Goal: Information Seeking & Learning: Find specific fact

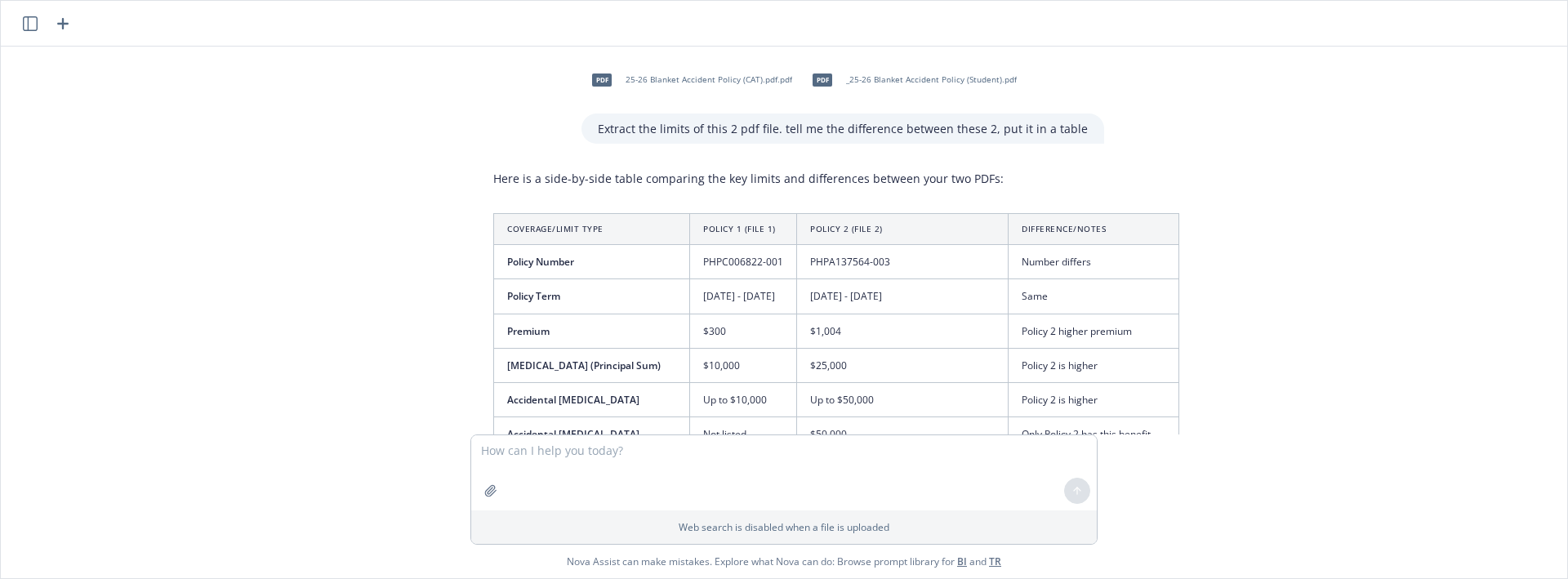
scroll to position [3068, 0]
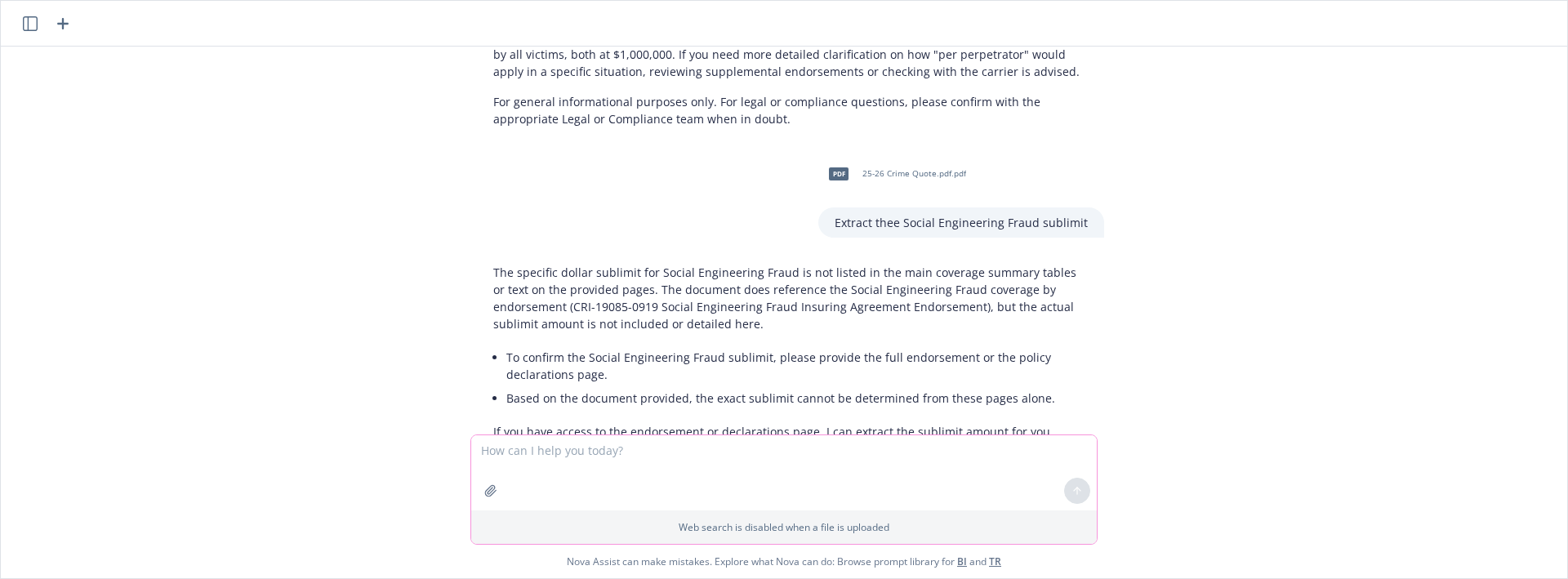
click at [769, 446] on textarea at bounding box center [784, 473] width 626 height 75
paste textarea "Definition of Coverage (See policy for full conditions, limitations, and exclus…"
click at [18, 316] on div "pdf 25-26 Blanket Accident Policy (CAT).pdf.pdf pdf _25-26 Blanket Accident Pol…" at bounding box center [784, 240] width 1553 height 388
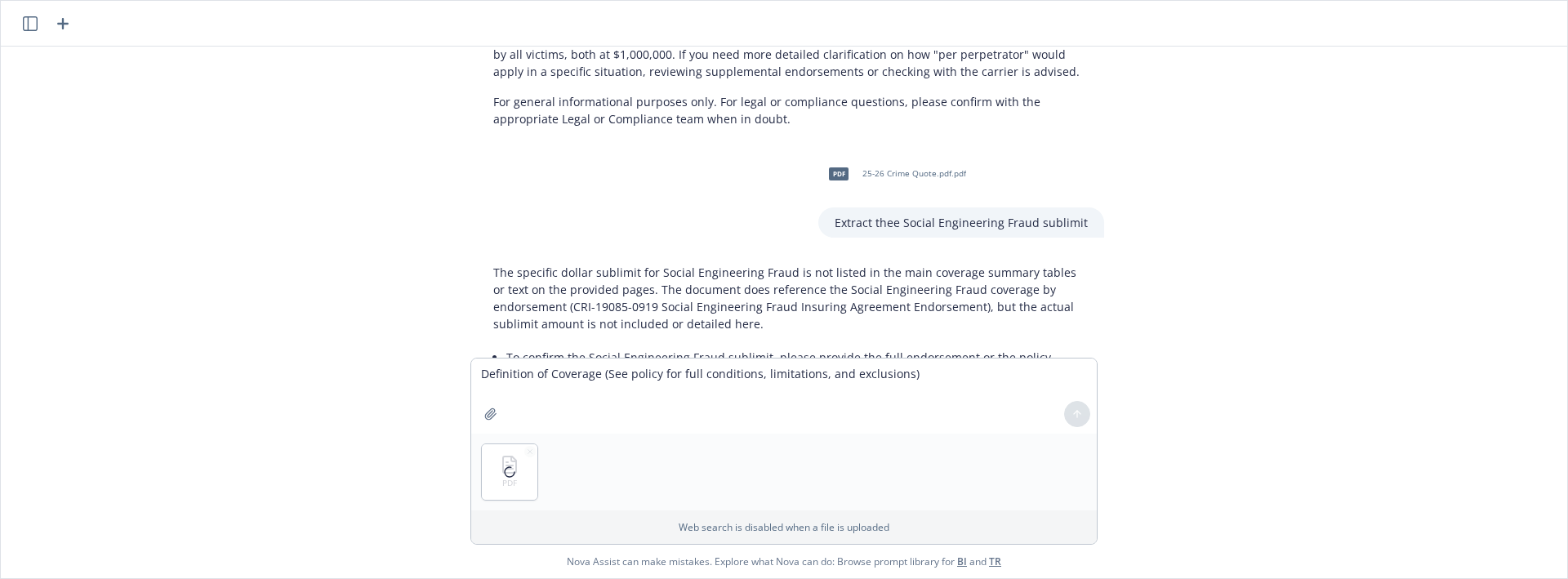
click at [677, 484] on div "PDF" at bounding box center [784, 472] width 626 height 77
click at [481, 378] on textarea "Definition of Coverage (See policy for full conditions, limitations, and exclus…" at bounding box center [784, 396] width 626 height 75
drag, startPoint x: 979, startPoint y: 373, endPoint x: 663, endPoint y: 371, distance: 316.0
click at [663, 370] on textarea "Extract the Definition of Coverage (See policy for full conditions, limitations…" at bounding box center [784, 396] width 626 height 75
type textarea "Extract the Definition of Coverage from this policy"
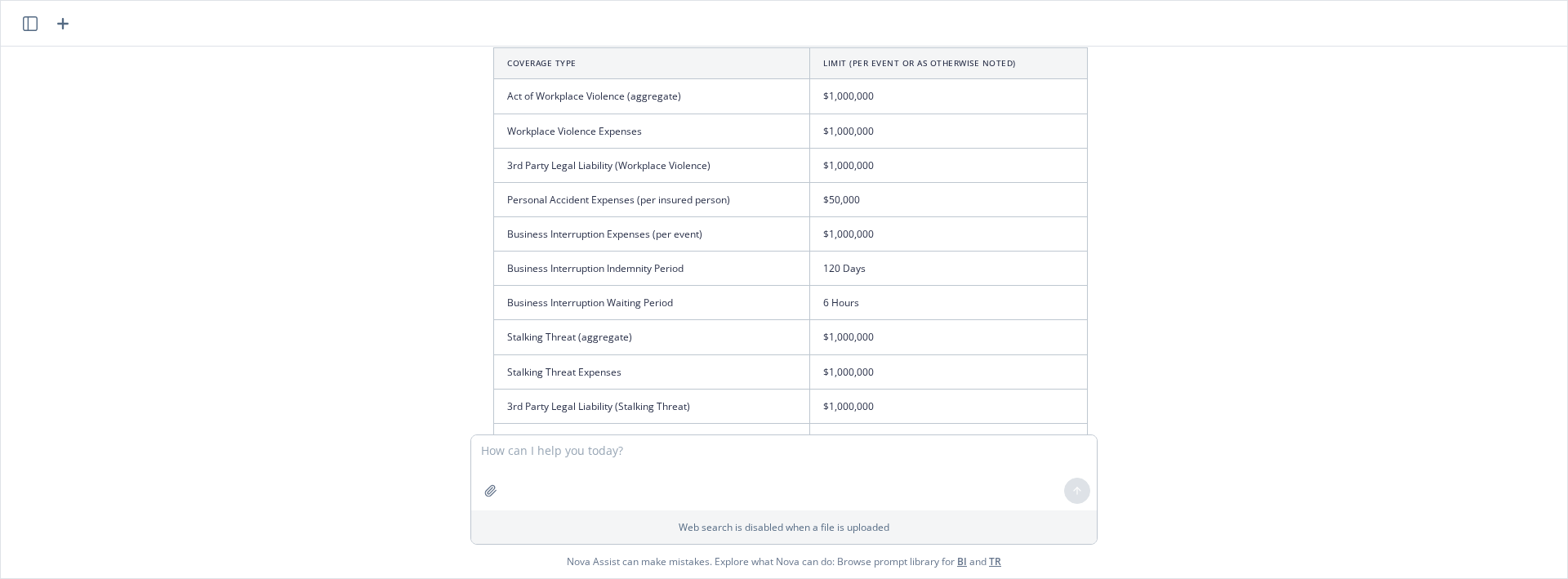
scroll to position [3905, 0]
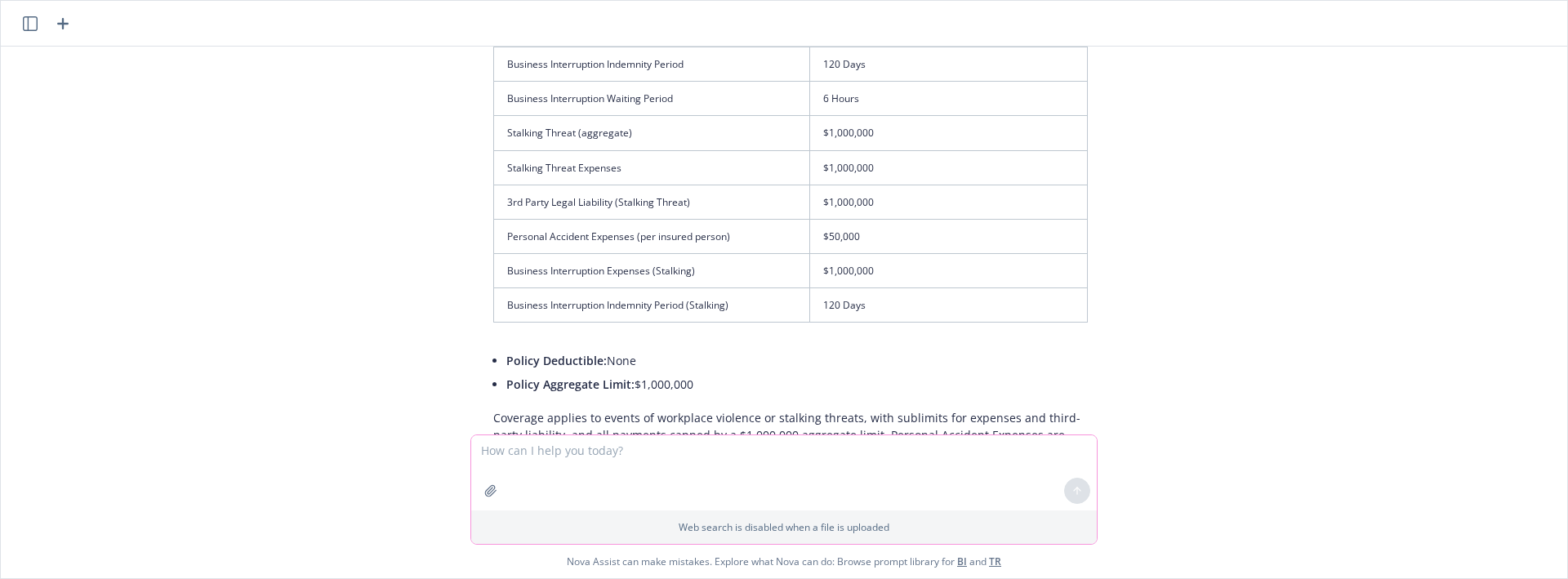
click at [688, 461] on textarea at bounding box center [784, 473] width 626 height 75
click at [545, 449] on textarea "only put the important" at bounding box center [784, 473] width 626 height 75
click at [721, 474] on p "If you need the exact policy wording or have a specific coverage element you’d …" at bounding box center [791, 491] width 595 height 35
click at [735, 446] on textarea "only put the most important" at bounding box center [784, 473] width 626 height 75
type textarea "only put the most important. Needed for a presentation"
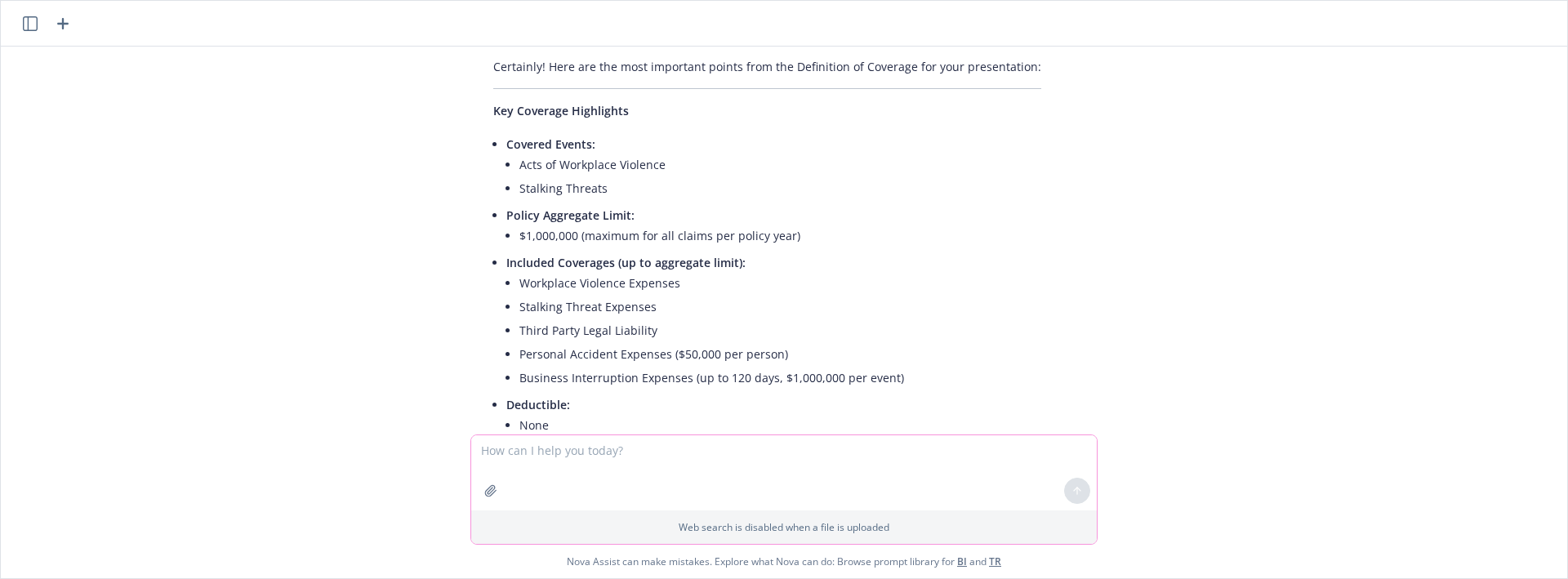
scroll to position [4345, 0]
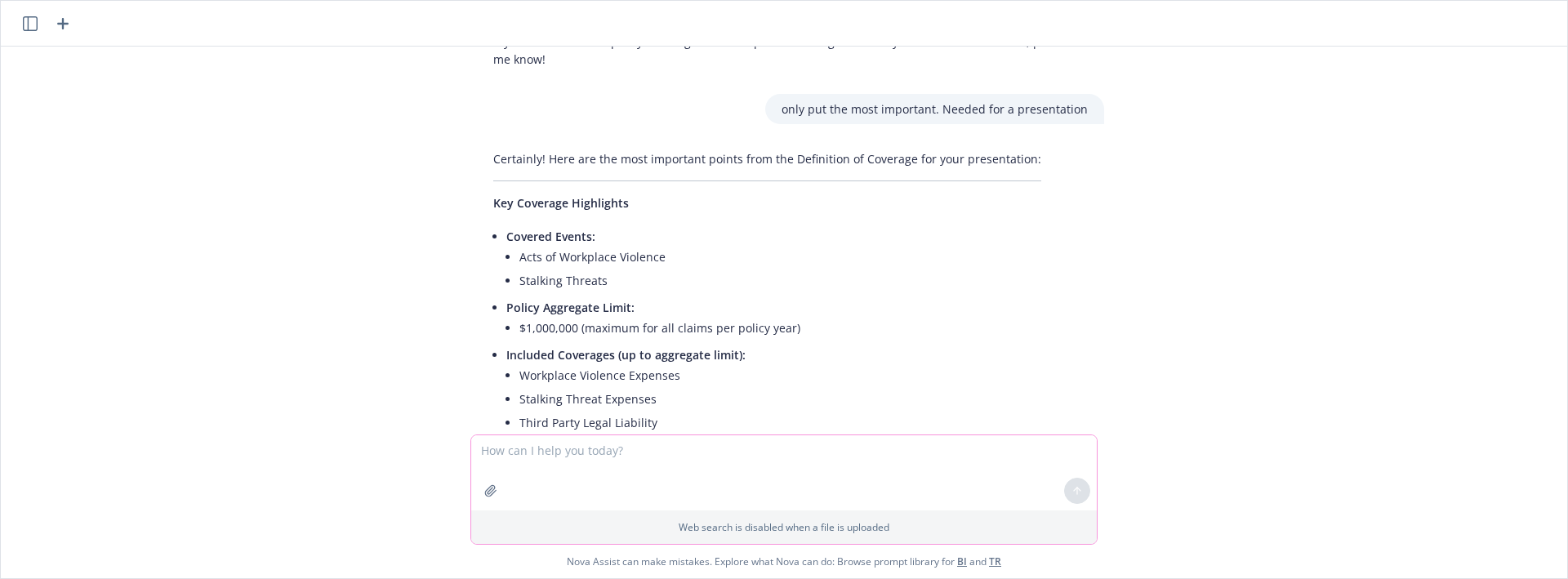
click at [641, 470] on textarea at bounding box center [784, 473] width 626 height 75
type textarea "put in a table"
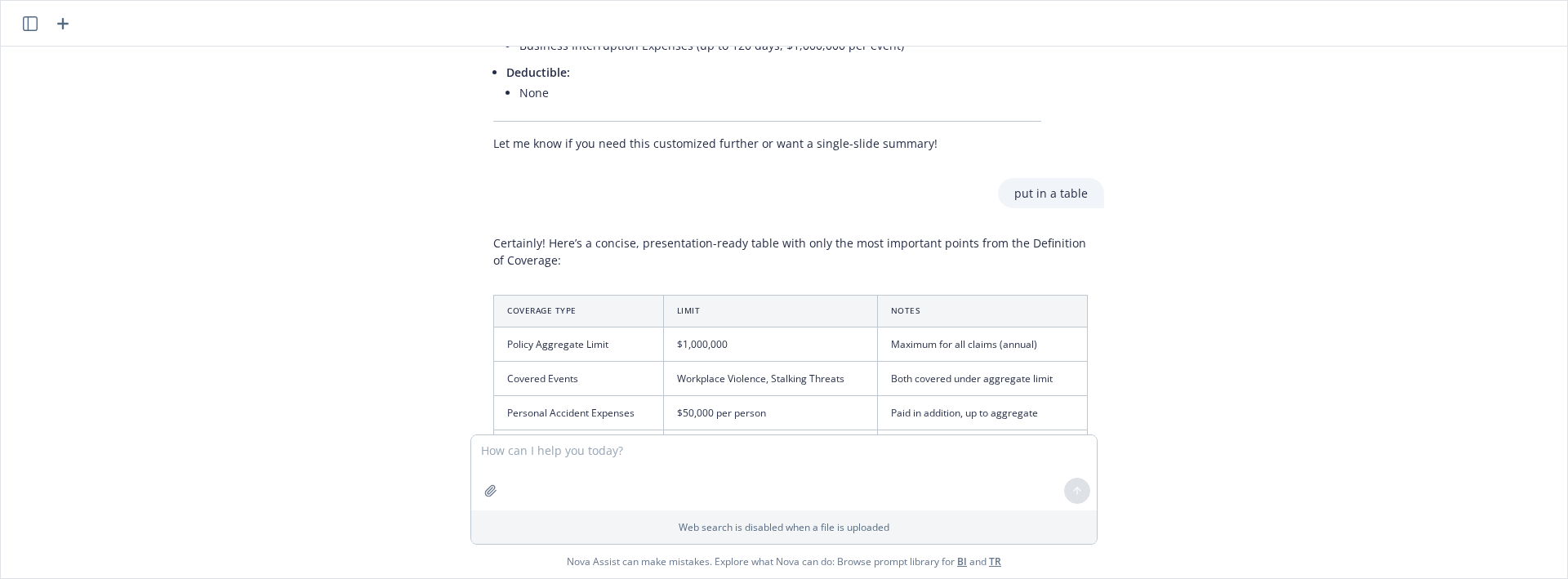
scroll to position [4907, 0]
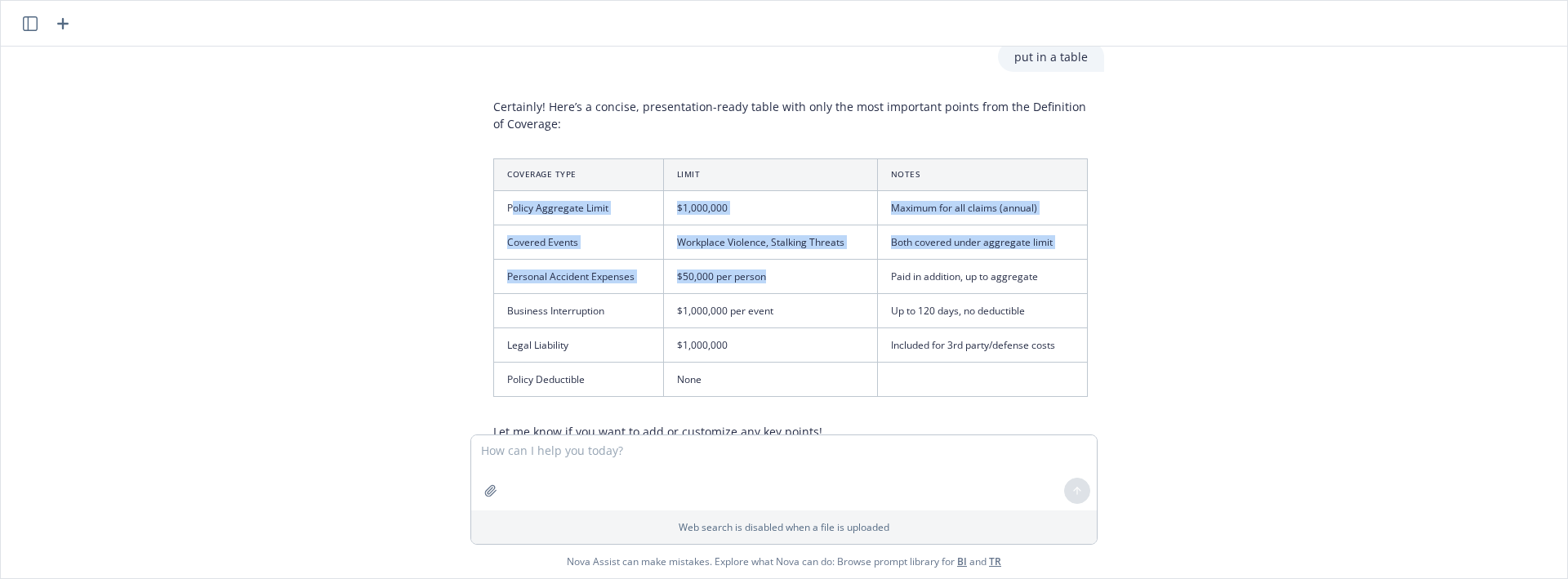
drag, startPoint x: 509, startPoint y: 156, endPoint x: 876, endPoint y: 231, distance: 374.6
click at [876, 231] on tbody "Policy Aggregate Limit $1,000,000 Maximum for all claims (annual) Covered Event…" at bounding box center [791, 293] width 594 height 207
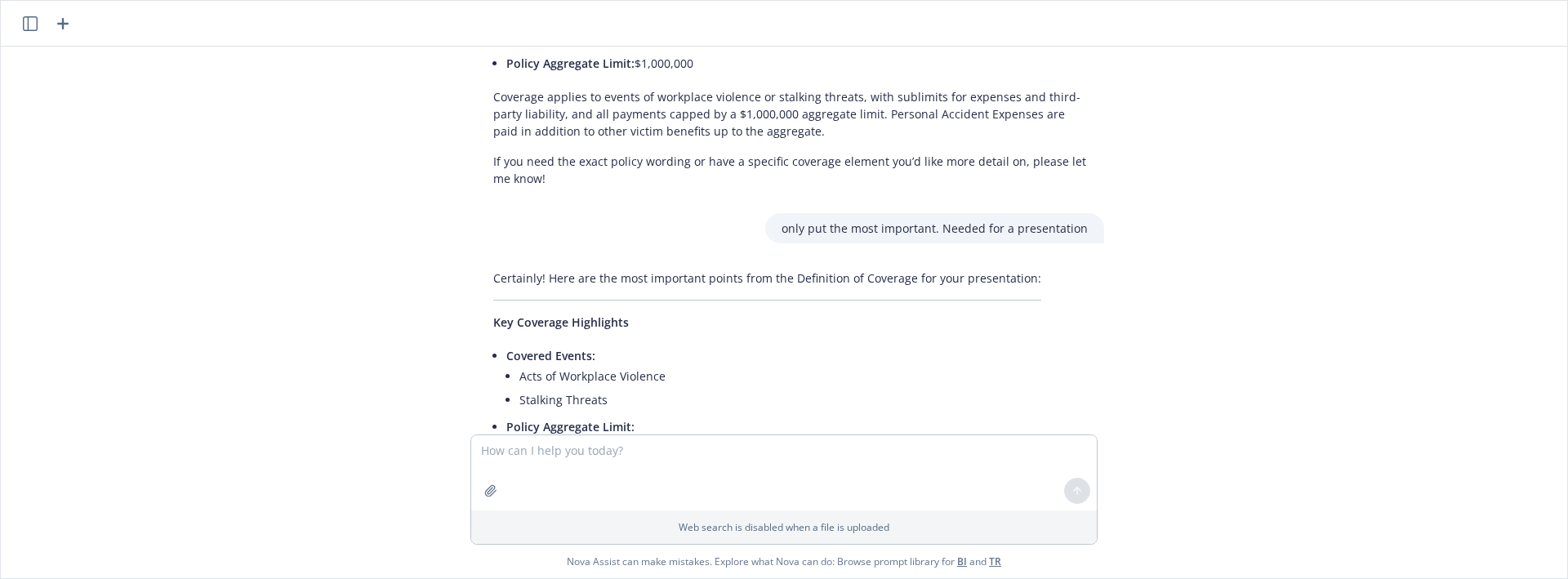
scroll to position [4362, 0]
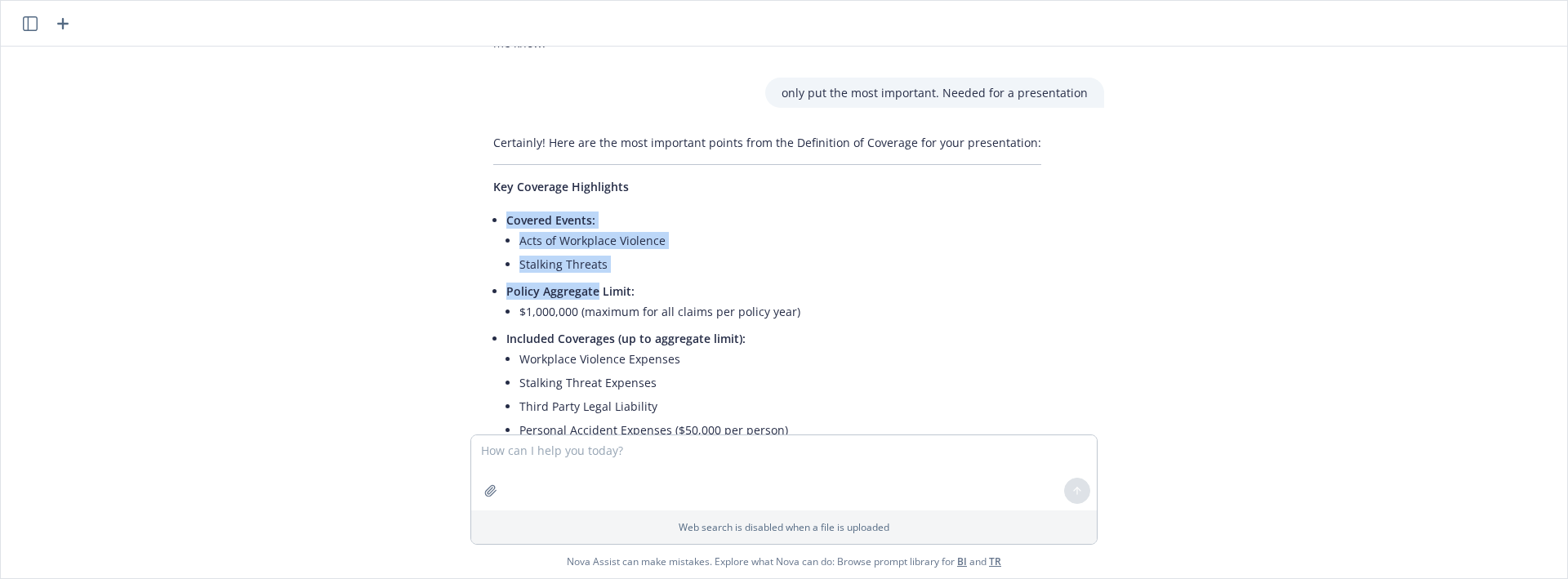
drag, startPoint x: 497, startPoint y: 162, endPoint x: 603, endPoint y: 270, distance: 151.3
click at [596, 253] on div "Certainly! Here are the most important points from the Definition of Coverage f…" at bounding box center [768, 347] width 581 height 439
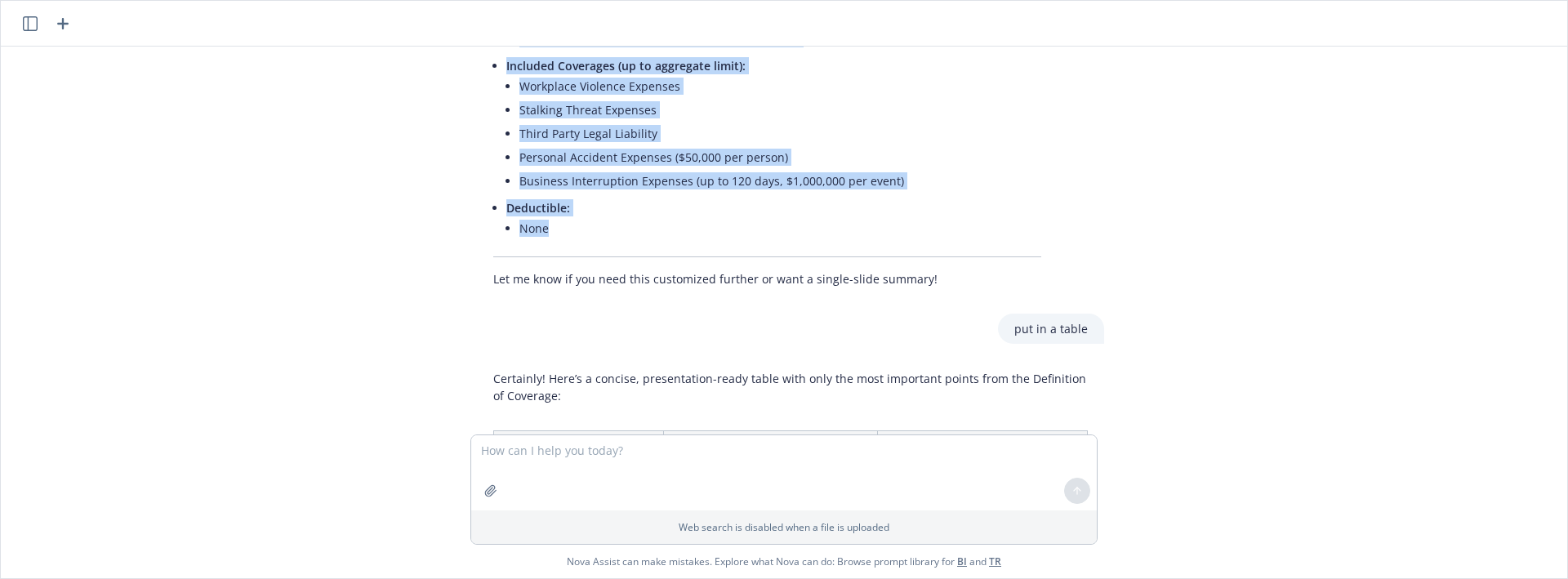
click at [556, 216] on li "None" at bounding box center [781, 227] width 522 height 23
copy ul "Covered Events: Acts of Workplace Violence Stalking Threats Policy Aggregate Li…"
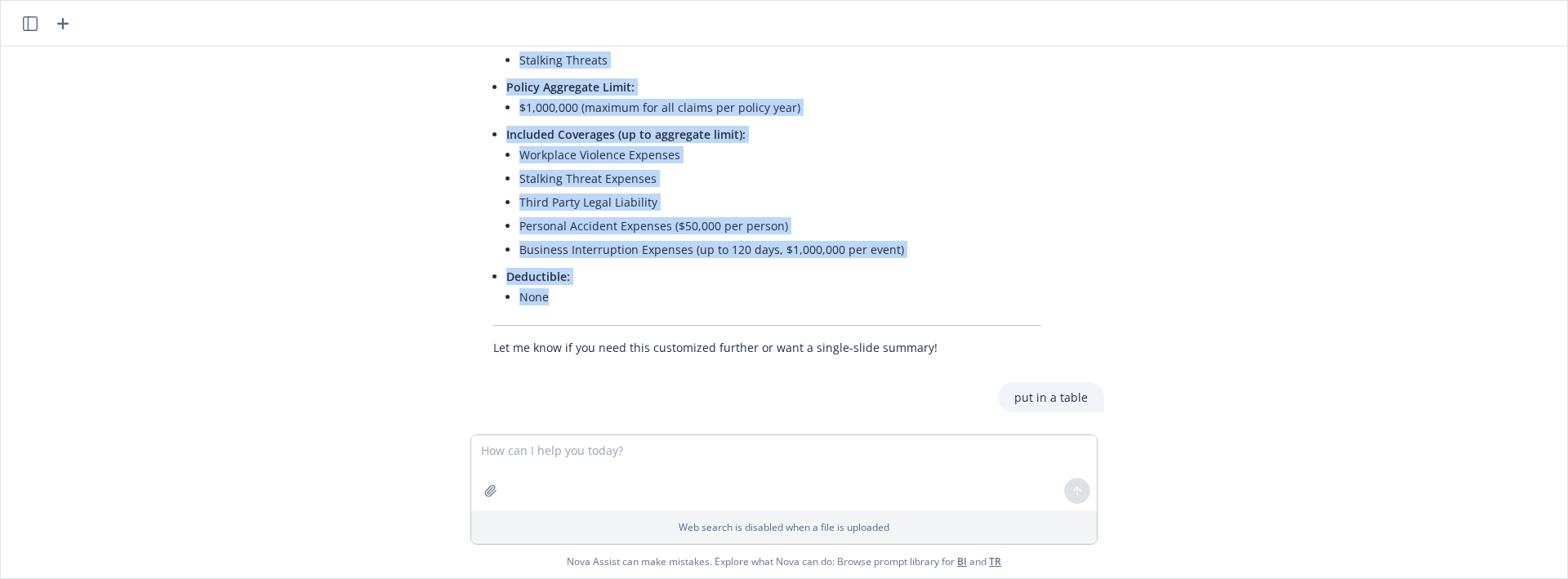
scroll to position [4431, 0]
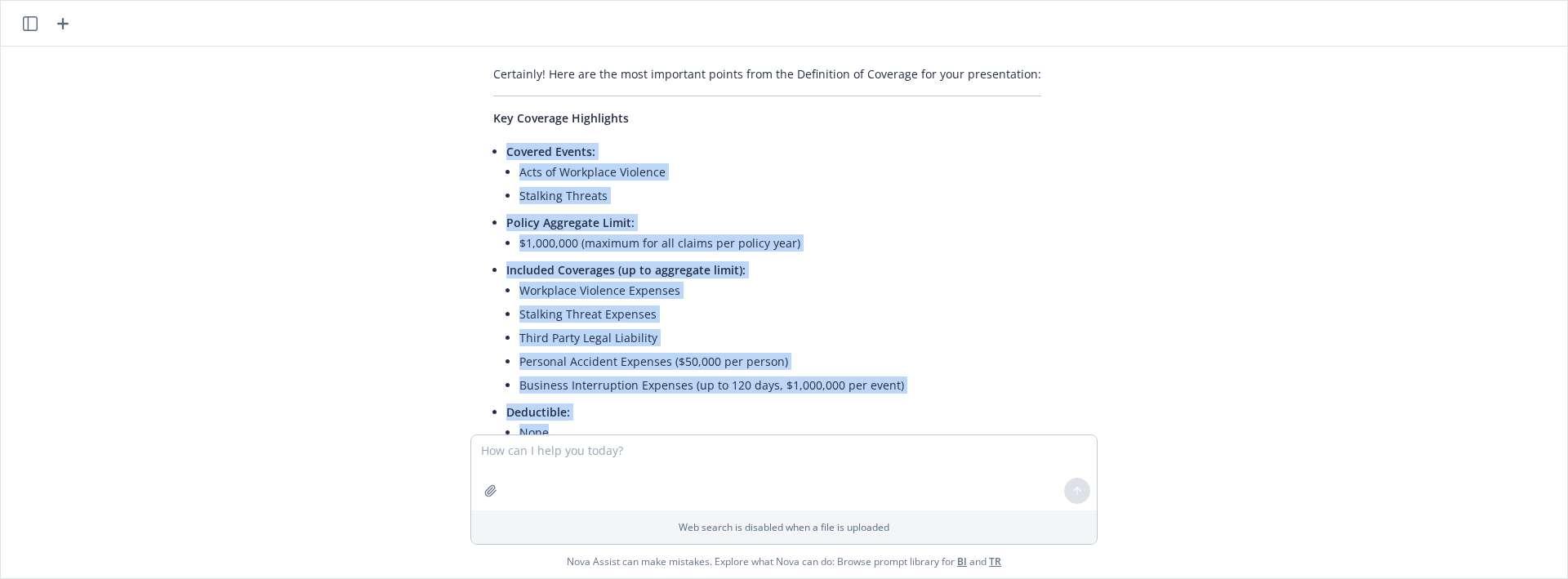
click at [996, 211] on li "Policy Aggregate Limit: $1,000,000 (maximum for all claims per policy year)" at bounding box center [774, 234] width 535 height 48
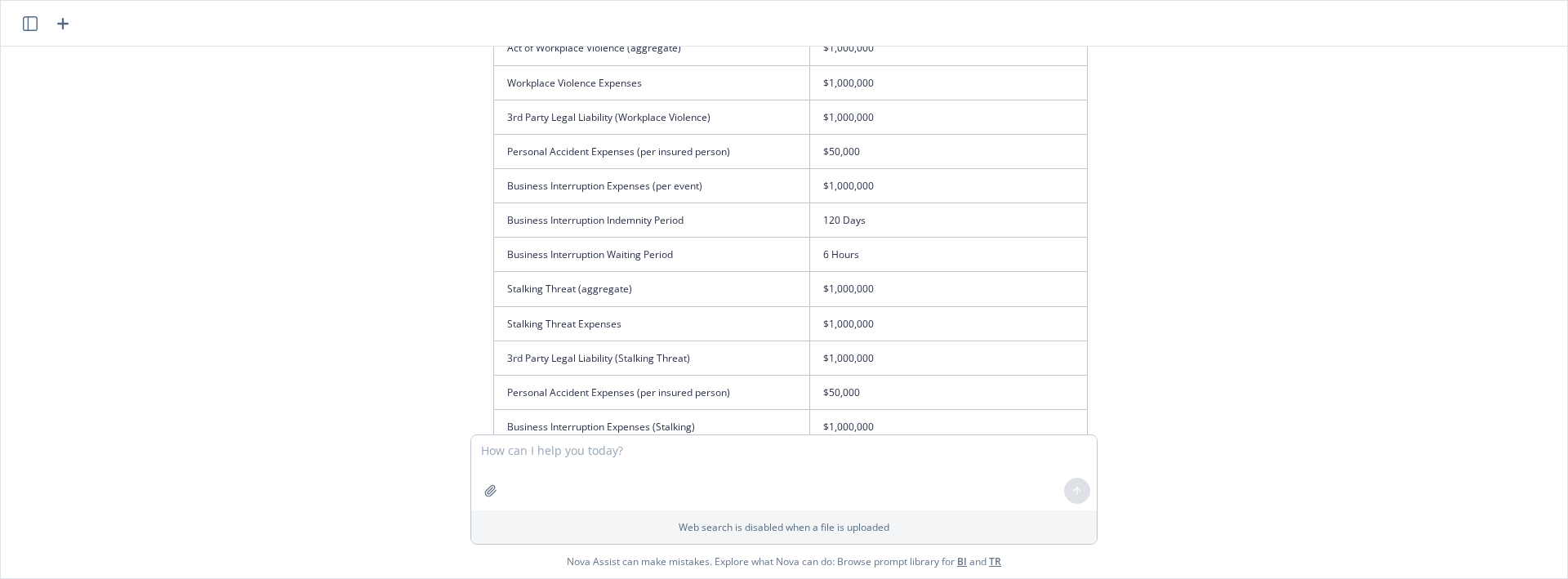
scroll to position [3274, 0]
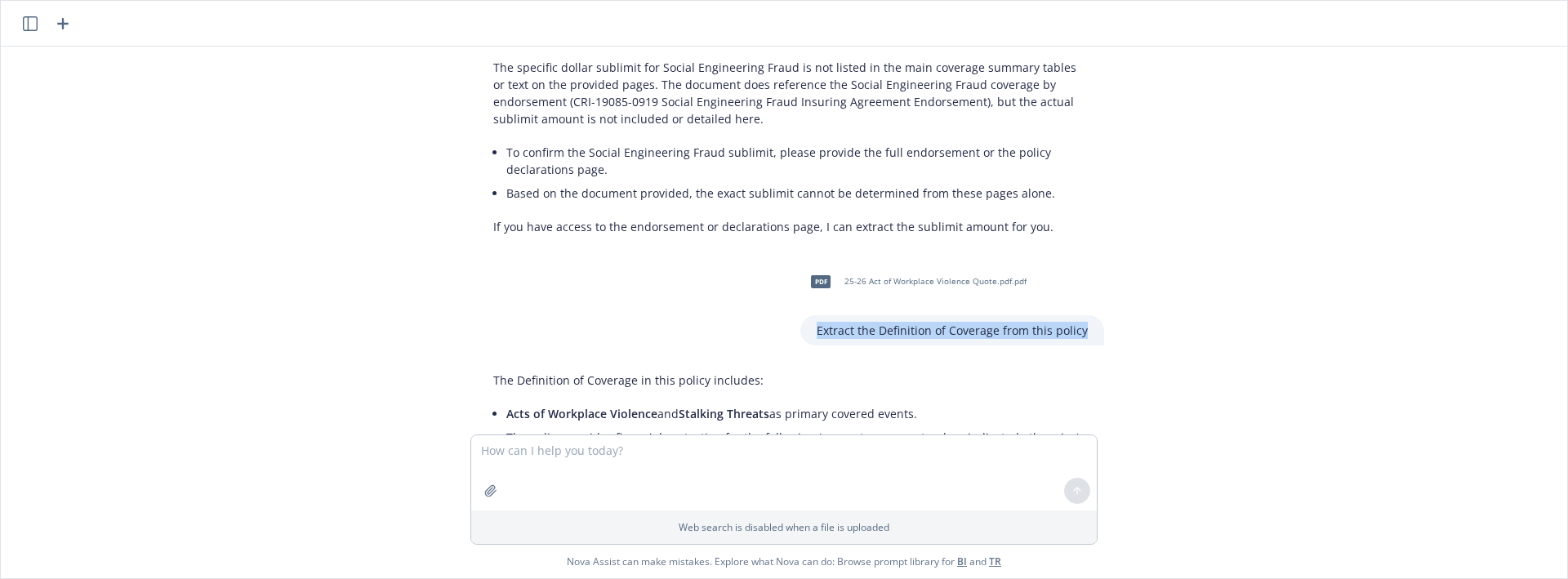
drag, startPoint x: 810, startPoint y: 277, endPoint x: 1127, endPoint y: 274, distance: 317.0
click at [1127, 274] on div "pdf 25-26 Blanket Accident Policy (CAT).pdf.pdf pdf _25-26 Blanket Accident Pol…" at bounding box center [784, 240] width 1553 height 388
copy p "Extract the Definition of Coverage from this policy"
click at [538, 458] on textarea at bounding box center [784, 473] width 626 height 75
paste textarea "Covered Events: Acts of Workplace Violence Stalking Threats Policy Aggregate Li…"
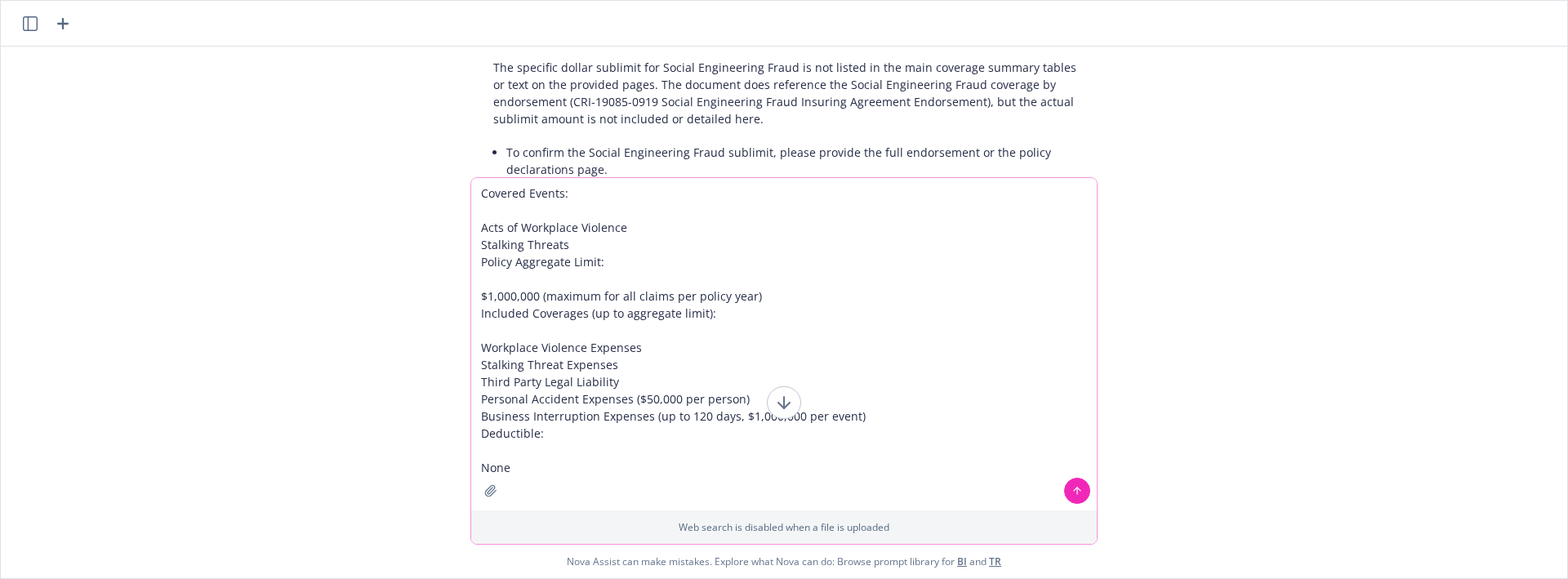
type textarea "Covered Events: Acts of Workplace Violence Stalking Threats Policy Aggregate Li…"
click at [490, 493] on icon "button" at bounding box center [490, 490] width 13 height 13
click at [587, 360] on textarea "Covered Events: Acts of Workplace Violence Stalking Threats Policy Aggregate Li…" at bounding box center [784, 344] width 626 height 333
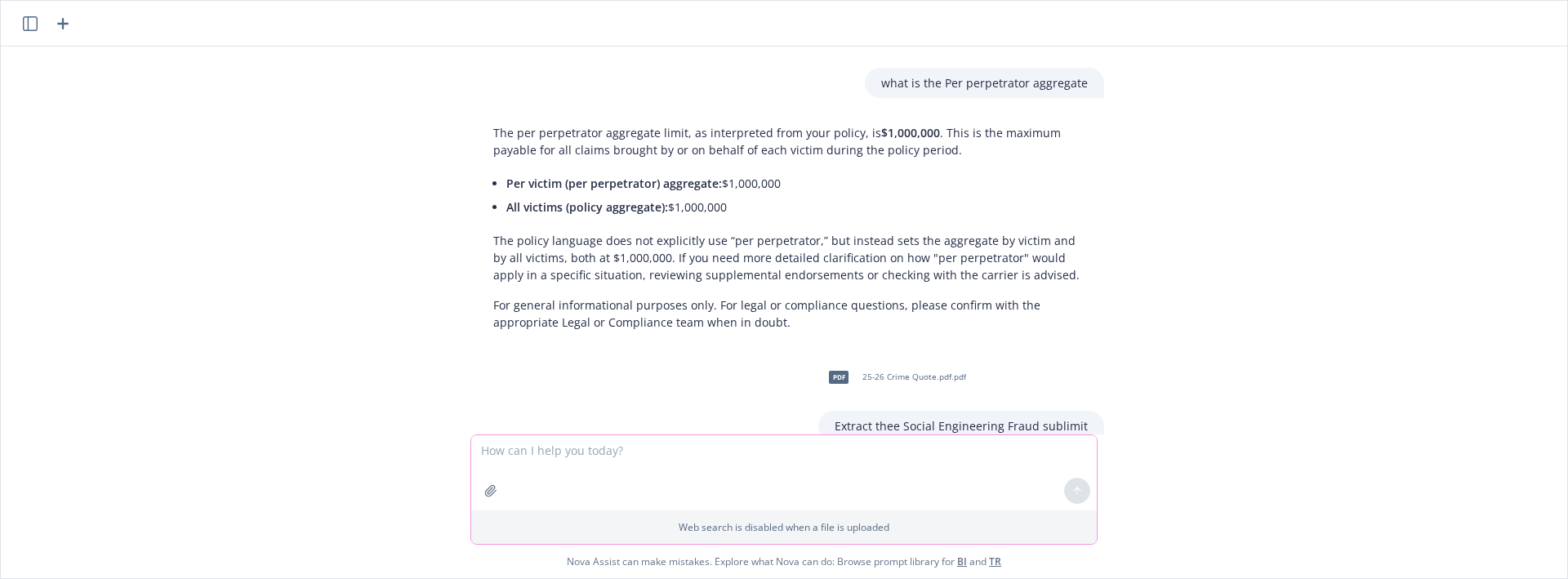
scroll to position [3137, 0]
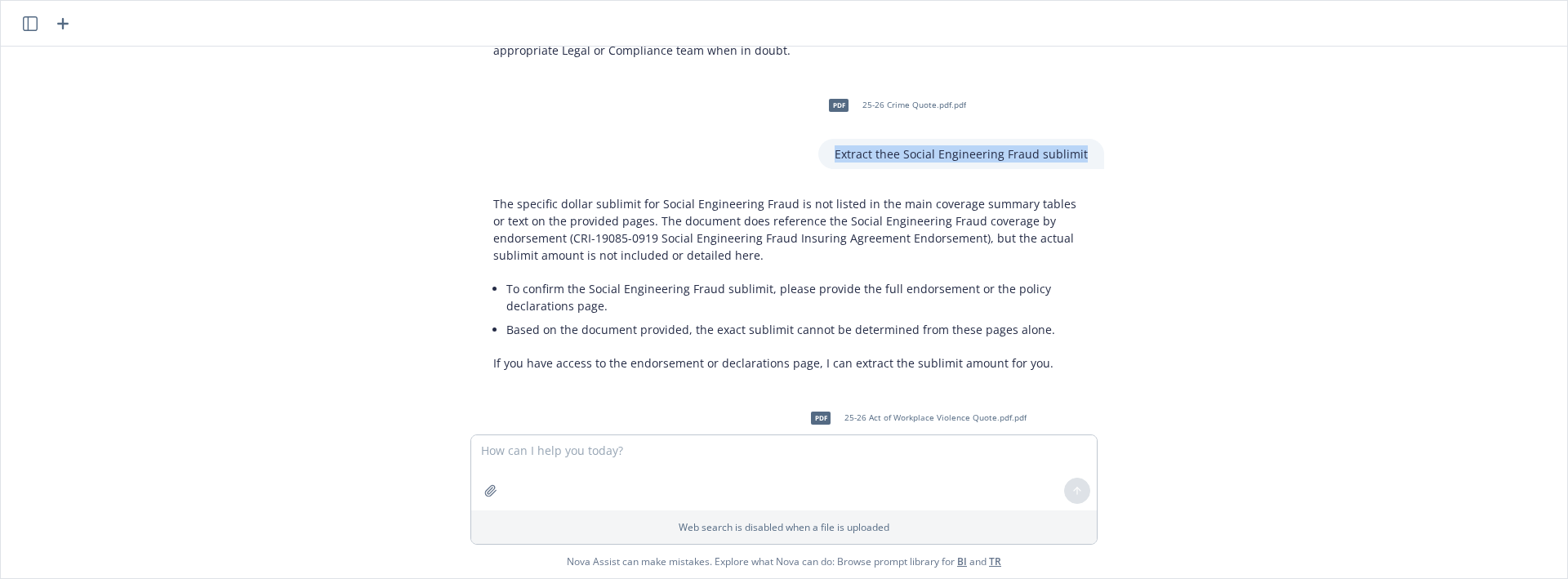
drag, startPoint x: 841, startPoint y: 100, endPoint x: 1117, endPoint y: 110, distance: 276.2
click at [1117, 110] on div "pdf 25-26 Blanket Accident Policy (CAT).pdf.pdf pdf _25-26 Blanket Accident Pol…" at bounding box center [784, 240] width 1553 height 388
drag, startPoint x: 833, startPoint y: 414, endPoint x: 1087, endPoint y: 416, distance: 254.0
click at [1087, 452] on div "Extract the Definition of Coverage from this policy" at bounding box center [953, 467] width 304 height 30
copy p "xtract the Definition of Coverage from this policy"
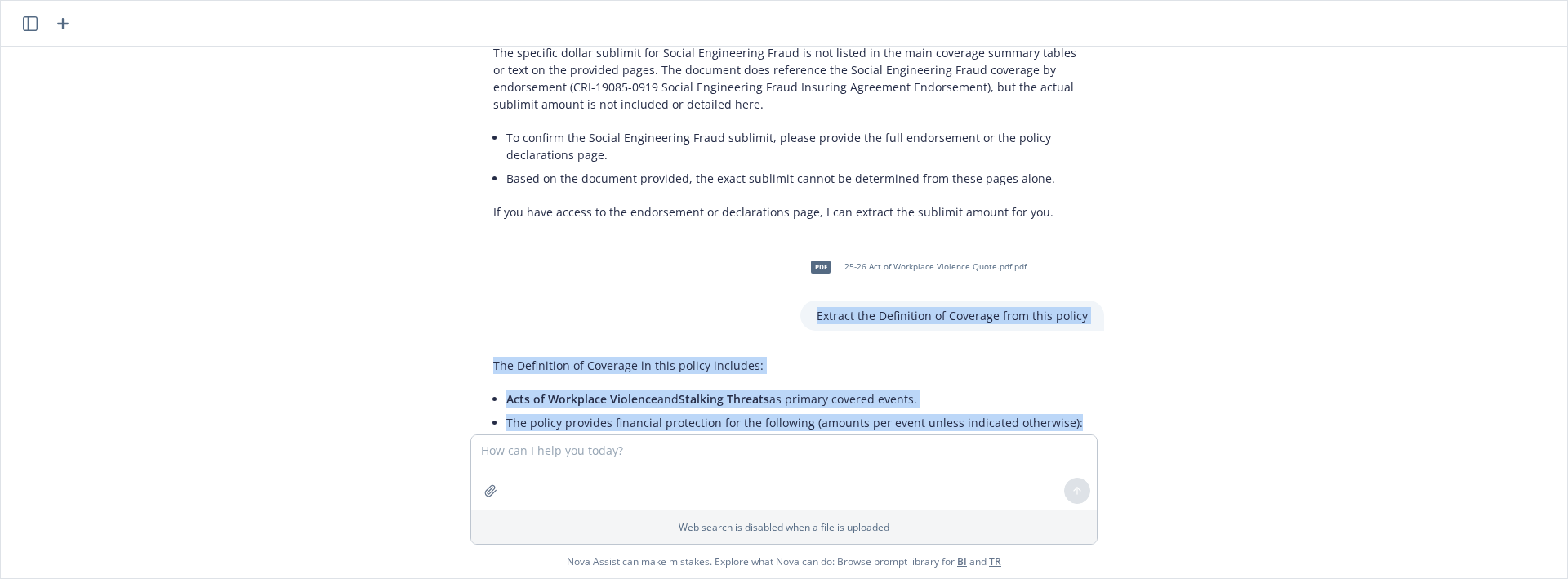
scroll to position [3331, 0]
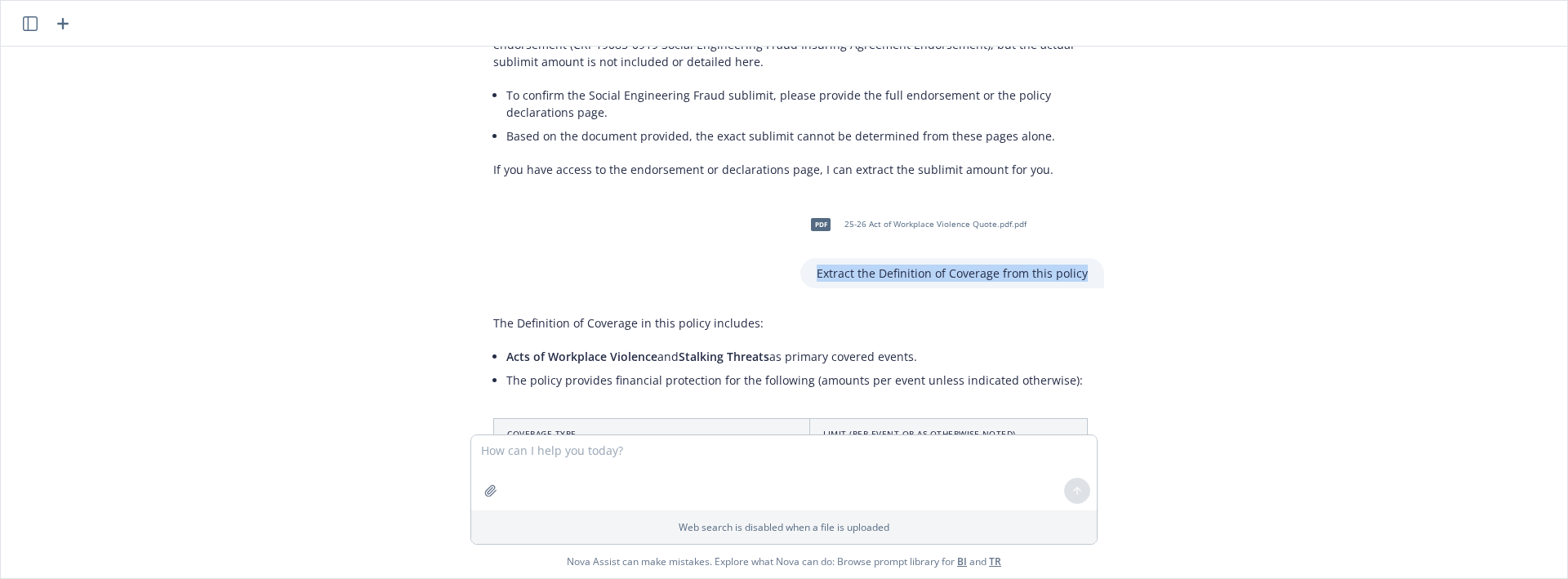
drag, startPoint x: 820, startPoint y: 416, endPoint x: 1092, endPoint y: 216, distance: 337.6
click at [1092, 258] on div "Extract the Definition of Coverage from this policy" at bounding box center [953, 273] width 304 height 30
copy p "Extract the Definition of Coverage from this policy"
click at [513, 455] on textarea at bounding box center [784, 473] width 626 height 75
paste textarea "Extract the Definition of Coverage from this policy"
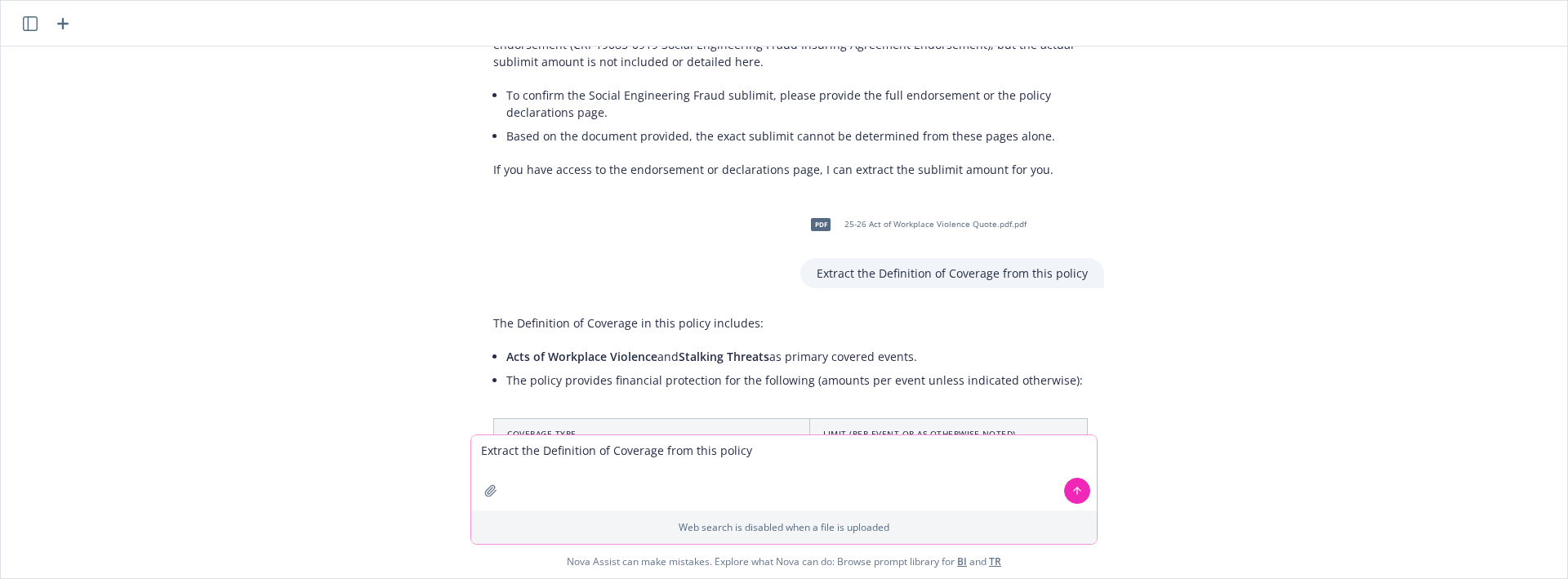
click at [501, 493] on button "button" at bounding box center [491, 491] width 26 height 26
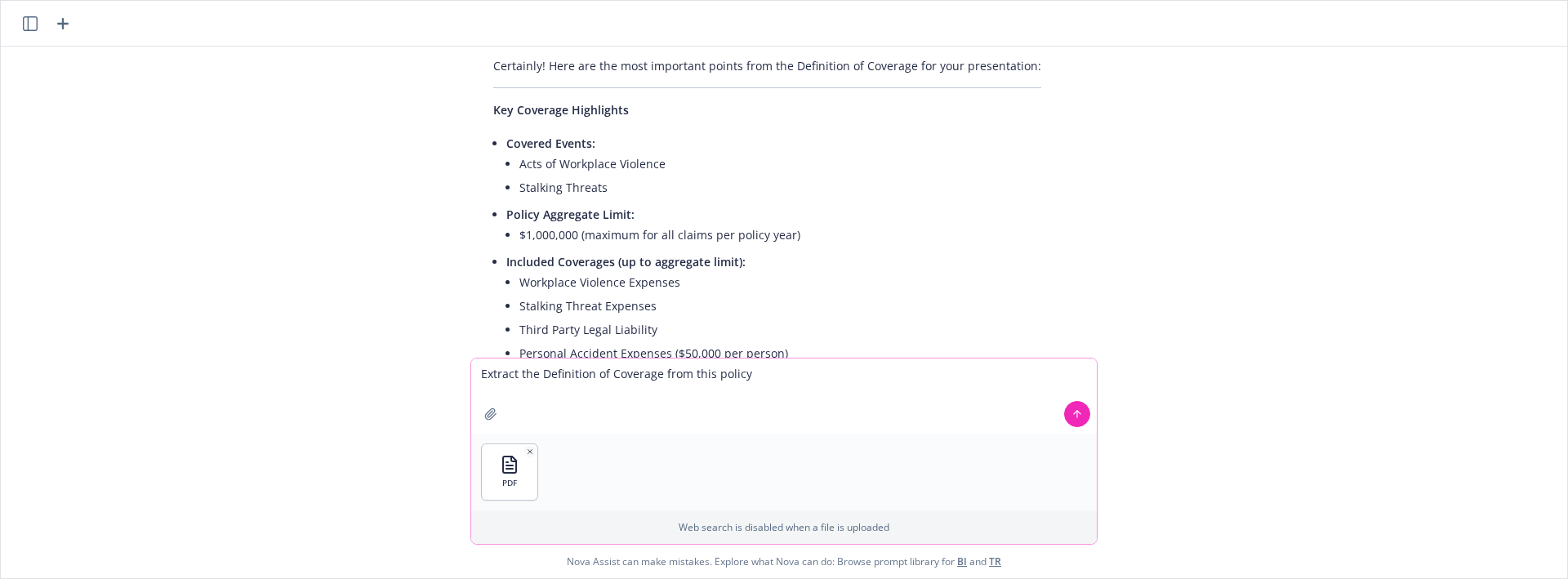
scroll to position [4099, 0]
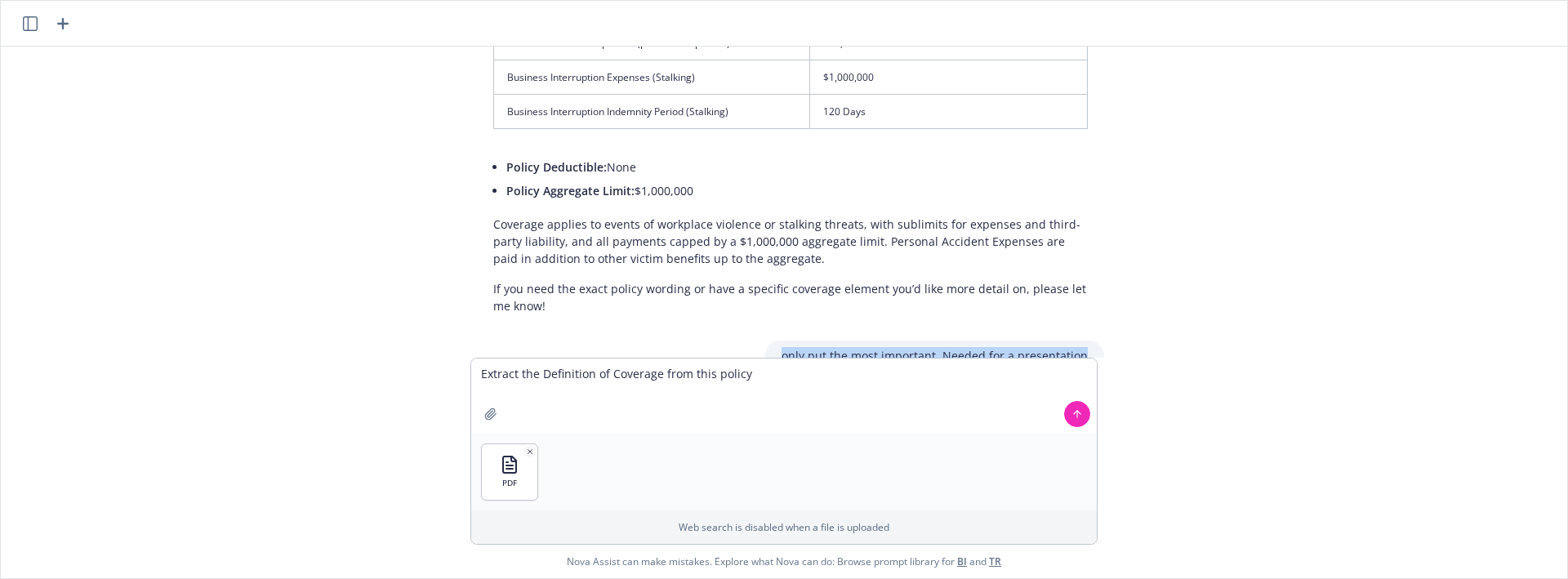
drag, startPoint x: 786, startPoint y: 304, endPoint x: 1111, endPoint y: 307, distance: 325.0
click at [1111, 340] on div "only put the most important. Needed for a presentation" at bounding box center [791, 355] width 653 height 30
copy p "only put the most important. Needed for a presentation"
click at [773, 368] on textarea "Extract the Definition of Coverage from this policy" at bounding box center [784, 396] width 626 height 75
paste textarea "only put the most important. Needed for a presentation"
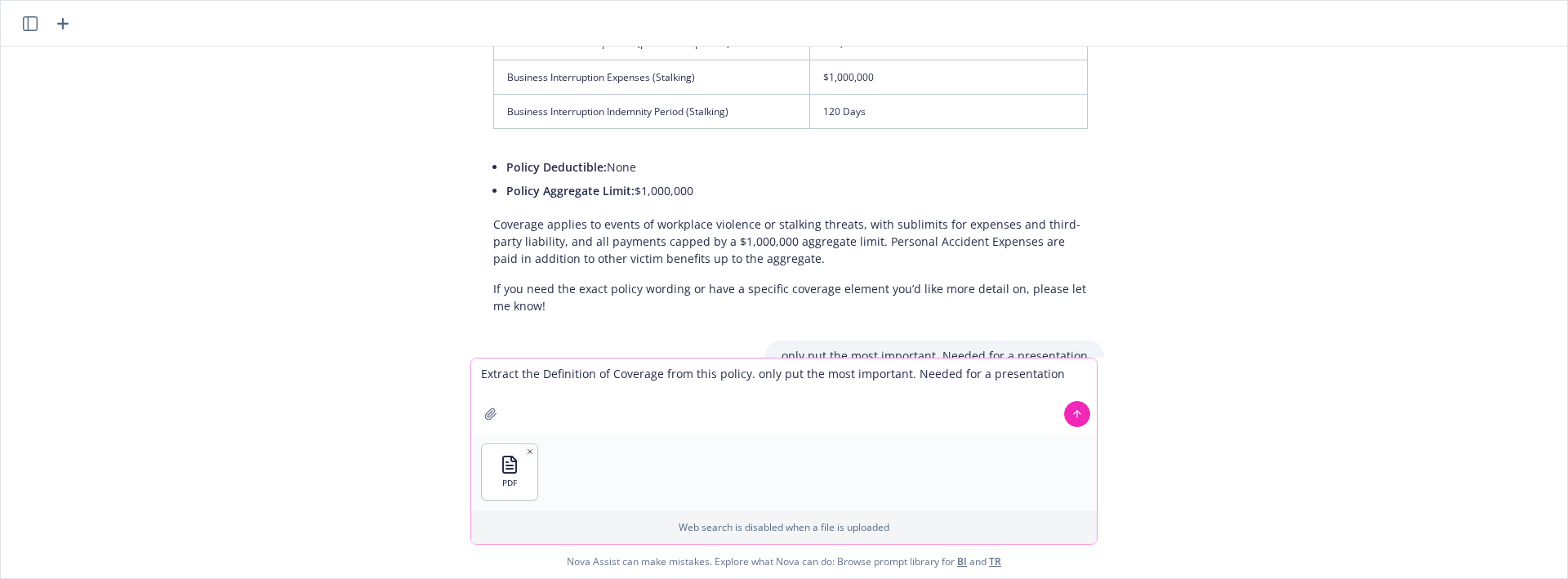
click at [759, 373] on textarea "Extract the Definition of Coverage from this policy. only put the most importan…" at bounding box center [784, 396] width 626 height 75
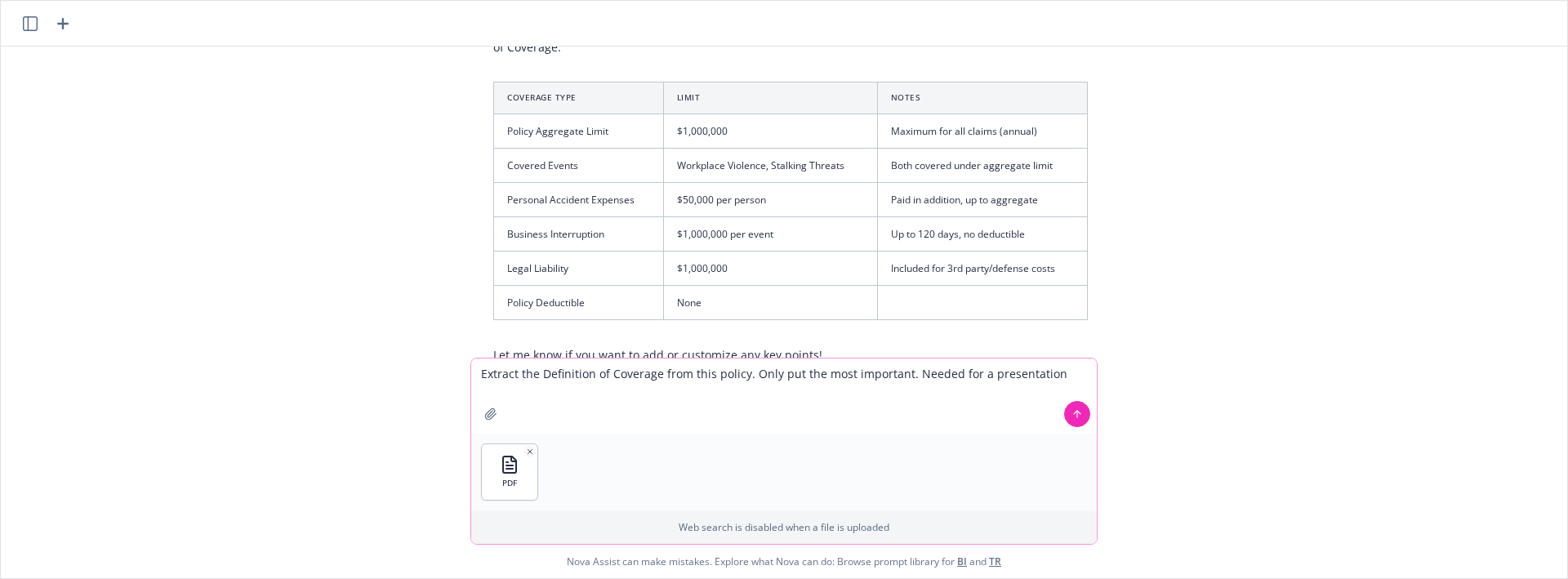
scroll to position [4712, 0]
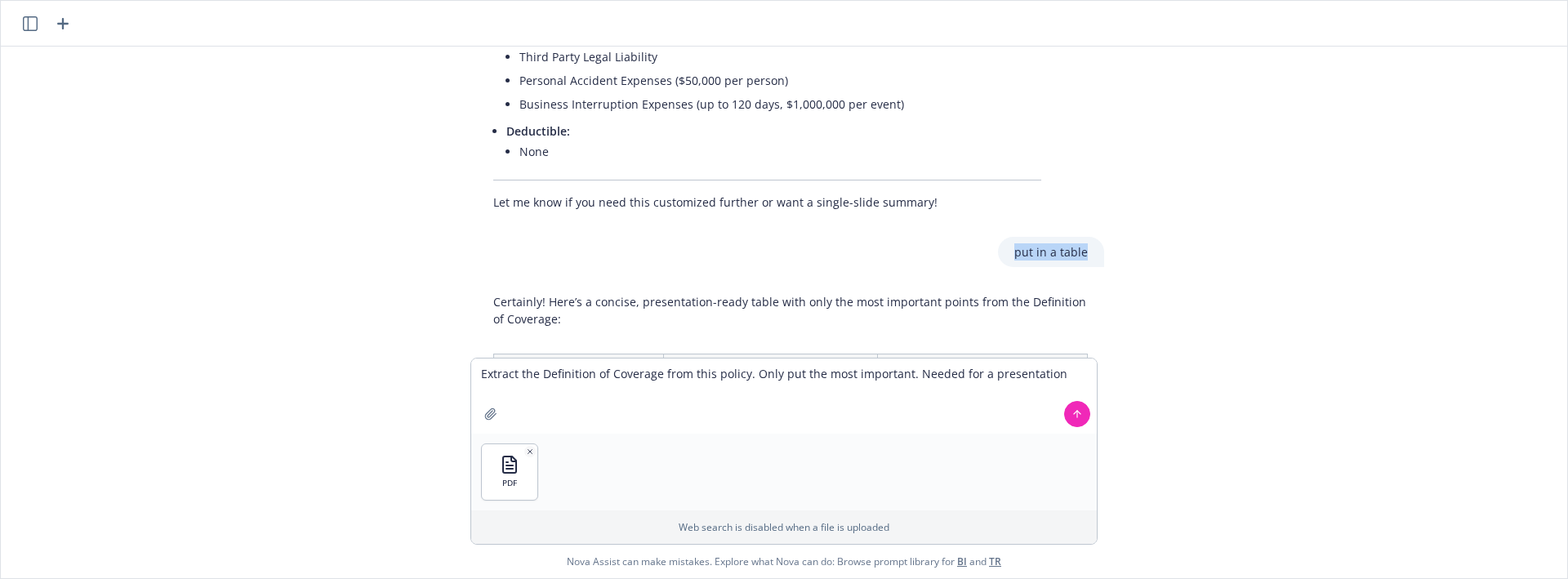
drag, startPoint x: 1015, startPoint y: 200, endPoint x: 1137, endPoint y: 213, distance: 122.7
click at [1137, 213] on div "pdf 25-26 Blanket Accident Policy (CAT).pdf.pdf pdf _25-26 Blanket Accident Pol…" at bounding box center [784, 202] width 1553 height 311
copy p "put in a table"
click at [1061, 369] on textarea "Extract the Definition of Coverage from this policy. Only put the most importan…" at bounding box center [784, 396] width 626 height 75
paste textarea "put in a table"
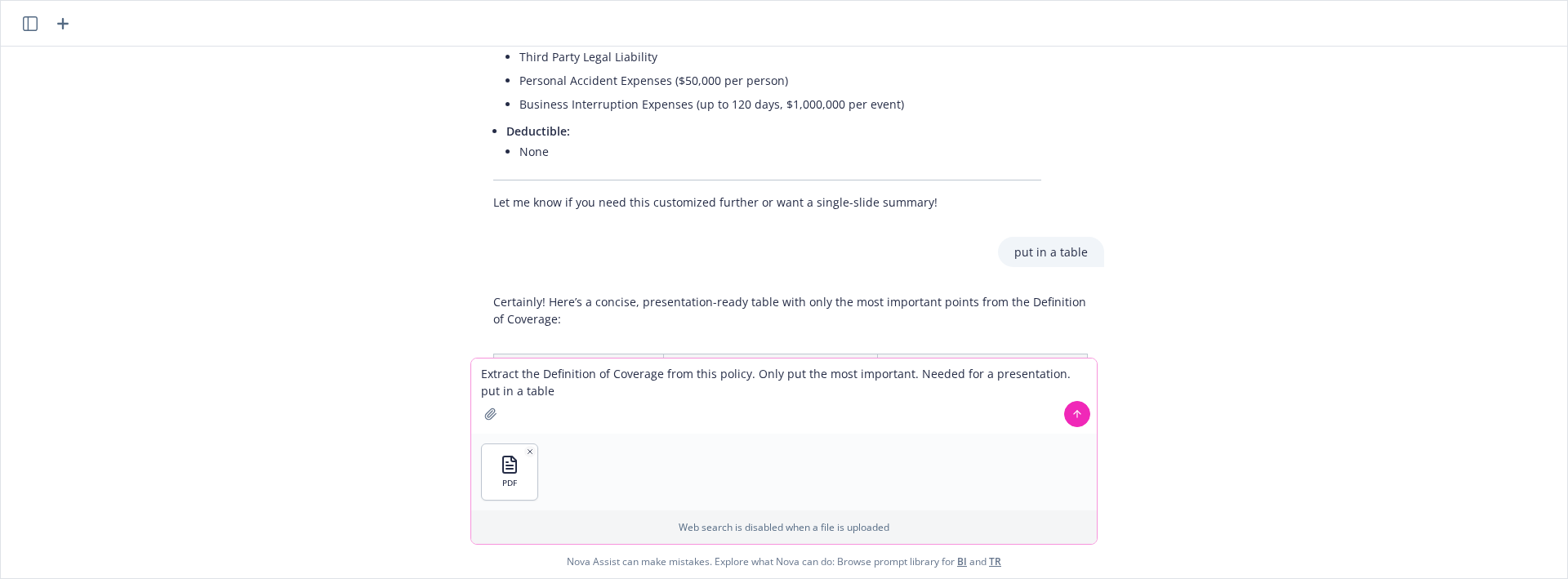
click at [1062, 379] on textarea "Extract the Definition of Coverage from this policy. Only put the most importan…" at bounding box center [784, 396] width 626 height 75
type textarea "Extract the Definition of Coverage from this policy. Only put the most importan…"
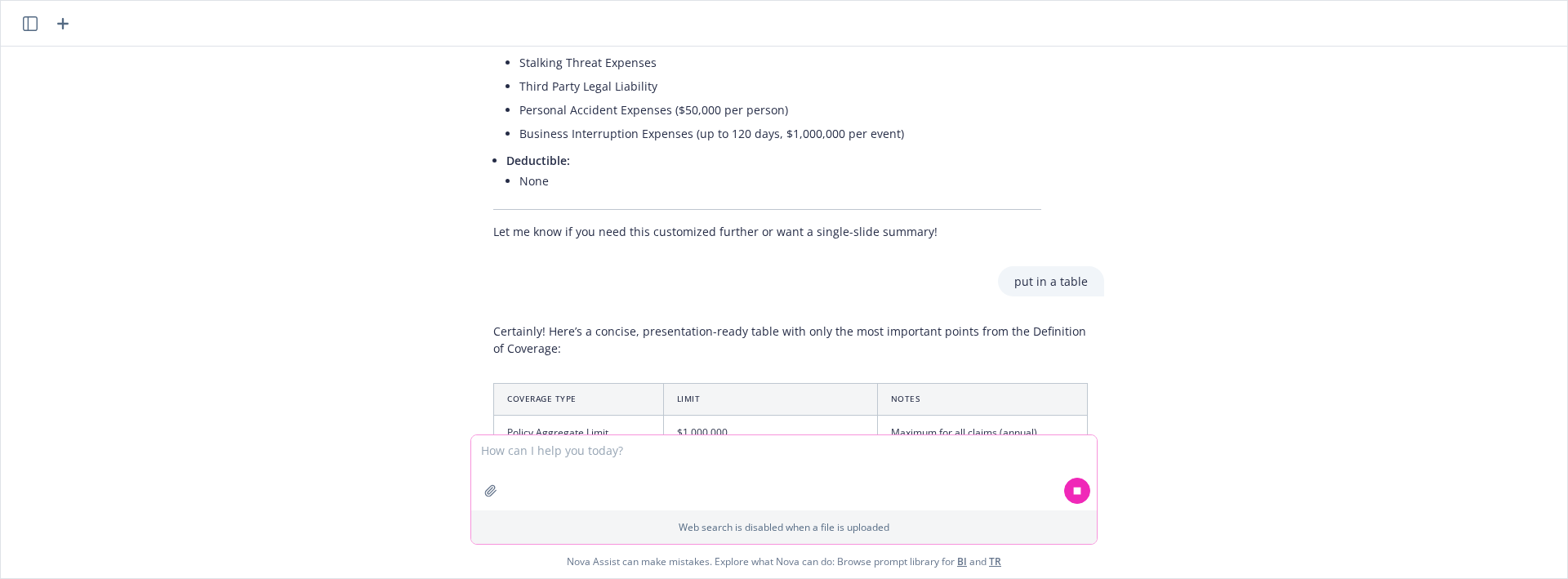
scroll to position [5023, 0]
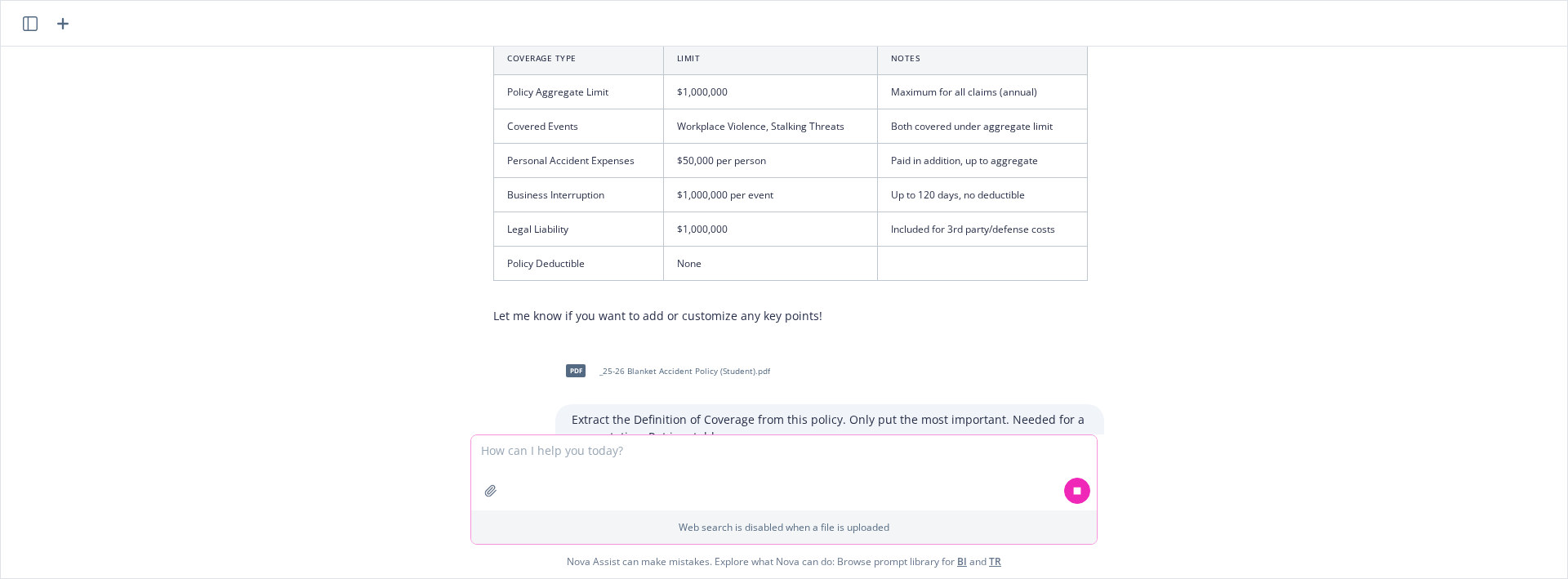
click at [1070, 495] on button at bounding box center [1077, 491] width 26 height 26
click at [780, 458] on textarea at bounding box center [784, 473] width 626 height 75
paste textarea "put in a table"
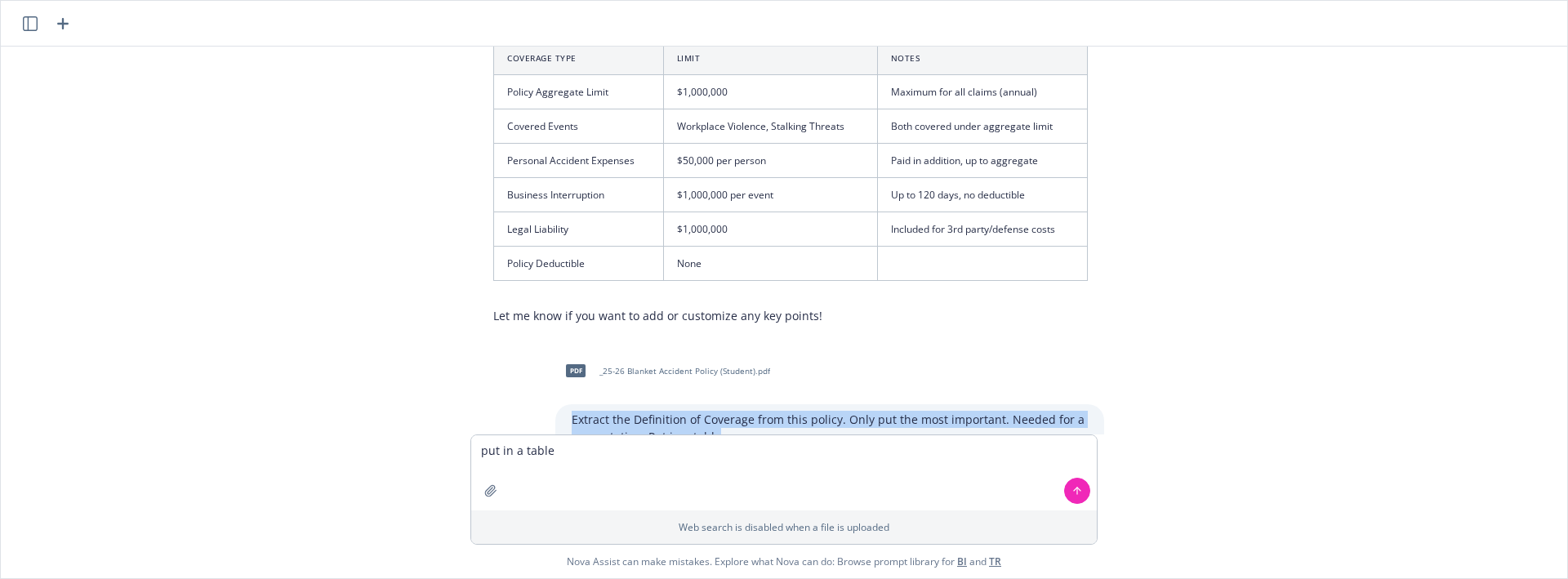
drag, startPoint x: 744, startPoint y: 392, endPoint x: 567, endPoint y: 370, distance: 178.4
click at [547, 363] on div "pdf _25-26 Blanket Accident Policy (Student).pdf Extract the Definition of Cove…" at bounding box center [791, 400] width 653 height 101
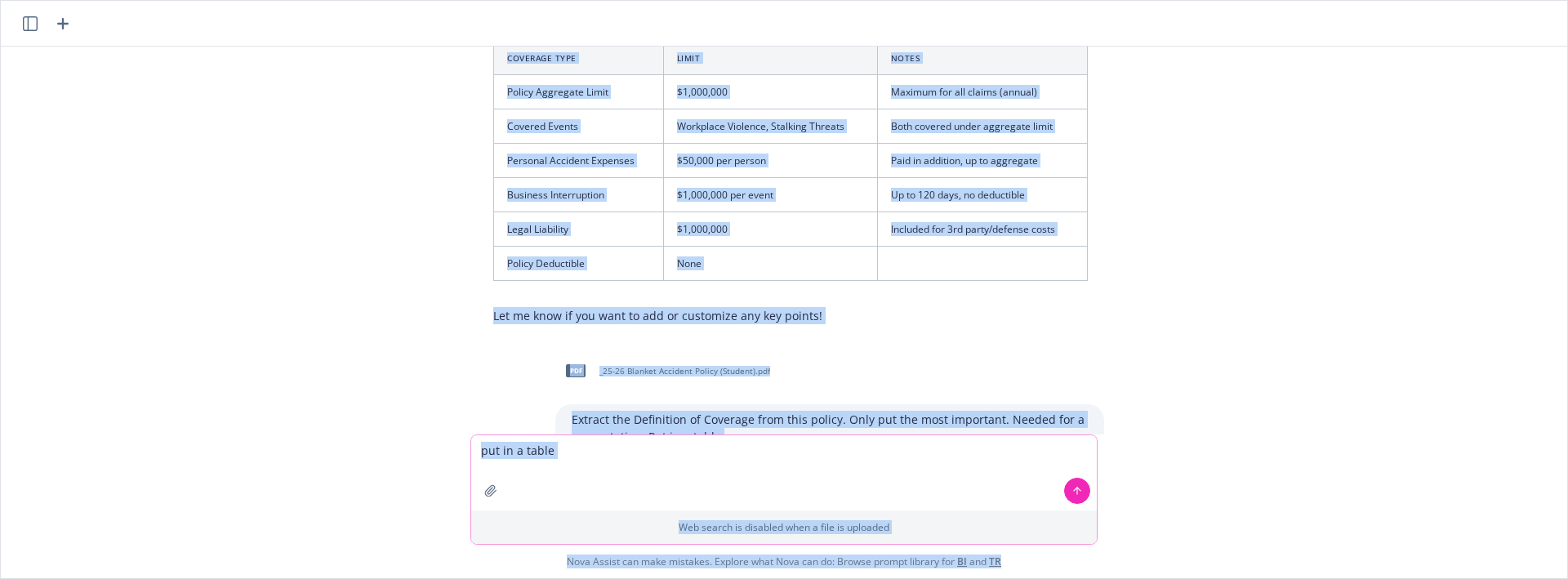
click at [557, 454] on textarea "put in a table" at bounding box center [784, 473] width 626 height 75
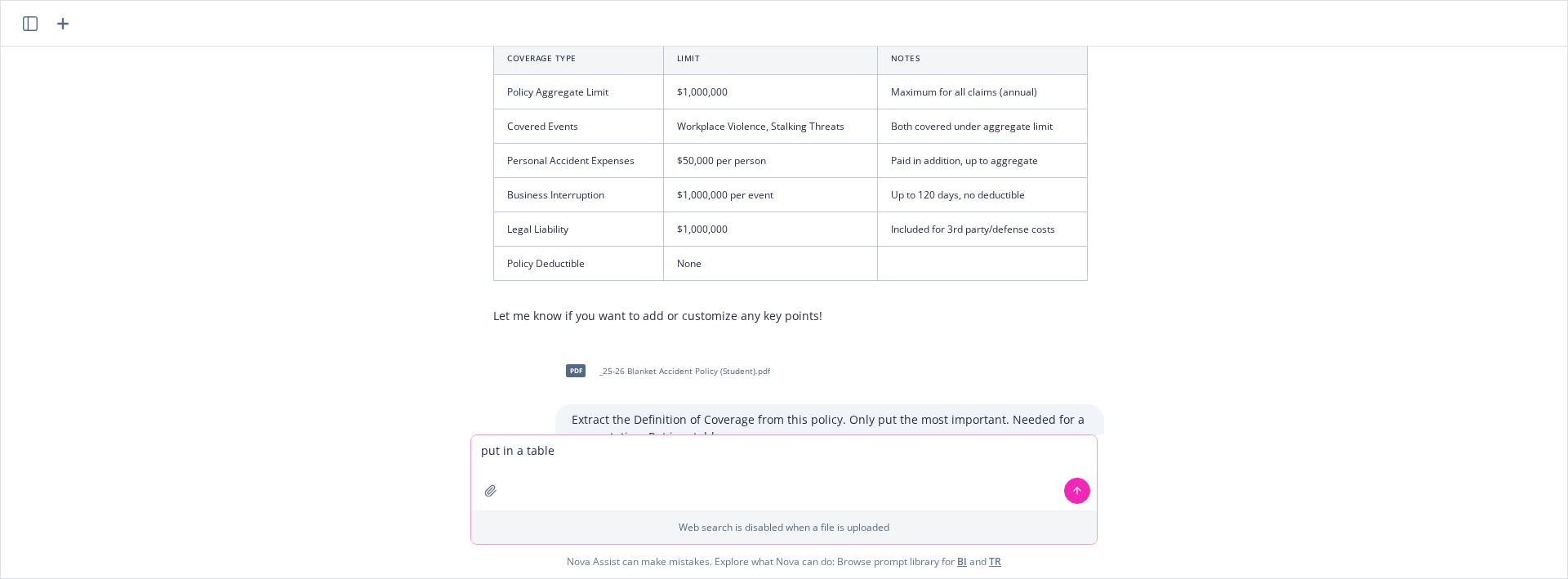
drag, startPoint x: 542, startPoint y: 451, endPoint x: 431, endPoint y: 446, distance: 111.1
click at [437, 445] on div "pdf 25-26 Blanket Accident Policy (CAT).pdf.pdf pdf _25-26 Blanket Accident Pol…" at bounding box center [784, 312] width 1567 height 531
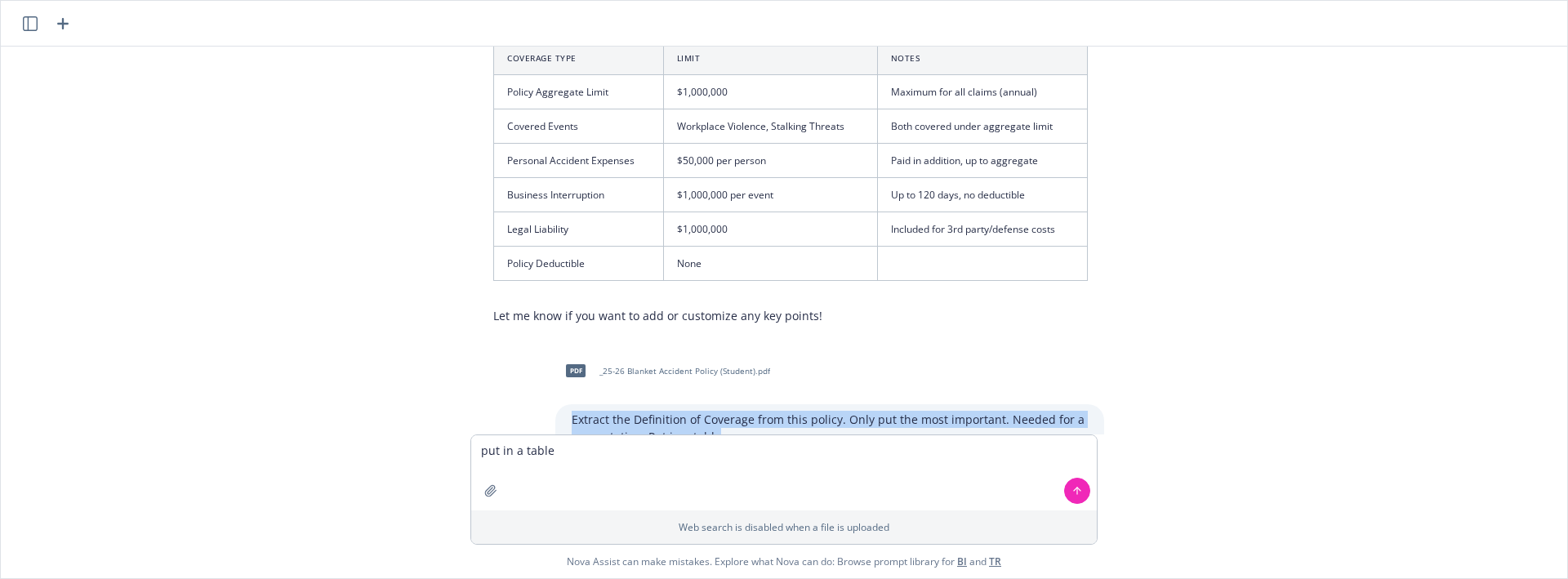
drag, startPoint x: 721, startPoint y: 385, endPoint x: 567, endPoint y: 367, distance: 155.0
click at [571, 410] on p "Extract the Definition of Coverage from this policy. Only put the most importan…" at bounding box center [829, 428] width 516 height 35
copy p "Extract the Definition of Coverage from this policy. Only put the most importan…"
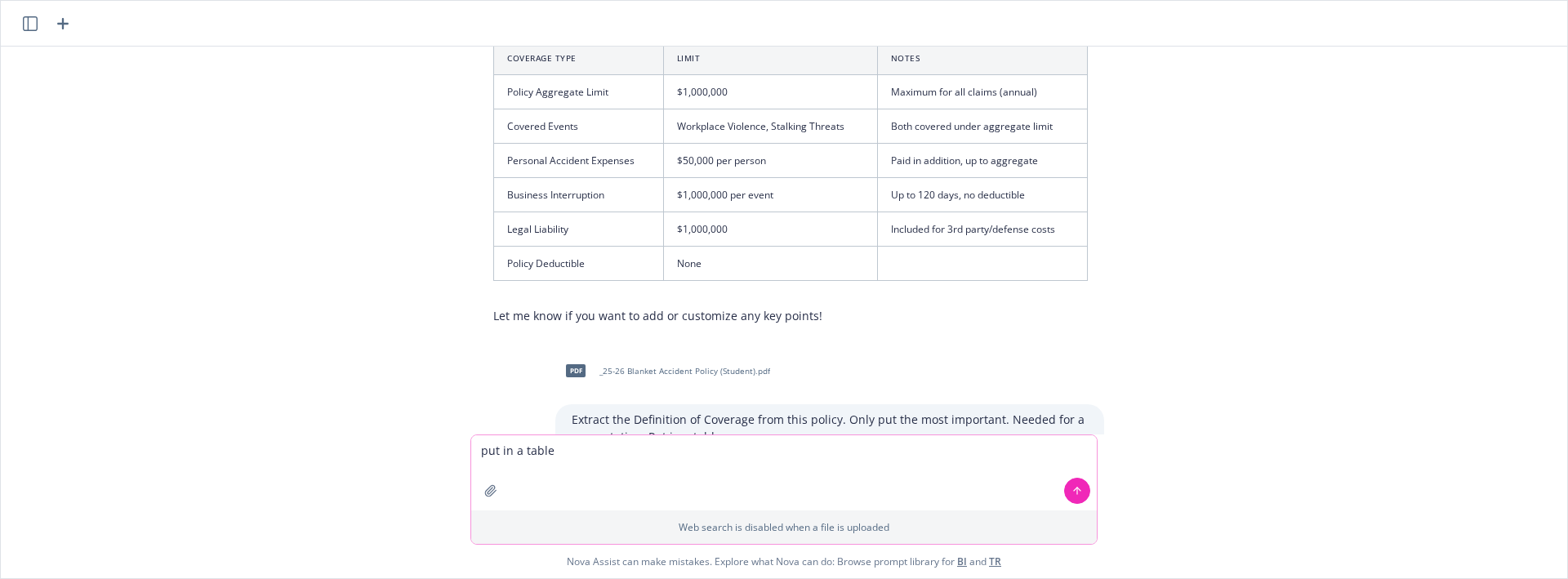
click at [564, 452] on textarea "put in a table" at bounding box center [784, 473] width 626 height 75
paste textarea "Extract the Definition of Coverage from this policy. Only put the most importan…"
drag, startPoint x: 564, startPoint y: 470, endPoint x: 1061, endPoint y: 449, distance: 497.4
click at [1061, 449] on textarea "Extract the Definition of Coverage from this policy. Only put the most importan…" at bounding box center [784, 473] width 626 height 75
type textarea "Extract the Definition of Coverage from this policy. Only put the most importan…"
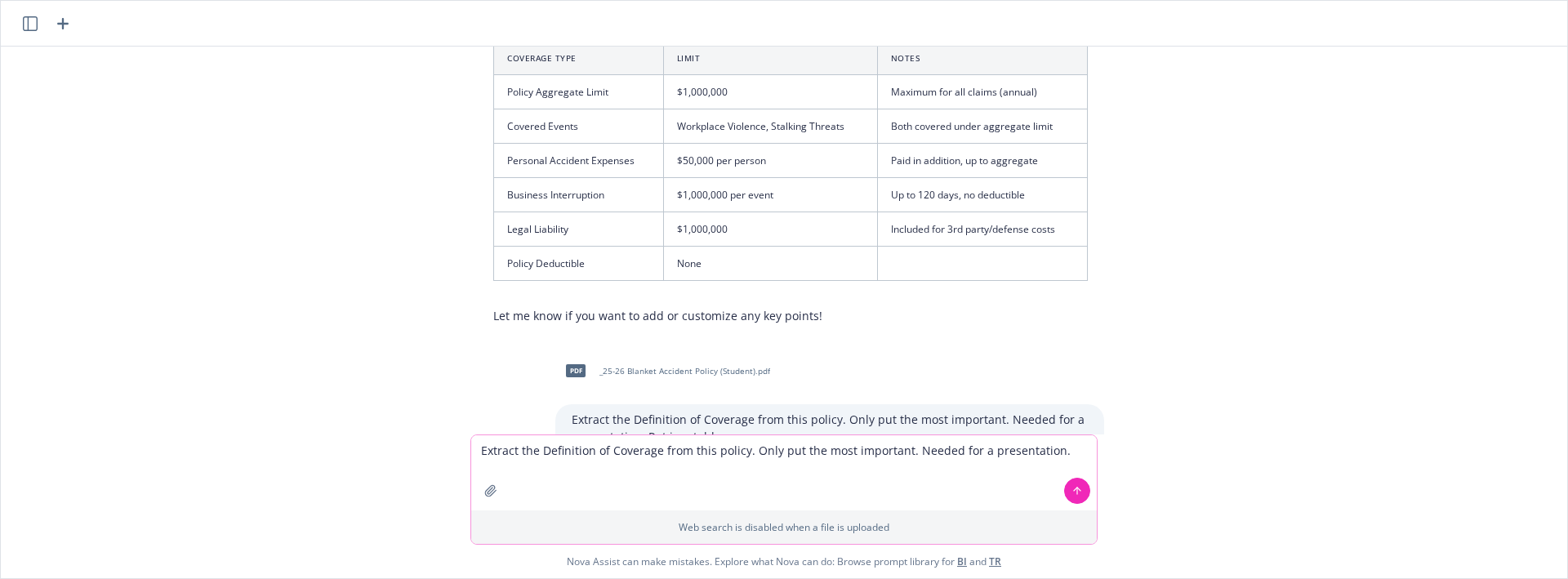
click at [495, 493] on icon "button" at bounding box center [490, 490] width 13 height 13
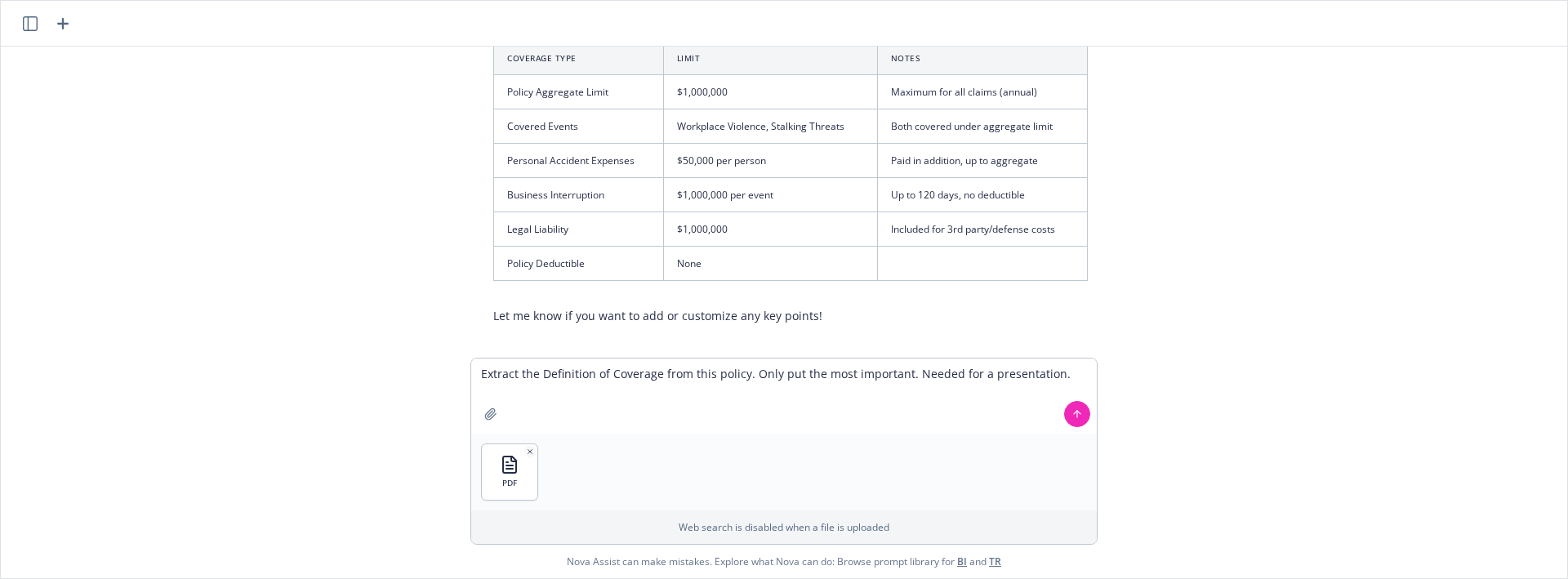
click at [1073, 408] on icon at bounding box center [1077, 413] width 11 height 11
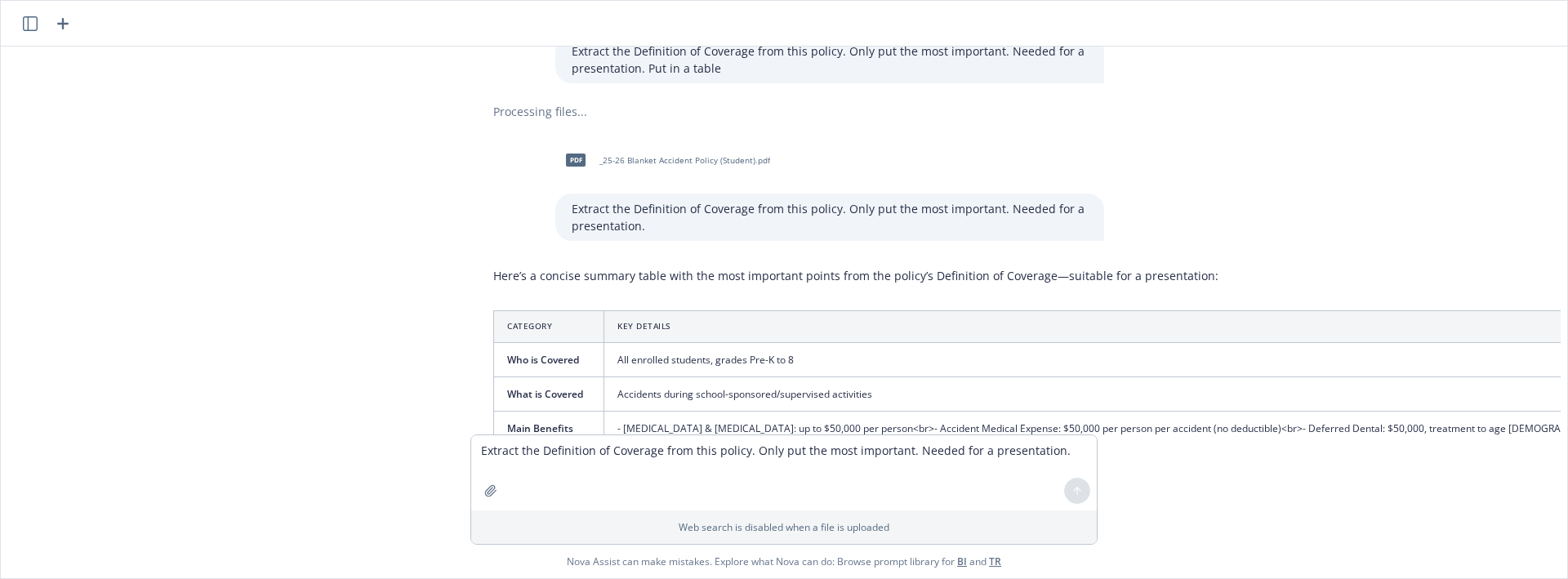
scroll to position [5595, 0]
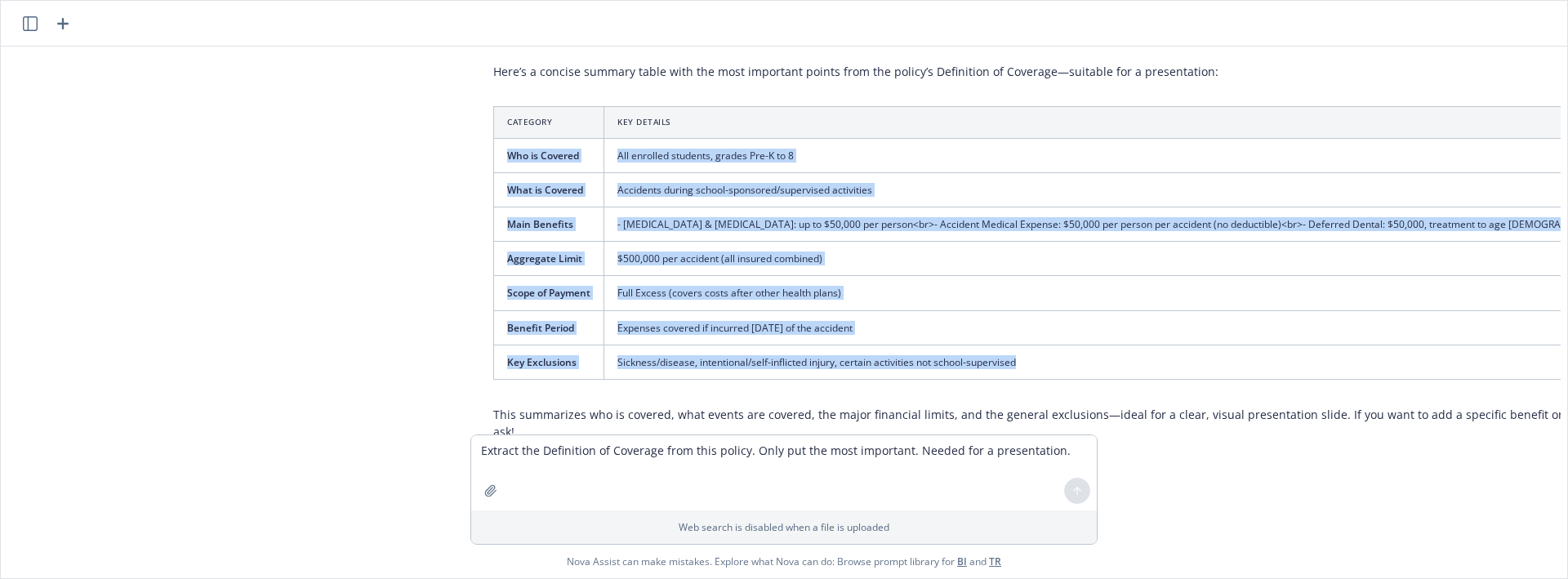
drag, startPoint x: 503, startPoint y: 109, endPoint x: 1041, endPoint y: 315, distance: 576.1
click at [1041, 315] on tbody "Who is Covered All enrolled students, grades Pre-K to 8 What is Covered Acciden…" at bounding box center [1062, 258] width 1136 height 241
copy tbody "Who is Covered All enrolled students, grades Pre-K to 8 What is Covered Acciden…"
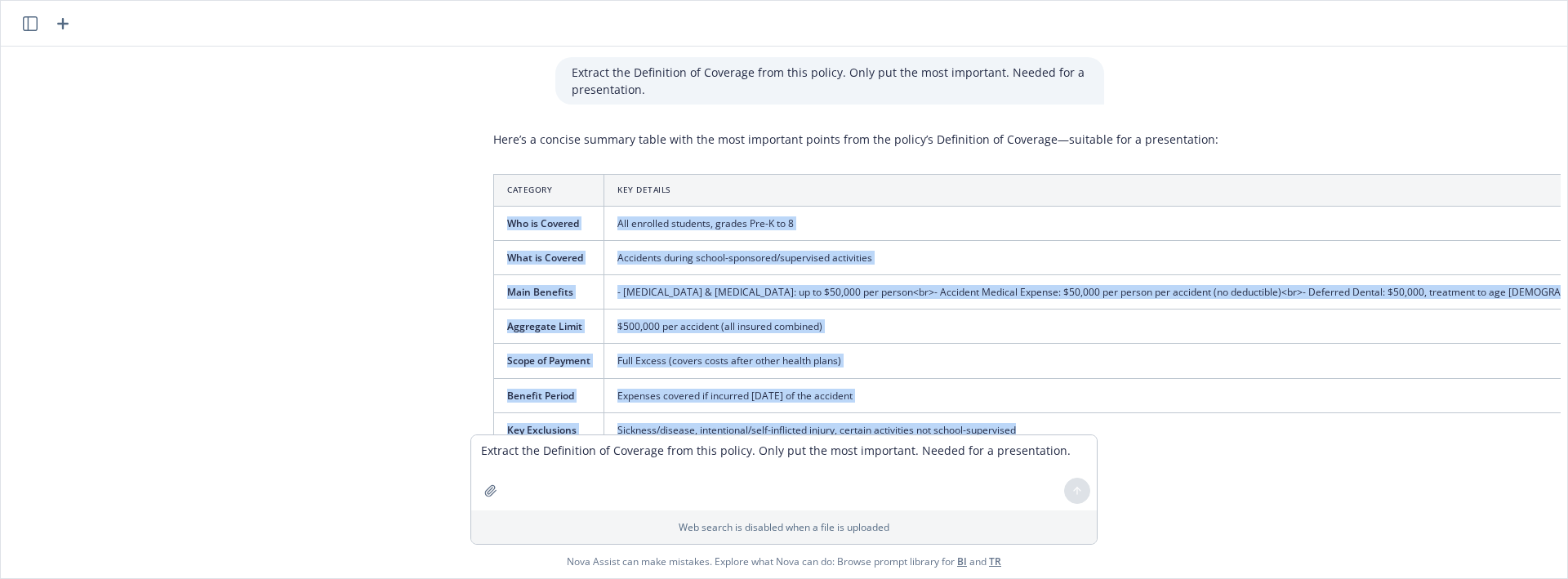
scroll to position [5391, 0]
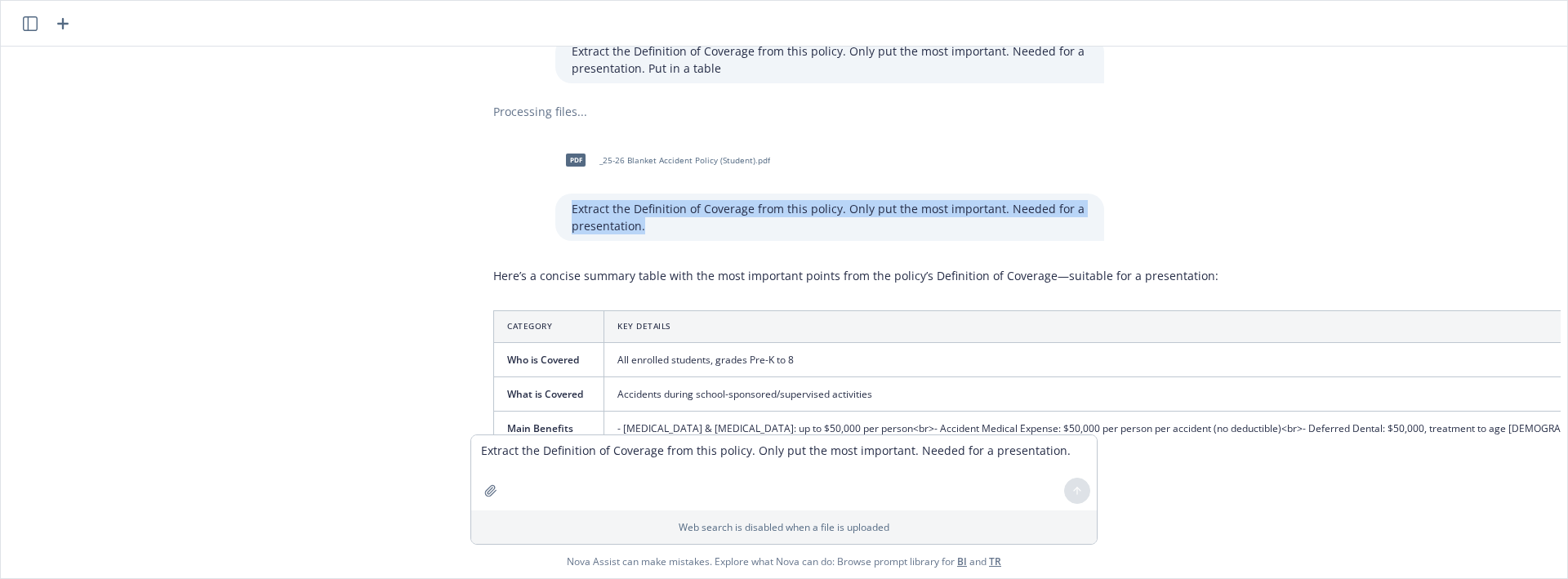
drag, startPoint x: 669, startPoint y: 176, endPoint x: 546, endPoint y: 146, distance: 126.6
click at [546, 147] on div "pdf _25-26 Blanket Accident Policy (Student).pdf Extract the Definition of Cove…" at bounding box center [791, 190] width 653 height 101
copy p "Extract the Definition of Coverage from this policy. Only put the most importan…"
click at [570, 444] on textarea "Extract the Definition of Coverage from this policy. Only put the most importan…" at bounding box center [784, 473] width 626 height 75
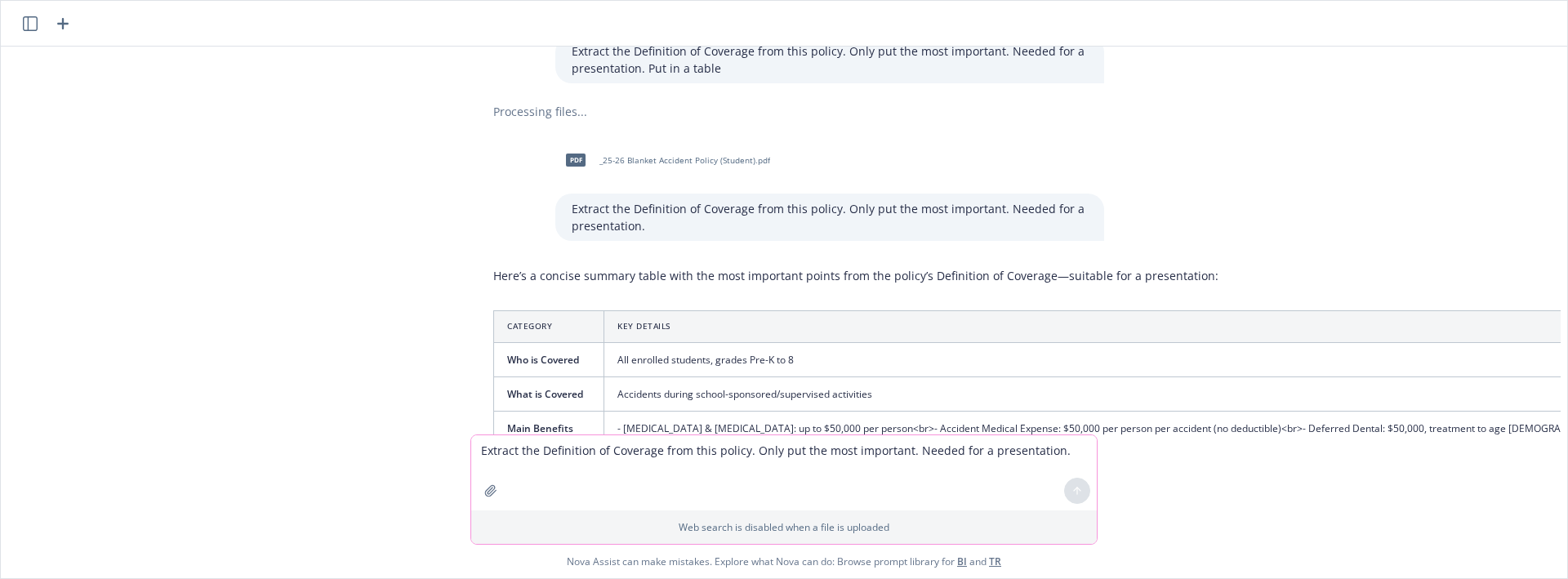
click at [590, 461] on textarea "Extract the Definition of Coverage from this policy. Only put the most importan…" at bounding box center [784, 473] width 626 height 75
paste textarea "Who is Covered All enrolled students, grades Pre-K to 8 What is Covered Acciden…"
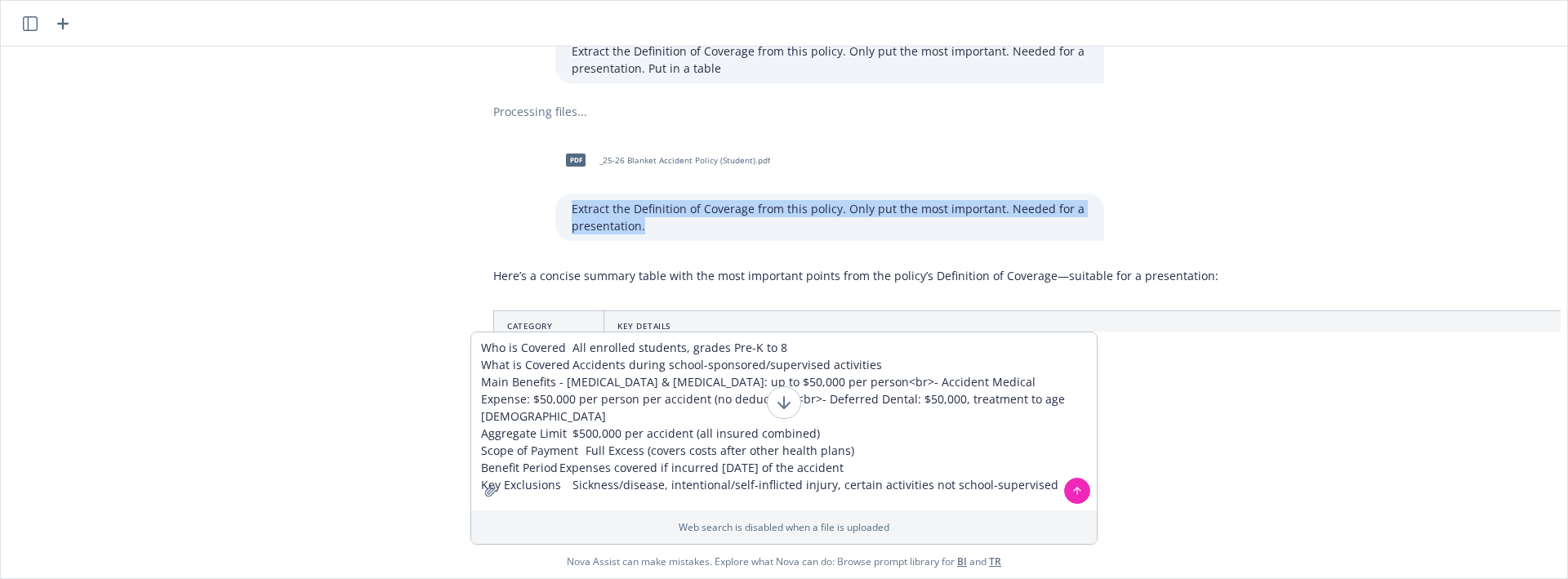
drag, startPoint x: 641, startPoint y: 169, endPoint x: 536, endPoint y: 154, distance: 106.1
click at [530, 151] on div "pdf _25-26 Blanket Accident Policy (Student).pdf Extract the Definition of Cove…" at bounding box center [791, 190] width 653 height 101
copy p "Extract the Definition of Coverage from this policy. Only put the most importan…"
click at [957, 449] on textarea "Who is Covered All enrolled students, grades Pre-K to 8 What is Covered Acciden…" at bounding box center [784, 422] width 626 height 178
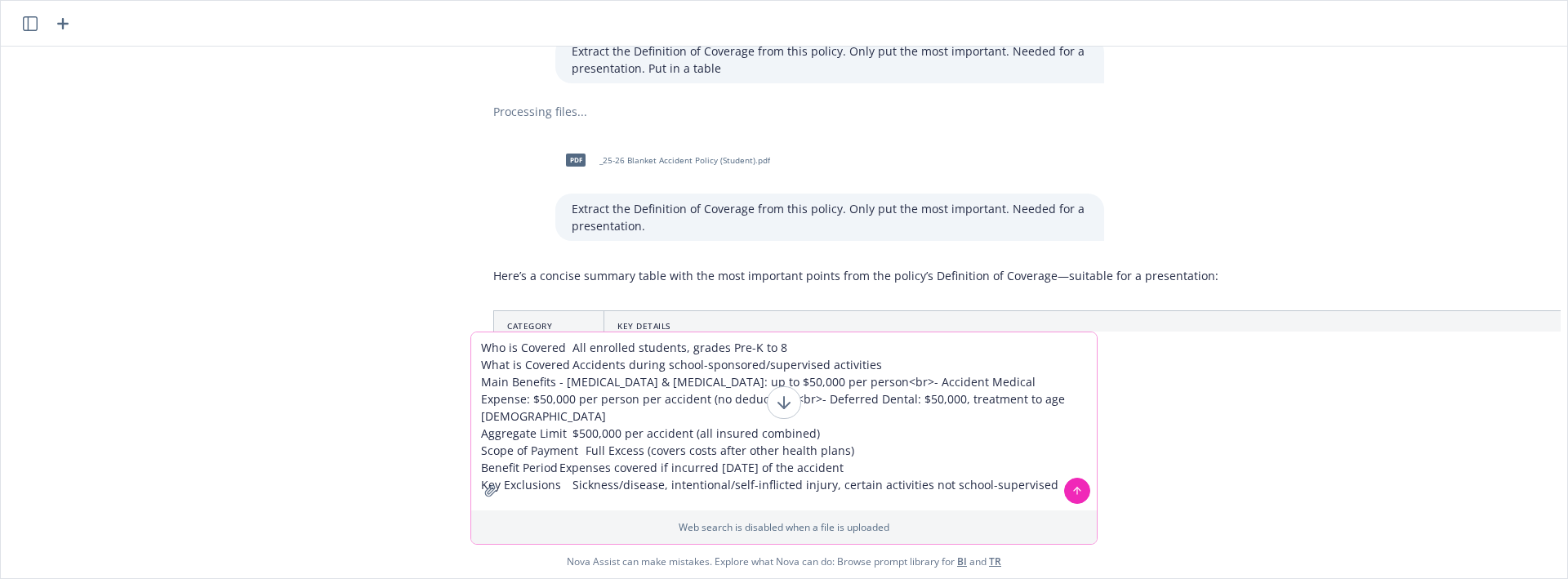
paste textarea "Extract the Definition of Coverage from this policy. Only put the most importan…"
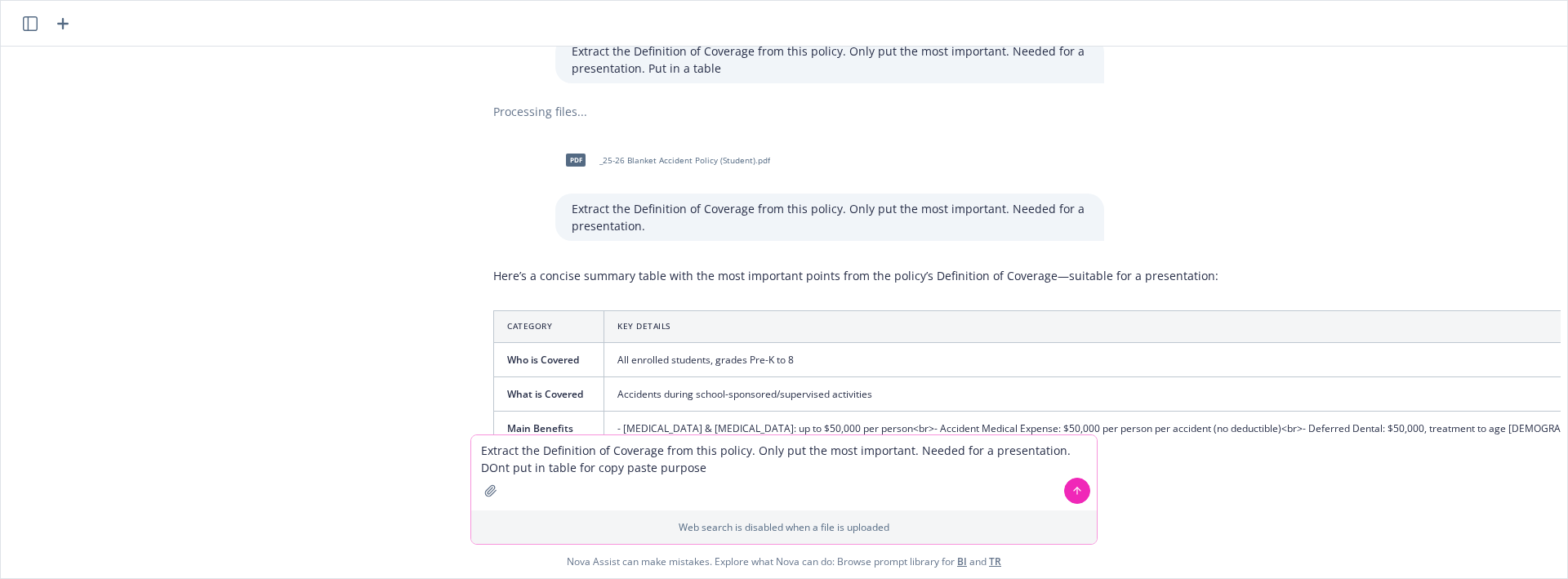
type textarea "Extract the Definition of Coverage from this policy. Only put the most importan…"
click at [495, 494] on button "button" at bounding box center [491, 491] width 26 height 26
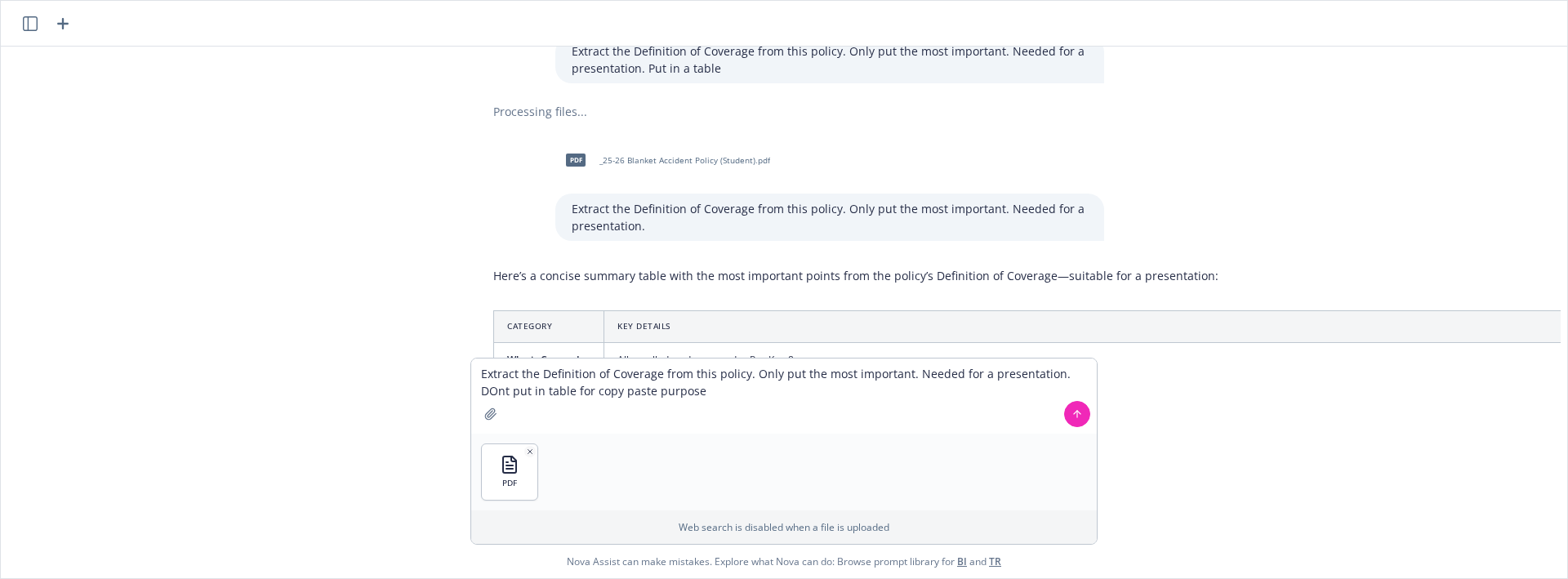
click at [1080, 415] on icon at bounding box center [1077, 413] width 11 height 11
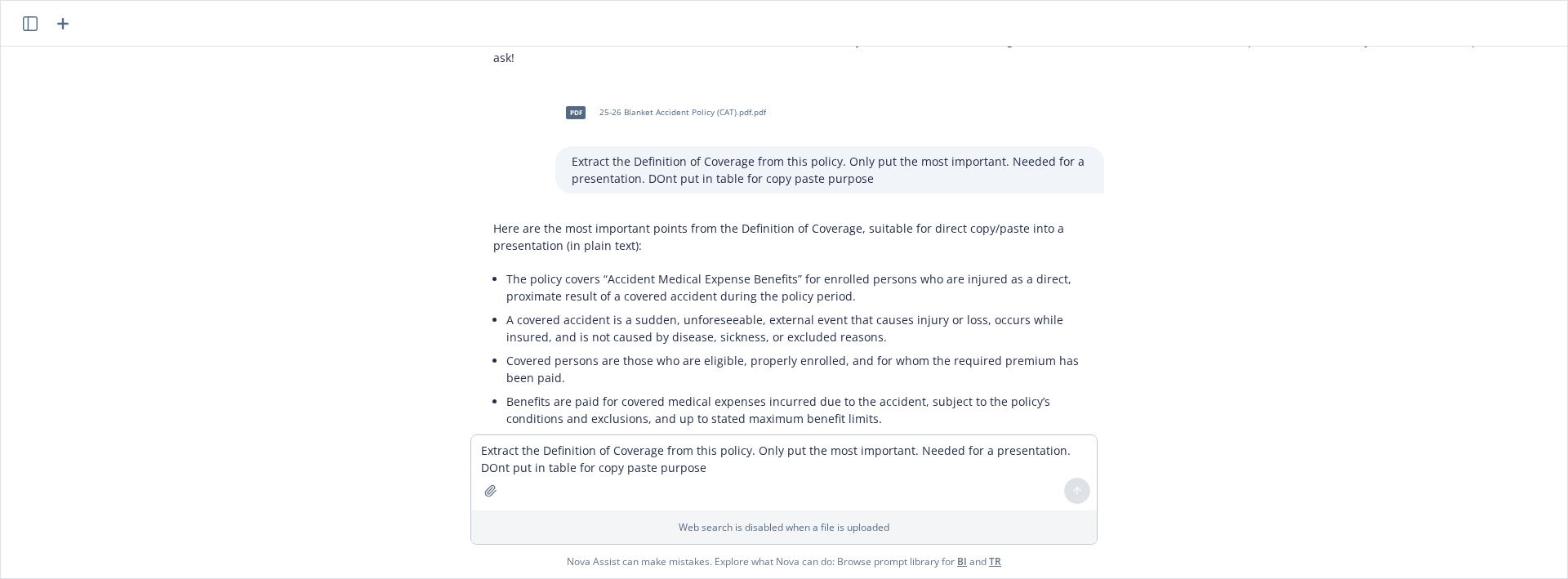
scroll to position [5901, 0]
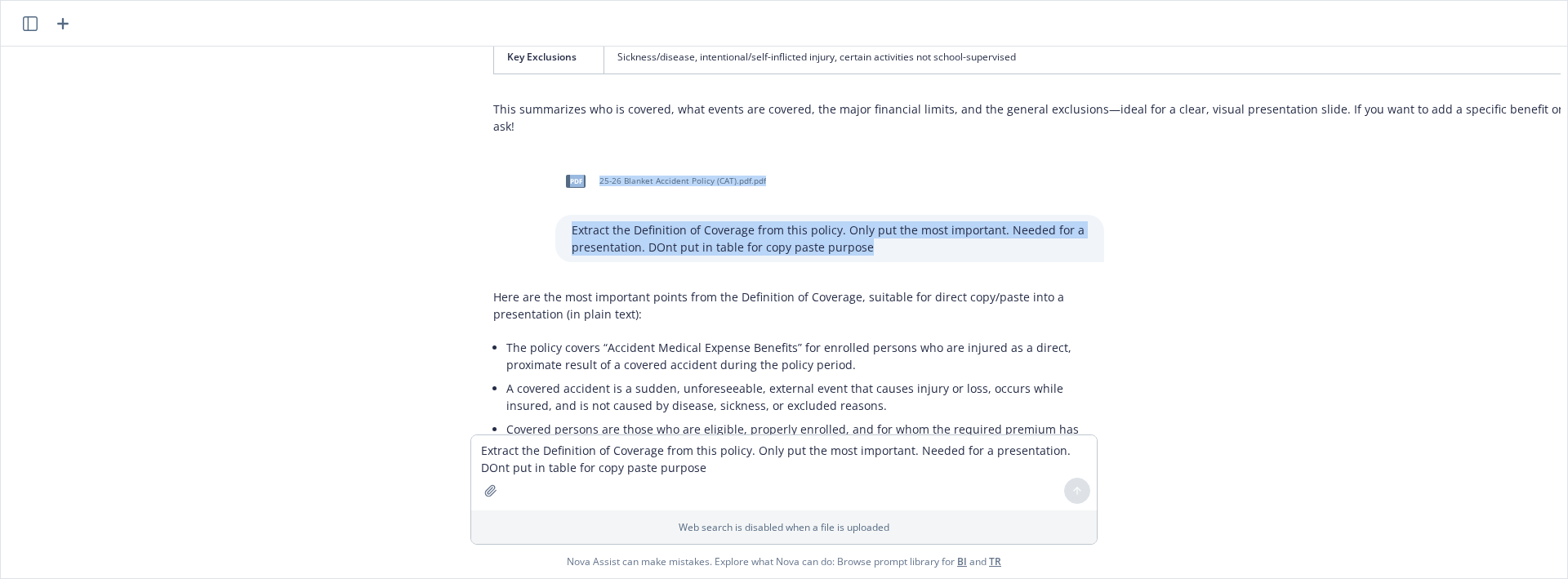
drag, startPoint x: 884, startPoint y: 198, endPoint x: 562, endPoint y: 160, distance: 324.2
click at [556, 161] on div "pdf 25-26 Blanket Accident Policy (CAT).pdf.pdf Extract the Definition of Cover…" at bounding box center [830, 211] width 549 height 101
click at [624, 221] on p "Extract the Definition of Coverage from this policy. Only put the most importan…" at bounding box center [829, 239] width 516 height 35
click at [639, 221] on p "Extract the Definition of Coverage from this policy. Only put the most importan…" at bounding box center [829, 239] width 516 height 35
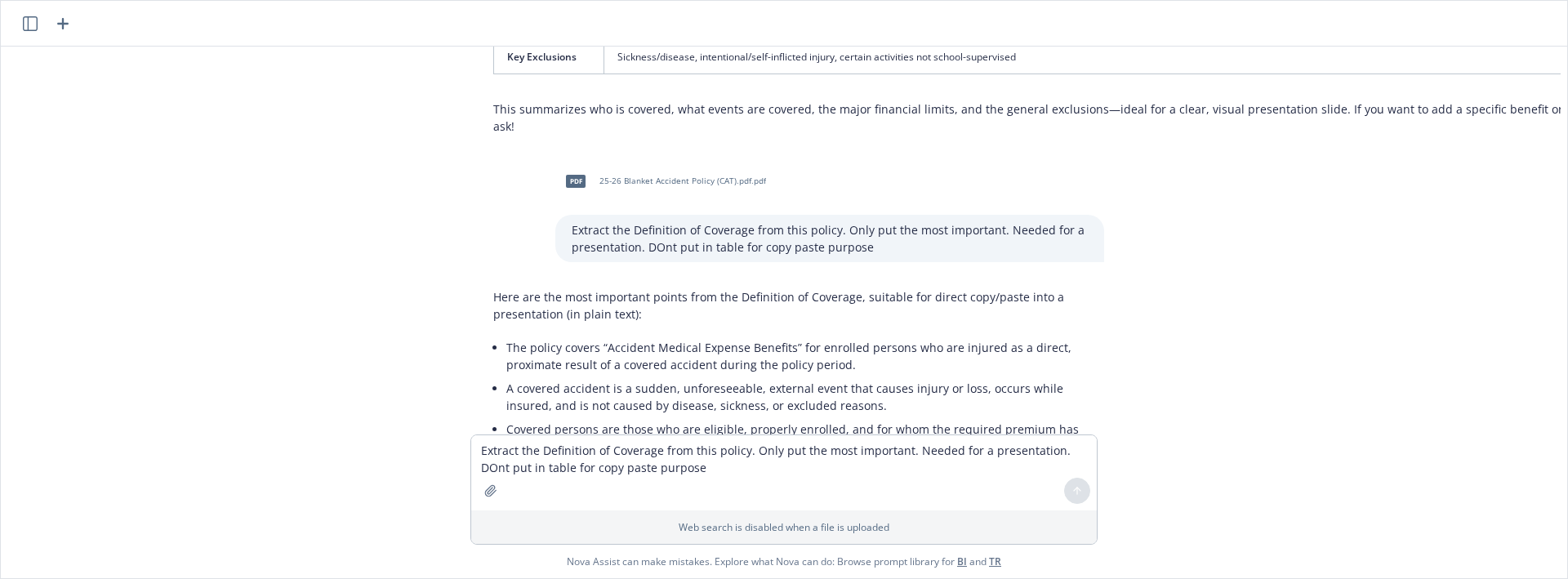
click at [571, 221] on p "Extract the Definition of Coverage from this policy. Only put the most importan…" at bounding box center [829, 239] width 516 height 35
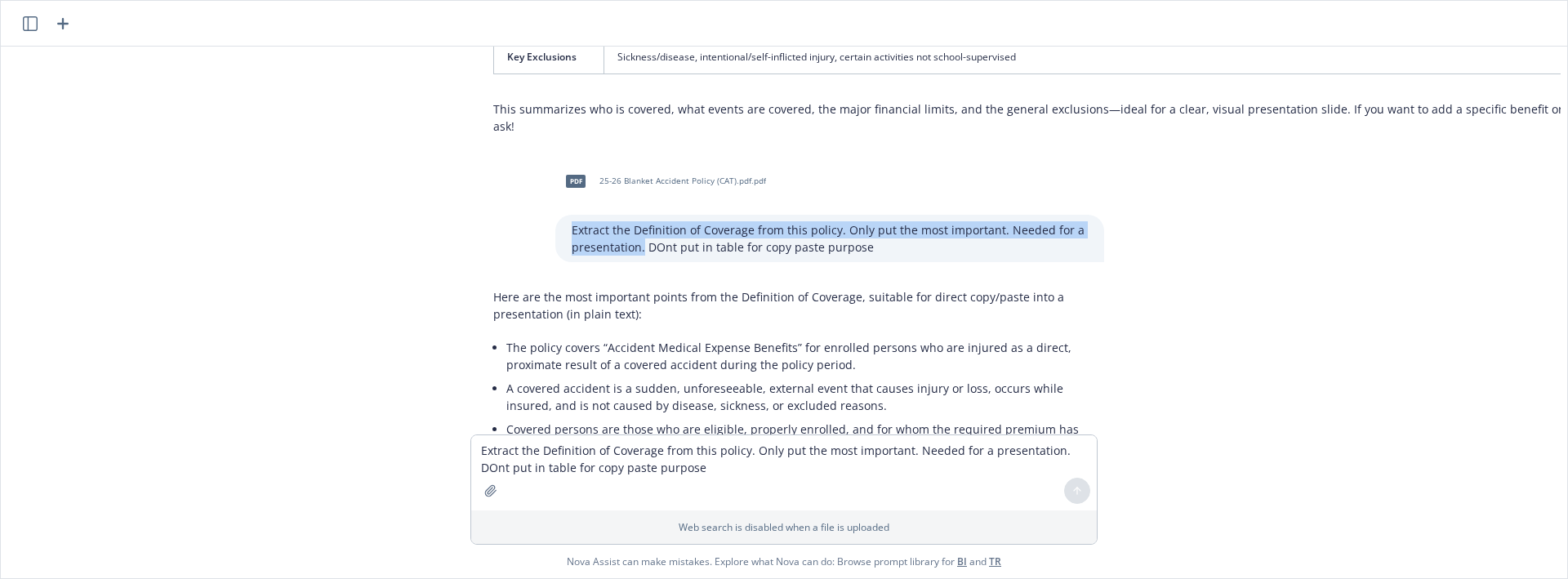
drag, startPoint x: 637, startPoint y: 196, endPoint x: 564, endPoint y: 177, distance: 75.4
click at [564, 215] on div "Extract the Definition of Coverage from this policy. Only put the most importan…" at bounding box center [830, 239] width 549 height 48
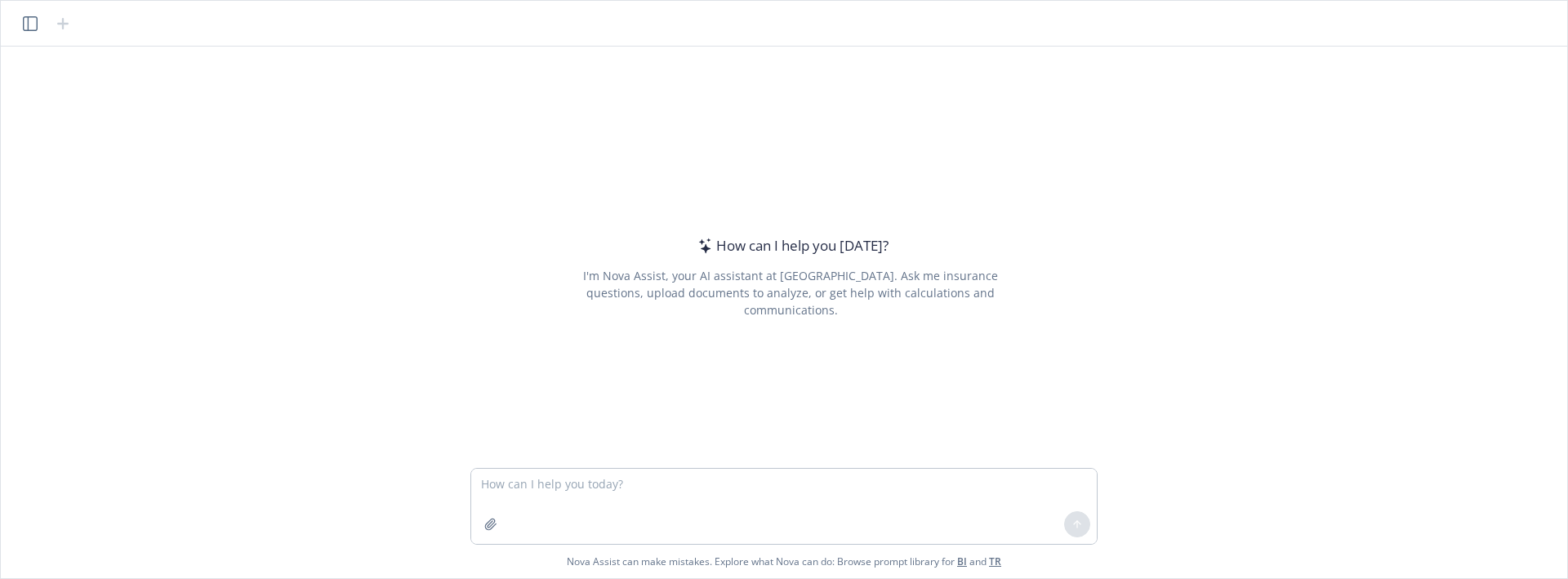
click at [673, 500] on textarea at bounding box center [784, 506] width 626 height 75
type textarea "Extract the Definition of Coverage from this policy. Only put the most importan…"
click at [489, 521] on icon "button" at bounding box center [490, 524] width 10 height 10
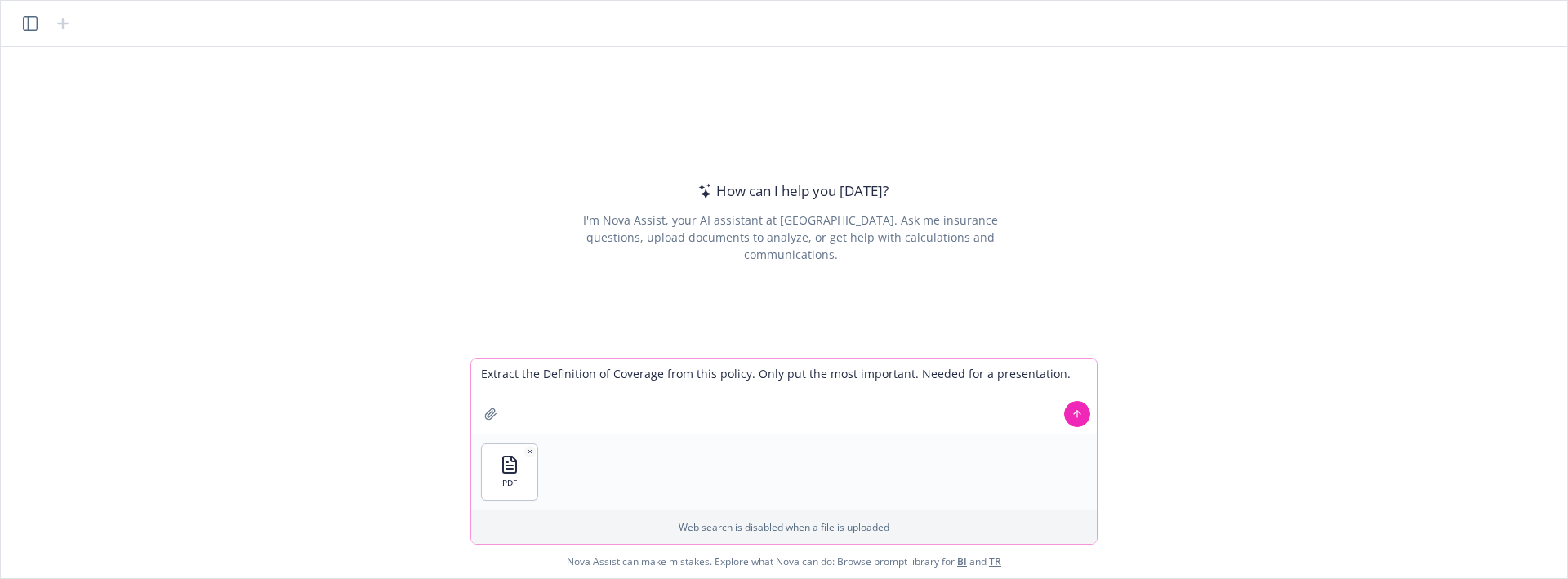
click at [1078, 415] on icon at bounding box center [1077, 413] width 11 height 11
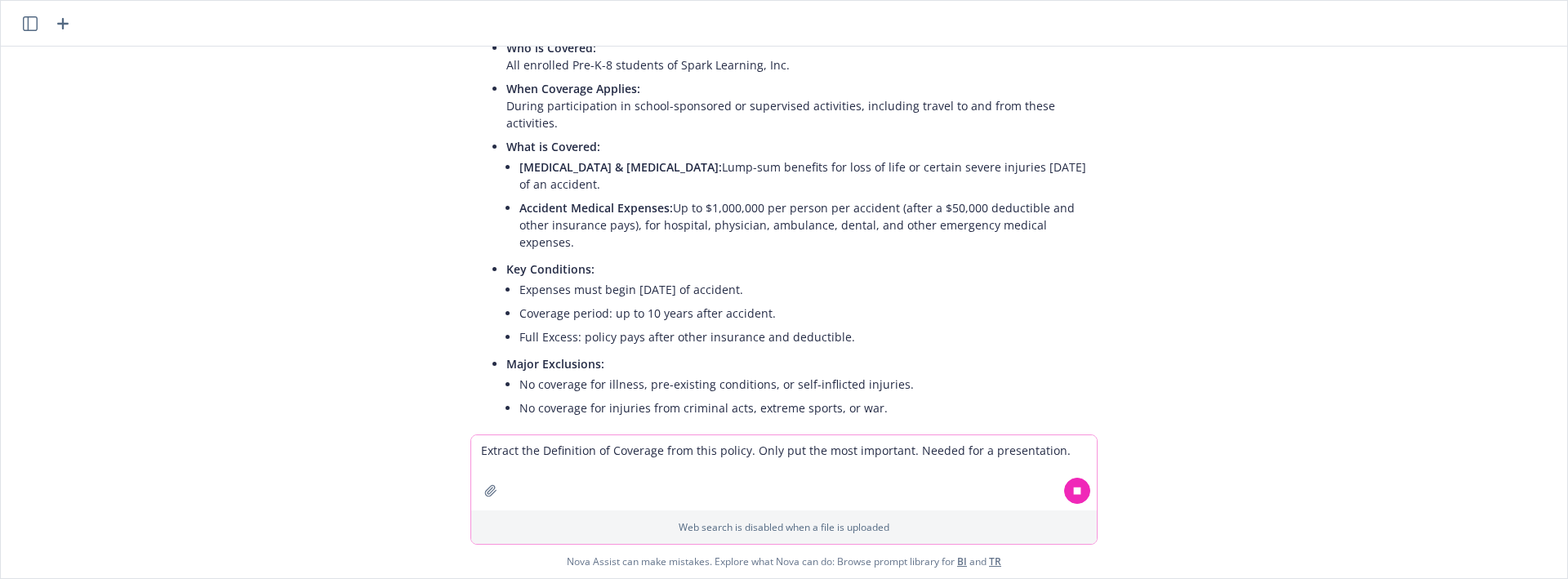
scroll to position [287, 0]
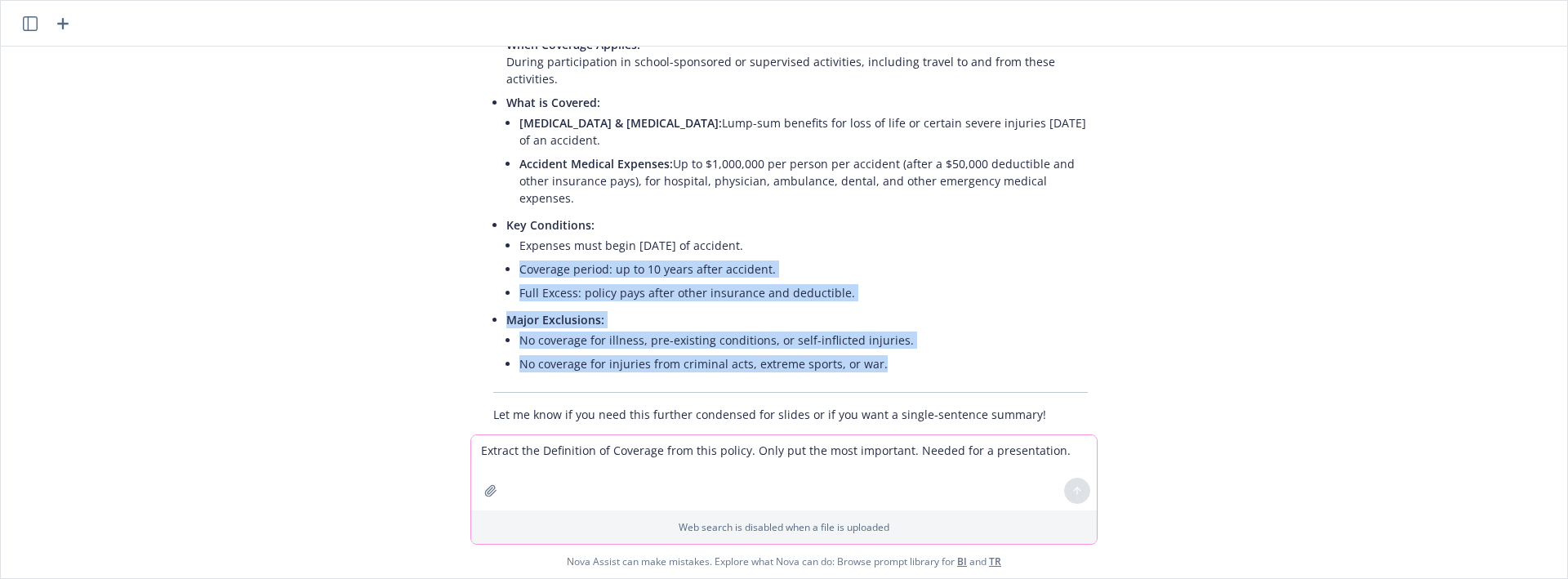
drag, startPoint x: 908, startPoint y: 334, endPoint x: 469, endPoint y: 232, distance: 450.7
click at [477, 234] on div "Here are the most important points from the "Definition of Coverage" in the pol…" at bounding box center [791, 162] width 628 height 536
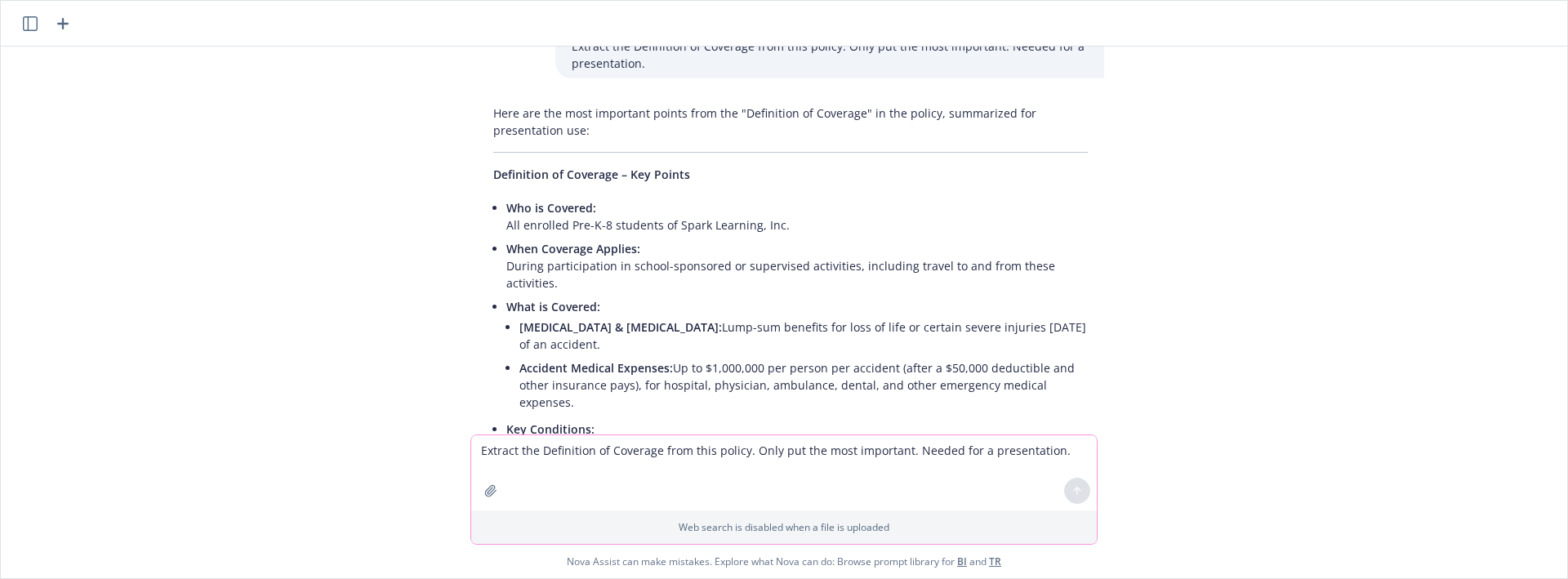
click at [507, 207] on span "Who is Covered:" at bounding box center [551, 208] width 90 height 16
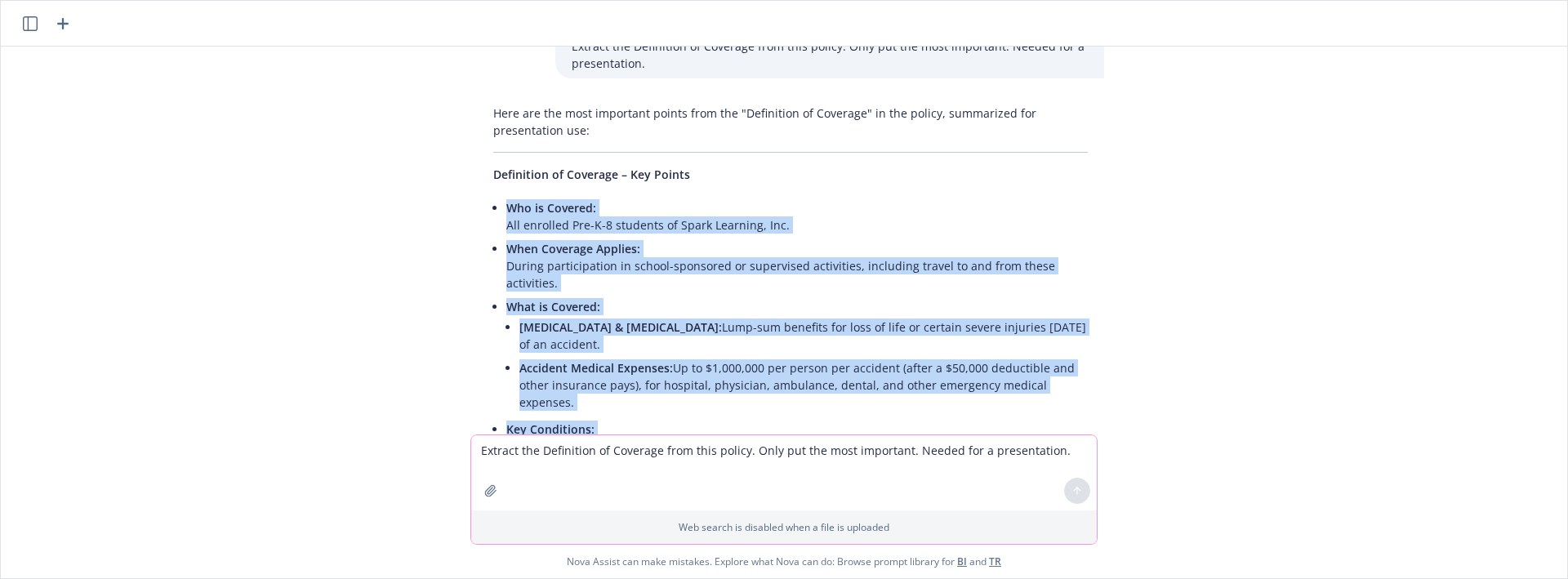
copy ul "Who is Covered: All enrolled Pre-K-8 students of Spark Learning, Inc. When Cove…"
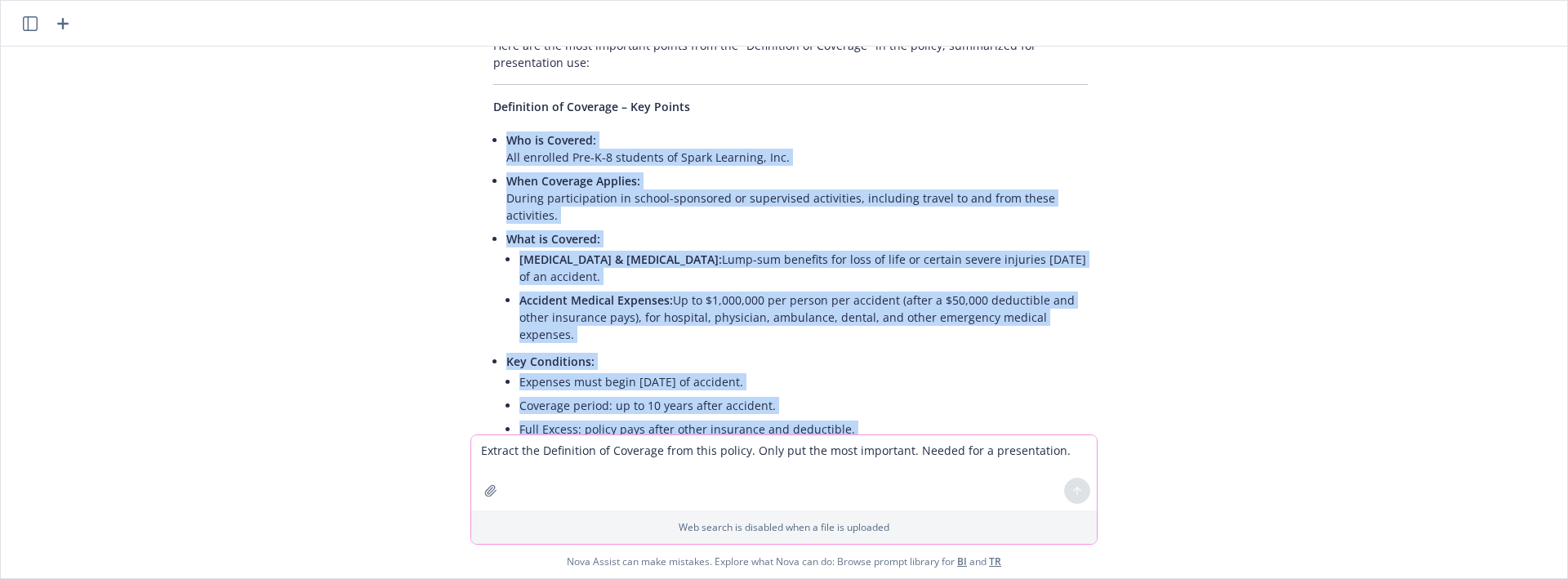
scroll to position [287, 0]
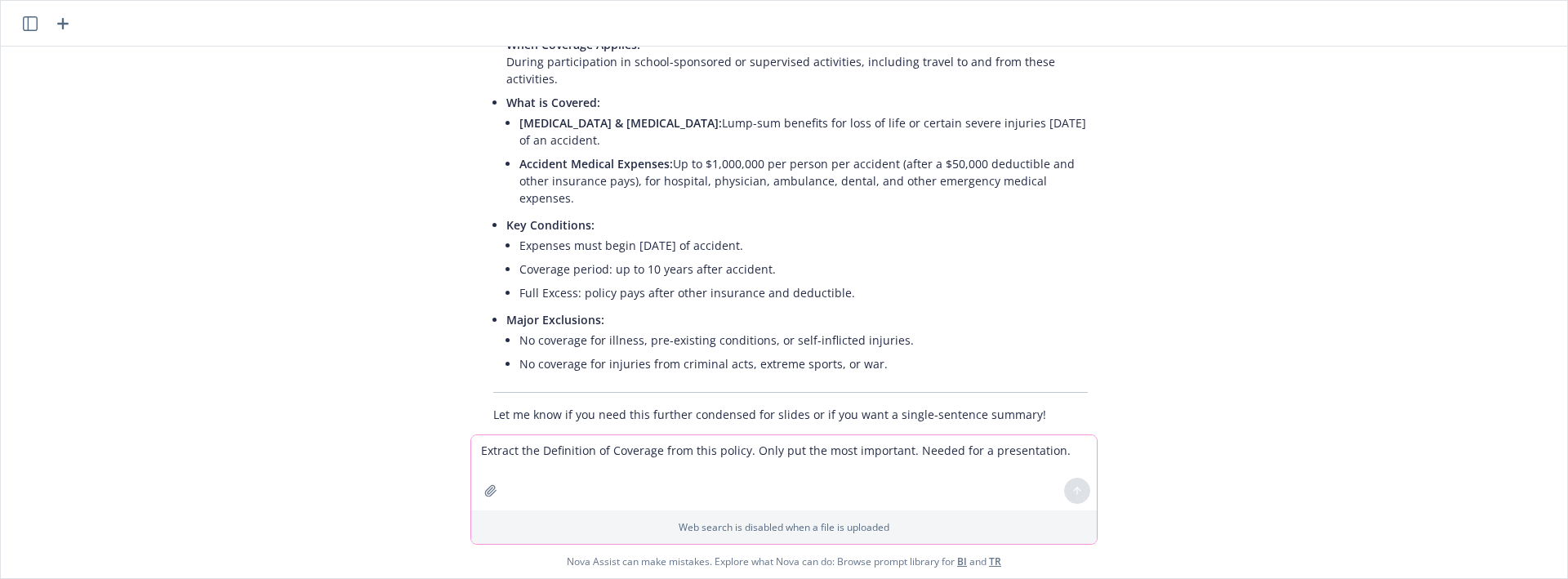
click at [740, 413] on div "pdf 25-26 Blanket Accident Policy (CAT).pdf.pdf Extract the Definition of Cover…" at bounding box center [784, 240] width 1553 height 388
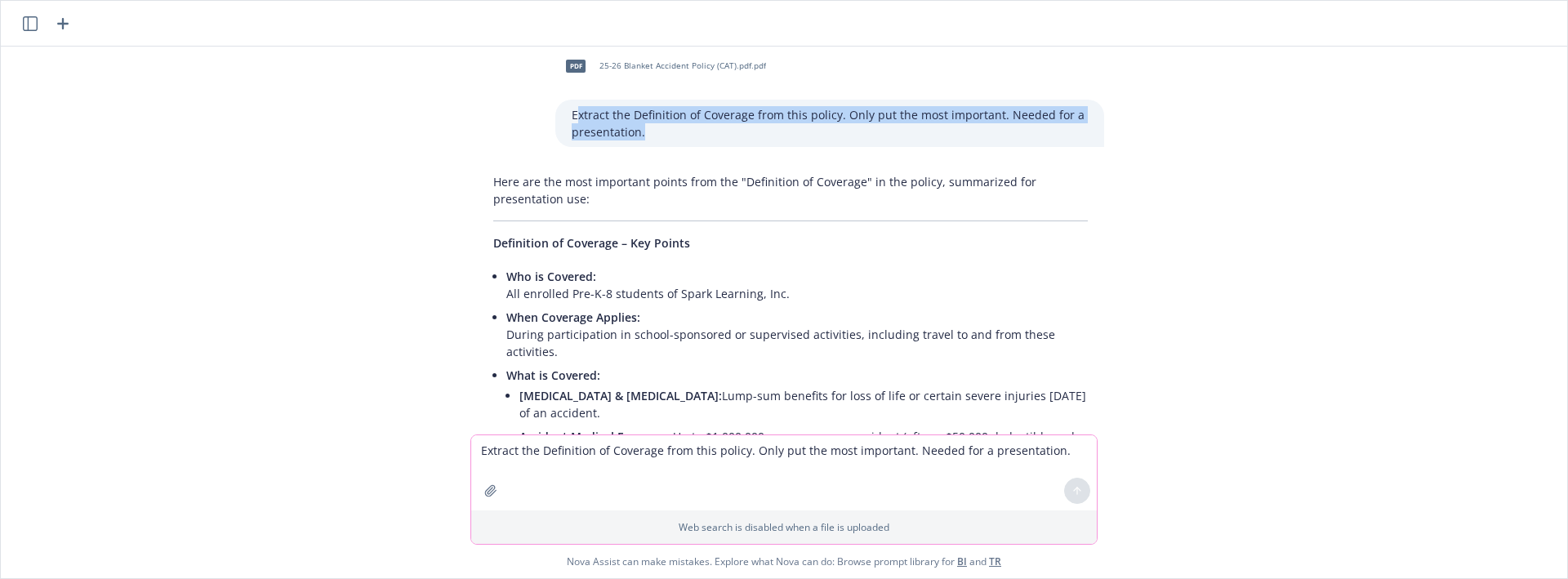
drag, startPoint x: 646, startPoint y: 133, endPoint x: 559, endPoint y: 105, distance: 91.4
click at [561, 105] on div "Extract the Definition of Coverage from this policy. Only put the most importan…" at bounding box center [830, 123] width 549 height 48
copy p "Extract the Definition of Coverage from this policy. Only put the most importan…"
click at [584, 457] on textarea "Extract the Definition of Coverage from this policy. Only put the most importan…" at bounding box center [784, 473] width 626 height 75
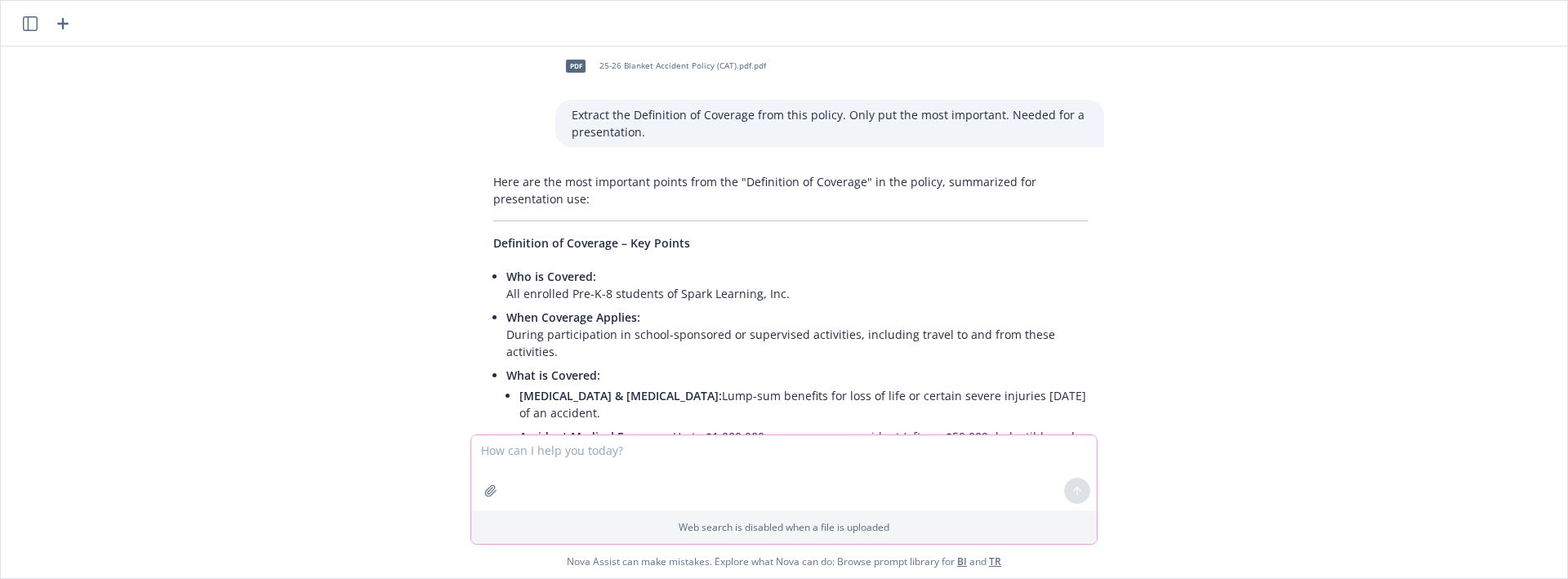
paste textarea "Who is Covered: All enrolled Pre-K-8 students of Spark Learning, Inc. When Cove…"
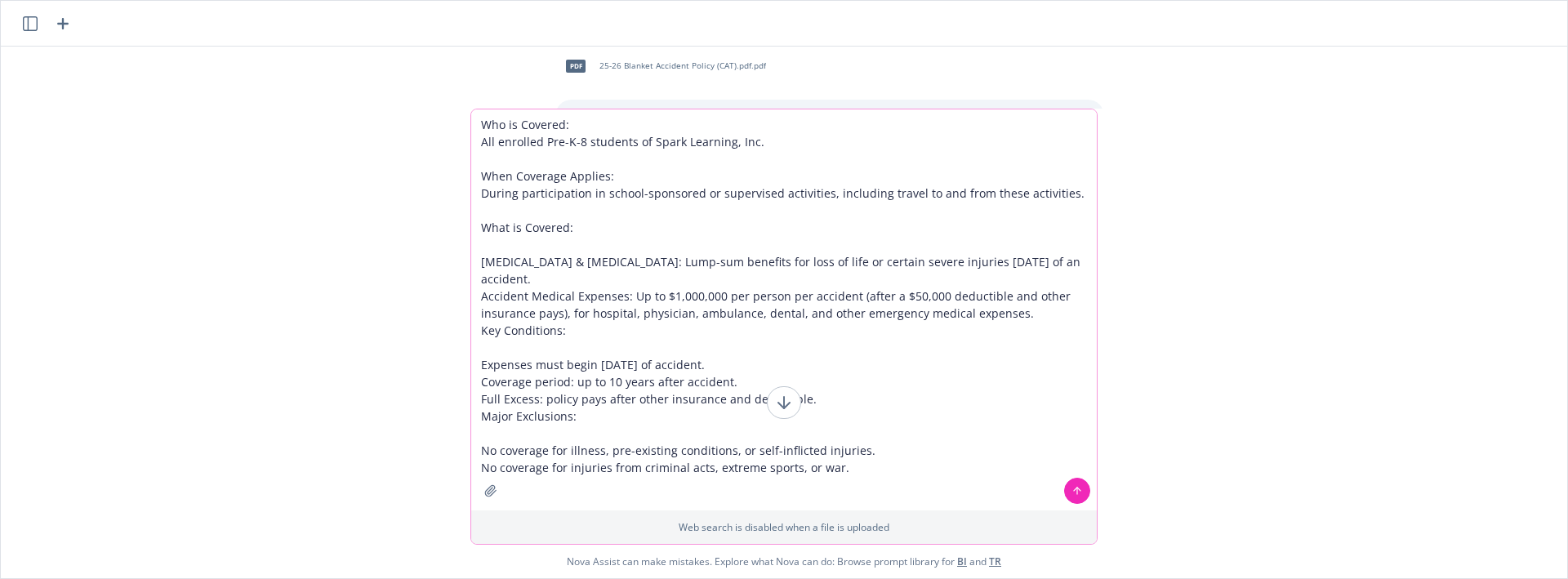
type textarea "Who is Covered: All enrolled Pre-K-8 students of Spark Learning, Inc. When Cove…"
click at [489, 493] on icon "button" at bounding box center [490, 490] width 13 height 13
click at [775, 325] on textarea "Who is Covered: All enrolled Pre-K-8 students of Spark Learning, Inc. When Cove…" at bounding box center [784, 310] width 626 height 401
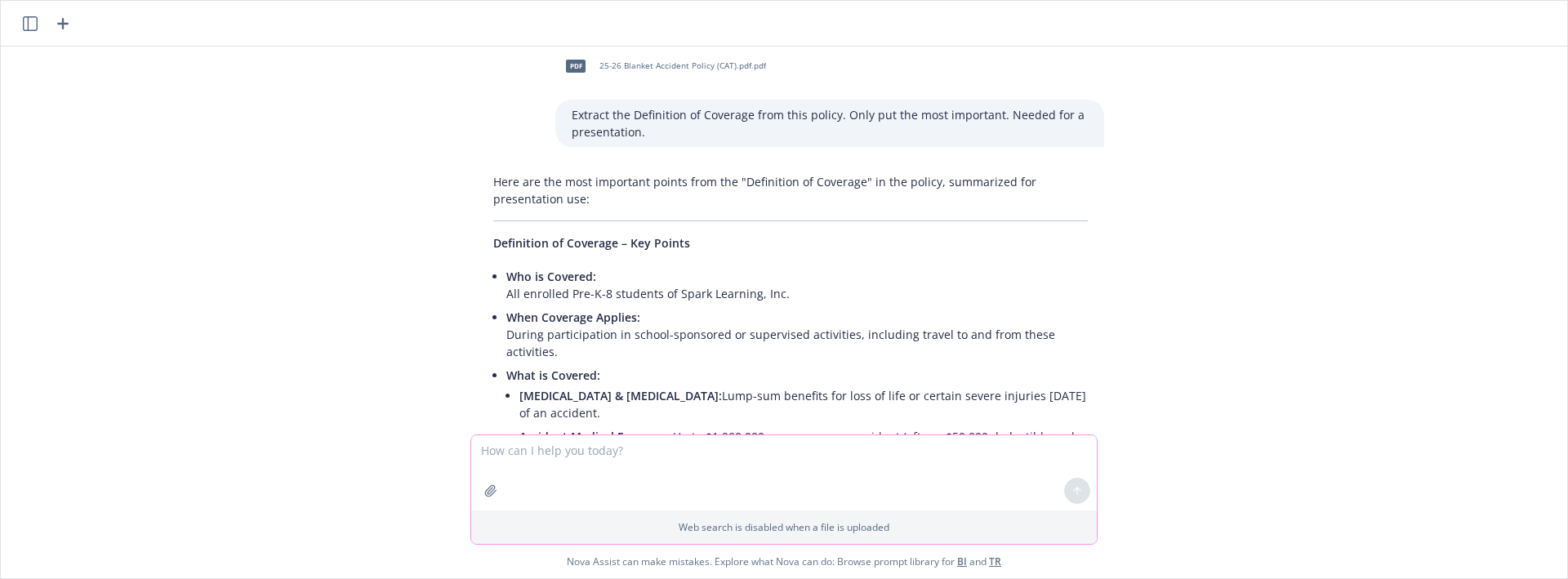
scroll to position [0, 0]
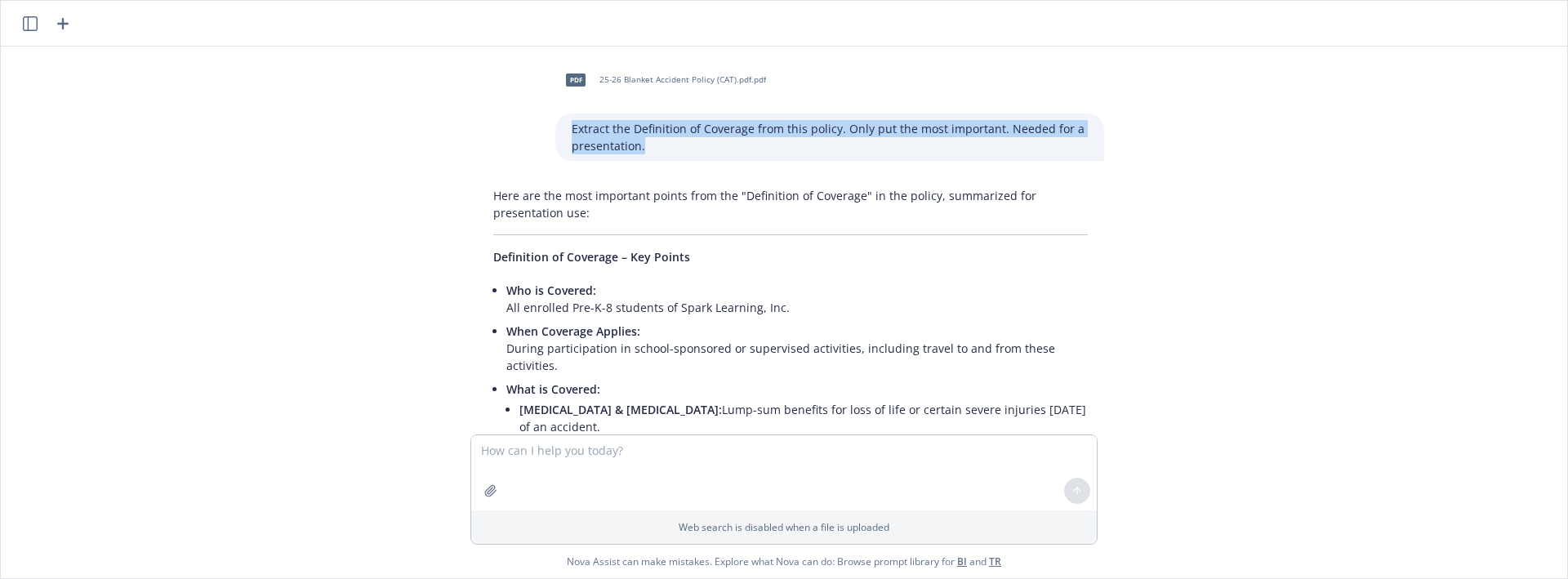
drag, startPoint x: 645, startPoint y: 146, endPoint x: 560, endPoint y: 120, distance: 88.9
click at [560, 120] on div "Extract the Definition of Coverage from this policy. Only put the most importan…" at bounding box center [830, 137] width 549 height 48
copy p "Extract the Definition of Coverage from this policy. Only put the most importan…"
click at [584, 462] on textarea at bounding box center [784, 473] width 626 height 75
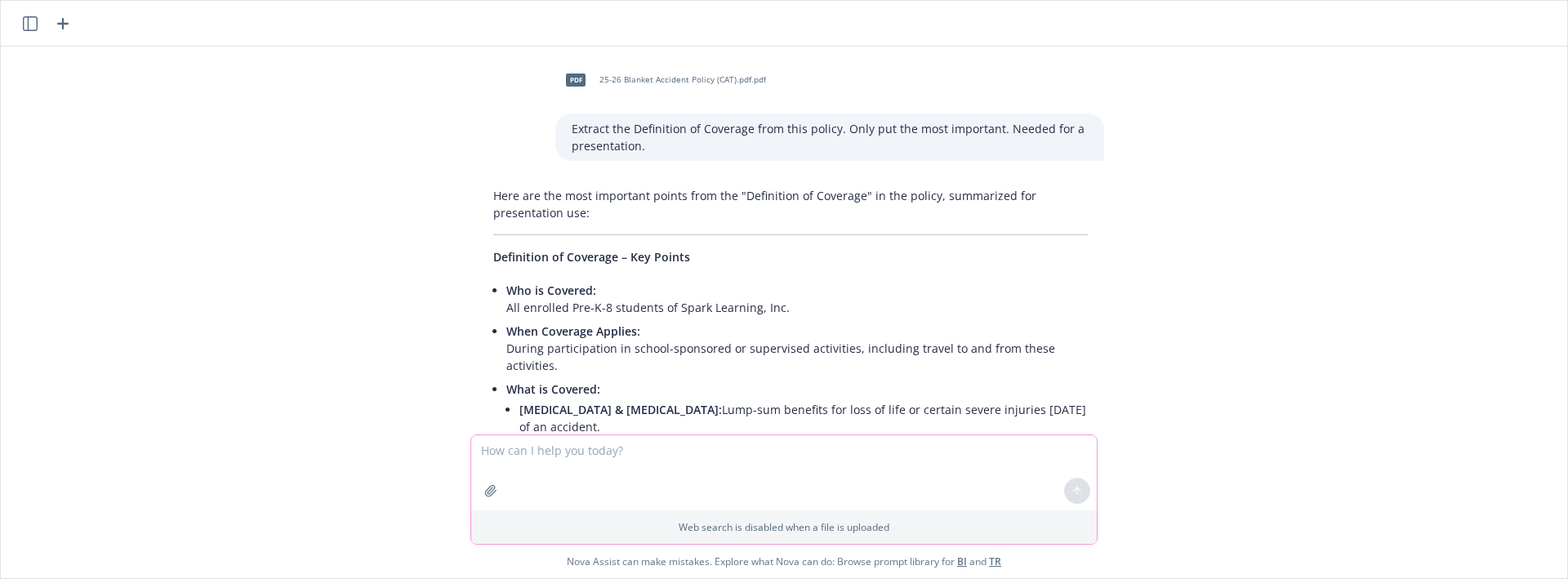
paste textarea "Extract the Definition of Coverage from this policy. Only put the most importan…"
type textarea "Extract the Definition of Coverage from this policy. Only put the most importan…"
click at [484, 498] on button "button" at bounding box center [491, 491] width 26 height 26
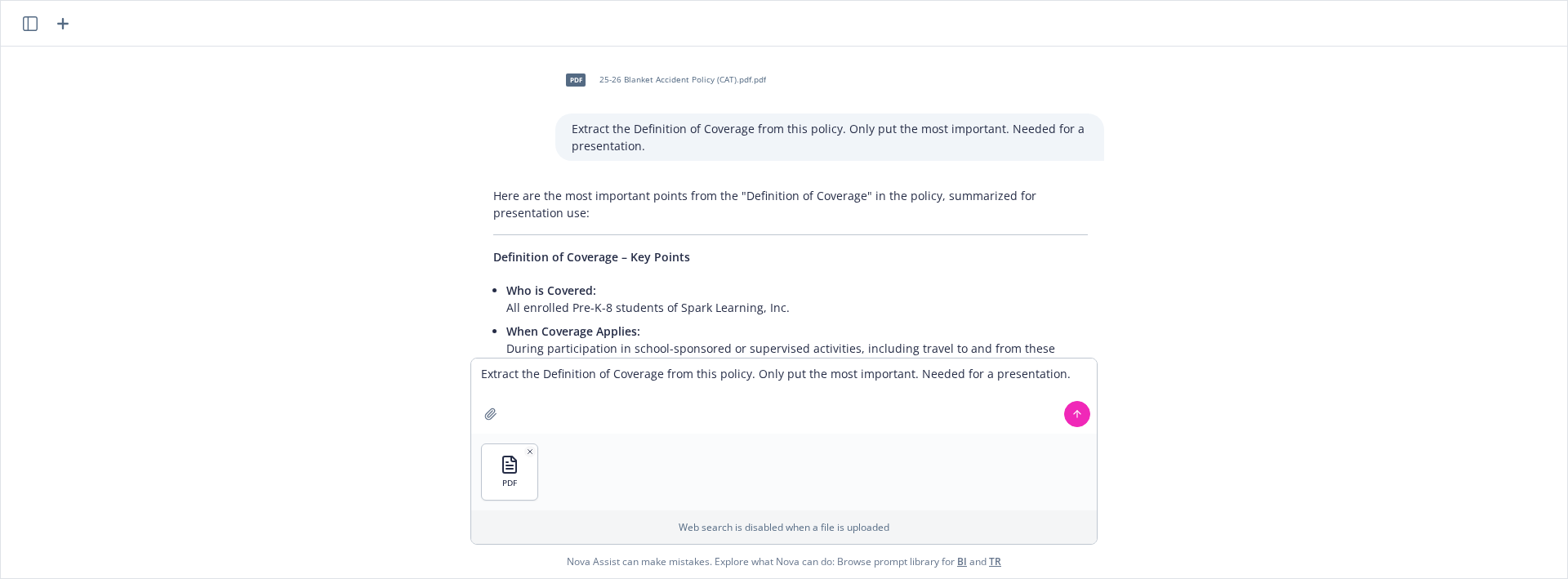
click at [1086, 417] on button at bounding box center [1077, 414] width 26 height 26
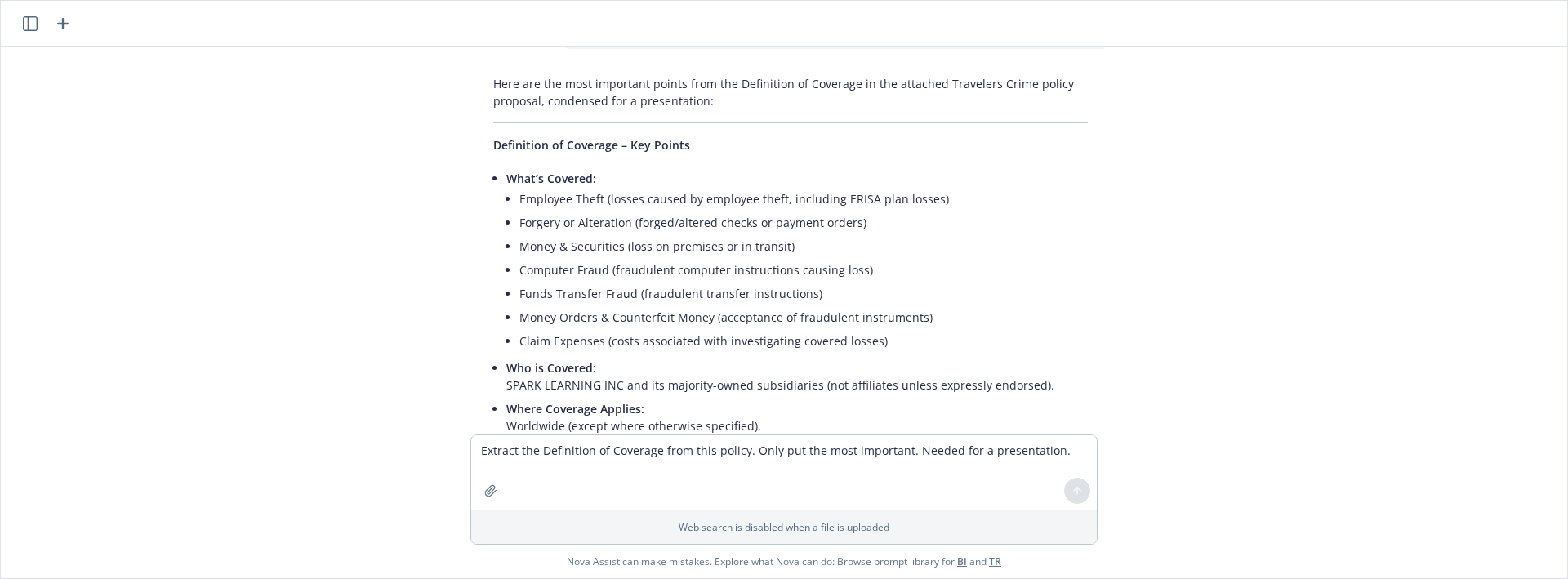
scroll to position [652, 0]
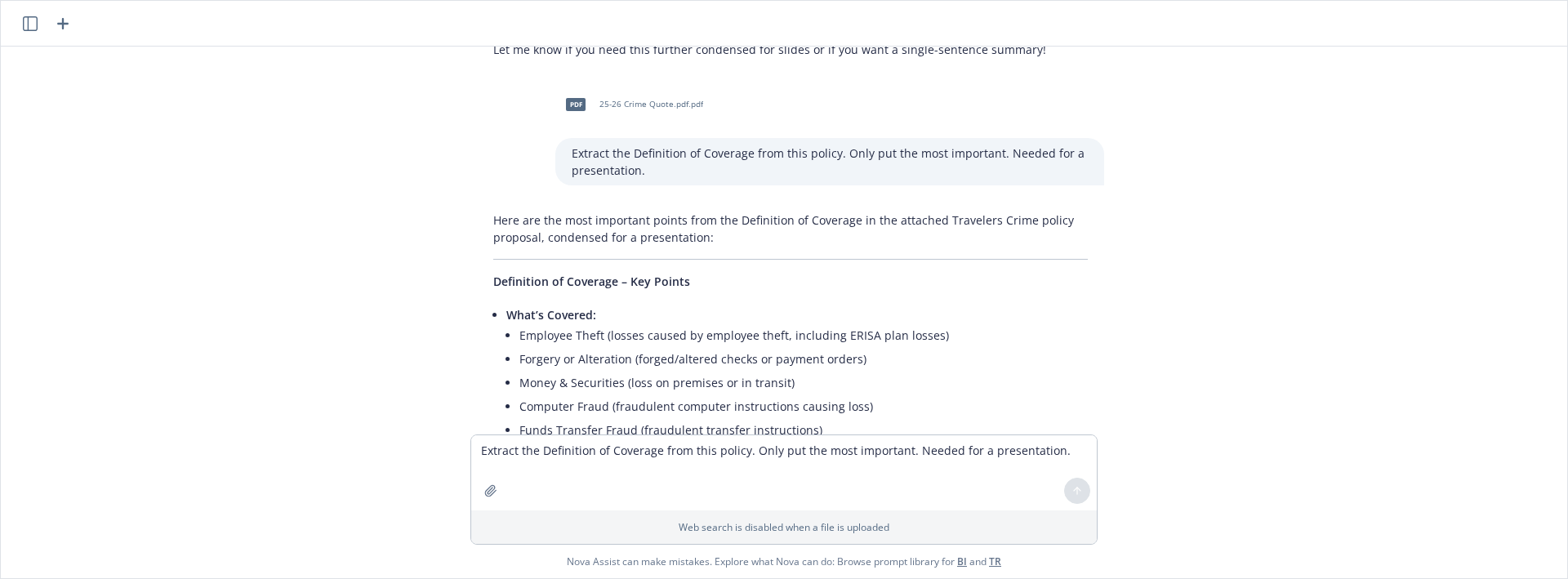
click at [596, 222] on div "Here are the most important points from the Definition of Coverage in the attac…" at bounding box center [791, 521] width 628 height 633
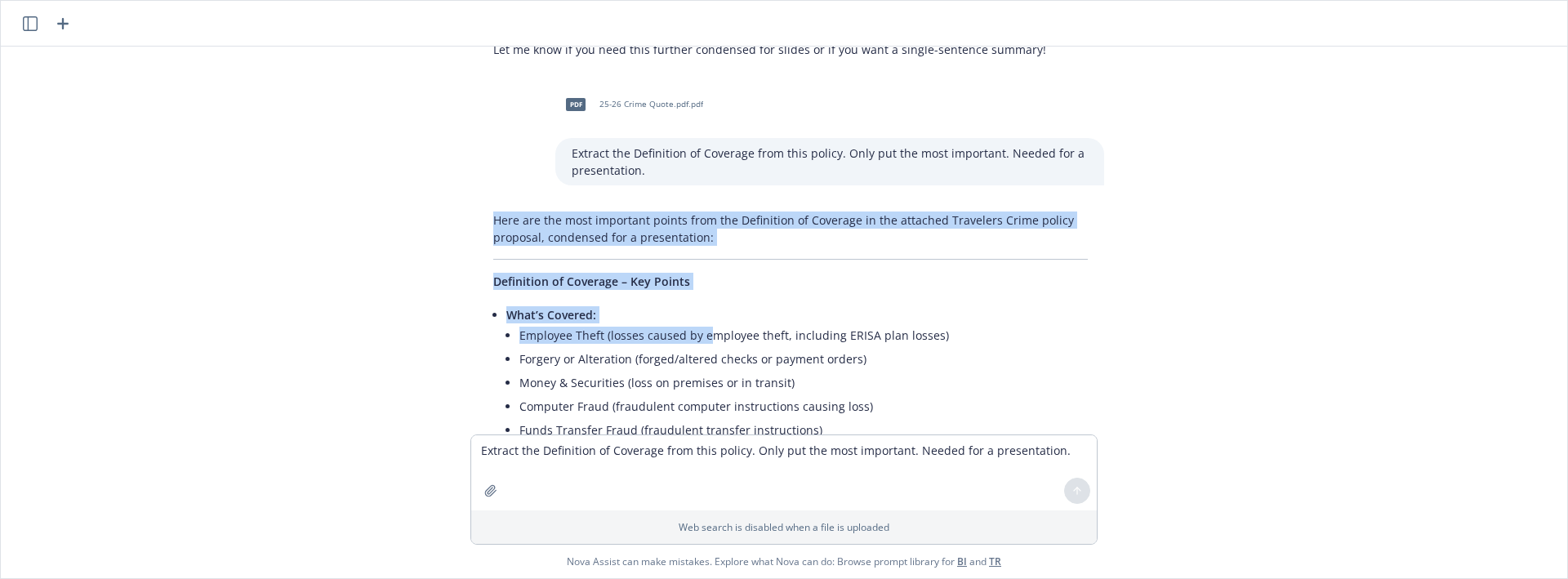
drag, startPoint x: 506, startPoint y: 187, endPoint x: 705, endPoint y: 296, distance: 226.9
click at [705, 296] on div "Here are the most important points from the Definition of Coverage in the attac…" at bounding box center [791, 521] width 628 height 633
click at [620, 258] on div "Here are the most important points from the Definition of Coverage in the attac…" at bounding box center [791, 521] width 628 height 633
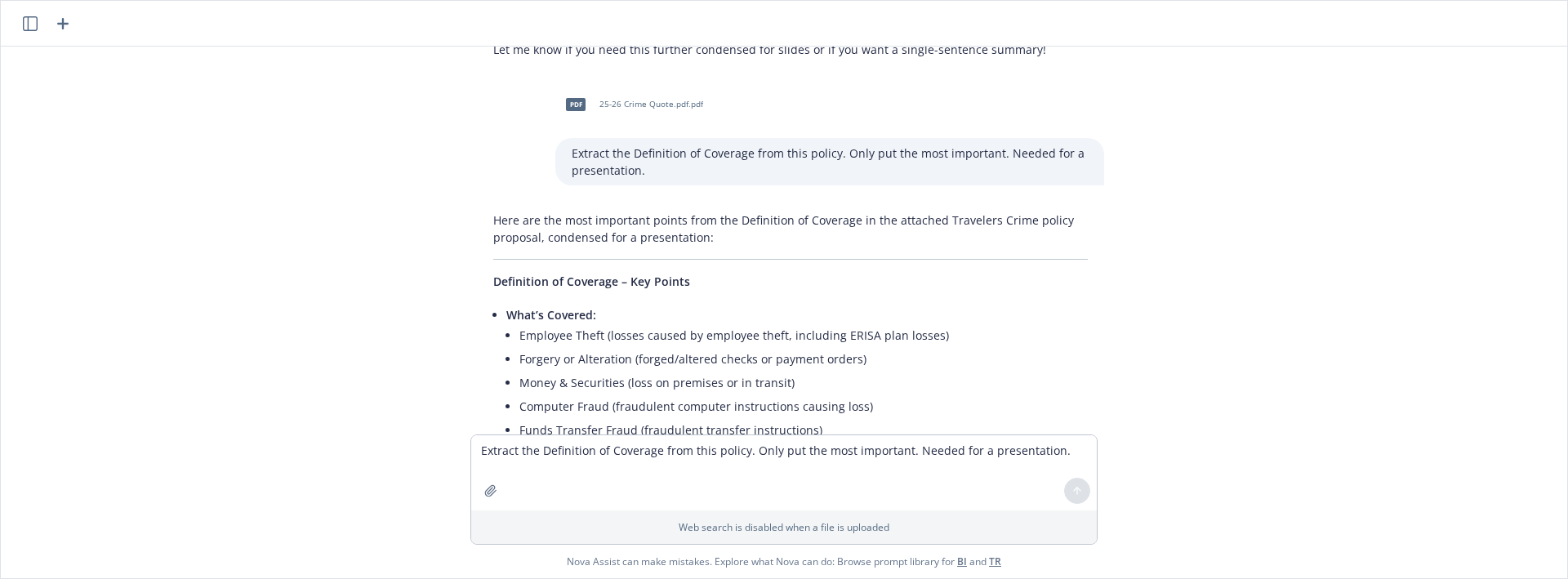
drag, startPoint x: 505, startPoint y: 278, endPoint x: 609, endPoint y: 313, distance: 109.7
click at [508, 307] on span "What’s Covered:" at bounding box center [551, 315] width 90 height 16
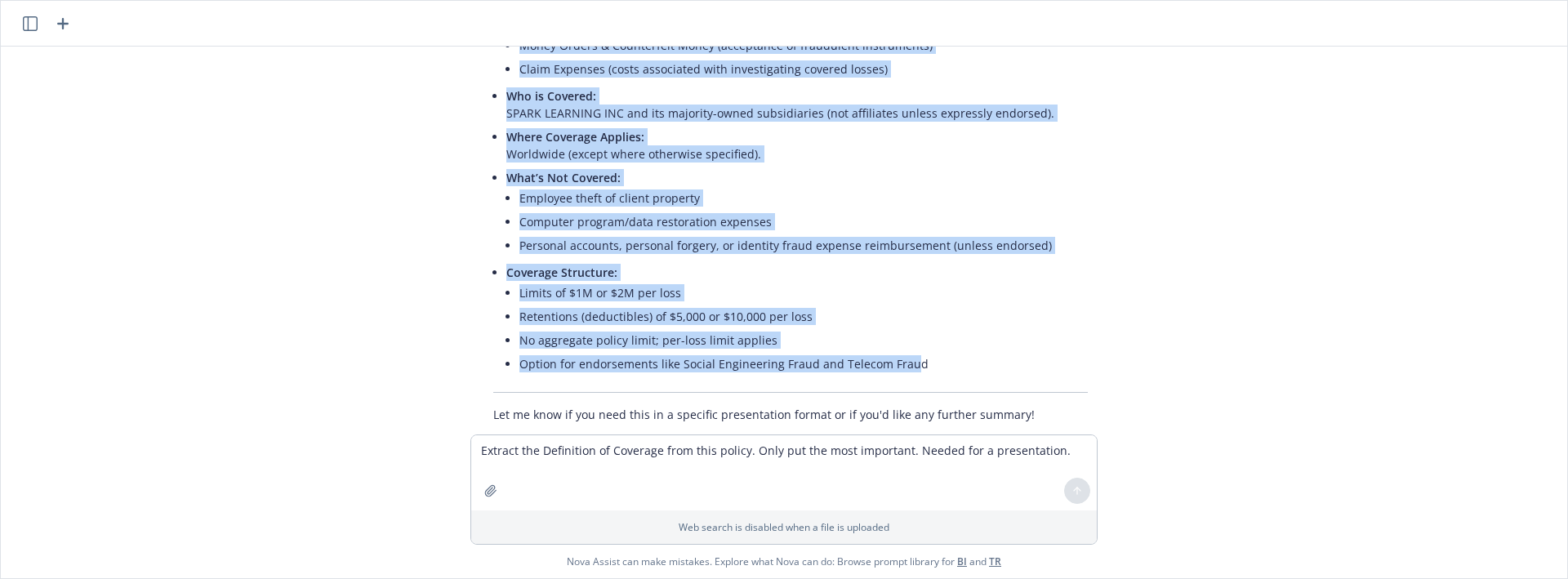
drag, startPoint x: 899, startPoint y: 341, endPoint x: 966, endPoint y: 345, distance: 67.1
click at [955, 347] on div "Here are the most important points from the Definition of Coverage in the attac…" at bounding box center [791, 113] width 628 height 633
copy ul "Lore’i Dolorsi: Ametcons Adipi (elitse doeius te incididu utlab, etdolorem ALIQ…"
click at [446, 337] on div "pdf 25-26 Blanket Accident Policy (CAT).pdf.pdf Extract the Definition of Cover…" at bounding box center [784, 240] width 1553 height 388
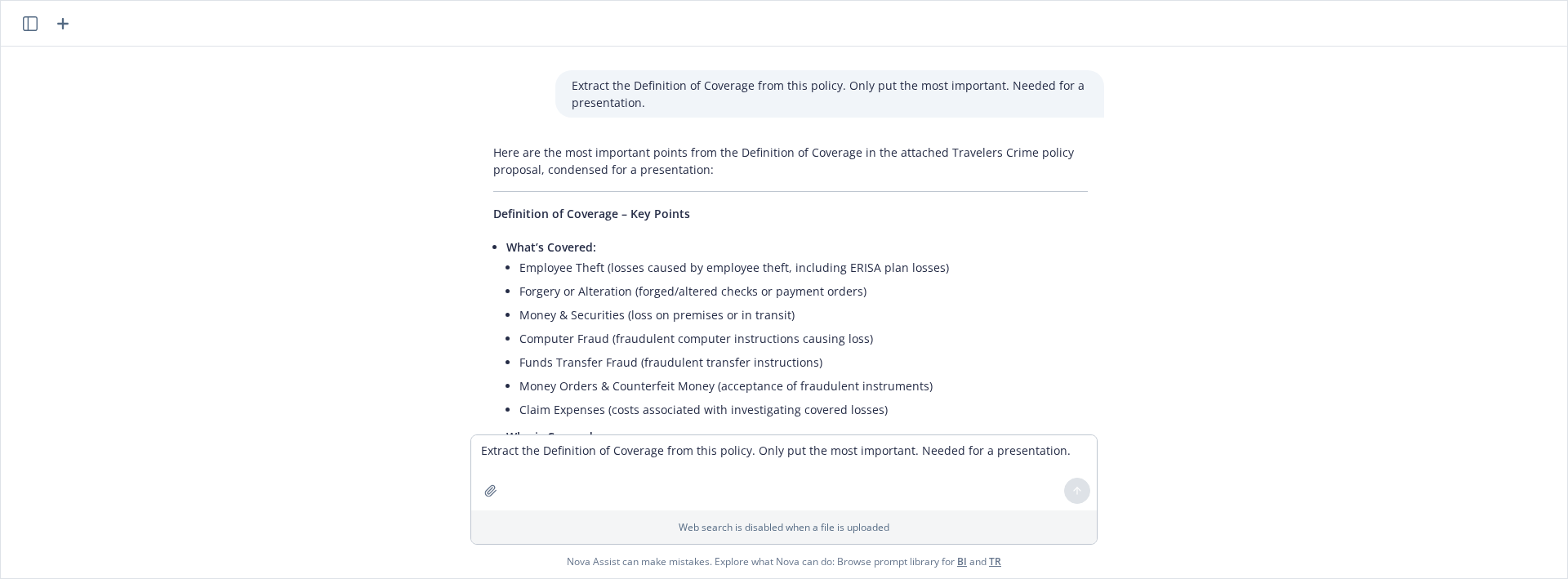
scroll to position [652, 0]
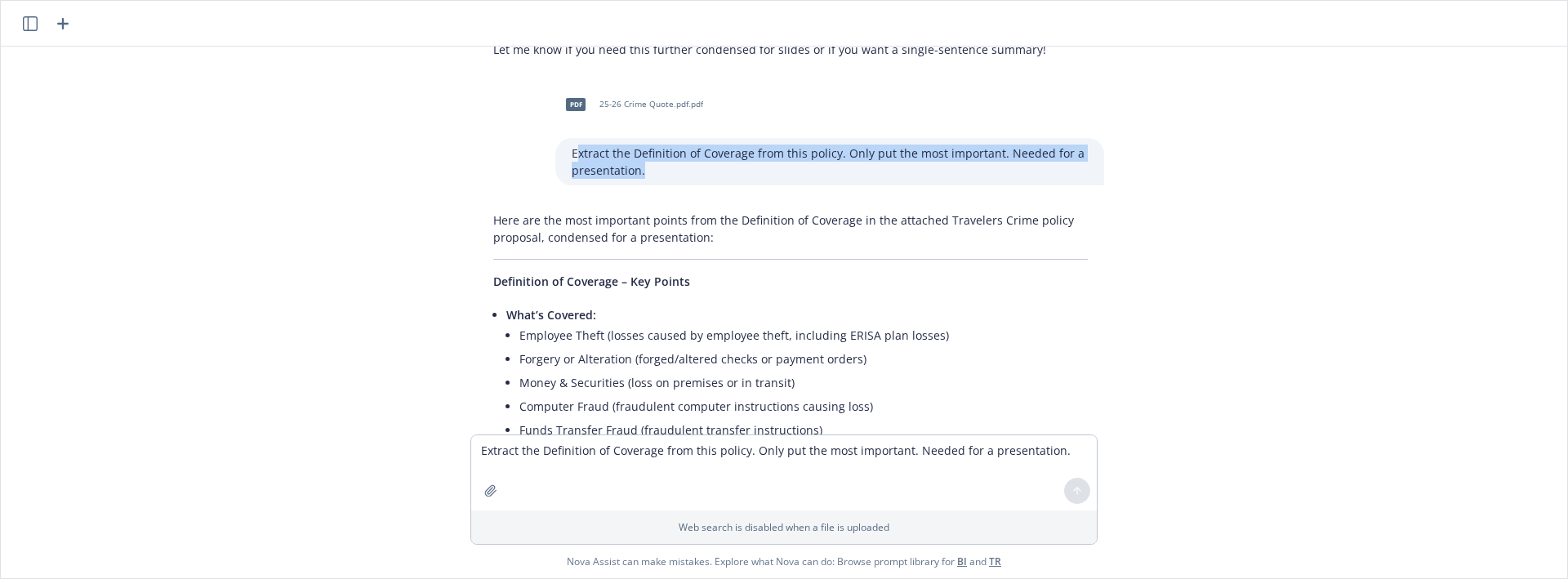
drag, startPoint x: 647, startPoint y: 138, endPoint x: 549, endPoint y: 113, distance: 101.1
click at [556, 138] on div "Extract the Definition of Coverage from this policy. Only put the most importan…" at bounding box center [830, 162] width 549 height 48
copy p "Extract the Definition of Coverage from this policy. Only put the most importan…"
click at [545, 456] on textarea "Extract the Definition of Coverage from this policy. Only put the most importan…" at bounding box center [784, 473] width 626 height 75
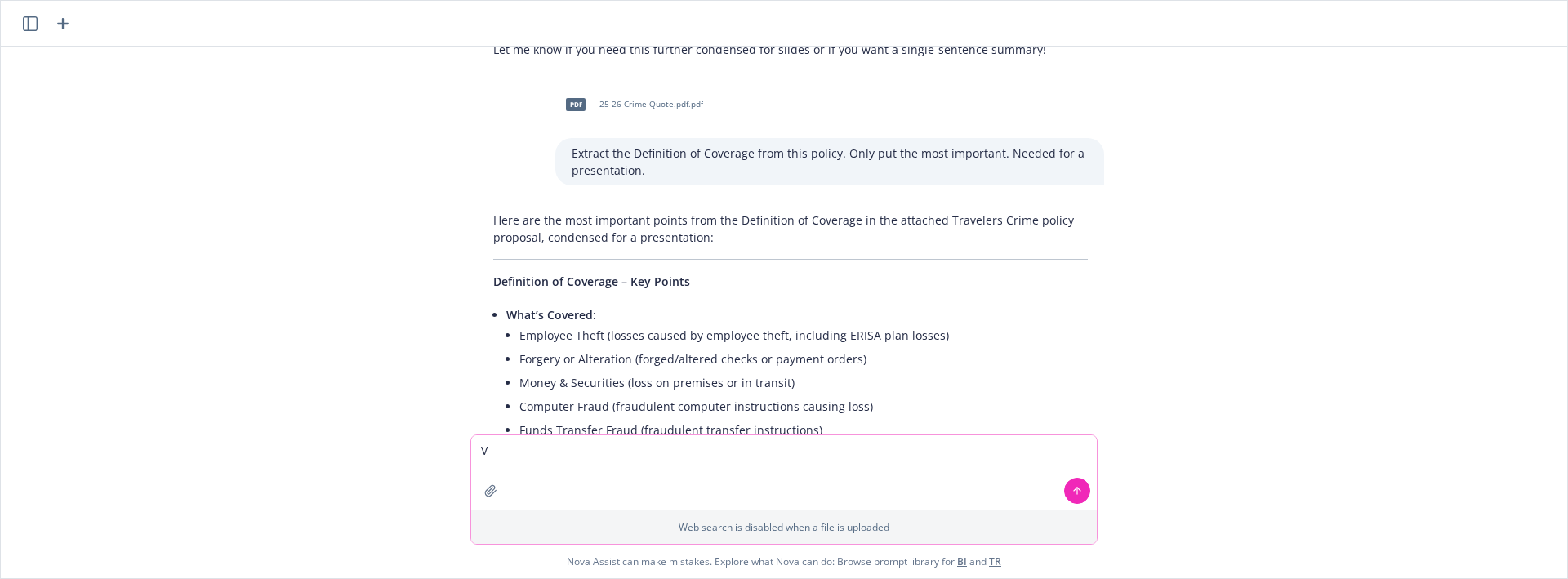
type textarea "V"
click at [488, 487] on icon "button" at bounding box center [490, 490] width 13 height 13
click at [582, 307] on span "What’s Covered:" at bounding box center [551, 315] width 90 height 16
click at [172, 240] on div "pdf 25-26 Blanket Accident Policy (CAT).pdf.pdf Extract the Definition of Cover…" at bounding box center [784, 240] width 1553 height 388
drag, startPoint x: 540, startPoint y: 456, endPoint x: 345, endPoint y: 436, distance: 196.0
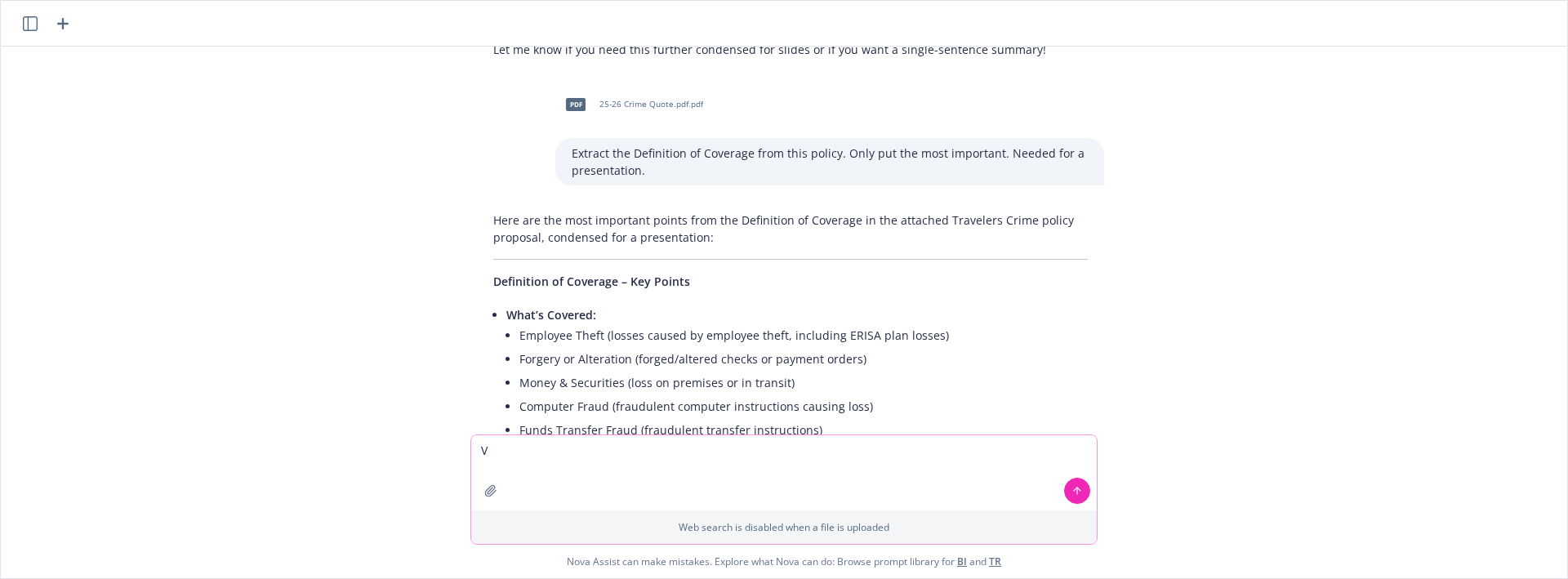
click at [381, 436] on div "pdf 25-26 Blanket Accident Policy (CAT).pdf.pdf Extract the Definition of Cover…" at bounding box center [784, 312] width 1567 height 531
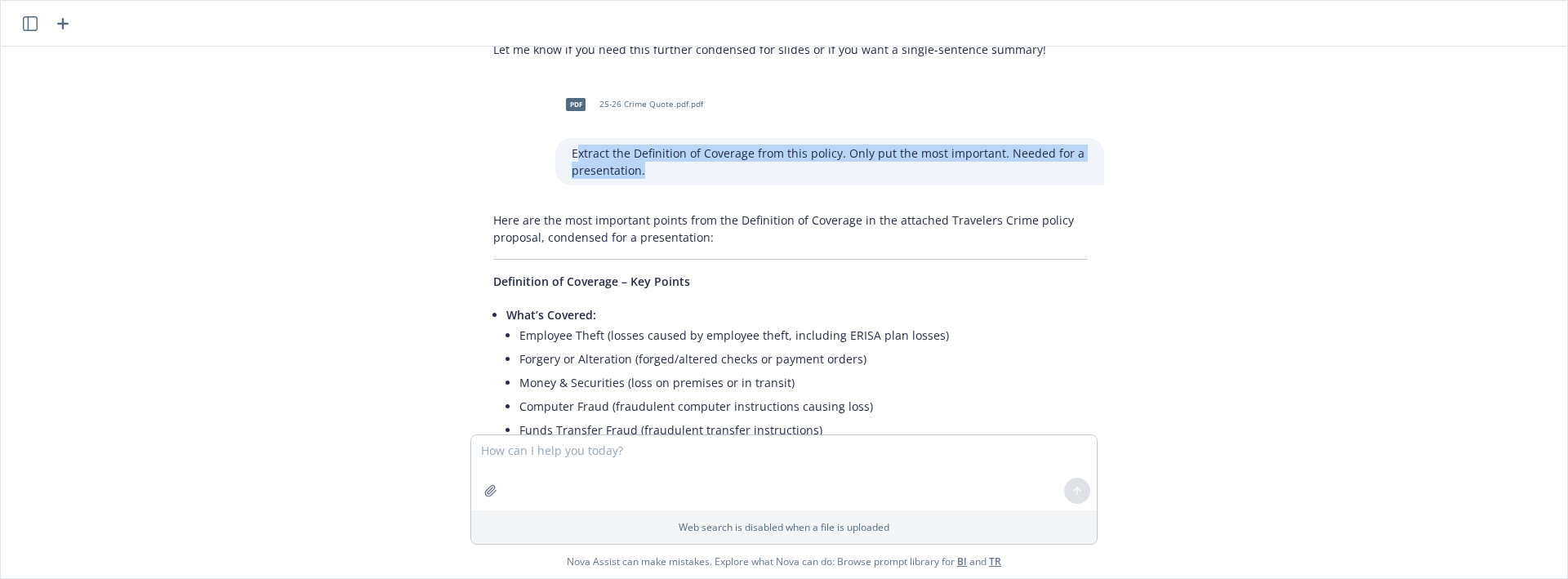
drag, startPoint x: 646, startPoint y: 130, endPoint x: 567, endPoint y: 120, distance: 79.6
click at [571, 144] on p "Extract the Definition of Coverage from this policy. Only put the most importan…" at bounding box center [829, 162] width 516 height 35
copy p "Extract the Definition of Coverage from this policy. Only put the most importan…"
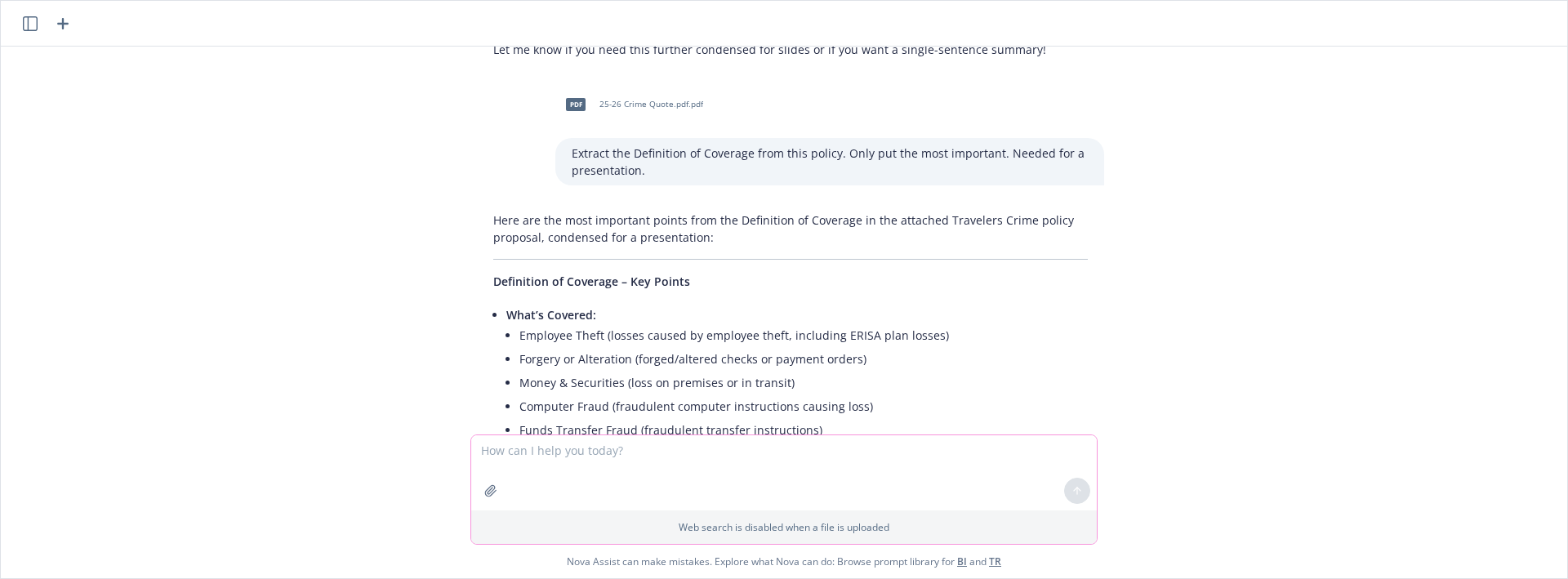
click at [583, 453] on textarea at bounding box center [784, 473] width 626 height 75
paste textarea "Extract the Definition of Coverage from this policy. Only put the most importan…"
type textarea "Extract the Definition of Coverage from this policy. Only put the most importan…"
click at [498, 498] on button "button" at bounding box center [491, 491] width 26 height 26
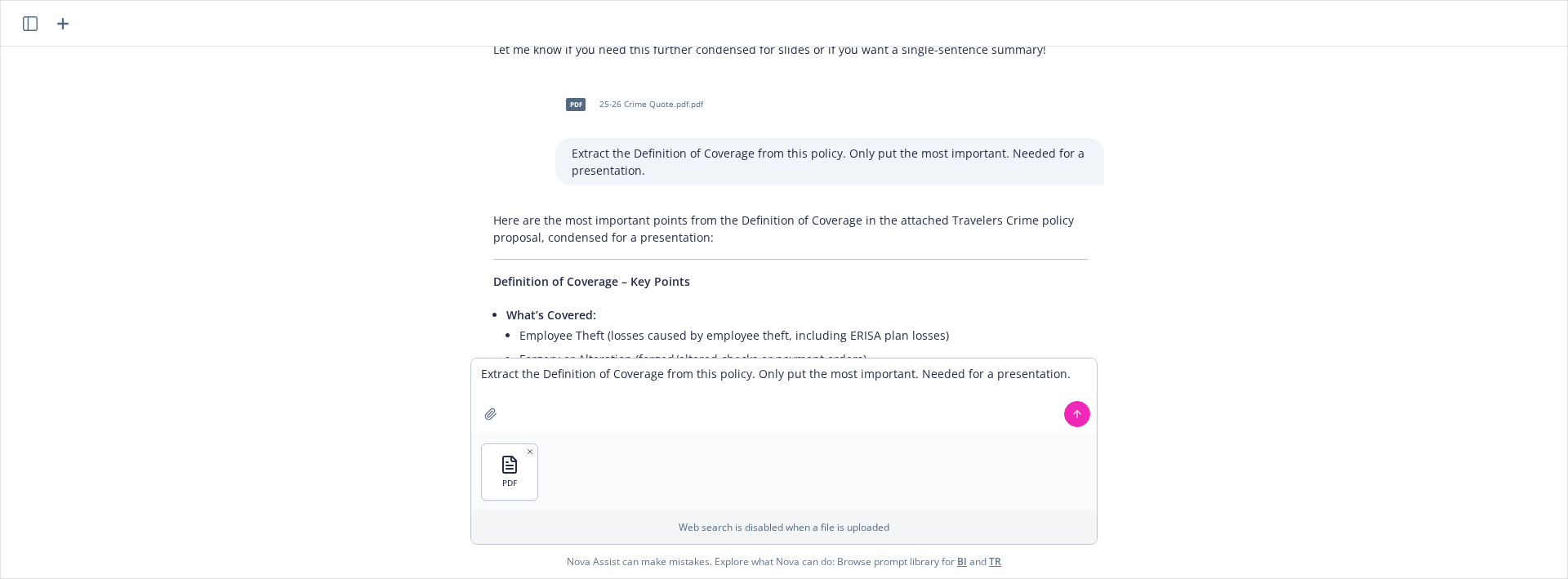
click at [1077, 418] on icon at bounding box center [1077, 413] width 11 height 11
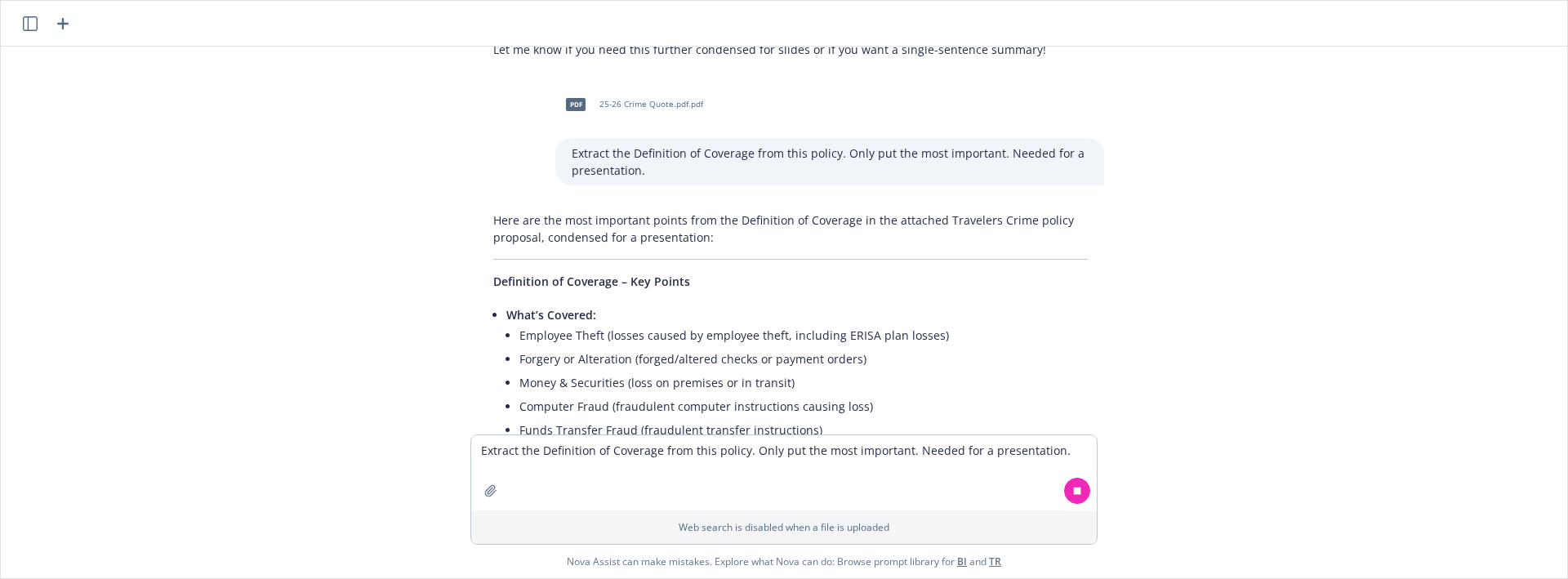
scroll to position [1207, 0]
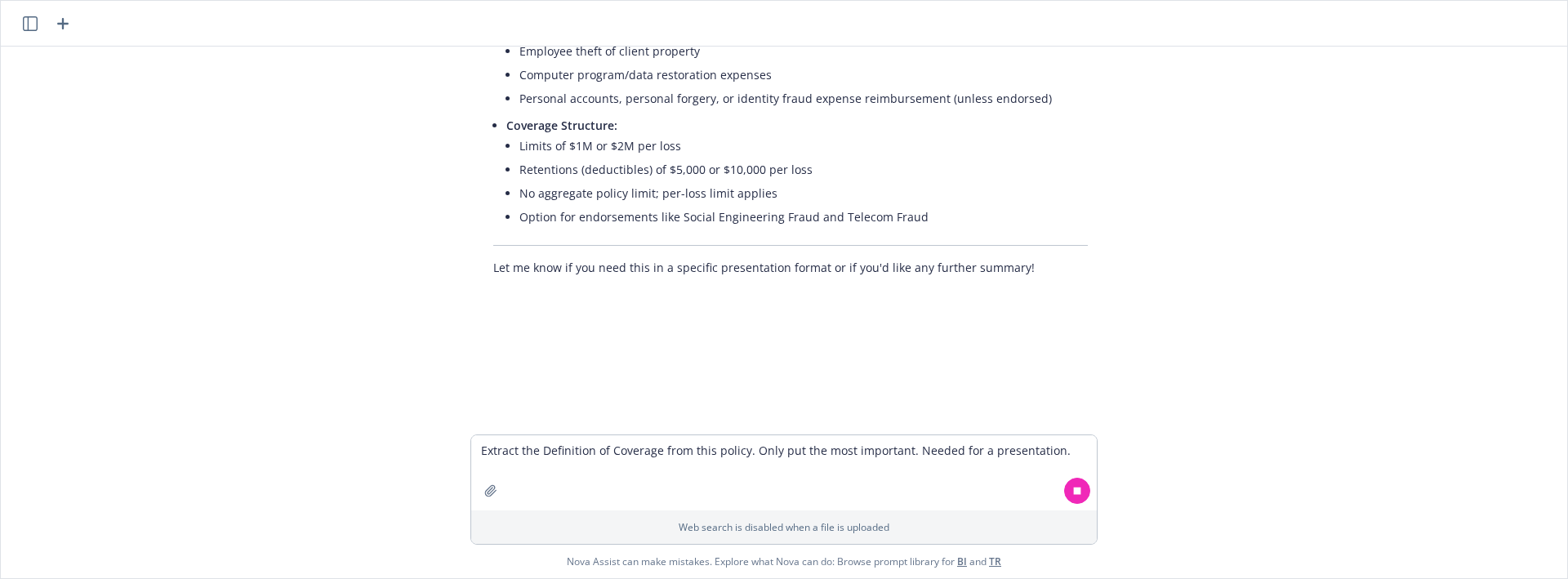
click at [1278, 402] on div "pdf 25-26 Blanket Accident Policy (CAT).pdf.pdf Extract the Definition of Cover…" at bounding box center [784, 240] width 1553 height 388
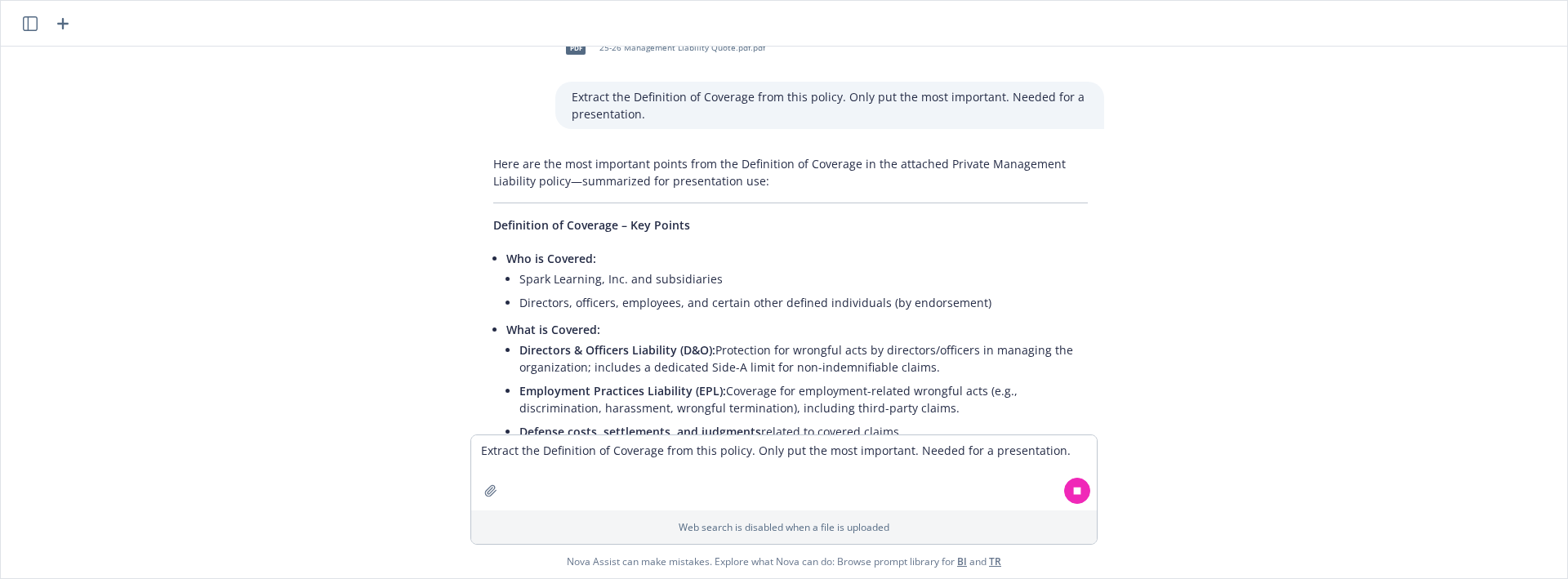
scroll to position [1885, 0]
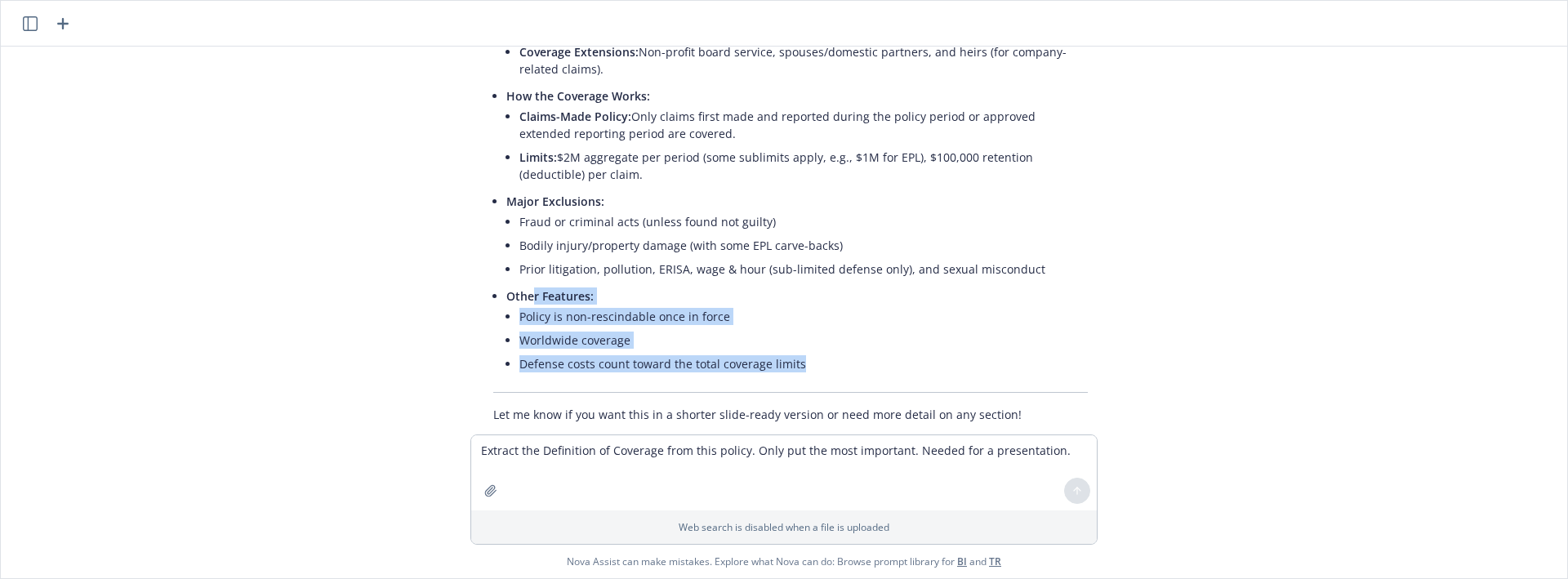
drag, startPoint x: 839, startPoint y: 326, endPoint x: 542, endPoint y: 240, distance: 309.2
click at [533, 284] on li "Other Features: Policy is non-rescindable once in force Worldwide coverage Defe…" at bounding box center [797, 332] width 582 height 95
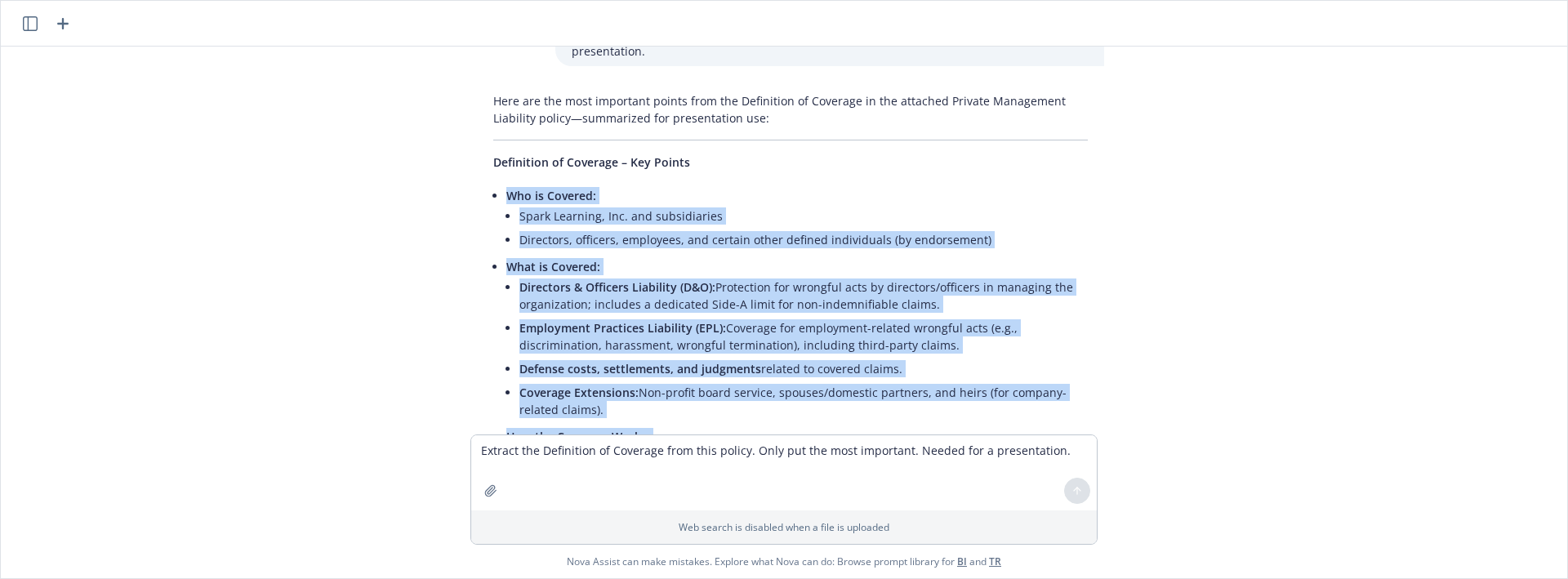
click at [507, 188] on span "Who is Covered:" at bounding box center [551, 195] width 90 height 16
copy ul "Who is Covered: Spark Learning, Inc. and subsidiaries Directors, officers, empl…"
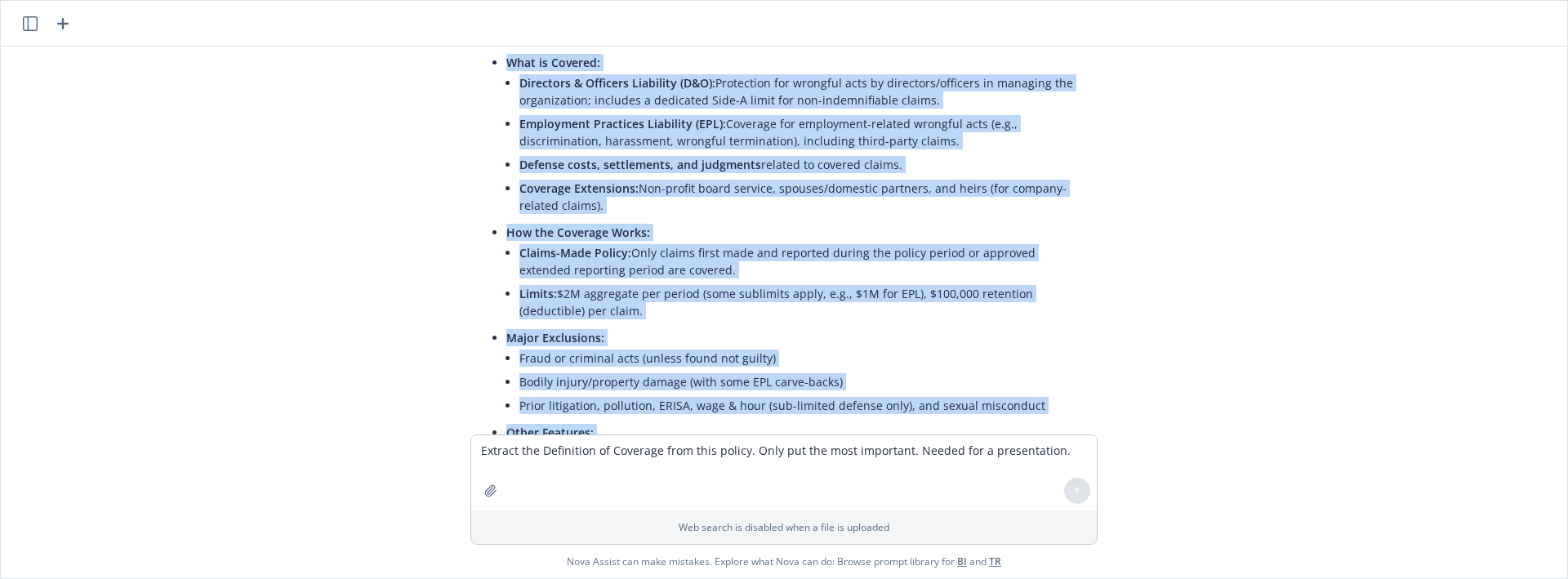
scroll to position [1817, 0]
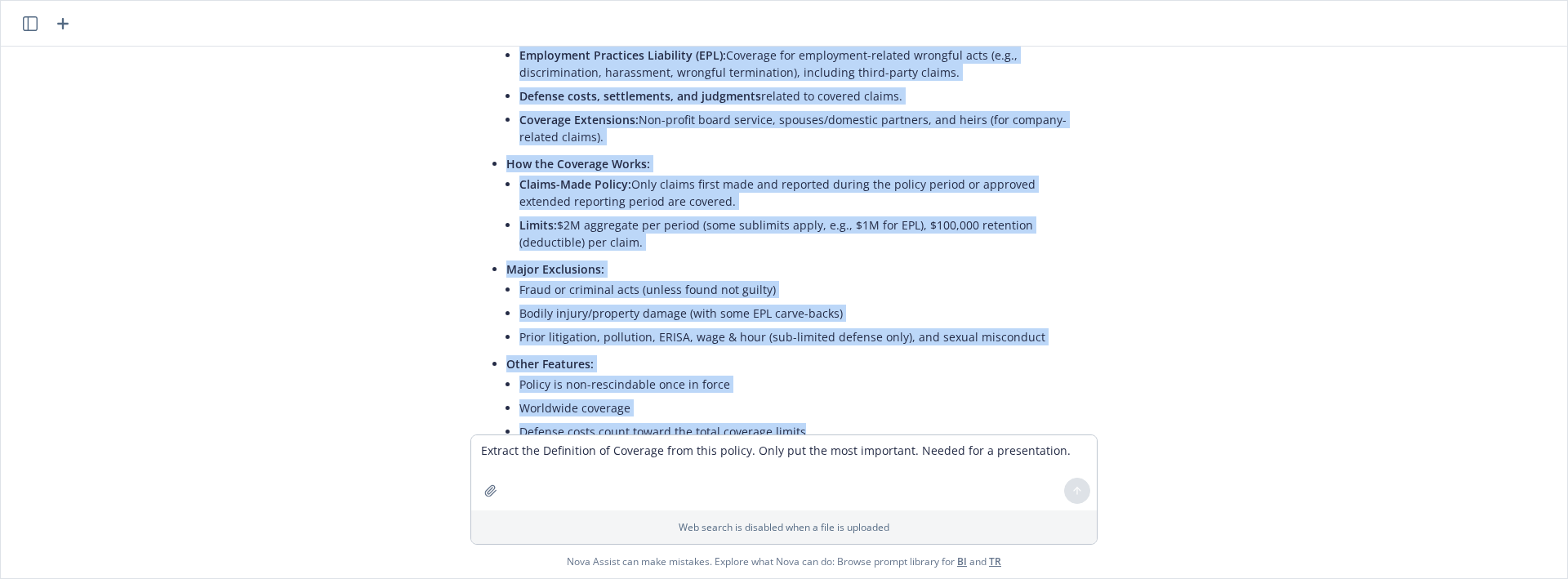
click at [729, 213] on li "Limits: $2M aggregate per period (some sublimits apply, e.g., $1M for EPL), $10…" at bounding box center [804, 233] width 569 height 41
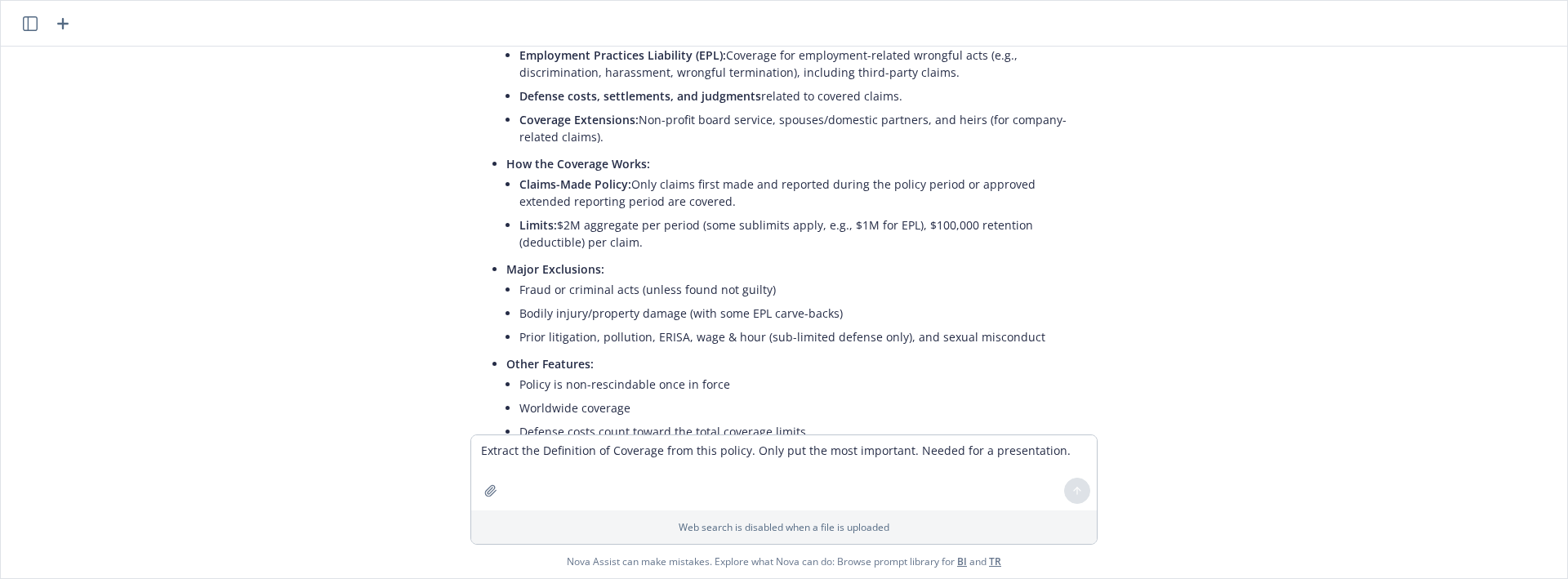
scroll to position [1409, 0]
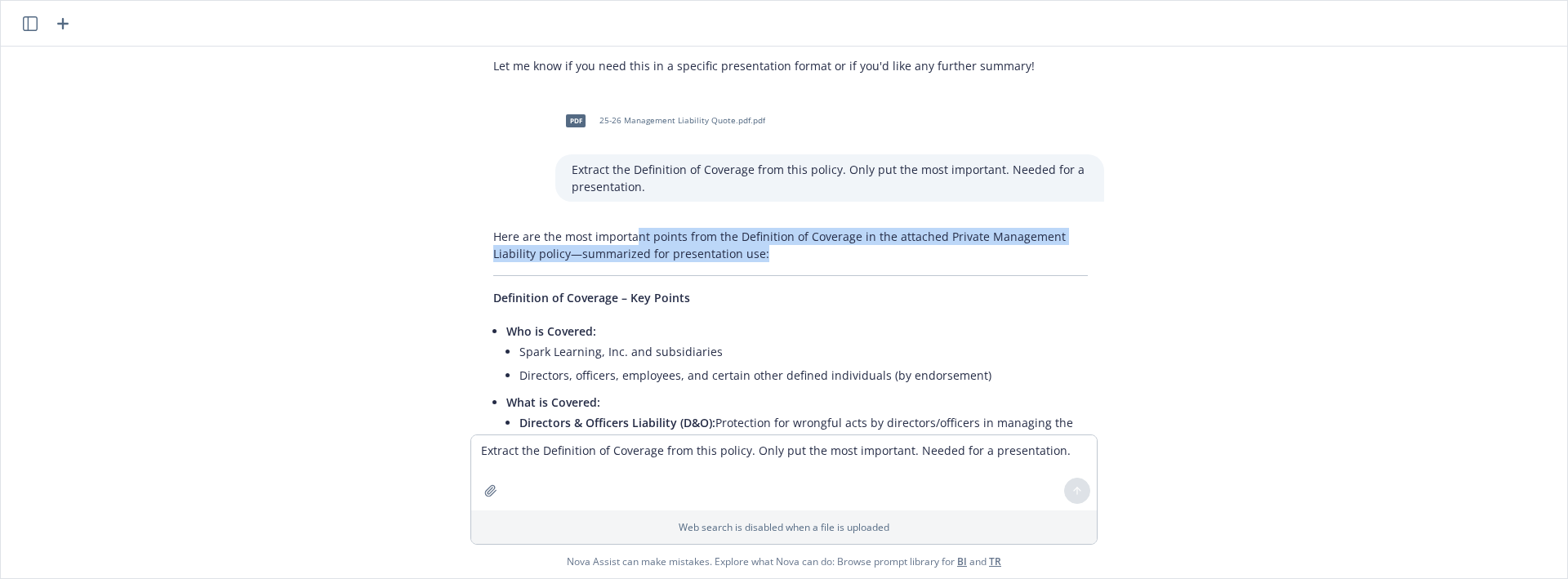
drag, startPoint x: 722, startPoint y: 215, endPoint x: 607, endPoint y: 193, distance: 117.1
click at [603, 228] on p "Here are the most important points from the Definition of Coverage in the attac…" at bounding box center [791, 245] width 595 height 35
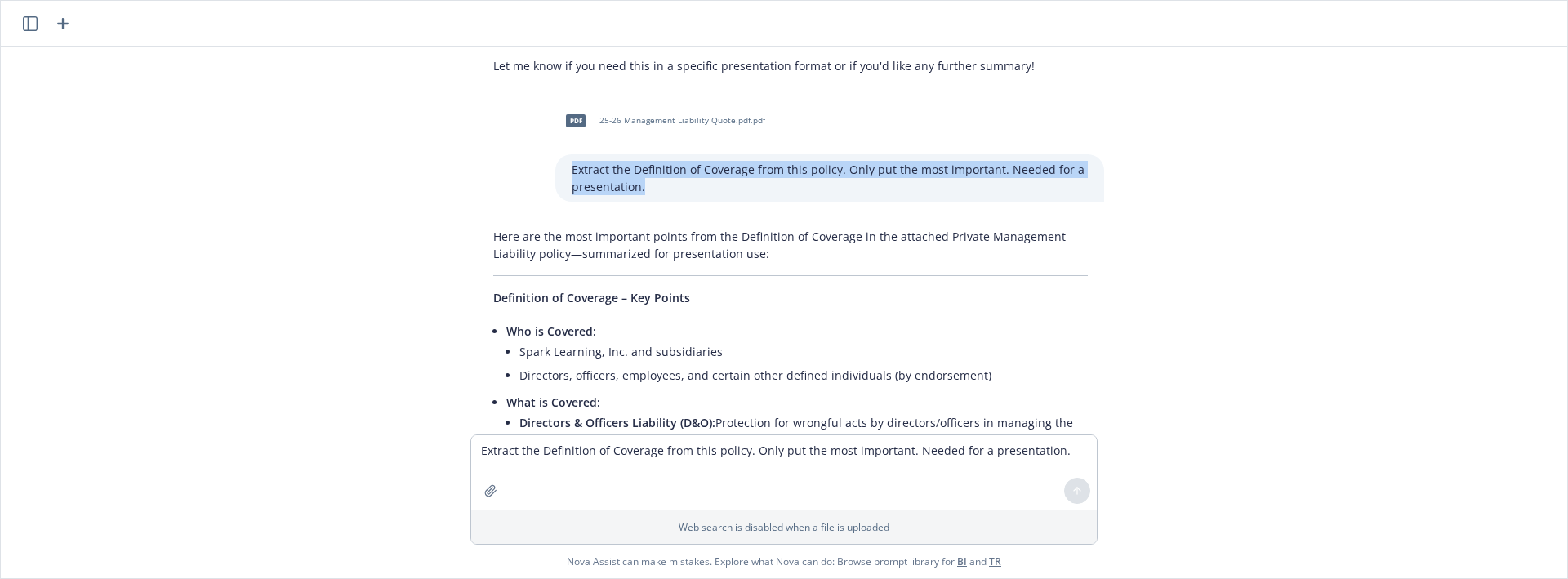
drag, startPoint x: 586, startPoint y: 137, endPoint x: 556, endPoint y: 129, distance: 31.0
click at [556, 155] on div "Extract the Definition of Coverage from this policy. Only put the most importan…" at bounding box center [830, 178] width 549 height 48
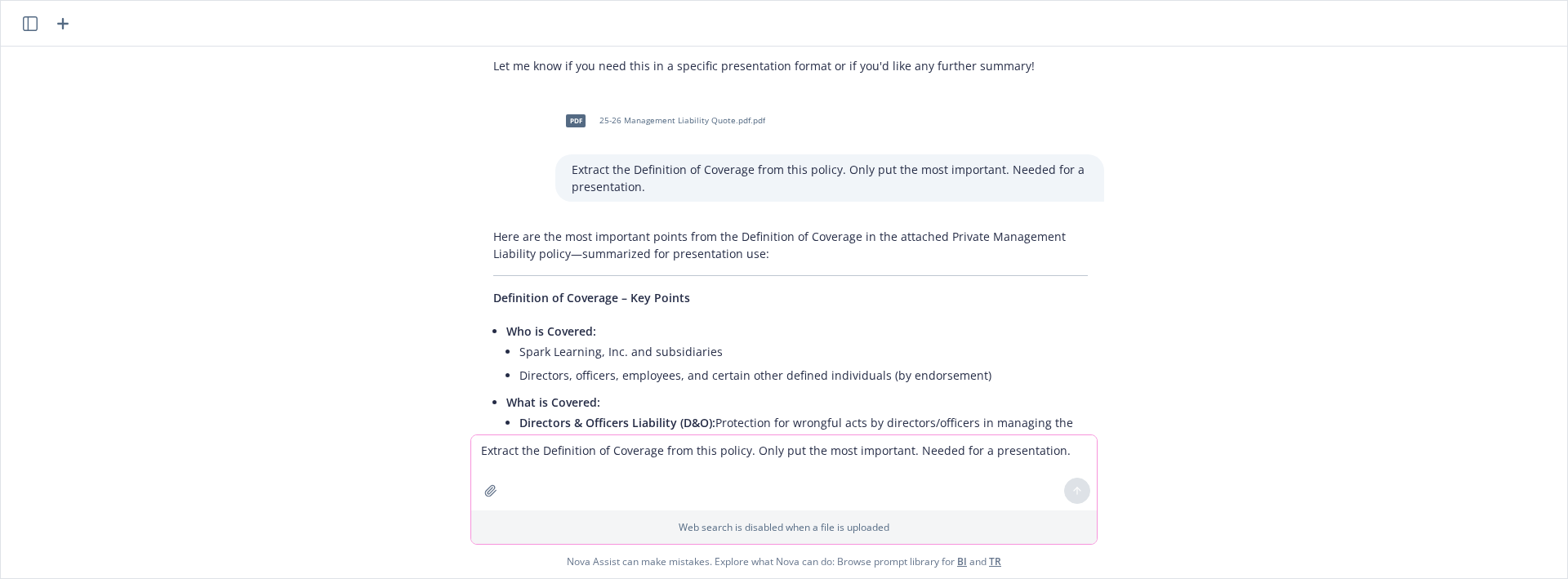
click at [596, 467] on textarea "Extract the Definition of Coverage from this policy. Only put the most importan…" at bounding box center [784, 473] width 626 height 75
paste textarea "Extract the Definition of Coverage from this policy. Only put the most importan…"
type textarea "Extract the Definition of Coverage from this policy. Only put the most importan…"
click at [481, 498] on button "button" at bounding box center [491, 491] width 26 height 26
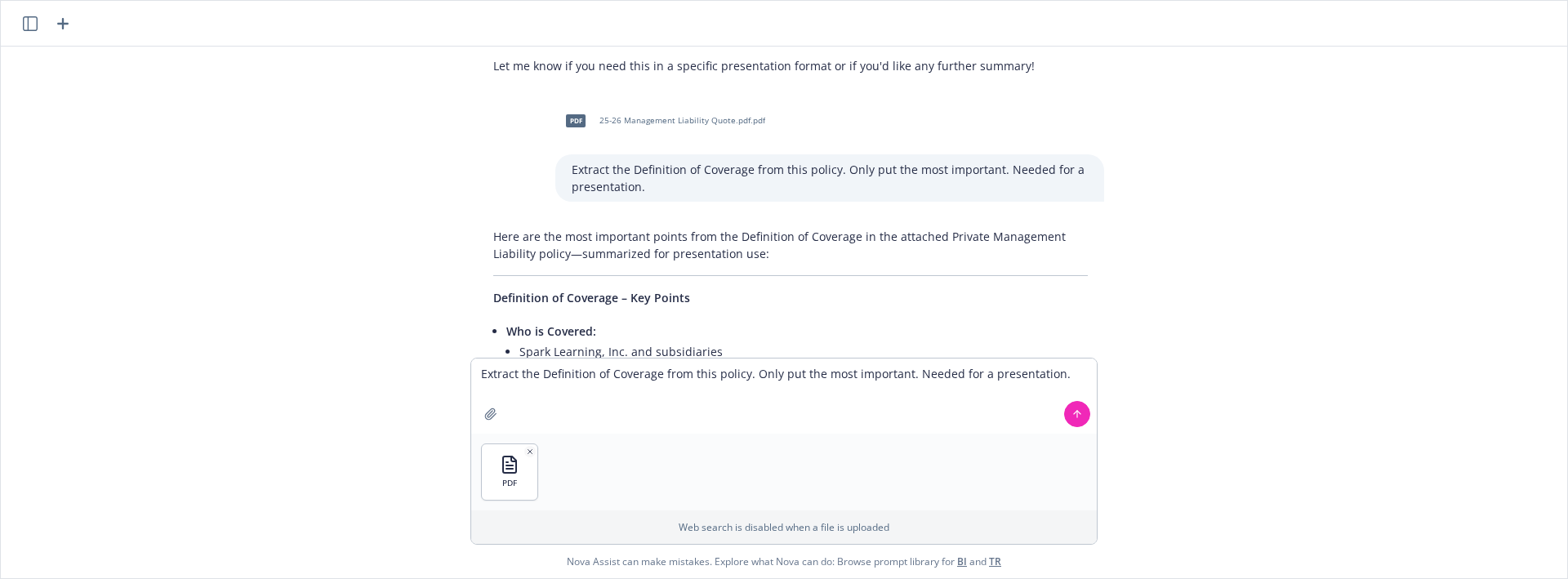
click at [1073, 424] on button at bounding box center [1077, 414] width 26 height 26
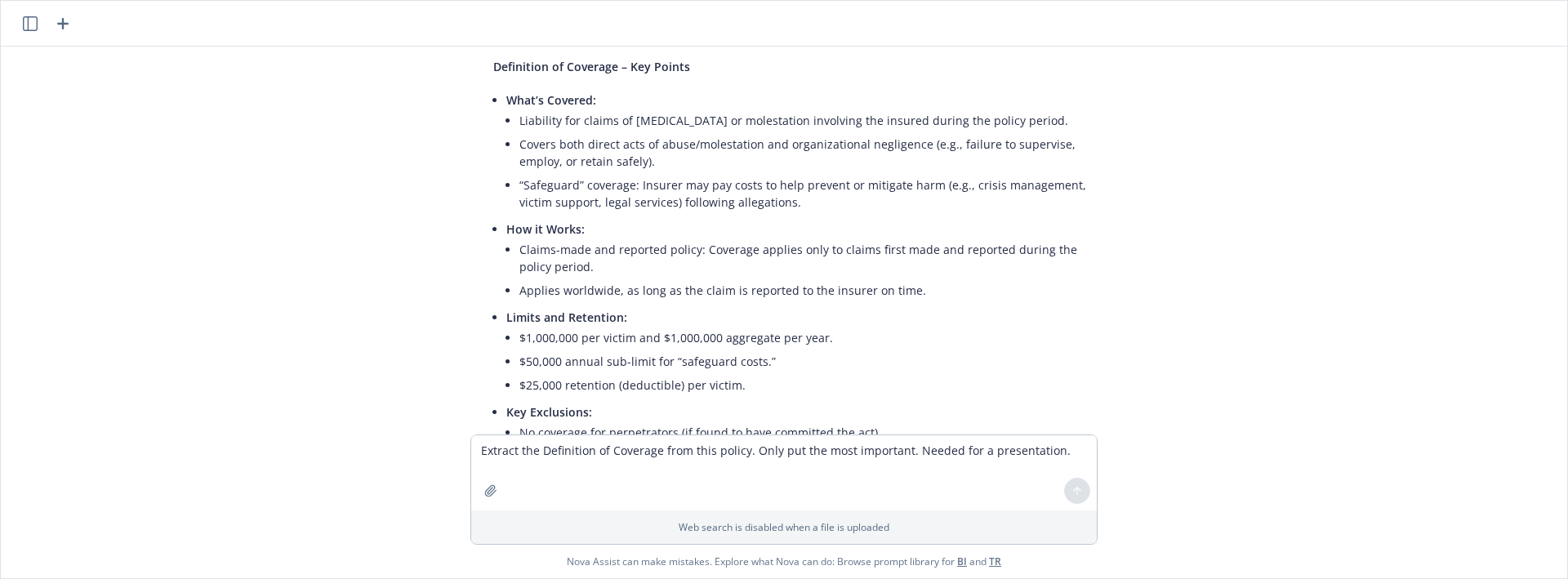
scroll to position [2192, 0]
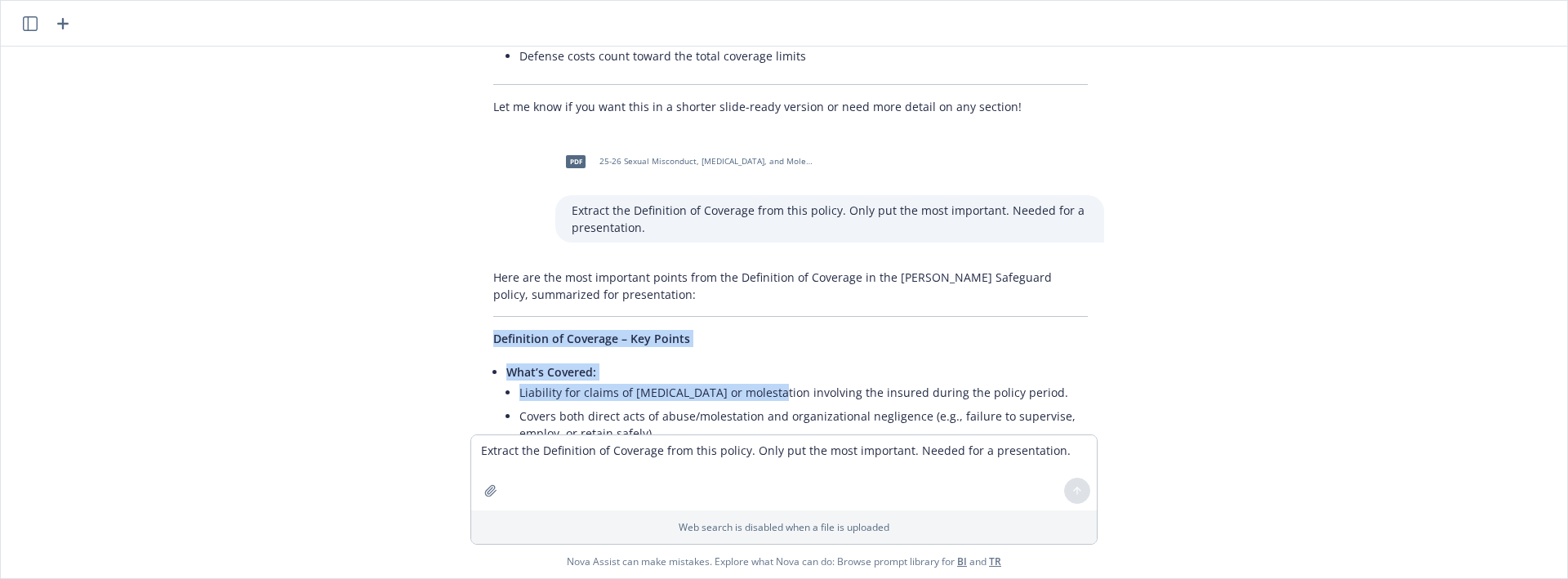
drag, startPoint x: 484, startPoint y: 304, endPoint x: 840, endPoint y: 366, distance: 361.4
click at [806, 360] on div "Here are the most important points from the Definition of Coverage in the [PERS…" at bounding box center [791, 583] width 628 height 644
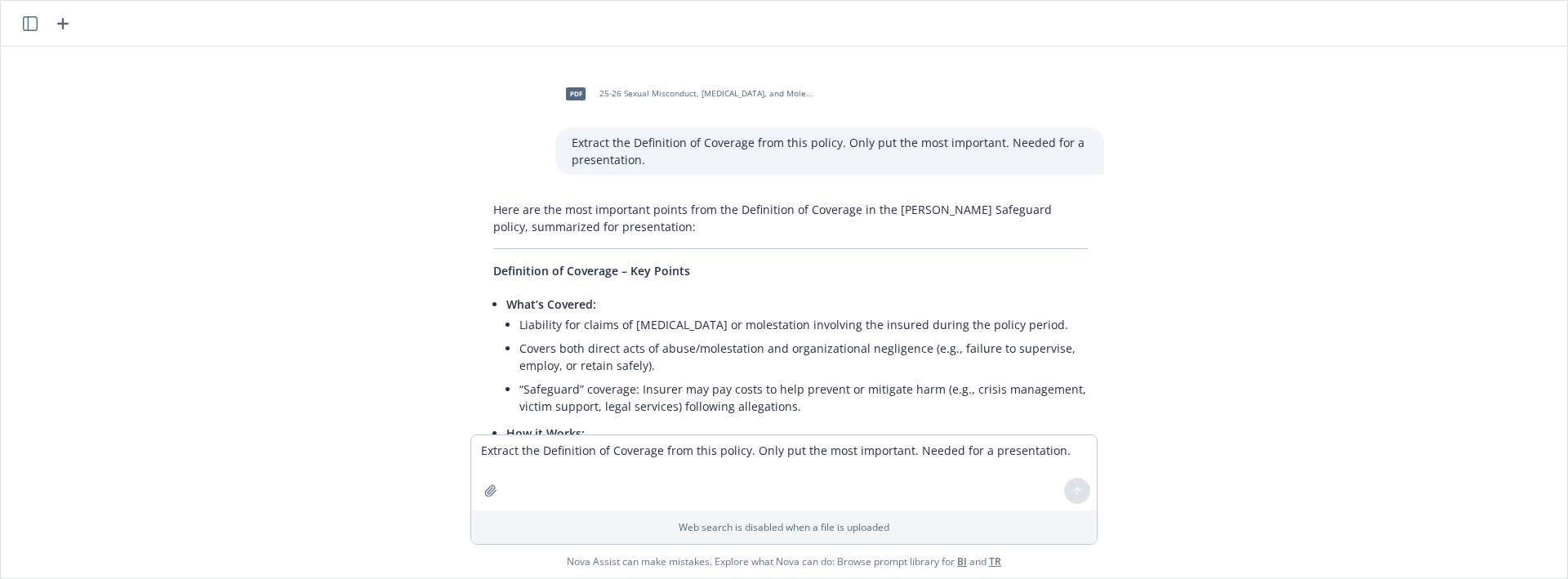
click at [540, 336] on li "Covers both direct acts of abuse/molestation and organizational negligence (e.g…" at bounding box center [804, 356] width 569 height 41
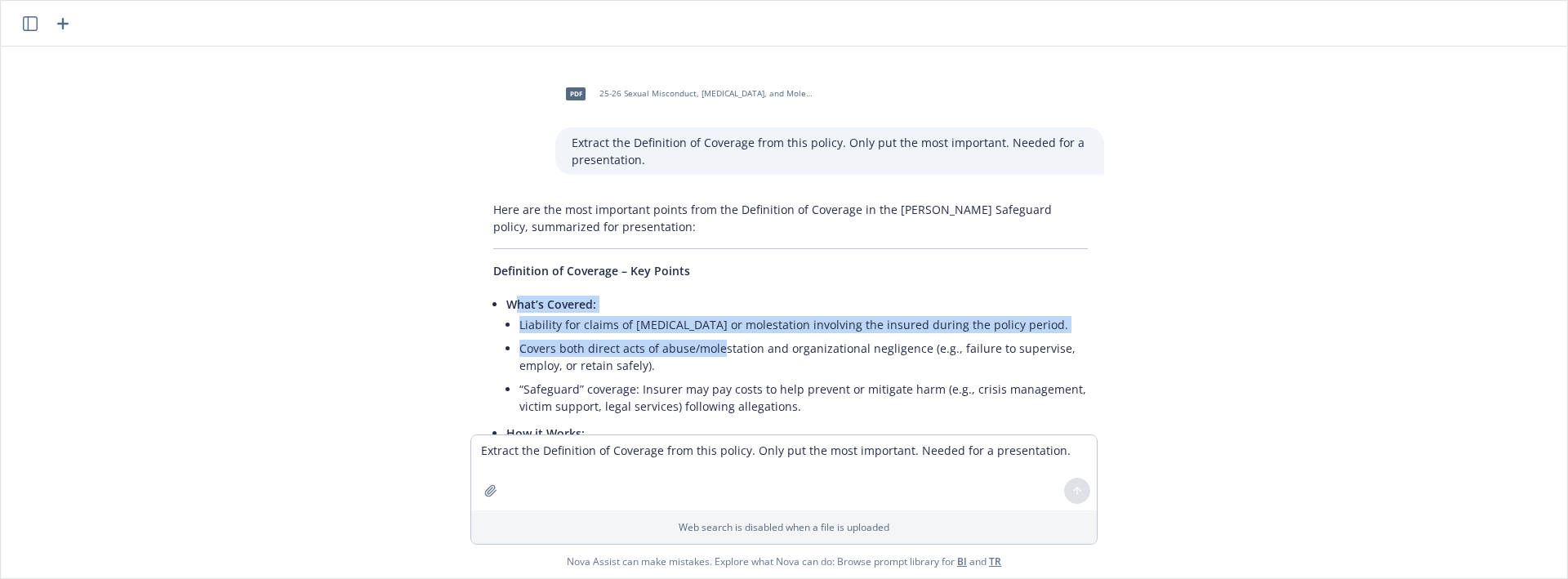
drag, startPoint x: 507, startPoint y: 267, endPoint x: 759, endPoint y: 326, distance: 258.8
click at [741, 320] on li "What’s Covered: Liability for claims of [MEDICAL_DATA] or molestation involving…" at bounding box center [797, 356] width 582 height 129
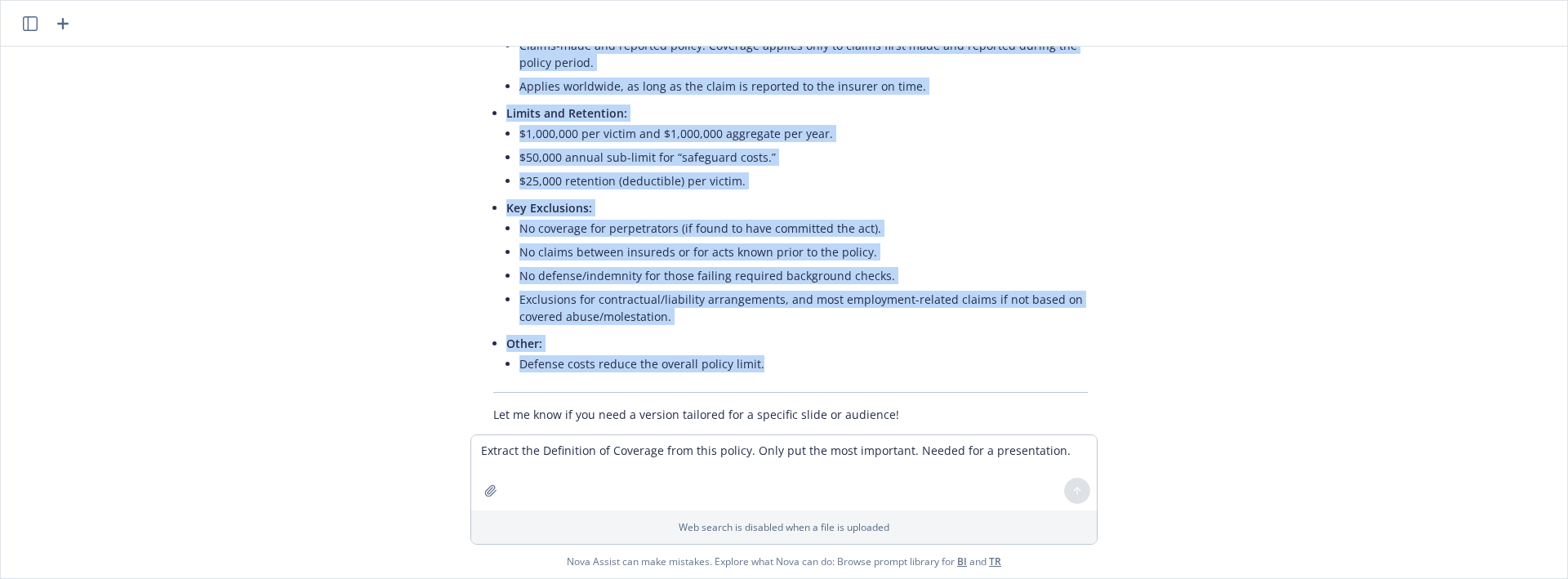
drag, startPoint x: 757, startPoint y: 324, endPoint x: 844, endPoint y: 340, distance: 88.5
click at [838, 343] on li "Other: Defense costs reduce the overall policy limit." at bounding box center [797, 355] width 582 height 48
copy ul "lor’i Dolorsi: Ametconse adi elitse do eiusmo tempo in utlaboreetd magnaaliq en…"
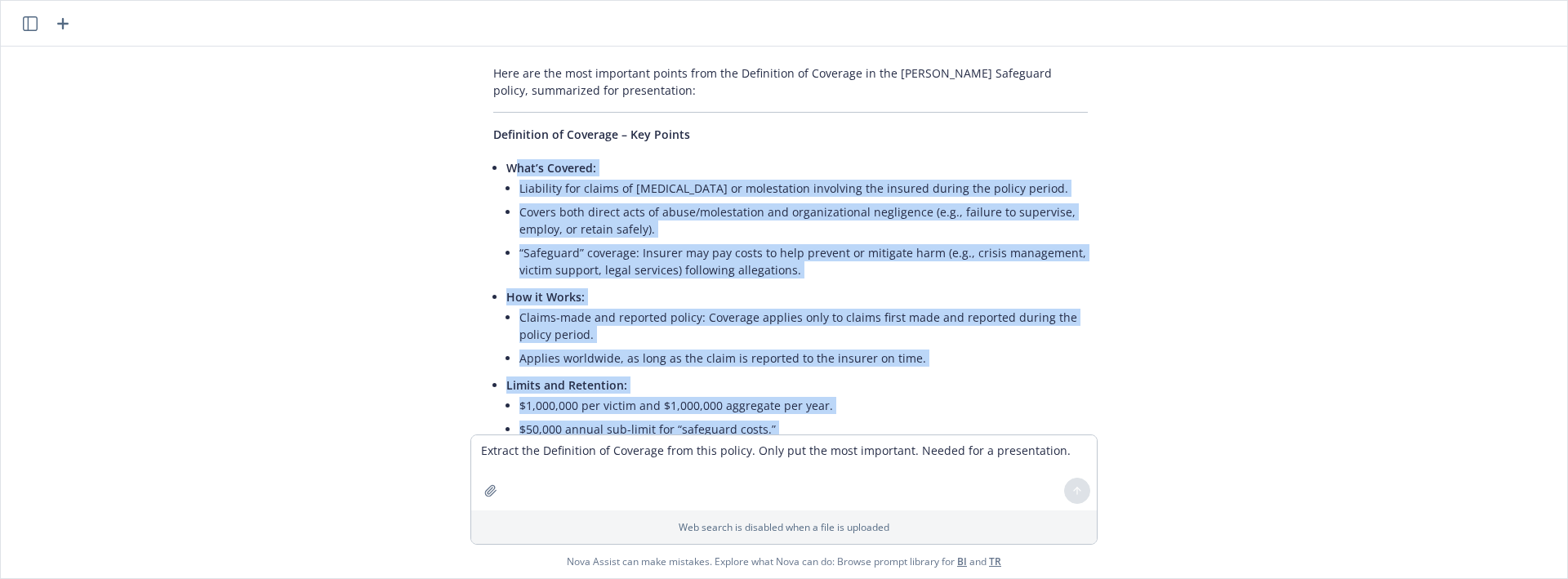
scroll to position [2192, 0]
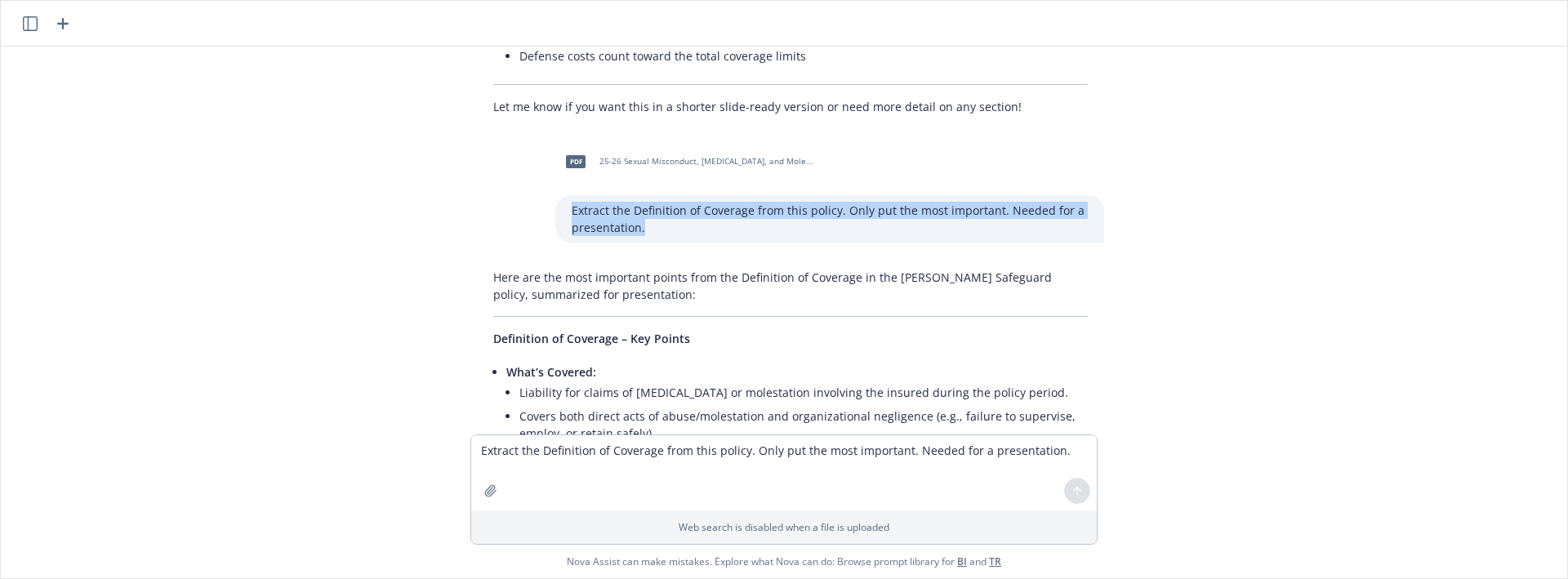
drag, startPoint x: 637, startPoint y: 192, endPoint x: 546, endPoint y: 173, distance: 93.0
click at [548, 175] on div "pdf 25-26 Sexual Misconduct, [MEDICAL_DATA], and Molestation Liability Quote.pd…" at bounding box center [791, 191] width 653 height 101
copy p "Extract the Definition of Coverage from this policy. Only put the most importan…"
click at [578, 453] on textarea "Extract the Definition of Coverage from this policy. Only put the most importan…" at bounding box center [784, 473] width 626 height 75
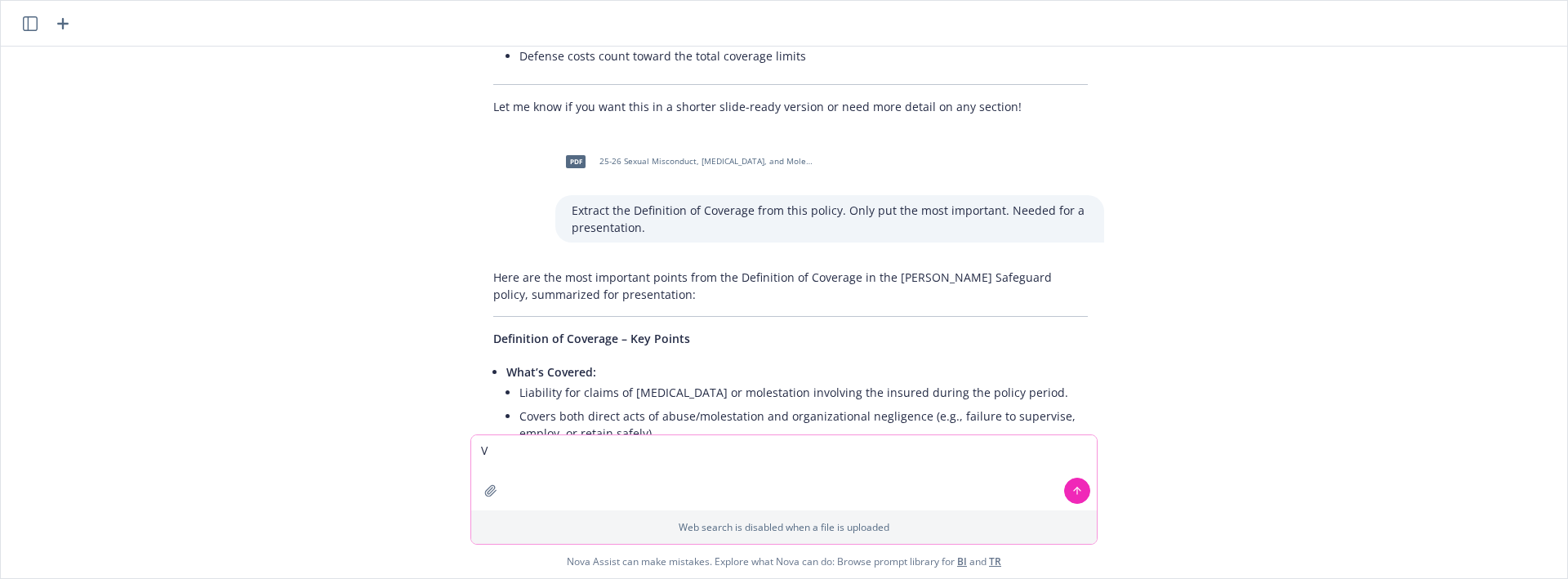
type textarea "V"
click at [491, 494] on icon "button" at bounding box center [490, 490] width 13 height 13
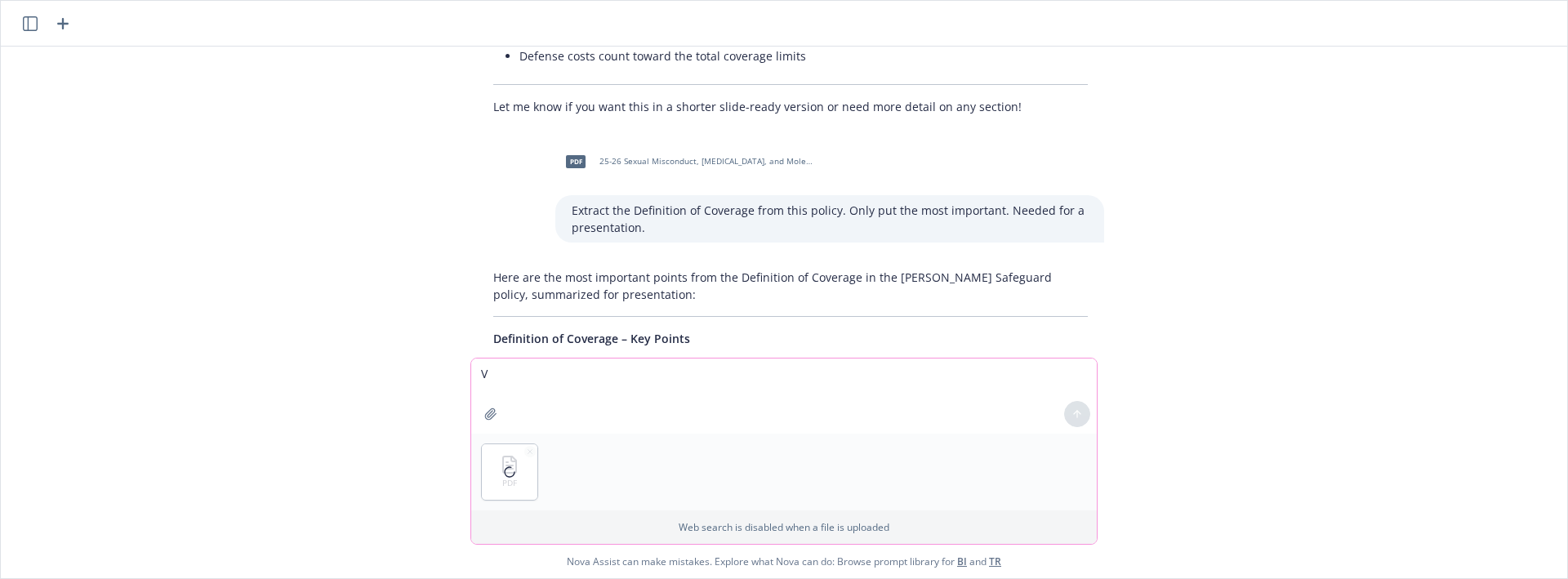
click at [502, 379] on textarea "V" at bounding box center [784, 396] width 626 height 75
paste textarea "Extract the Definition of Coverage from this policy. Only put the most importan…"
type textarea "Extract the Definition of Coverage from this policy. Only put the most importan…"
click at [1092, 422] on div at bounding box center [1077, 413] width 39 height 39
click at [1068, 412] on button at bounding box center [1077, 414] width 26 height 26
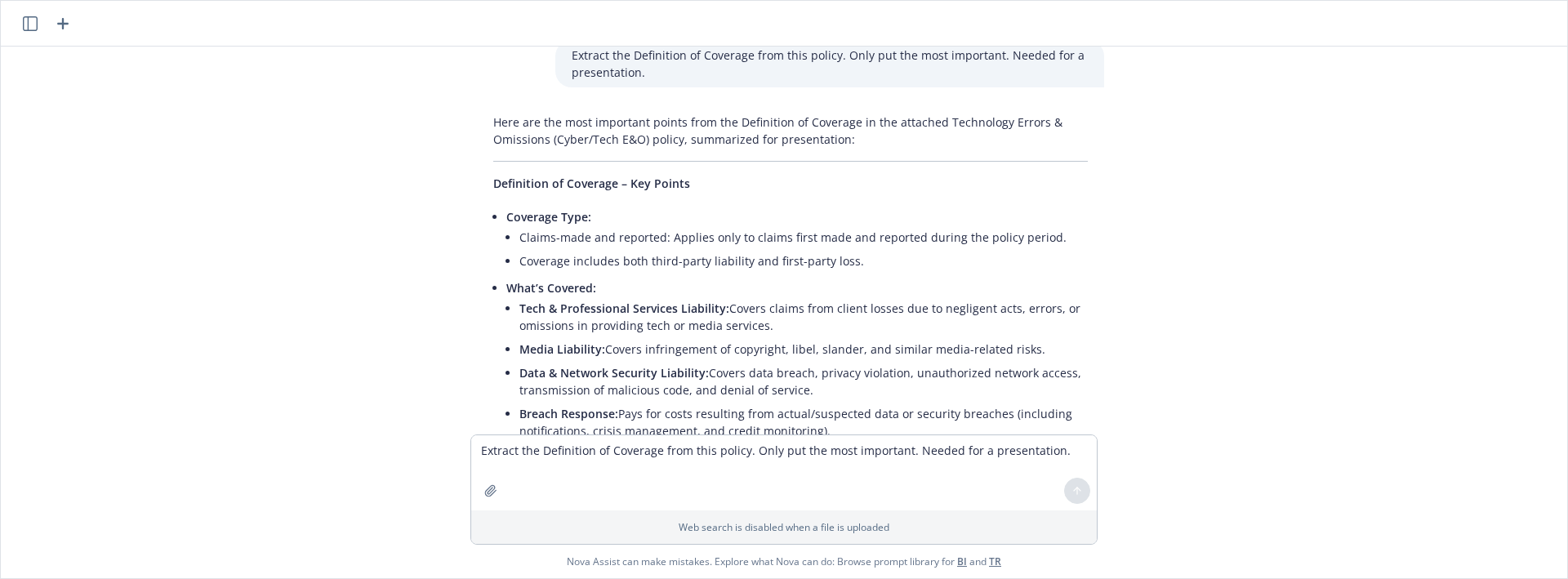
scroll to position [3064, 0]
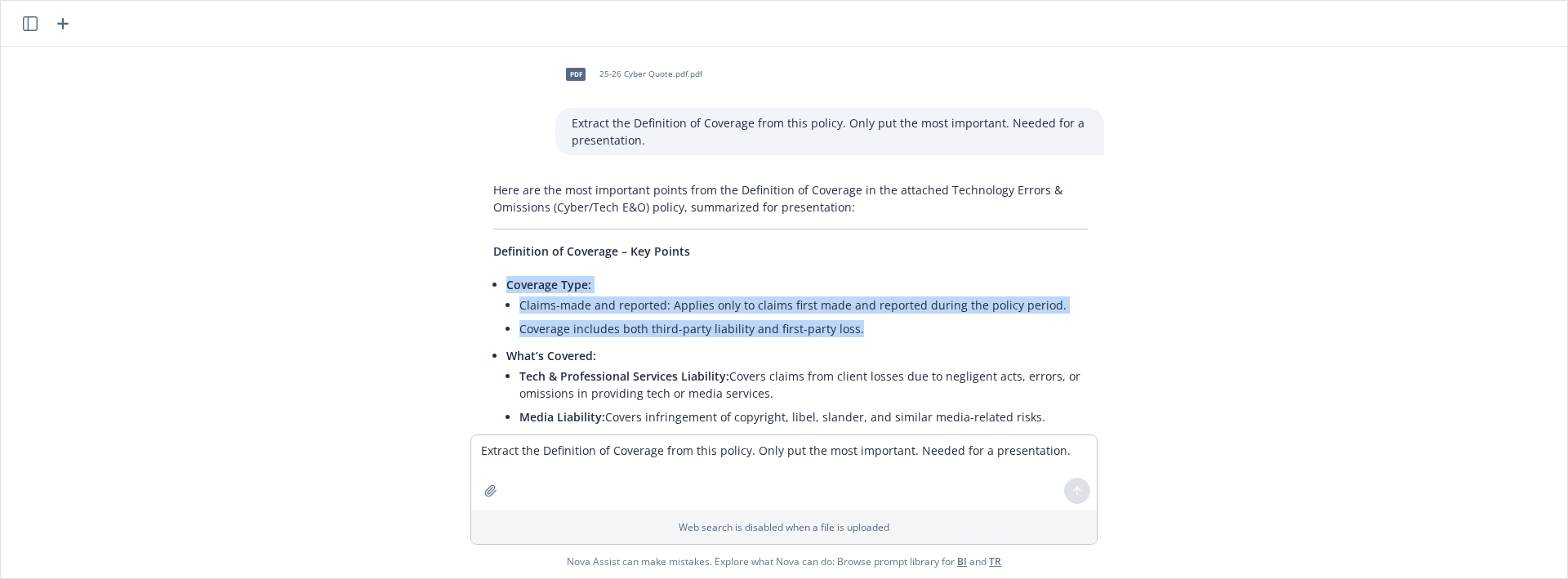
drag, startPoint x: 488, startPoint y: 245, endPoint x: 713, endPoint y: 316, distance: 235.9
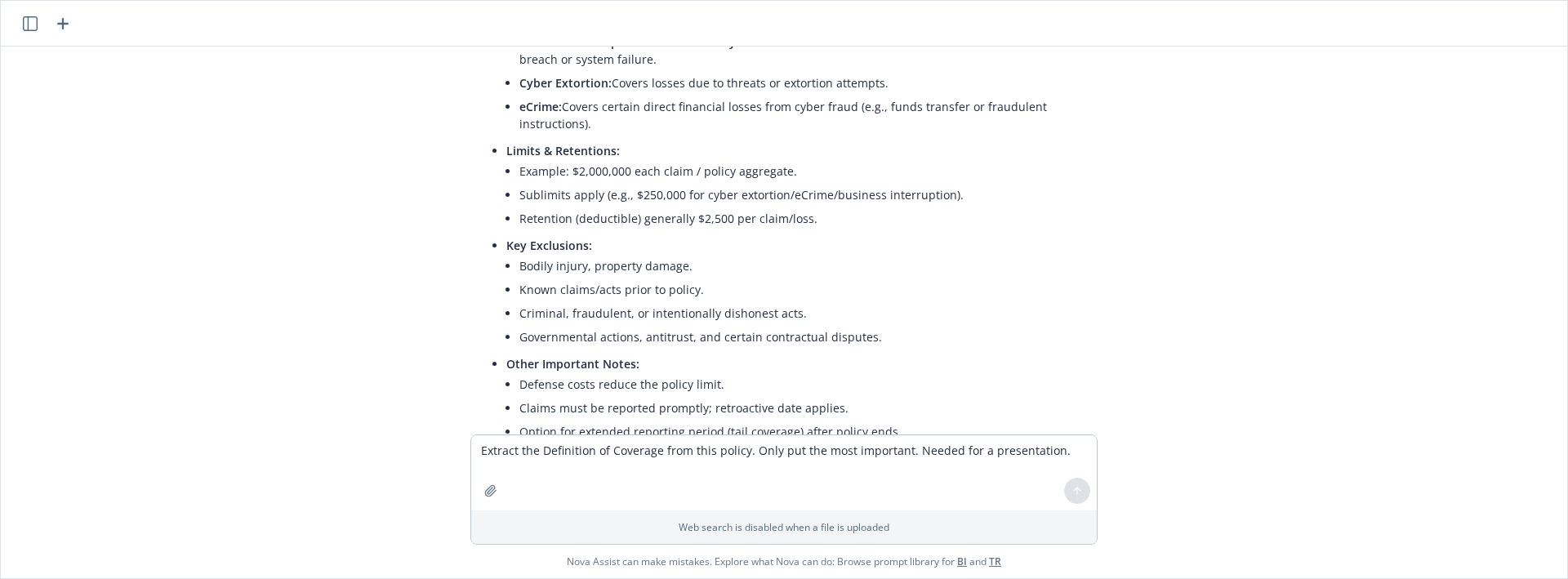
scroll to position [3676, 0]
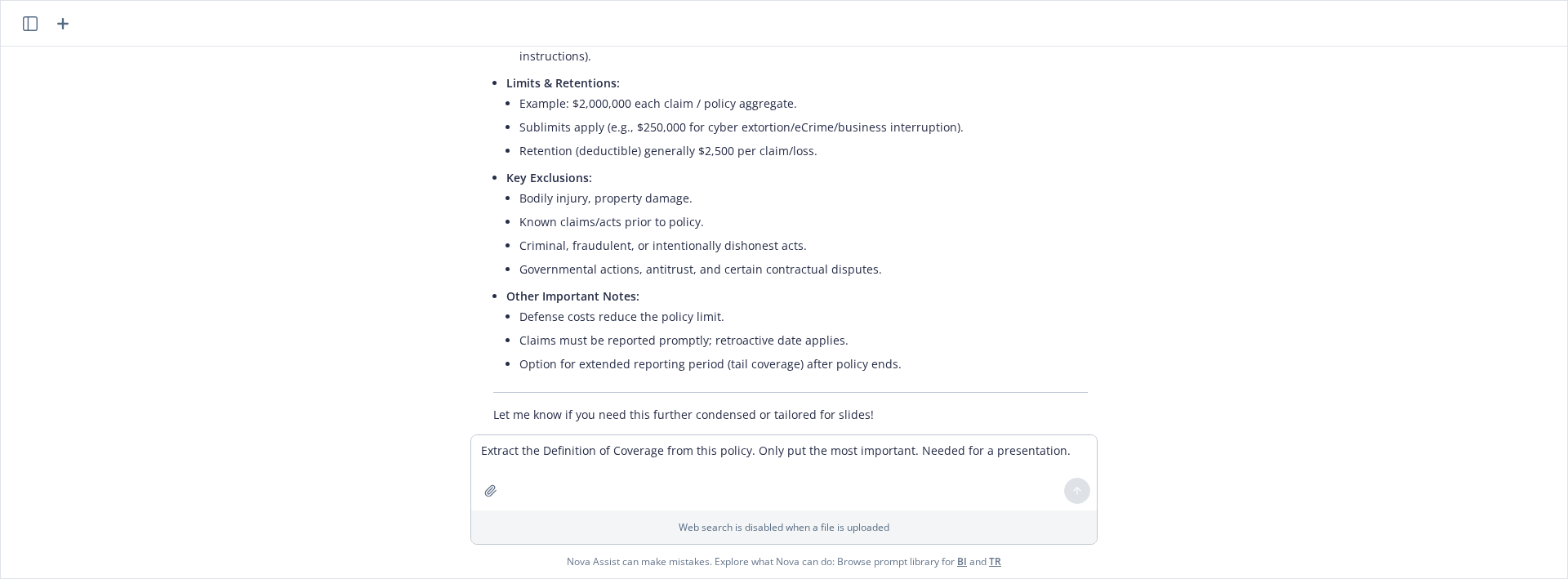
click at [889, 406] on p "Let me know if you need this further condensed or tailored for slides!" at bounding box center [791, 415] width 595 height 17
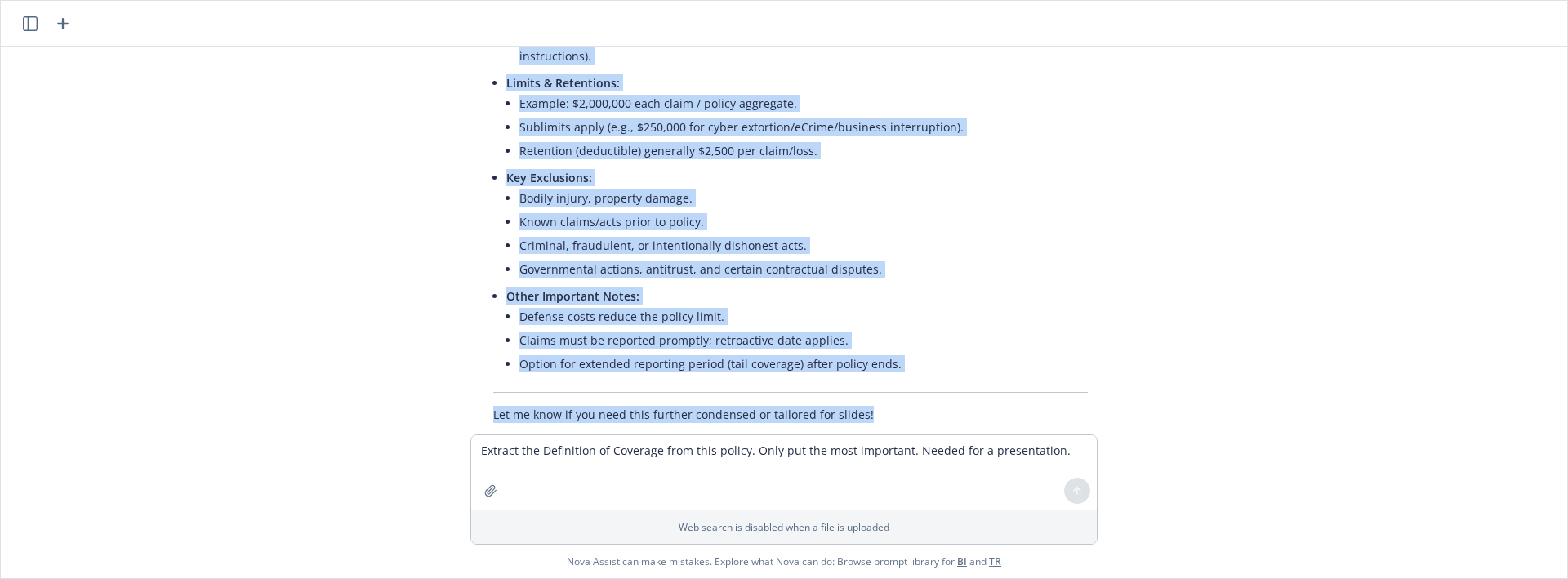
click at [885, 352] on li "Option for extended reporting period (tail coverage) after policy ends." at bounding box center [804, 363] width 569 height 23
copy ul "Loremips Dolo: Sitame-cons adi elitsedd: Eiusmod temp in utlabo etdol magn ali …"
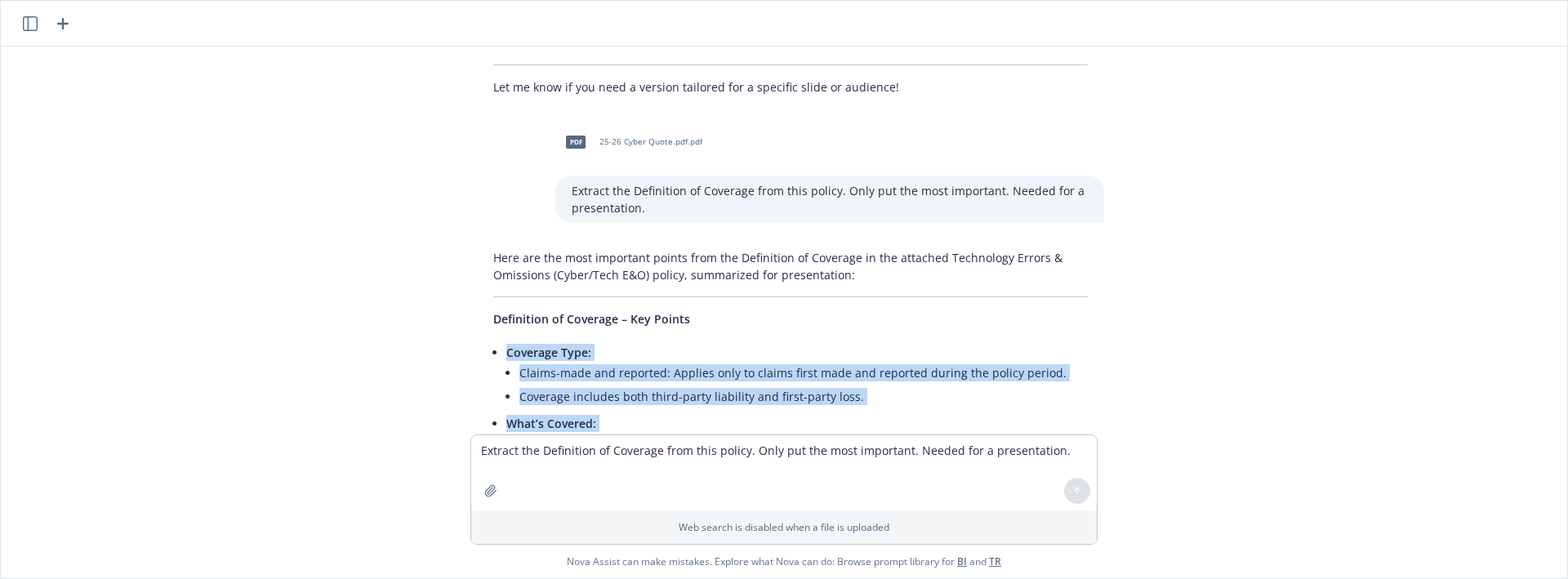
scroll to position [2860, 0]
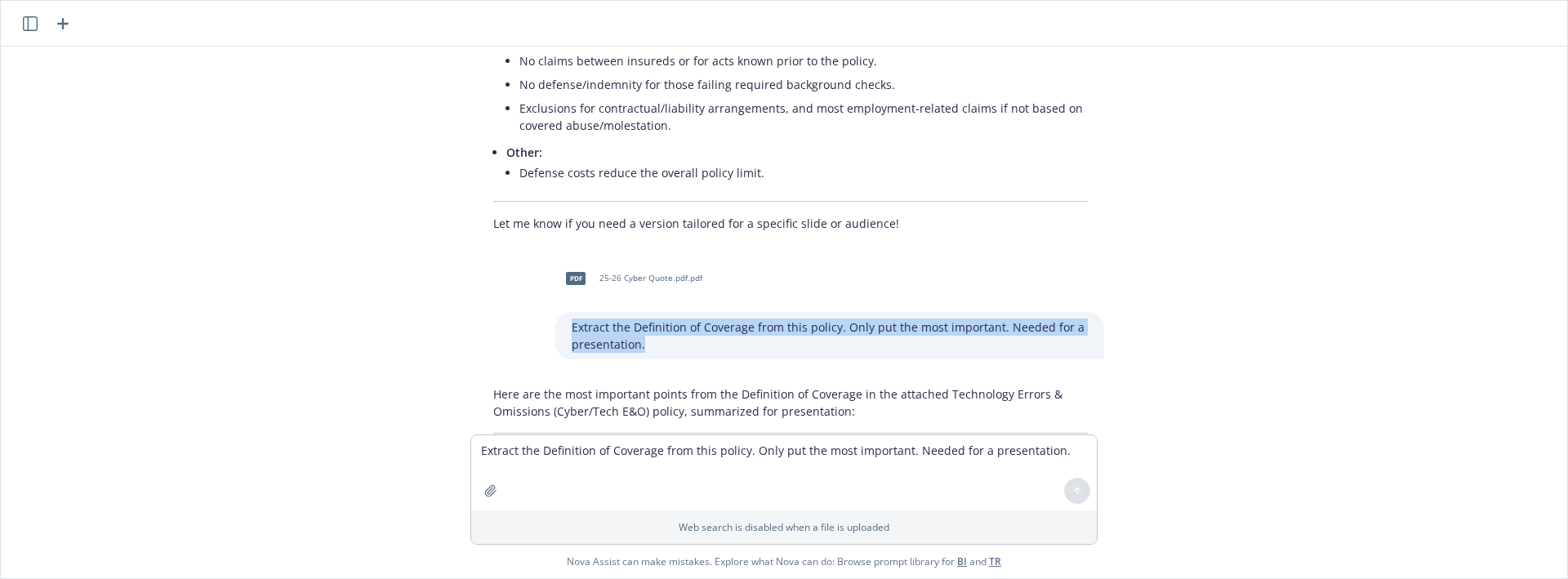
drag, startPoint x: 639, startPoint y: 309, endPoint x: 564, endPoint y: 292, distance: 76.9
click at [564, 312] on div "Extract the Definition of Coverage from this policy. Only put the most importan…" at bounding box center [830, 335] width 549 height 48
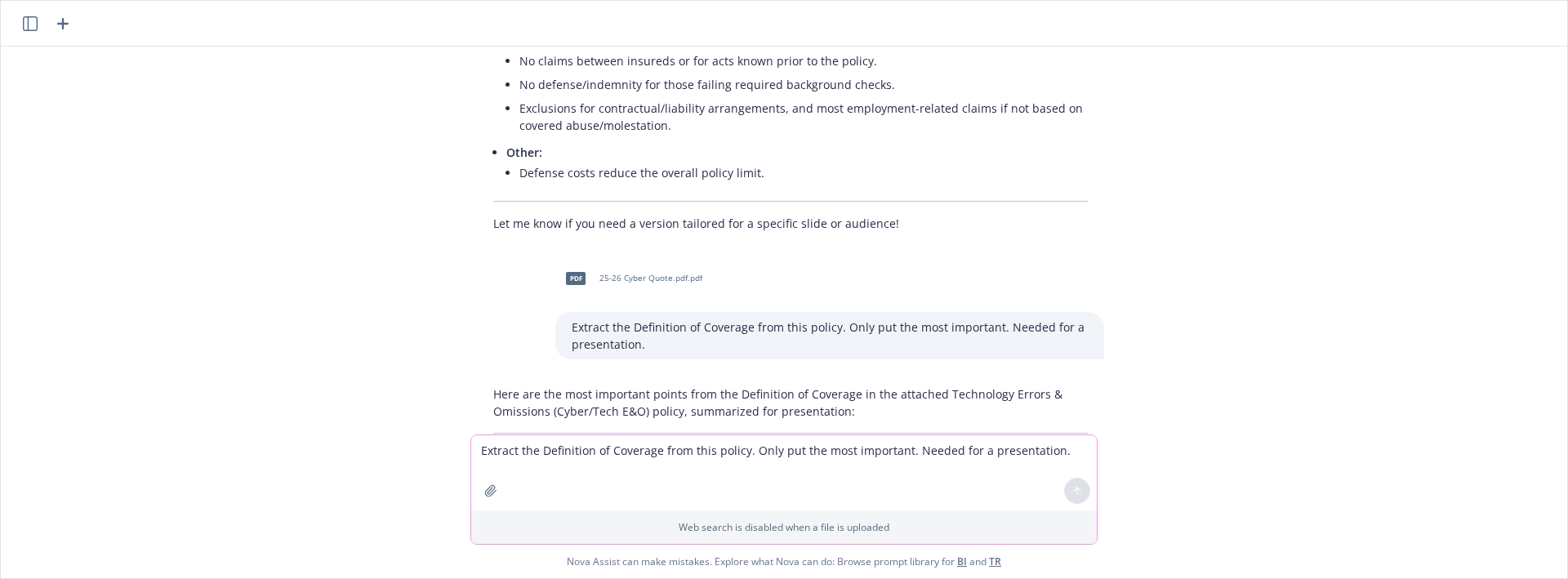
click at [598, 448] on textarea "Extract the Definition of Coverage from this policy. Only put the most importan…" at bounding box center [784, 473] width 626 height 75
paste textarea "Loremips Dolo: Sitame-cons adi elitsedd: Eiusmod temp in utlabo etdol magn ali …"
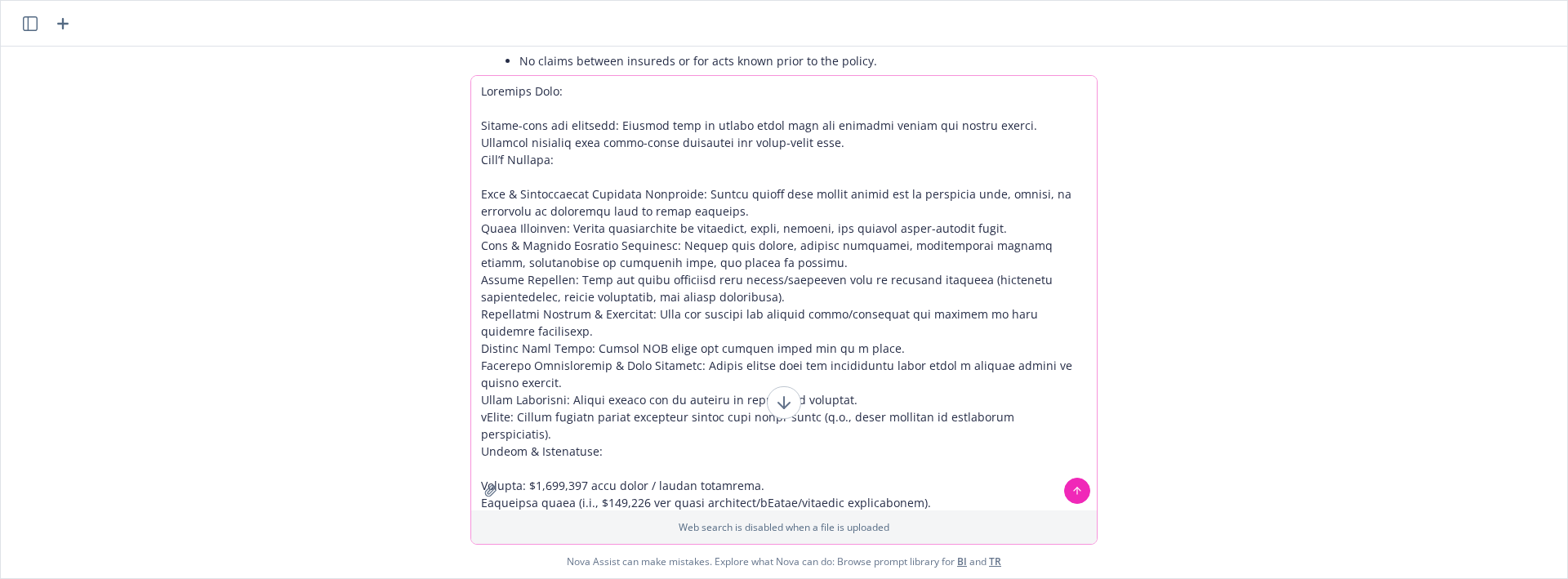
type textarea "Loremips Dolo: Sitame-cons adi elitsedd: Eiusmod temp in utlabo etdol magn ali …"
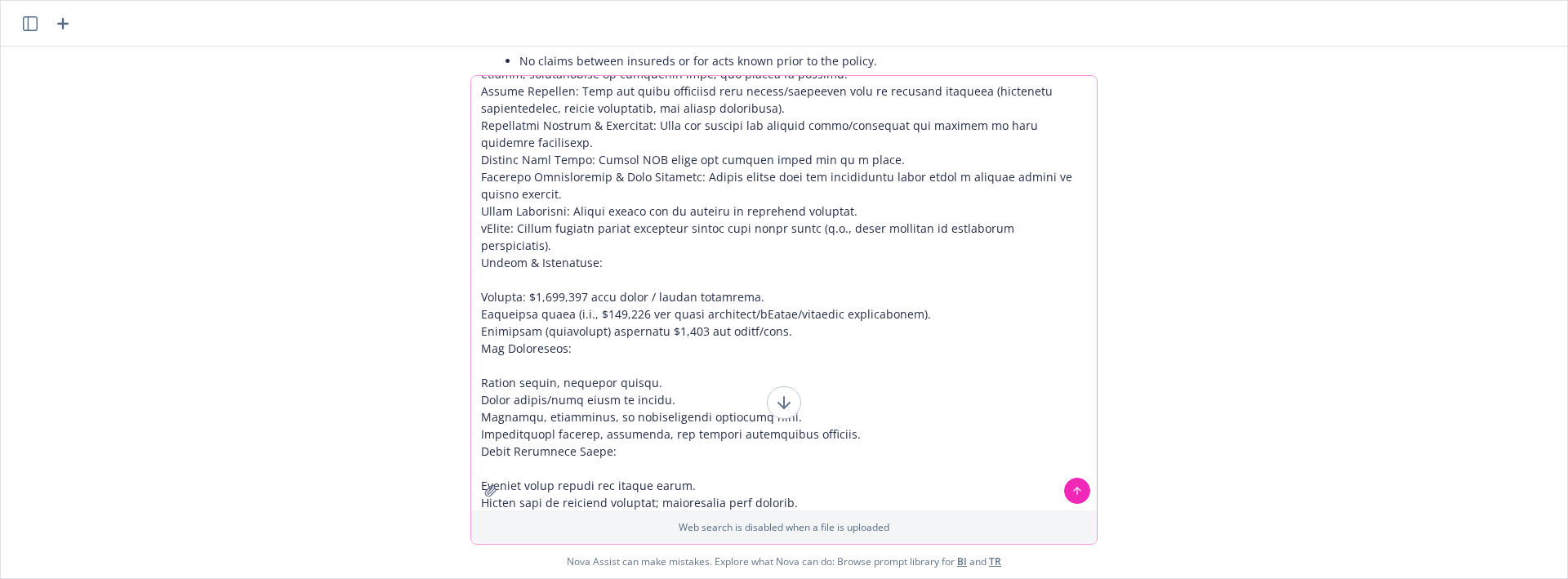
click at [791, 154] on textarea at bounding box center [784, 293] width 626 height 435
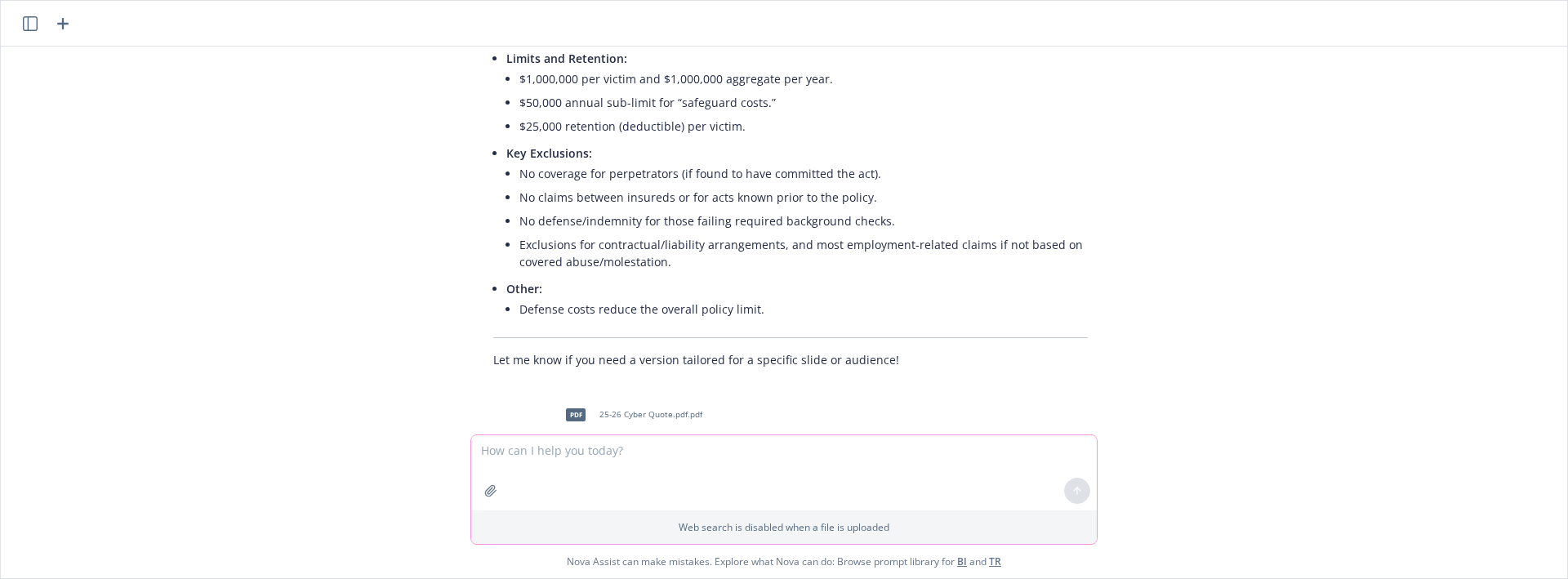
scroll to position [2928, 0]
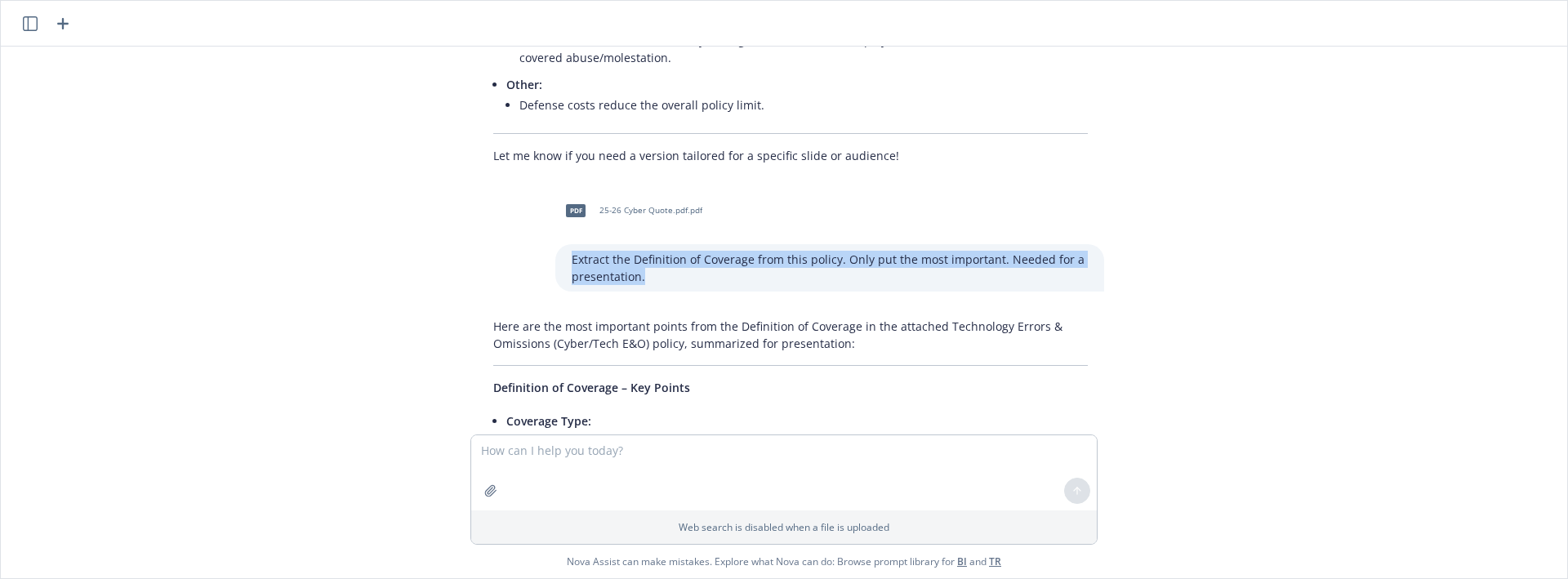
drag, startPoint x: 637, startPoint y: 242, endPoint x: 535, endPoint y: 222, distance: 103.9
click at [531, 221] on div "pdf 25-26 Cyber Quote.pdf.pdf Extract the Definition of Coverage from this poli…" at bounding box center [791, 240] width 653 height 101
click at [571, 251] on p "Extract the Definition of Coverage from this policy. Only put the most importan…" at bounding box center [829, 268] width 516 height 35
click at [595, 456] on textarea at bounding box center [784, 473] width 626 height 75
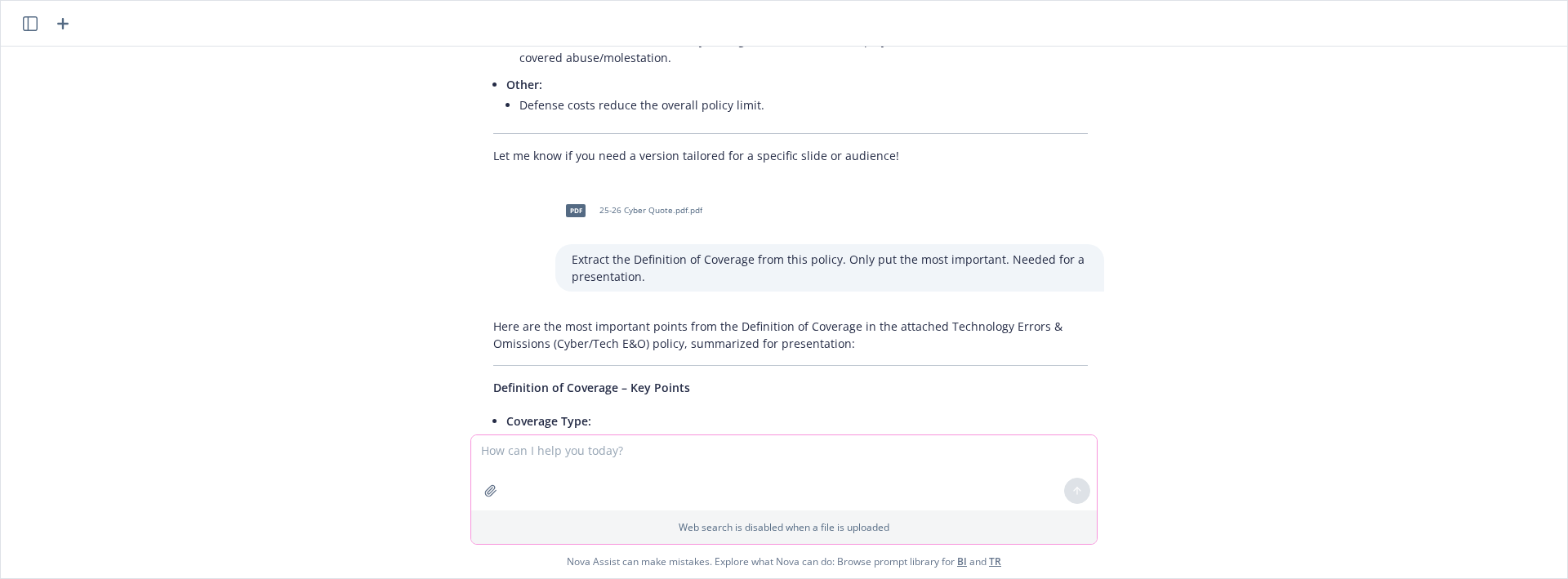
paste textarea "Extract the Definition of Coverage from this policy. Only put the most importan…"
type textarea "Extract the Definition of Coverage from this policy. Only put the most importan…"
click at [498, 489] on button "button" at bounding box center [491, 491] width 26 height 26
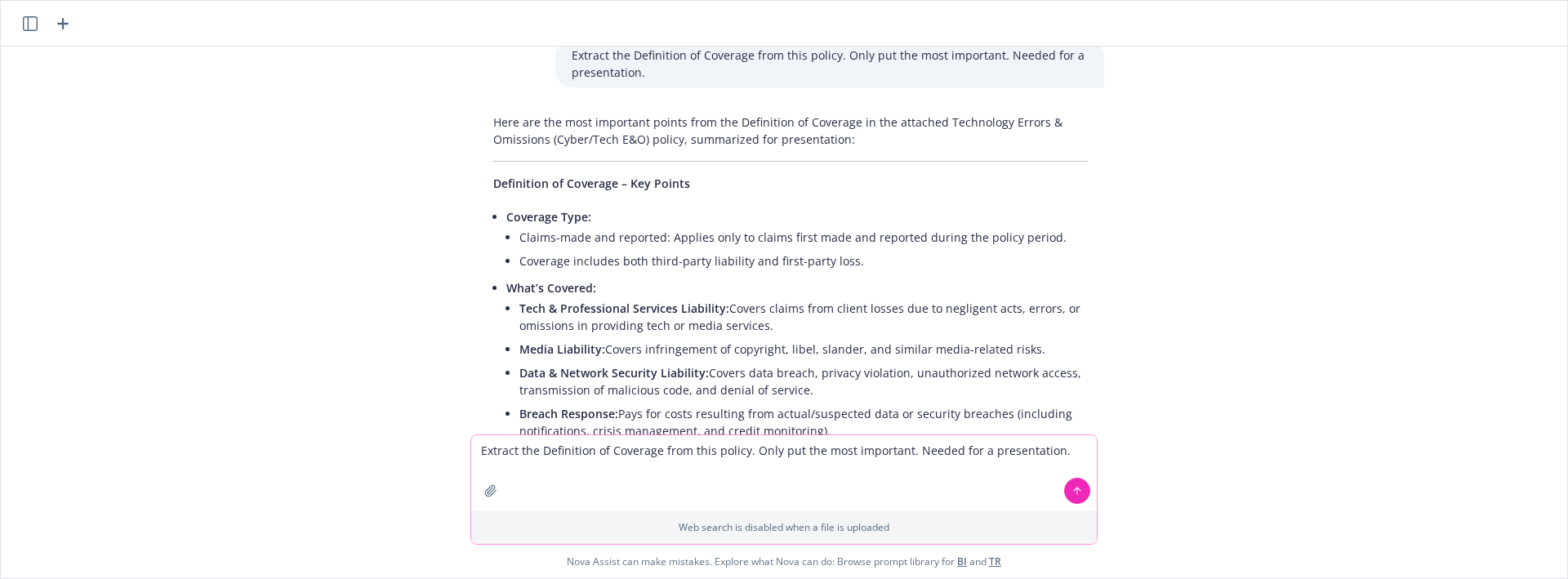
scroll to position [3336, 0]
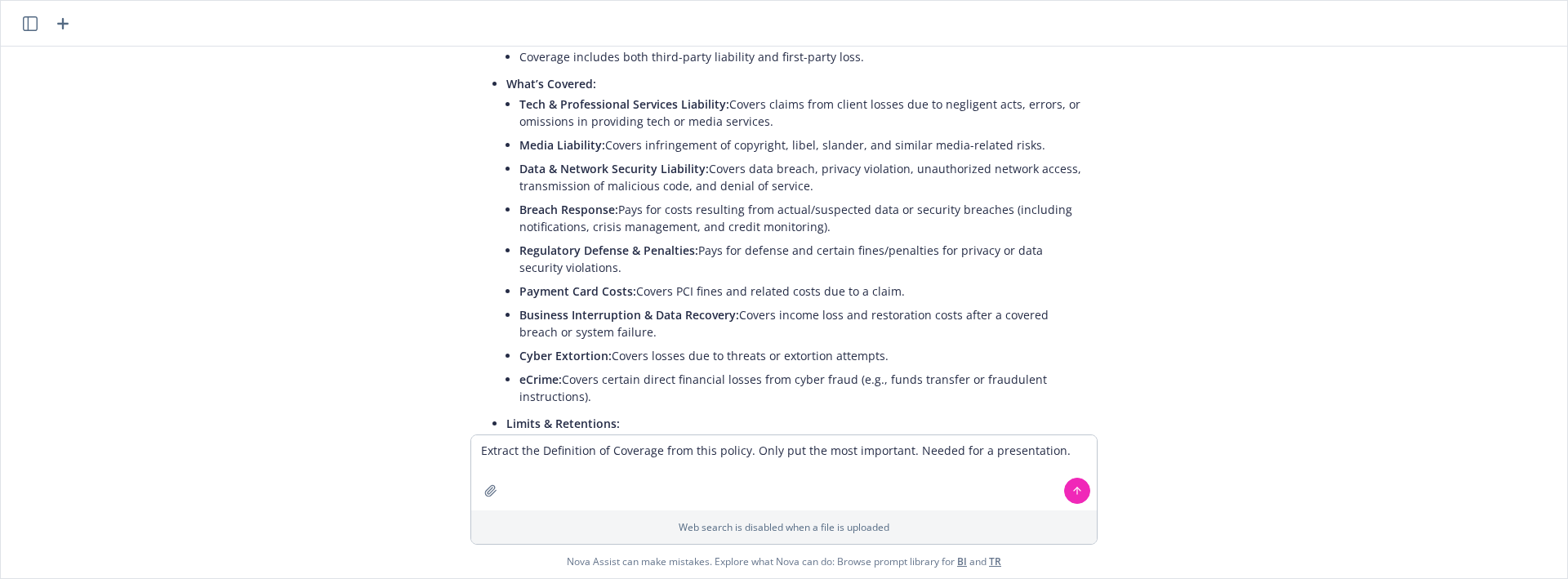
click at [1348, 250] on div "pdf 25-26 Blanket Accident Policy (CAT).pdf.pdf Extract the Definition of Cover…" at bounding box center [784, 240] width 1553 height 388
click at [479, 485] on div at bounding box center [490, 490] width 39 height 39
click at [493, 491] on icon "button" at bounding box center [490, 490] width 10 height 10
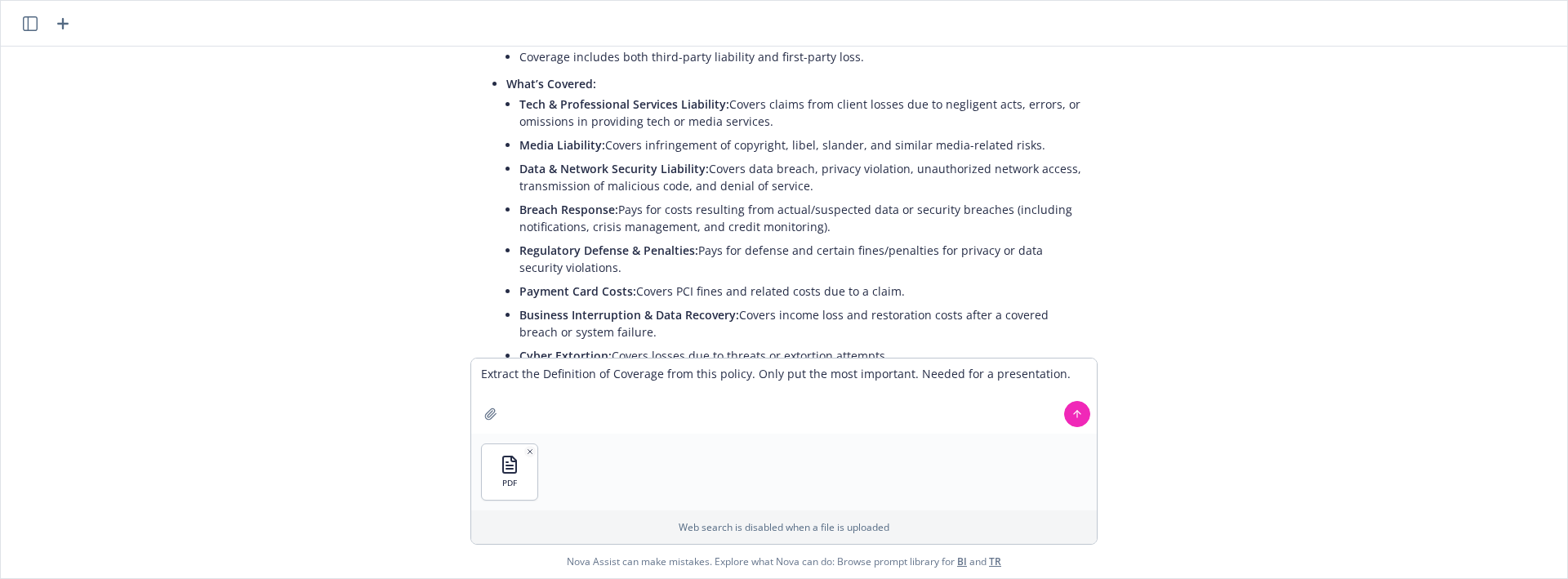
click at [1080, 417] on icon at bounding box center [1077, 413] width 11 height 11
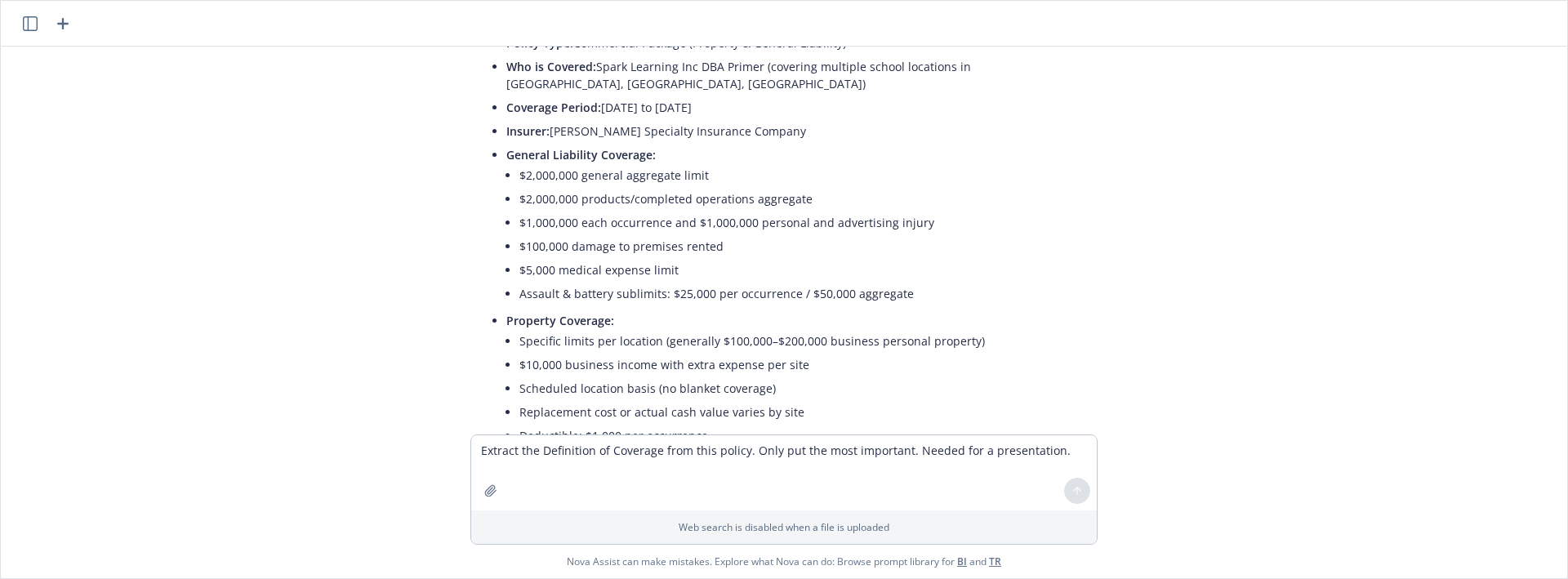
scroll to position [4042, 0]
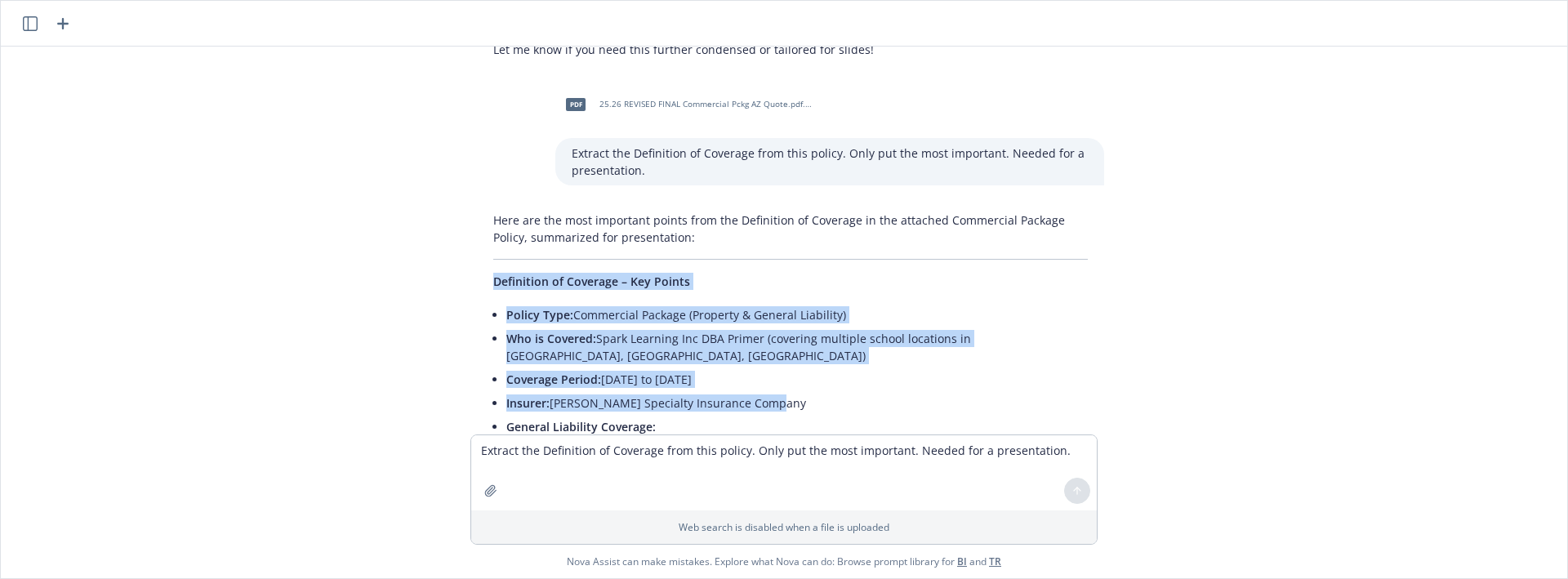
drag, startPoint x: 488, startPoint y: 249, endPoint x: 792, endPoint y: 348, distance: 319.7
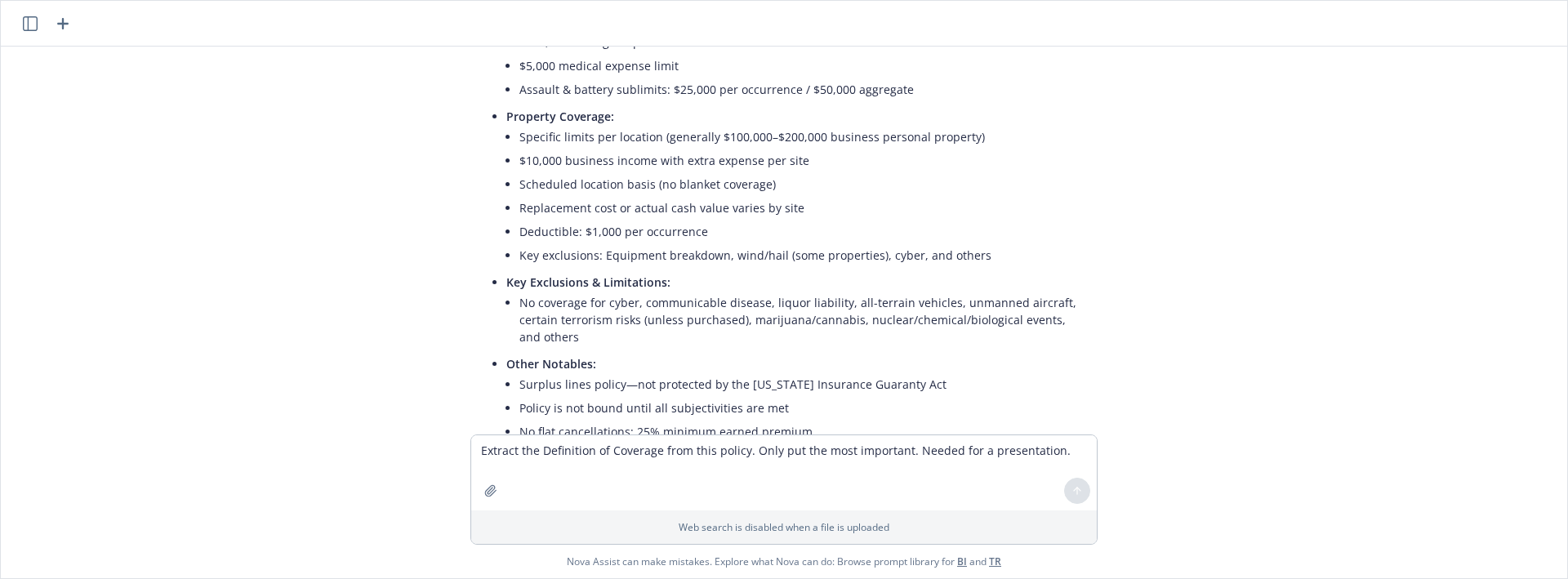
scroll to position [4585, 0]
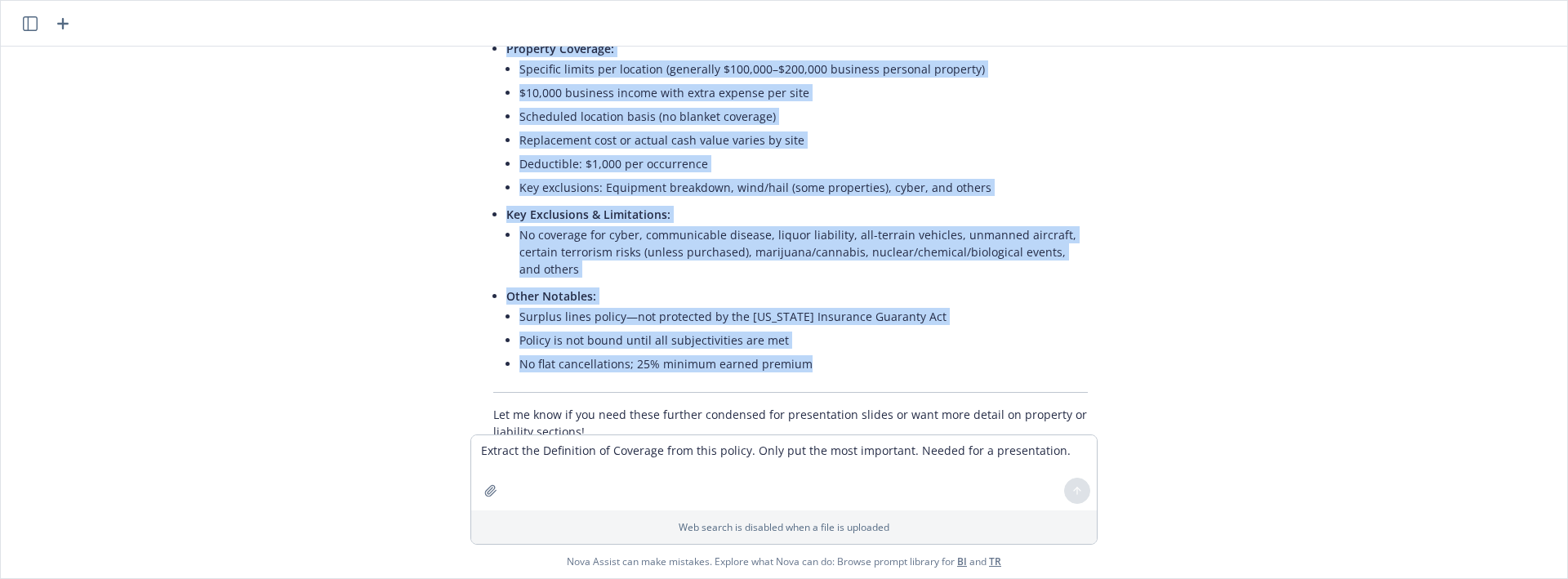
click at [804, 352] on li "No flat cancellations; 25% minimum earned premium" at bounding box center [804, 363] width 569 height 23
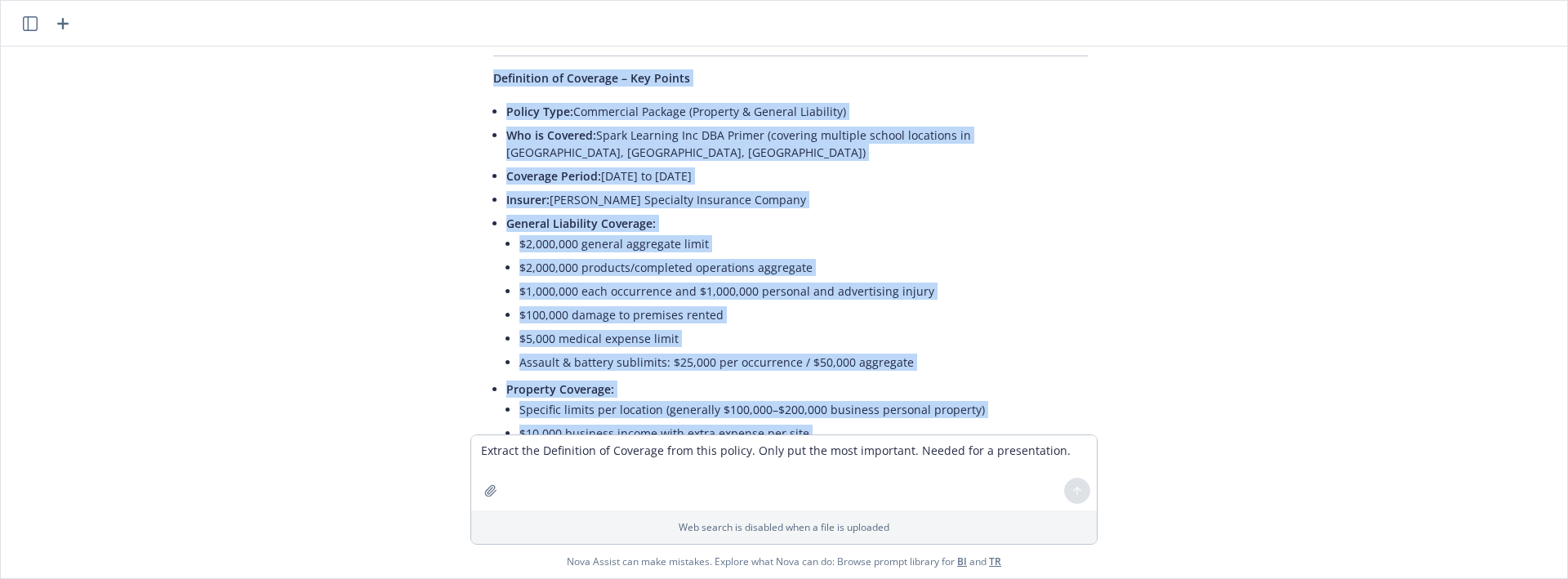
scroll to position [4177, 0]
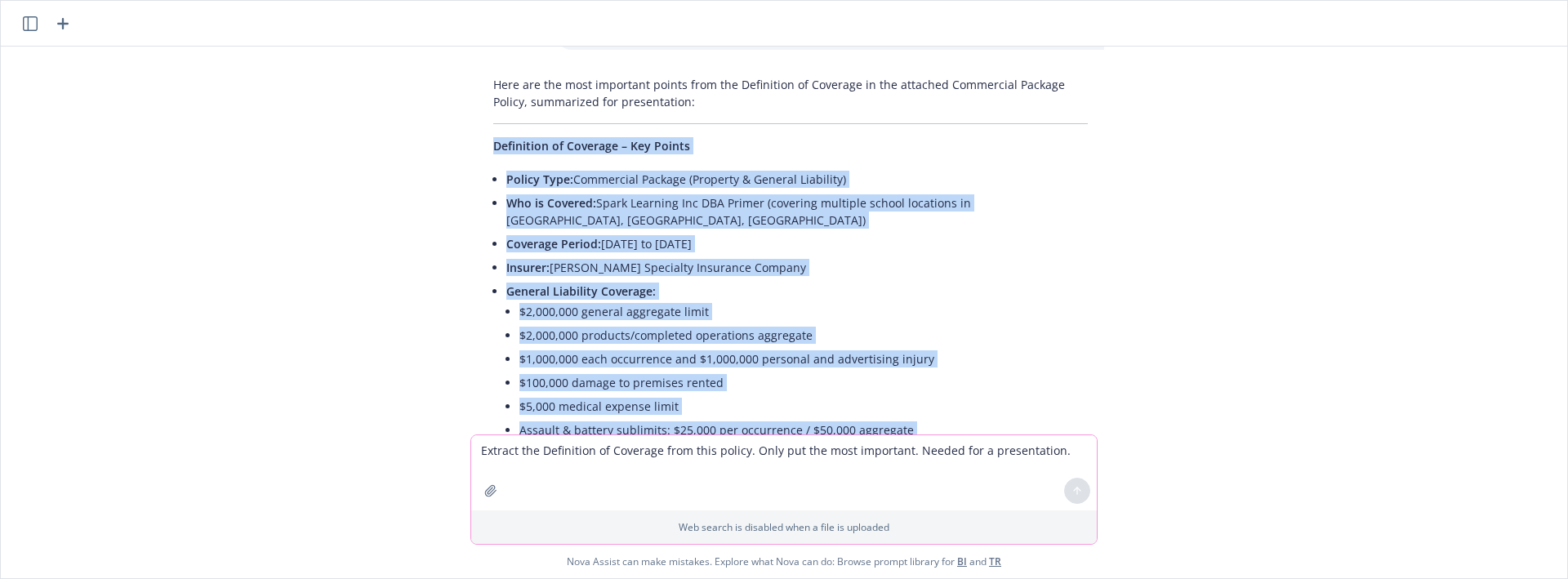
click at [634, 471] on textarea "Extract the Definition of Coverage from this policy. Only put the most importan…" at bounding box center [784, 473] width 626 height 75
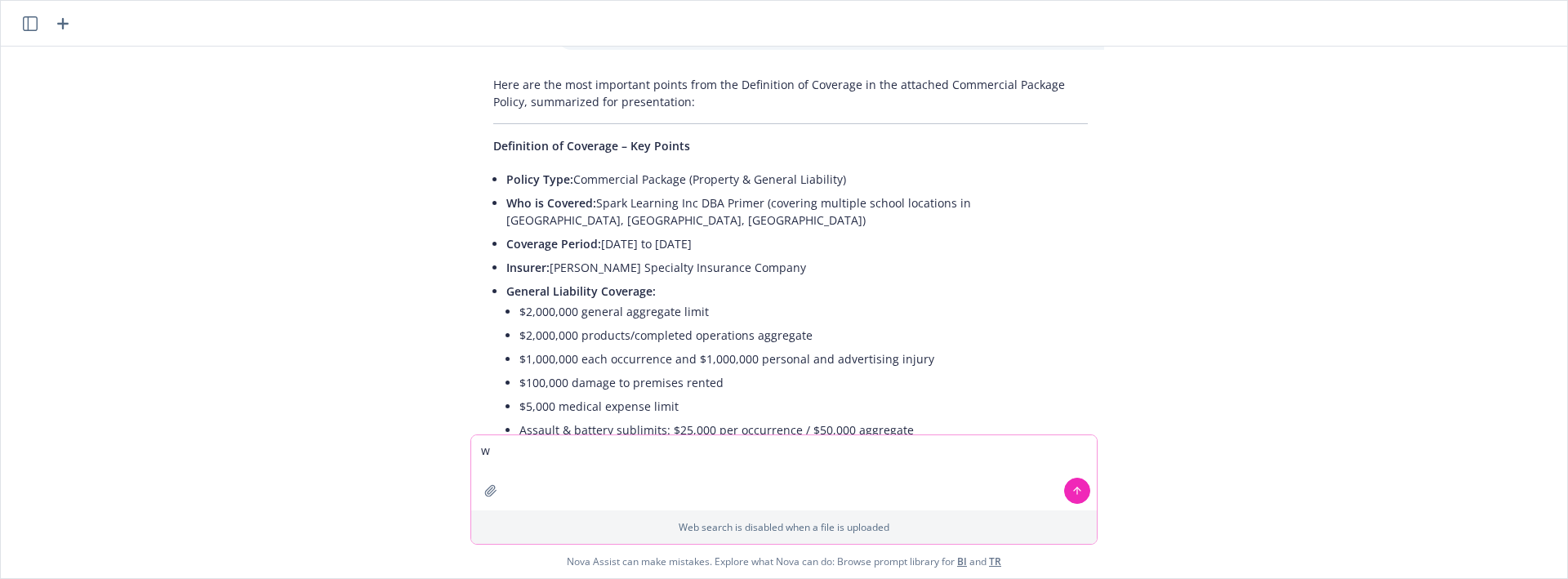
type textarea "w"
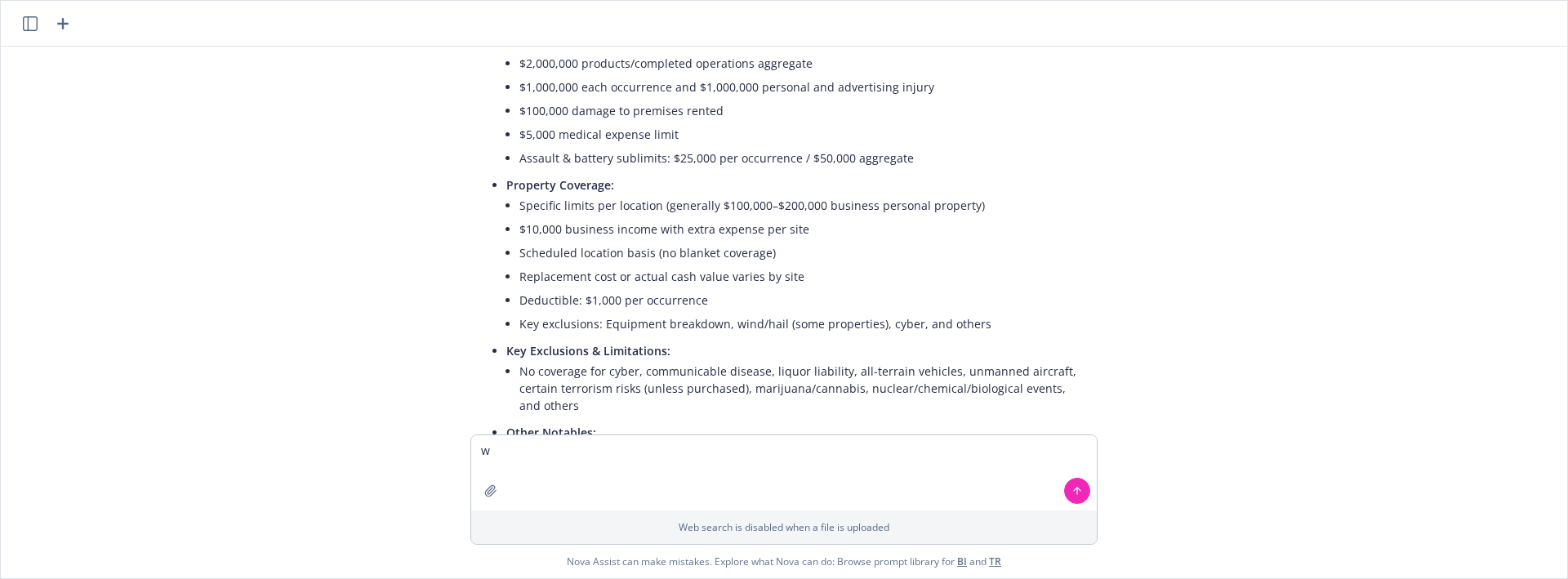
click at [1306, 231] on div "pdf 25-26 Blanket Accident Policy (CAT).pdf.pdf Extract the Definition of Cover…" at bounding box center [784, 240] width 1553 height 388
drag, startPoint x: 1391, startPoint y: 258, endPoint x: 1183, endPoint y: 236, distance: 209.2
click at [1387, 257] on div "pdf 25-26 Blanket Accident Policy (CAT).pdf.pdf Extract the Definition of Cover…" at bounding box center [784, 240] width 1553 height 388
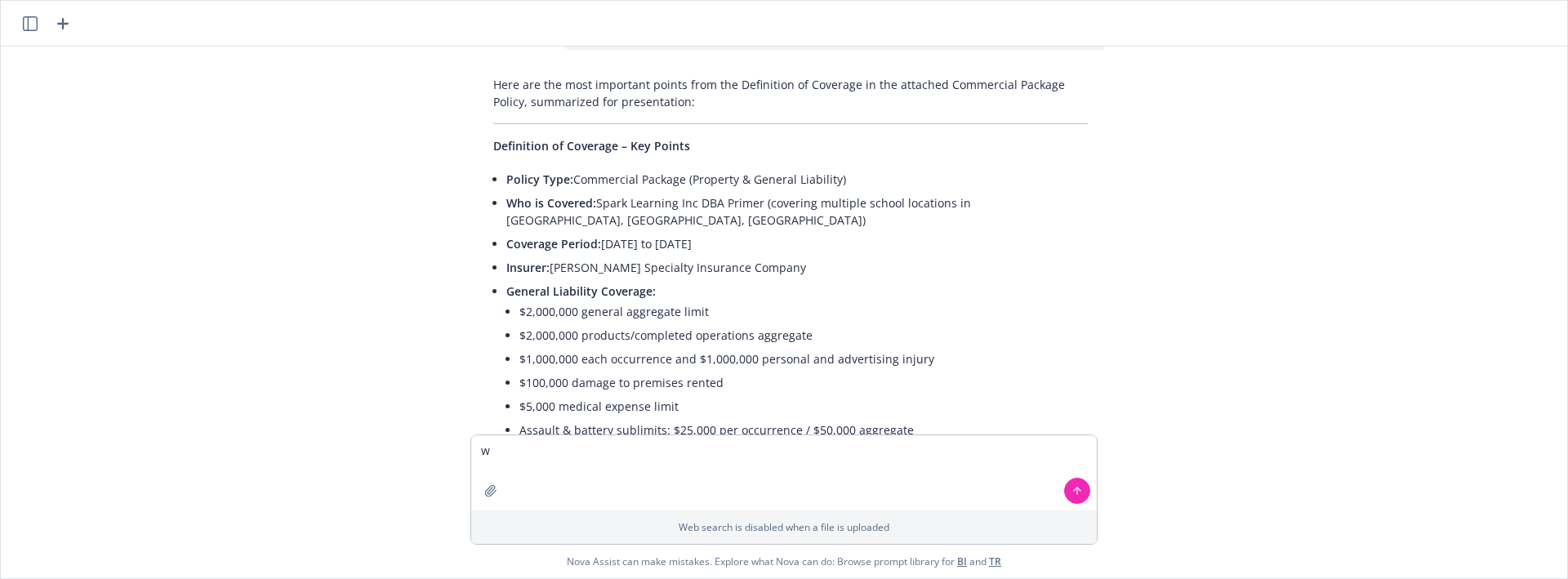
scroll to position [4041, 0]
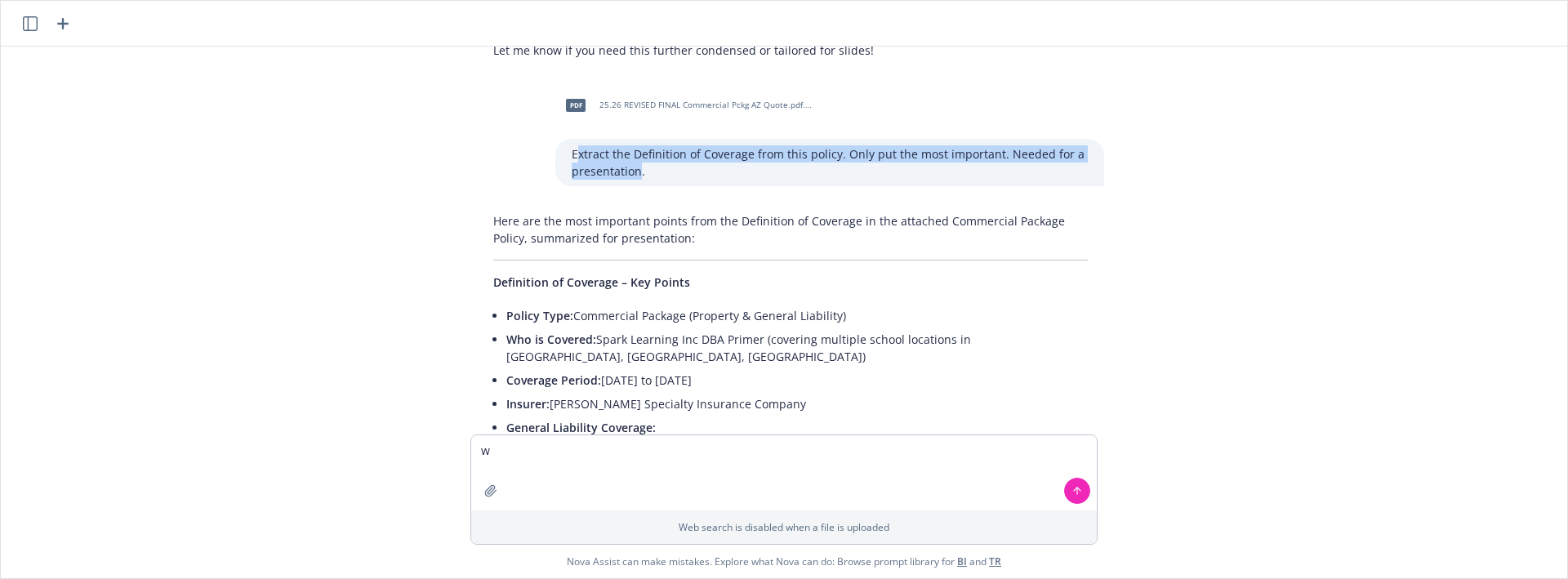
drag, startPoint x: 634, startPoint y: 137, endPoint x: 575, endPoint y: 122, distance: 60.9
click at [557, 139] on div "Extract the Definition of Coverage from this policy. Only put the most importan…" at bounding box center [830, 162] width 549 height 48
click at [528, 454] on textarea "w" at bounding box center [784, 473] width 626 height 75
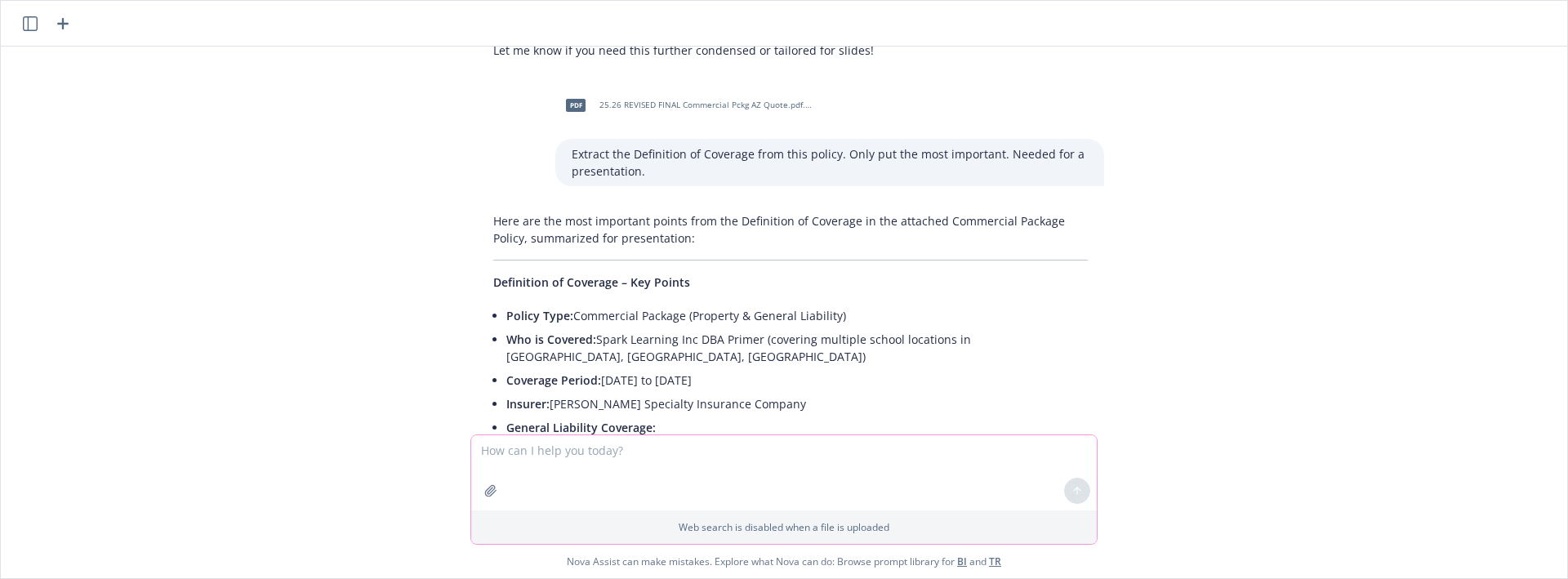
paste textarea "Extract the Definition of Coverage from this policy. Only put the most importan…"
type textarea "Extract the Definition of Coverage from this policy. Only put the most importan…"
click at [495, 487] on icon "button" at bounding box center [490, 490] width 13 height 13
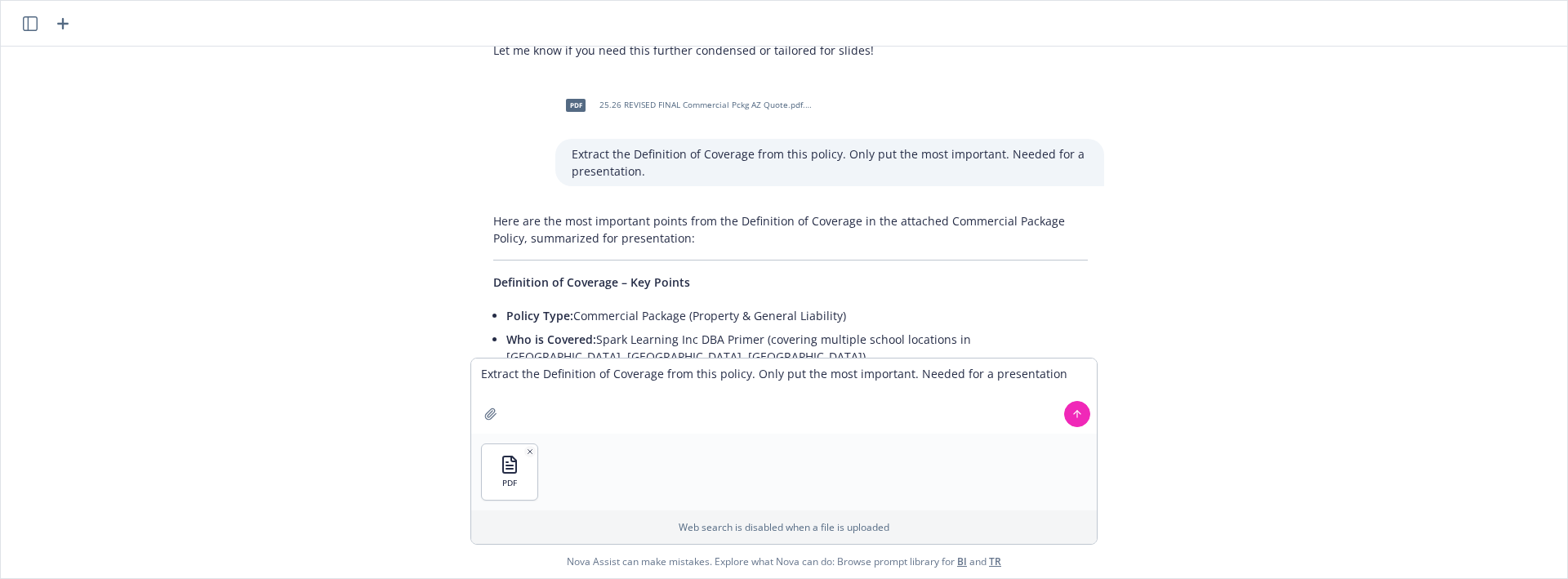
click at [1076, 421] on button at bounding box center [1077, 414] width 26 height 26
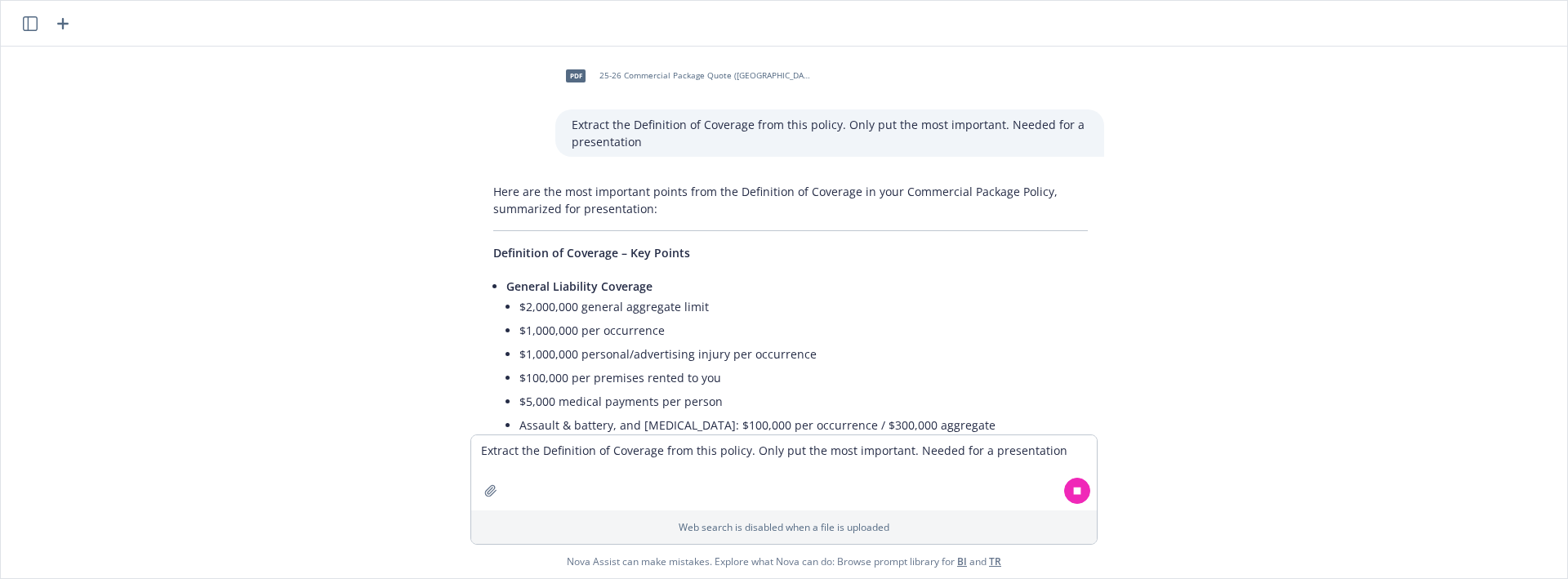
scroll to position [5115, 0]
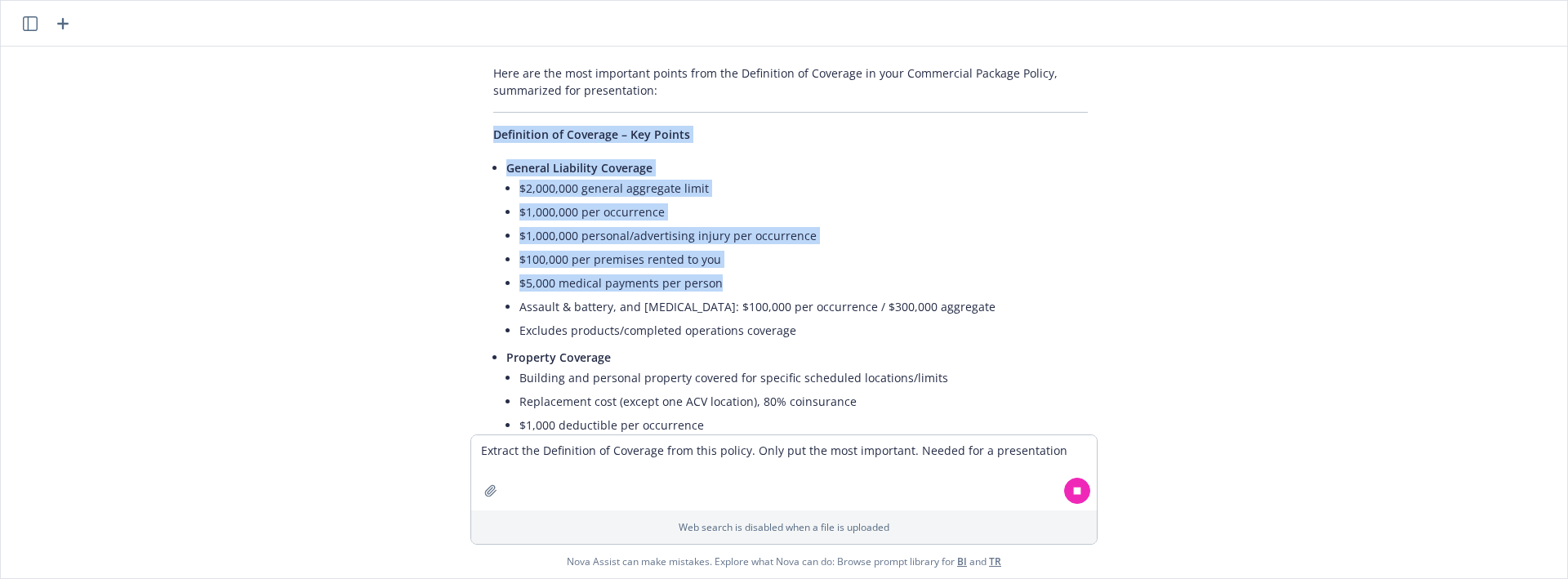
drag, startPoint x: 482, startPoint y: 83, endPoint x: 746, endPoint y: 230, distance: 302.2
click at [746, 229] on div "Here are the most important points from the Definition of Coverage in your Comm…" at bounding box center [791, 367] width 628 height 619
click at [507, 160] on span "General Liability Coverage" at bounding box center [579, 168] width 146 height 16
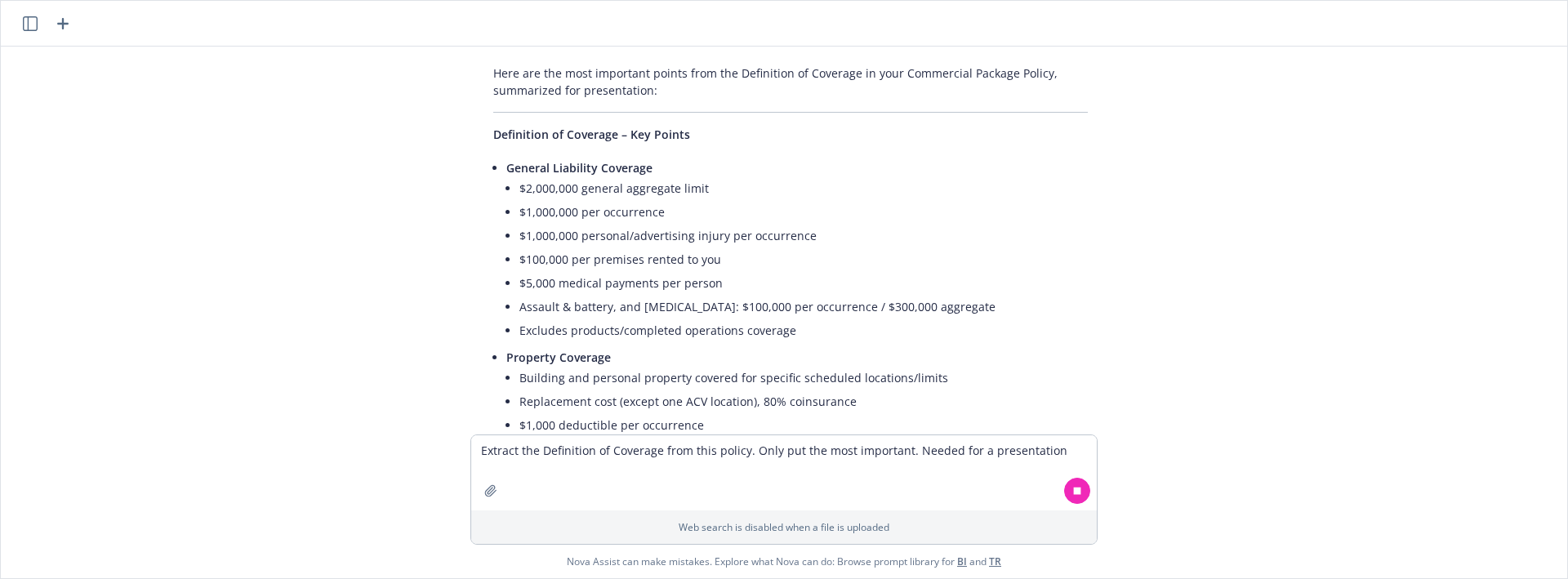
scroll to position [5412, 0]
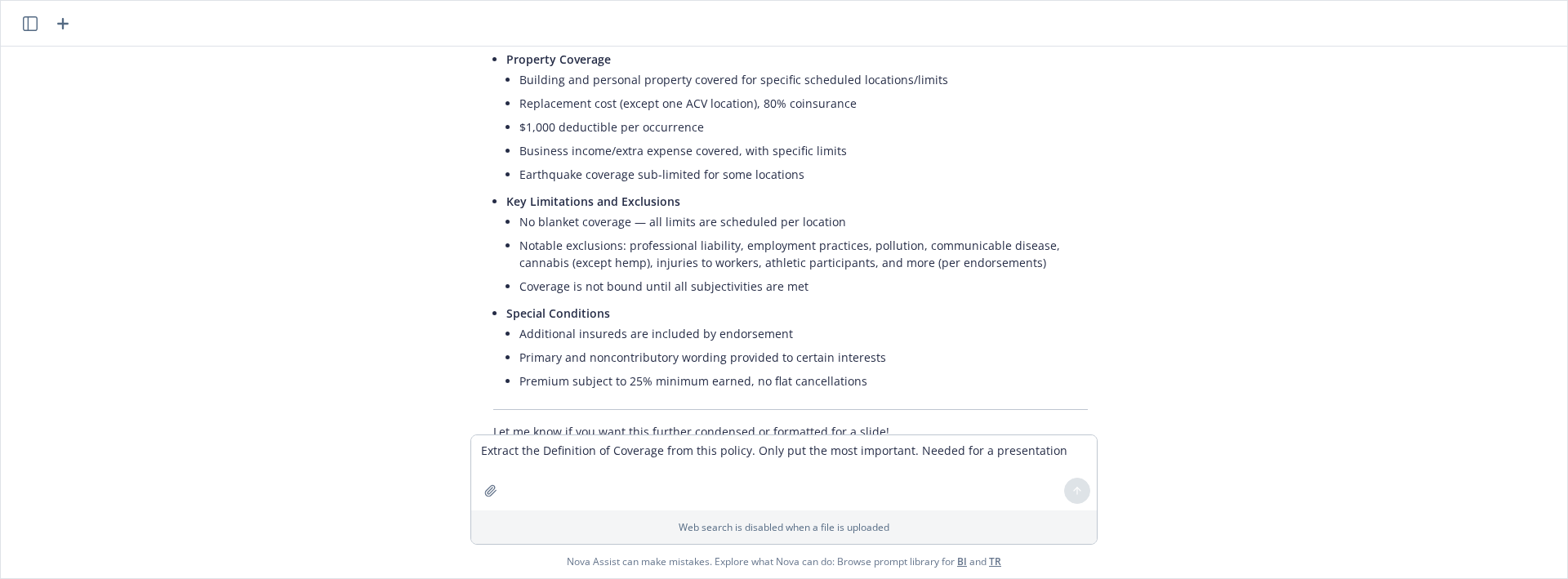
drag, startPoint x: 503, startPoint y: 112, endPoint x: 731, endPoint y: 204, distance: 245.9
click at [720, 200] on ul "General Liability Coverage $2,000,000 general aggregate limit $1,000,000 per oc…" at bounding box center [797, 127] width 582 height 538
drag, startPoint x: 857, startPoint y: 321, endPoint x: 878, endPoint y: 323, distance: 21.1
click at [879, 369] on li "Premium subject to 25% minimum earned, no flat cancellations" at bounding box center [804, 380] width 569 height 23
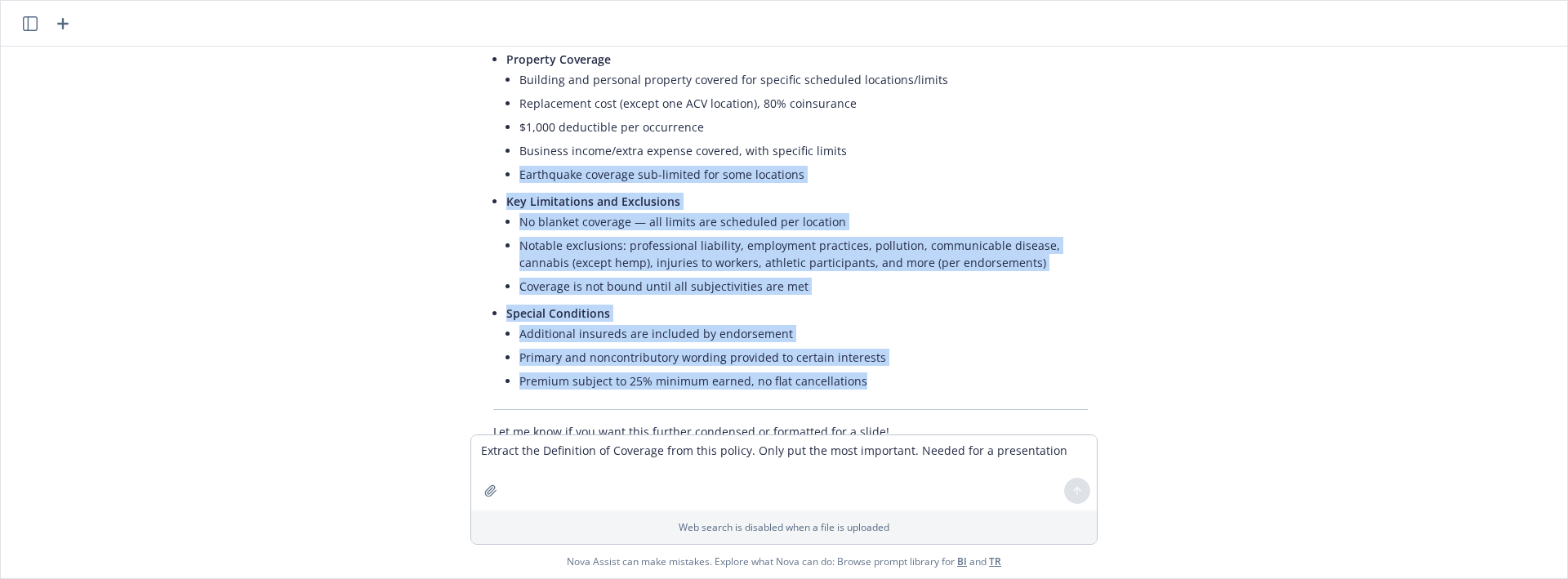
drag, startPoint x: 856, startPoint y: 333, endPoint x: 481, endPoint y: 180, distance: 405.0
click at [370, 70] on div "pdf 25-26 Blanket Accident Policy (CAT).pdf.pdf Extract the Definition of Cover…" at bounding box center [784, 240] width 1553 height 388
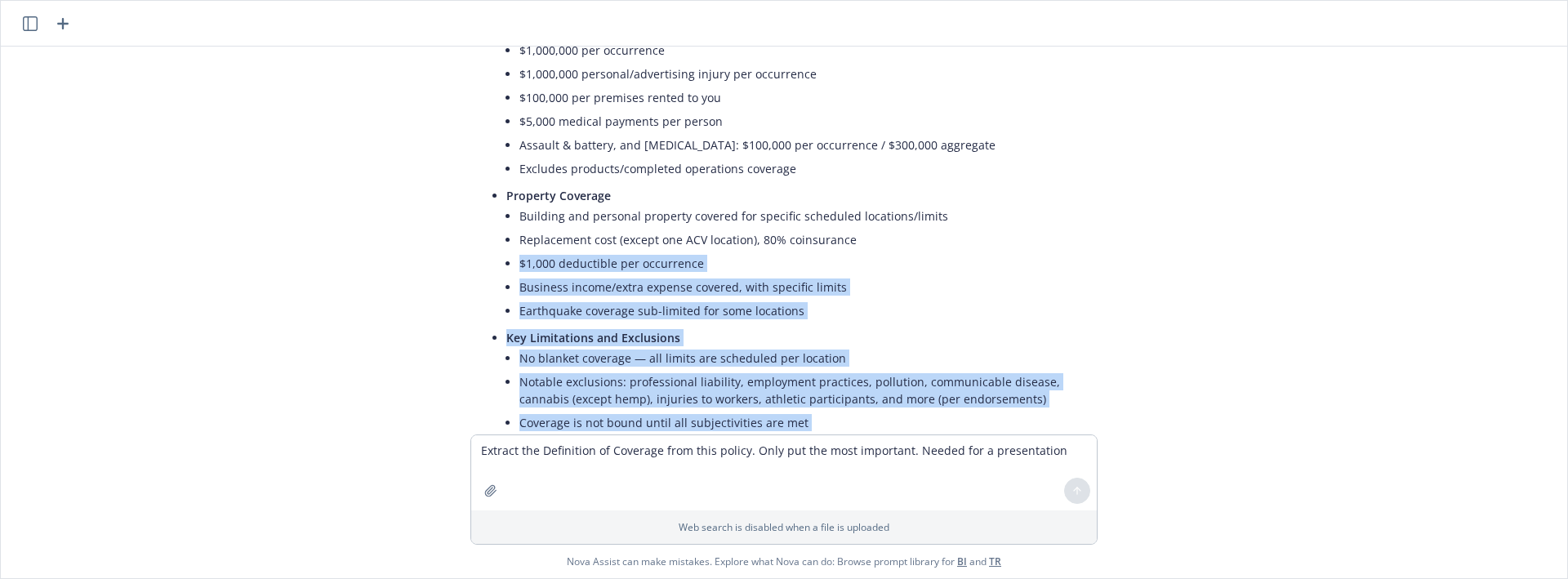
scroll to position [5072, 0]
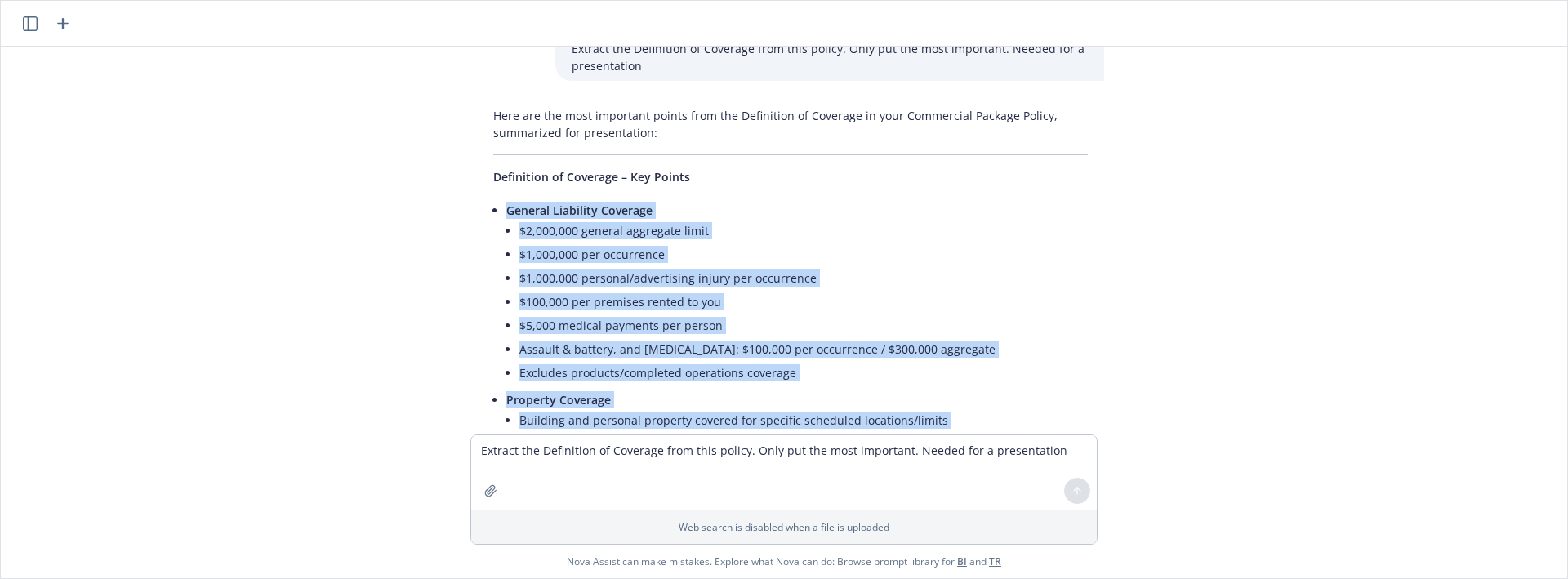
click at [507, 202] on span "General Liability Coverage" at bounding box center [579, 210] width 146 height 16
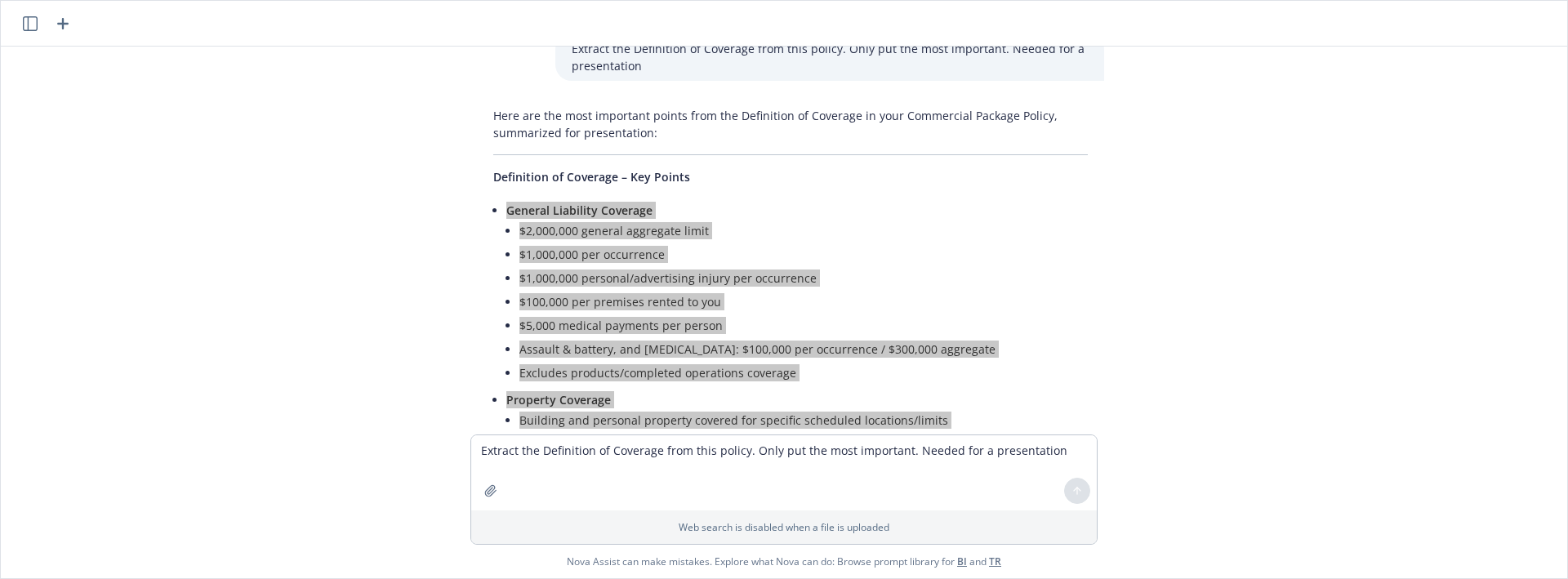
scroll to position [5412, 0]
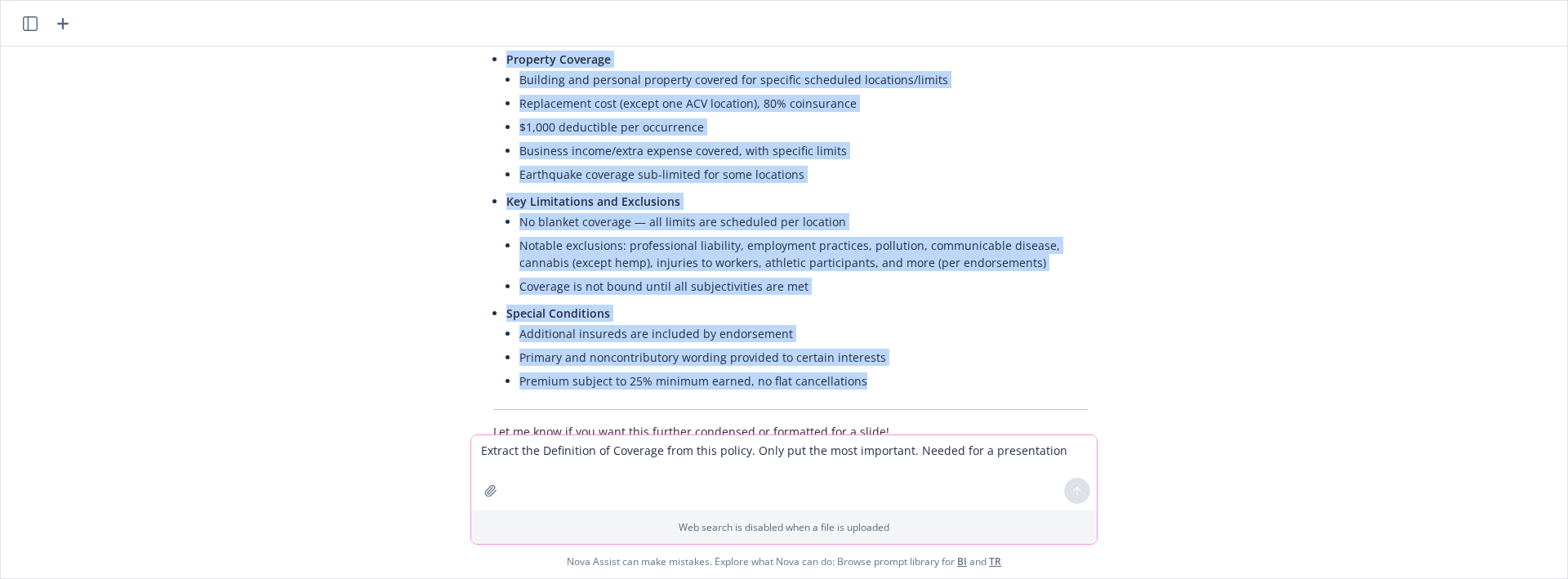
click at [487, 497] on icon "button" at bounding box center [490, 490] width 13 height 13
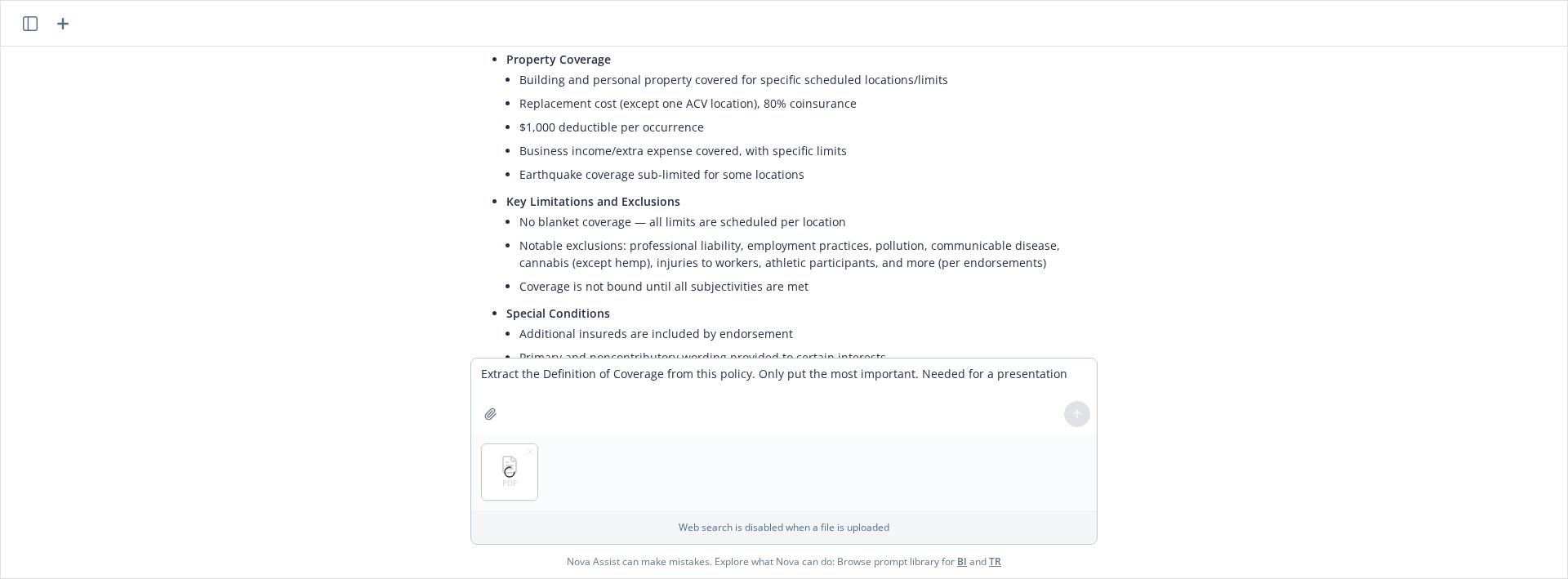
drag, startPoint x: 565, startPoint y: 458, endPoint x: 571, endPoint y: 399, distance: 59.3
click at [564, 458] on div "PDF" at bounding box center [784, 472] width 626 height 77
click at [572, 395] on textarea "Extract the Definition of Coverage from this policy. Only put the most importan…" at bounding box center [784, 396] width 626 height 75
click at [563, 380] on textarea "Extract the Definition of Coverage from this policy. Only put the most importan…" at bounding box center [784, 396] width 626 height 75
type textarea "extract the deductible"
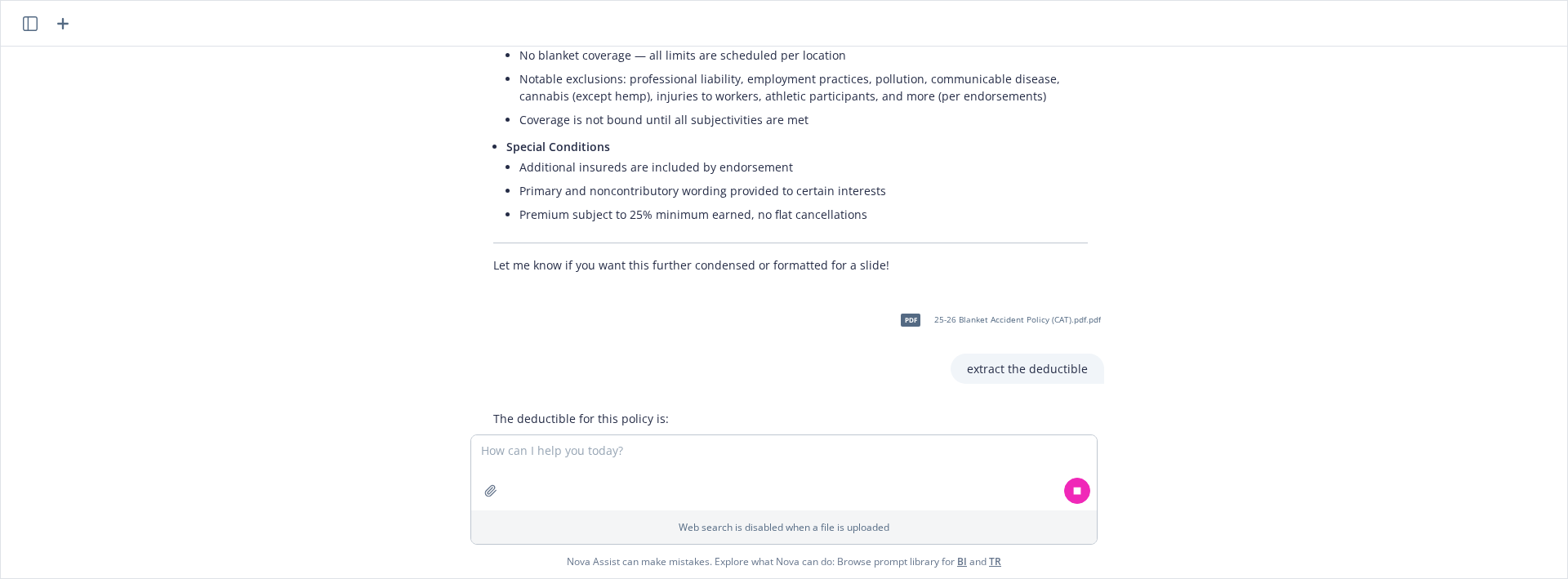
scroll to position [5732, 0]
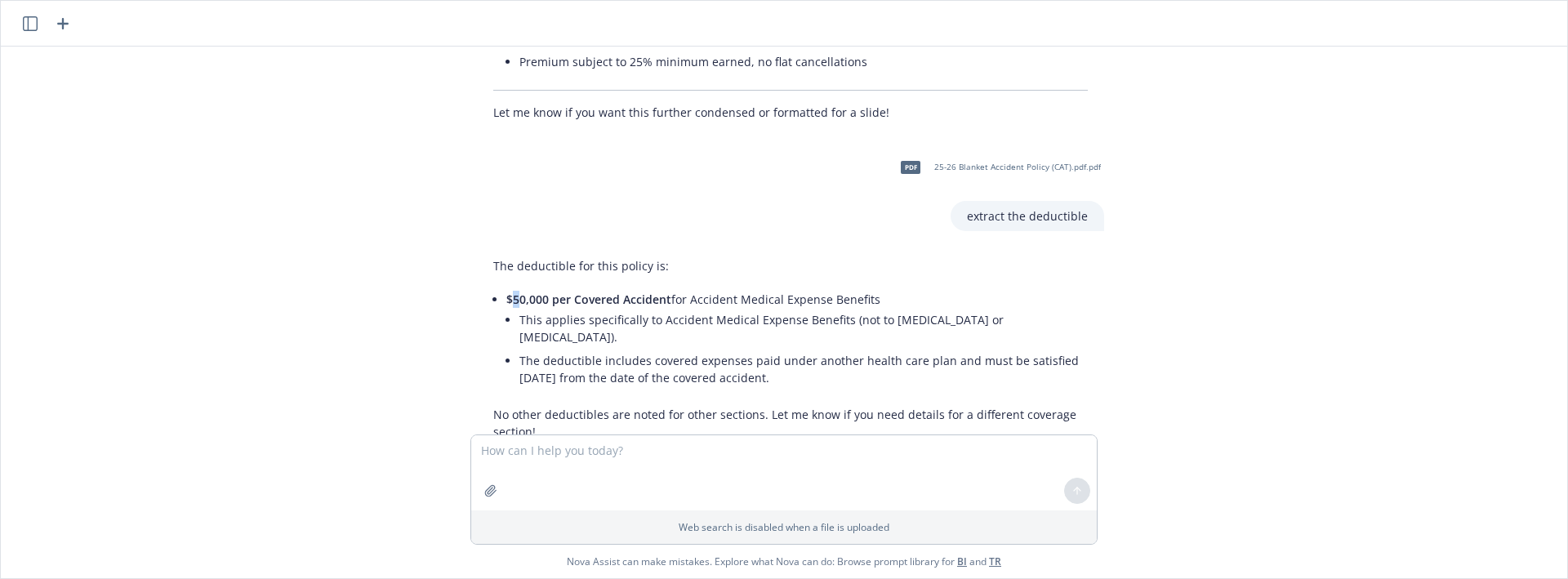
click at [513, 291] on span "$50,000 per Covered Accident" at bounding box center [589, 299] width 165 height 16
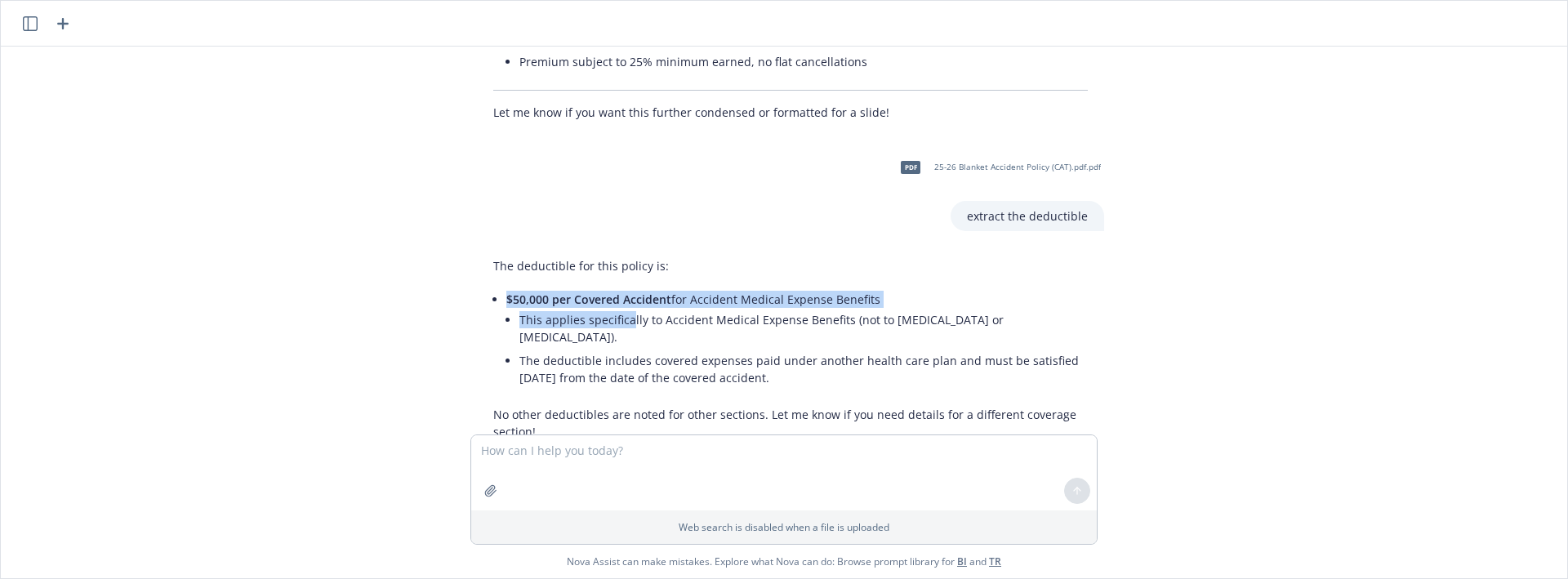
drag, startPoint x: 498, startPoint y: 251, endPoint x: 629, endPoint y: 257, distance: 131.1
click at [628, 258] on div "The deductible for this policy is: $50,000 per Covered Accident for Accident Me…" at bounding box center [791, 348] width 628 height 196
click at [666, 288] on li "$50,000 per Covered Accident for Accident Medical Expense Benefits This applies…" at bounding box center [797, 340] width 582 height 105
drag, startPoint x: 663, startPoint y: 245, endPoint x: 570, endPoint y: 251, distance: 93.2
click at [507, 288] on li "$50,000 per Covered Accident for Accident Medical Expense Benefits This applies…" at bounding box center [797, 340] width 582 height 105
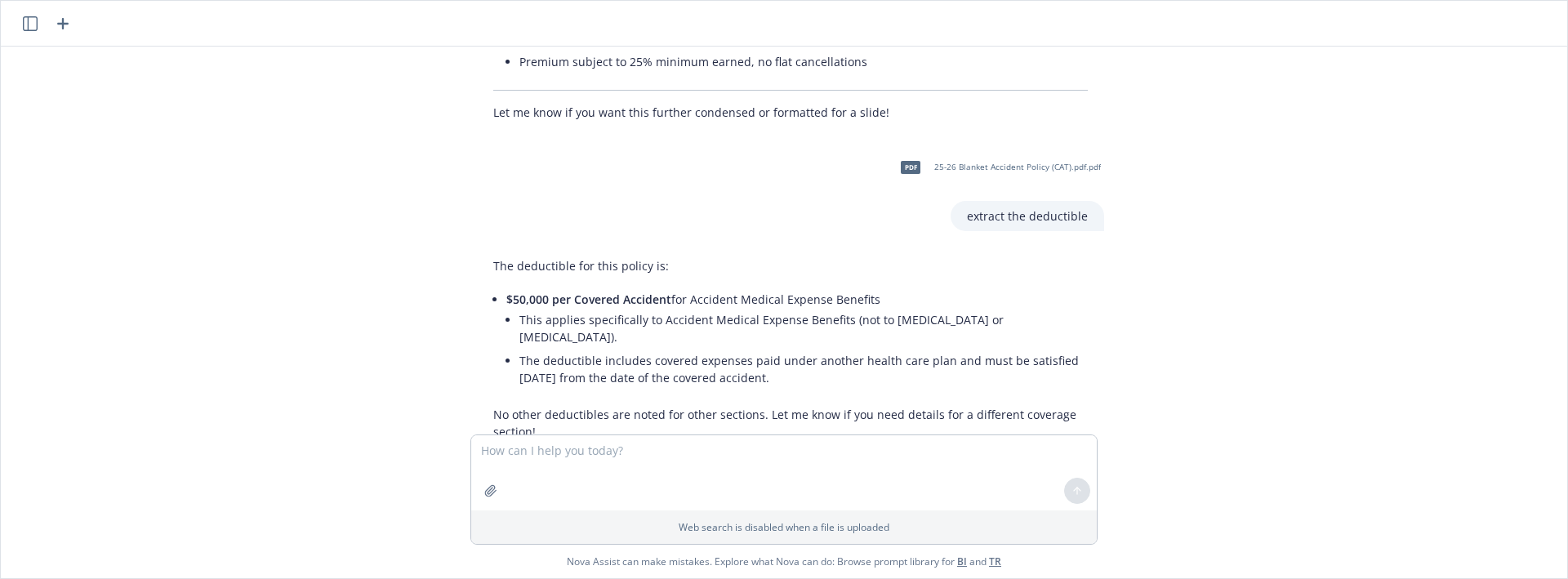
drag, startPoint x: 889, startPoint y: 248, endPoint x: 502, endPoint y: 251, distance: 387.0
click at [507, 288] on li "$50,000 per Covered Accident for Accident Medical Expense Benefits This applies…" at bounding box center [797, 340] width 582 height 105
drag, startPoint x: 866, startPoint y: 247, endPoint x: 508, endPoint y: 249, distance: 358.0
click at [509, 288] on li "$50,000 per Covered Accident for Accident Medical Expense Benefits This applies…" at bounding box center [797, 340] width 582 height 105
click at [507, 291] on span "$50,000 per Covered Accident" at bounding box center [589, 299] width 165 height 16
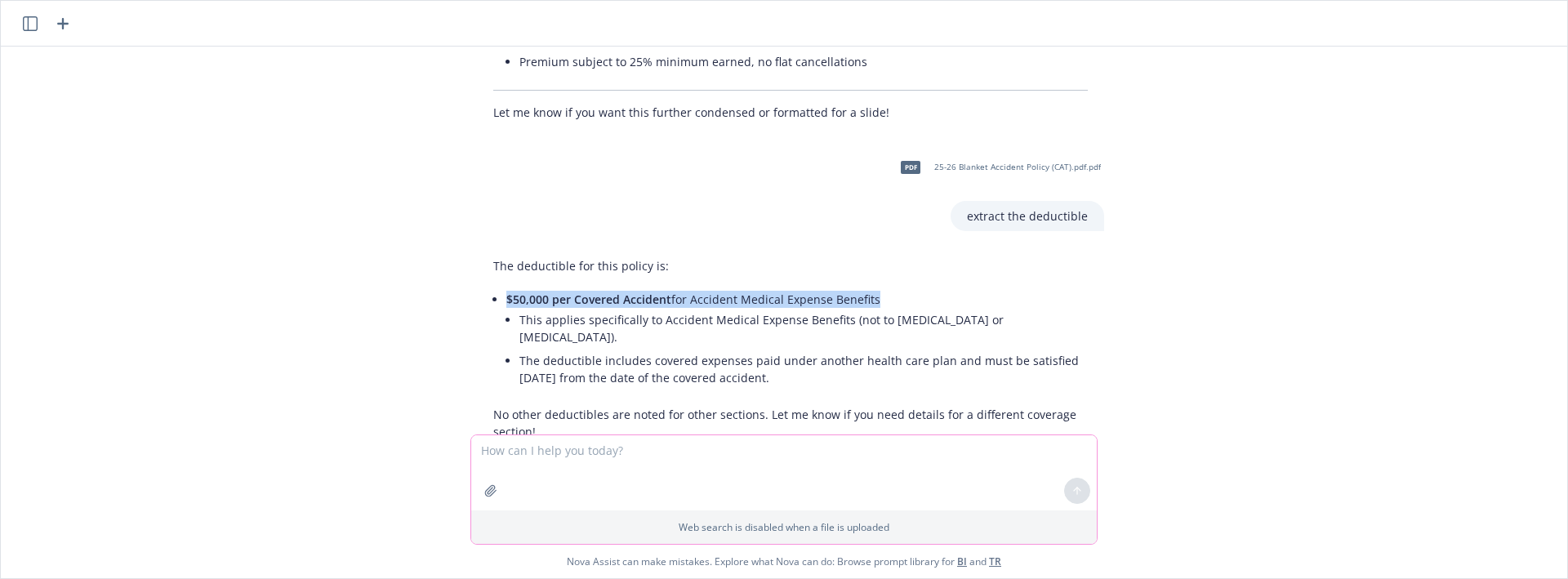
click at [486, 495] on icon "button" at bounding box center [490, 490] width 10 height 10
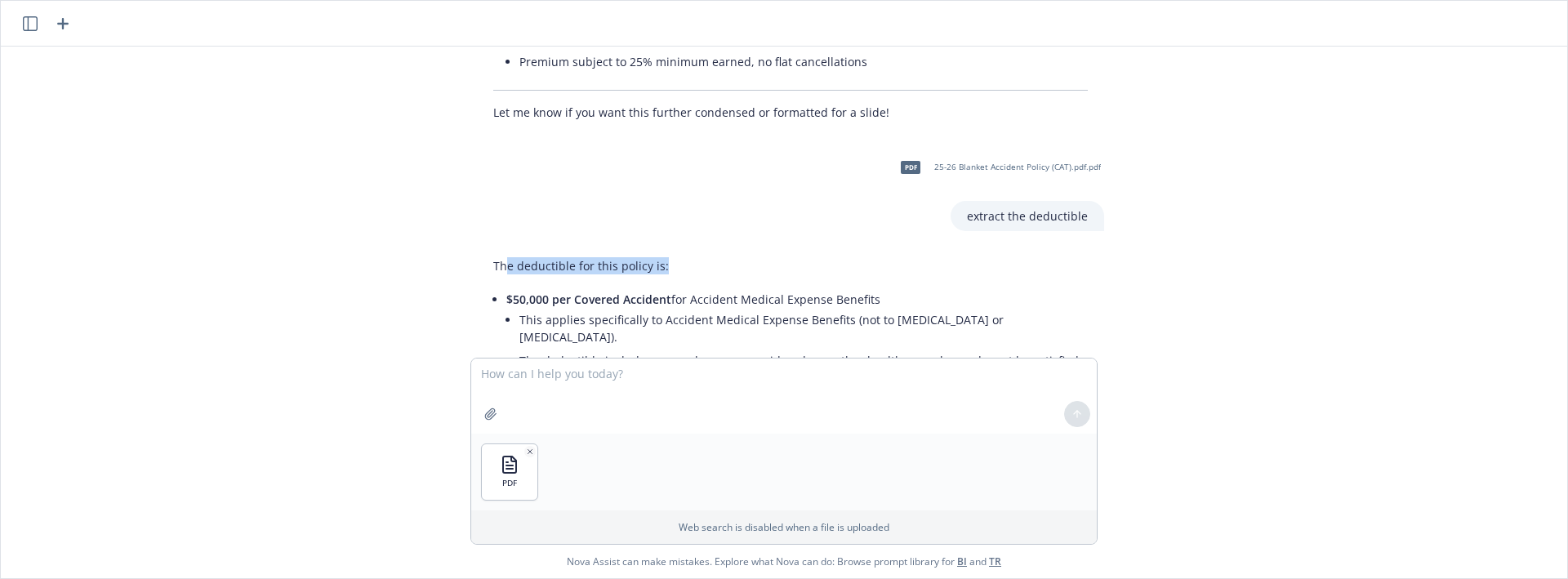
drag, startPoint x: 665, startPoint y: 215, endPoint x: 495, endPoint y: 210, distance: 170.1
click at [495, 258] on p "The deductible for this policy is:" at bounding box center [791, 266] width 595 height 17
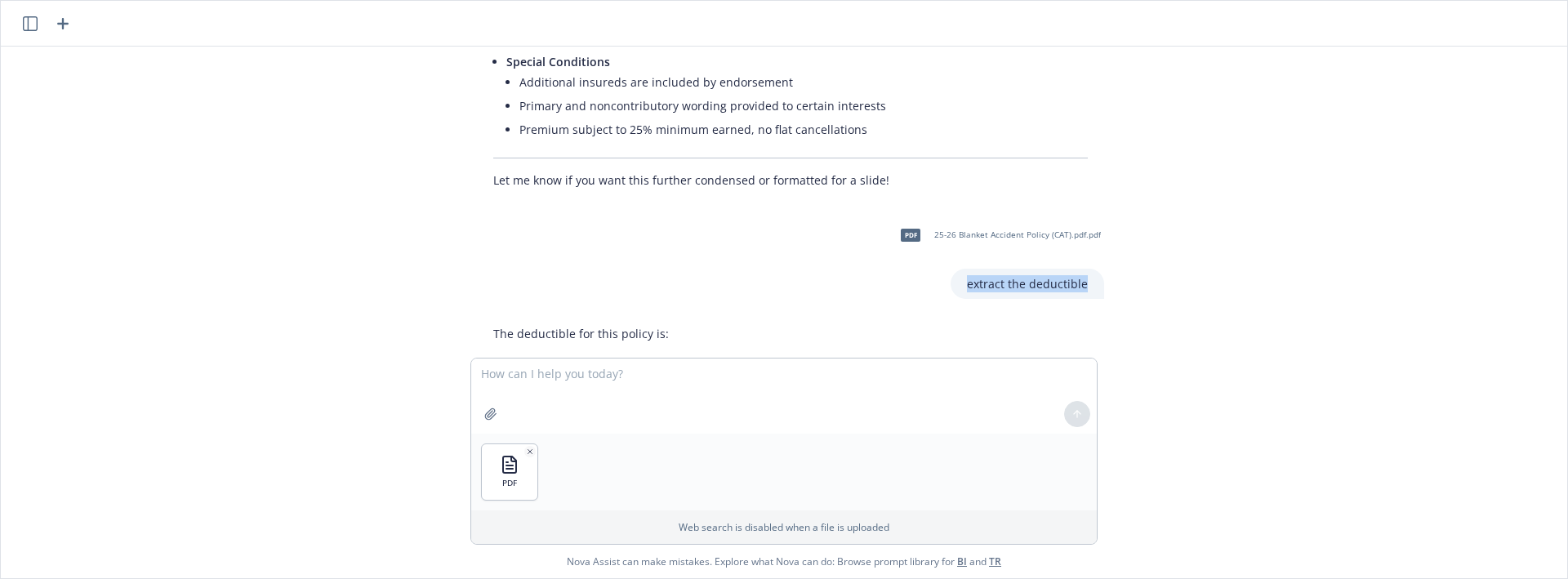
drag, startPoint x: 1084, startPoint y: 230, endPoint x: 926, endPoint y: 236, distance: 158.1
click at [926, 236] on div "pdf 25-26 Blanket Accident Policy (CAT).pdf.pdf extract the deductible" at bounding box center [998, 257] width 214 height 84
click at [563, 379] on textarea at bounding box center [784, 396] width 626 height 75
paste textarea "$50,000 per Covered Accident for Accident Medical Expense Benefit"
type textarea "$50,000 per Covered Accident for Accident Medical Expense Benefit"
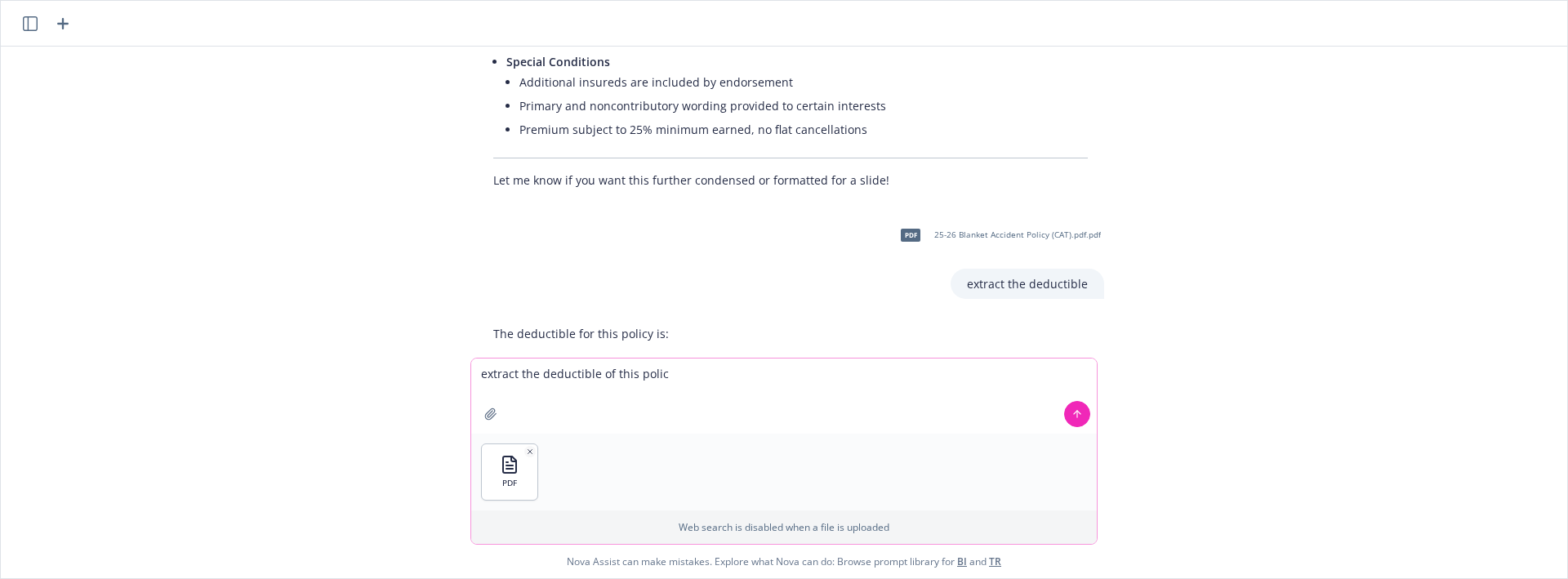
type textarea "extract the deductible of this policy"
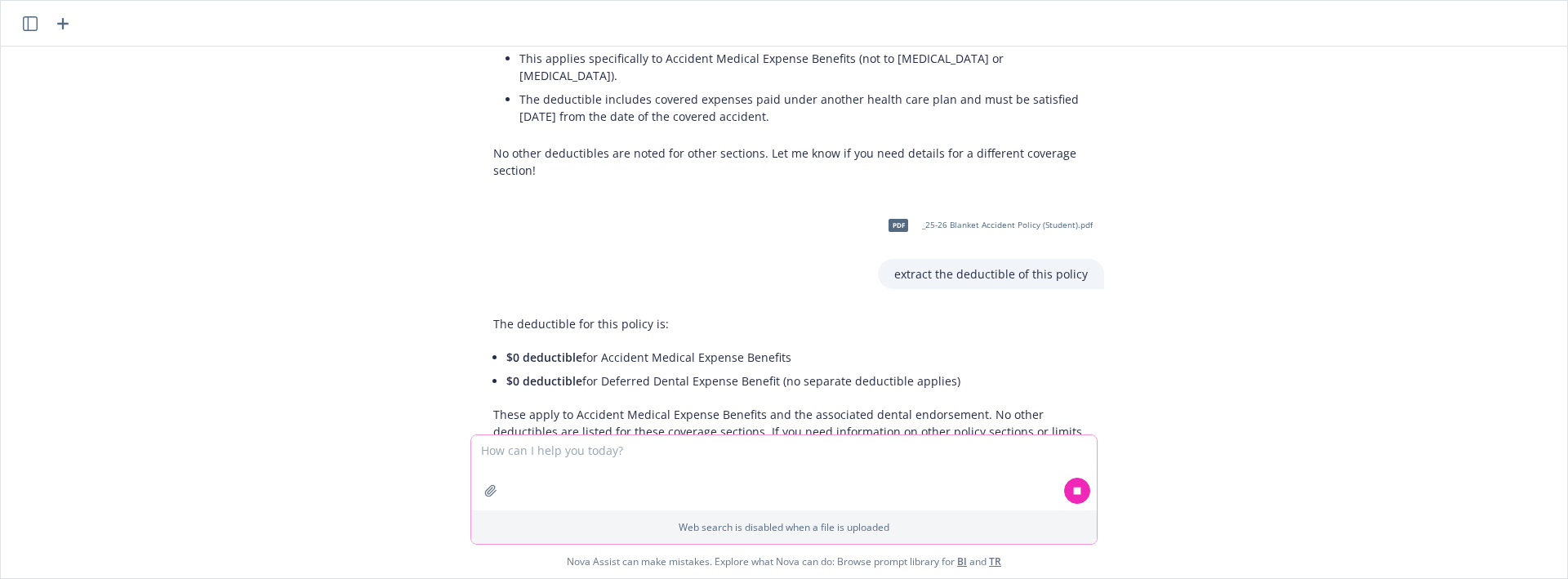
scroll to position [6010, 0]
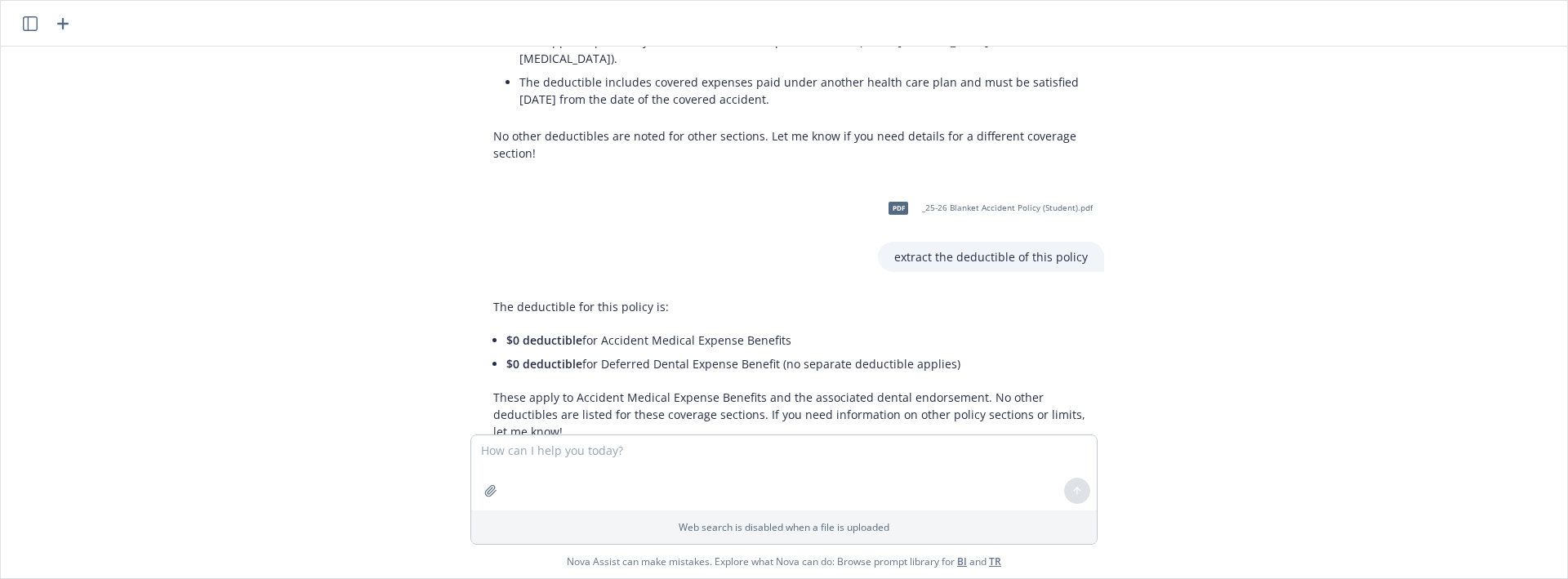
drag, startPoint x: 503, startPoint y: 287, endPoint x: 966, endPoint y: 323, distance: 464.4
click at [966, 323] on div "The deductible for this policy is: $0 deductible for Accident Medical Expense B…" at bounding box center [791, 369] width 628 height 156
drag, startPoint x: 1086, startPoint y: 201, endPoint x: 885, endPoint y: 209, distance: 201.2
click at [885, 242] on div "extract the deductible of this policy" at bounding box center [991, 257] width 226 height 30
drag, startPoint x: 672, startPoint y: 437, endPoint x: 657, endPoint y: 455, distance: 23.4
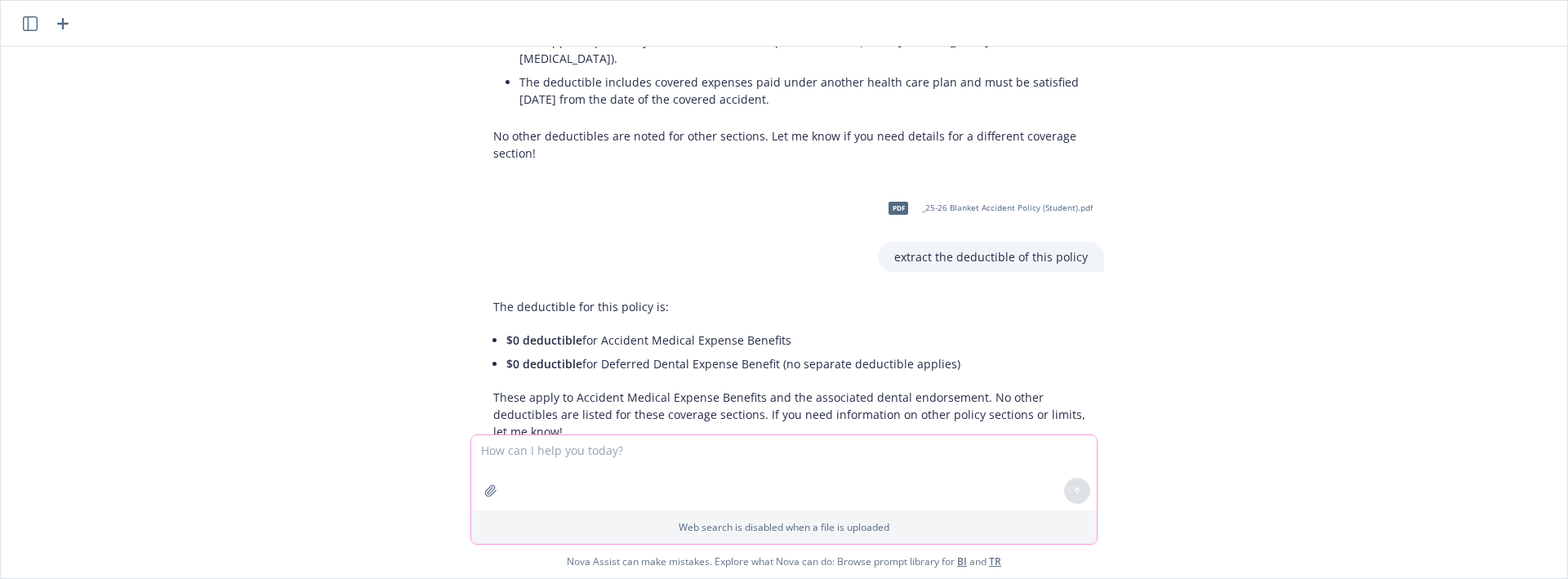
click at [667, 442] on textarea at bounding box center [784, 473] width 626 height 75
click at [657, 455] on textarea at bounding box center [784, 473] width 626 height 75
paste textarea "extract the deductible of this policy"
type textarea "extract the deductible of this policy"
click at [500, 489] on button "button" at bounding box center [491, 491] width 26 height 26
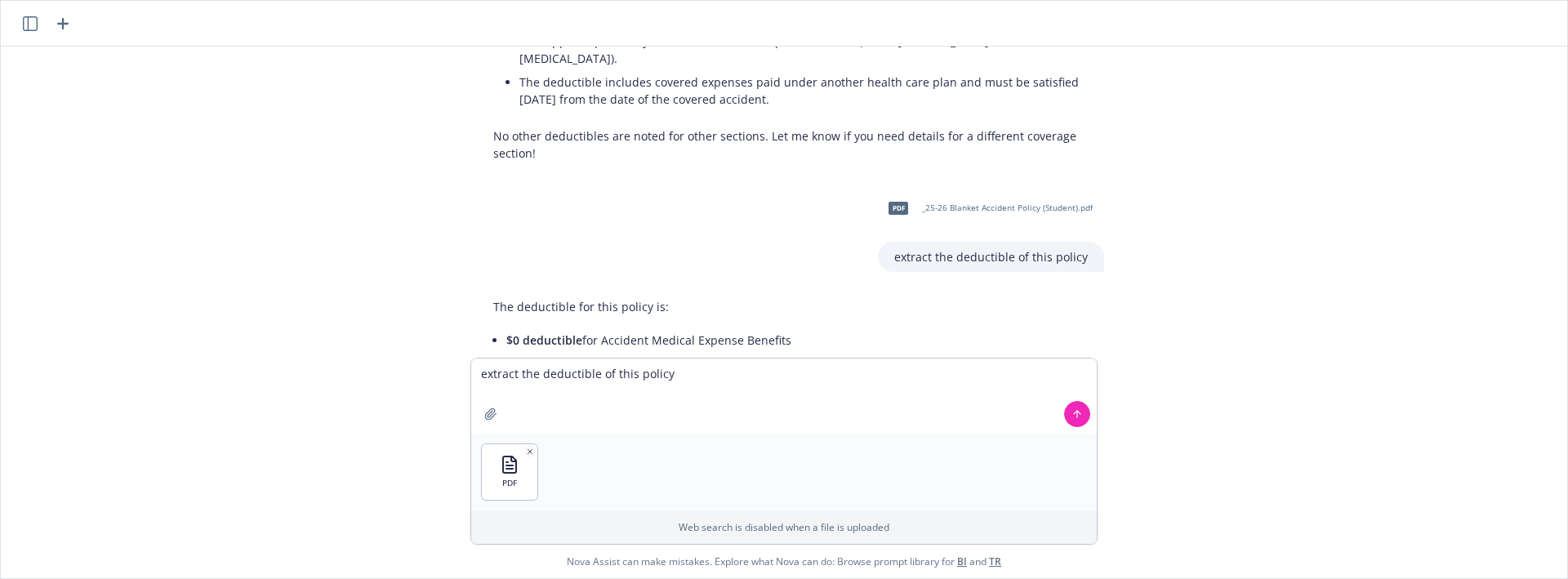
click at [1075, 425] on button at bounding box center [1077, 414] width 26 height 26
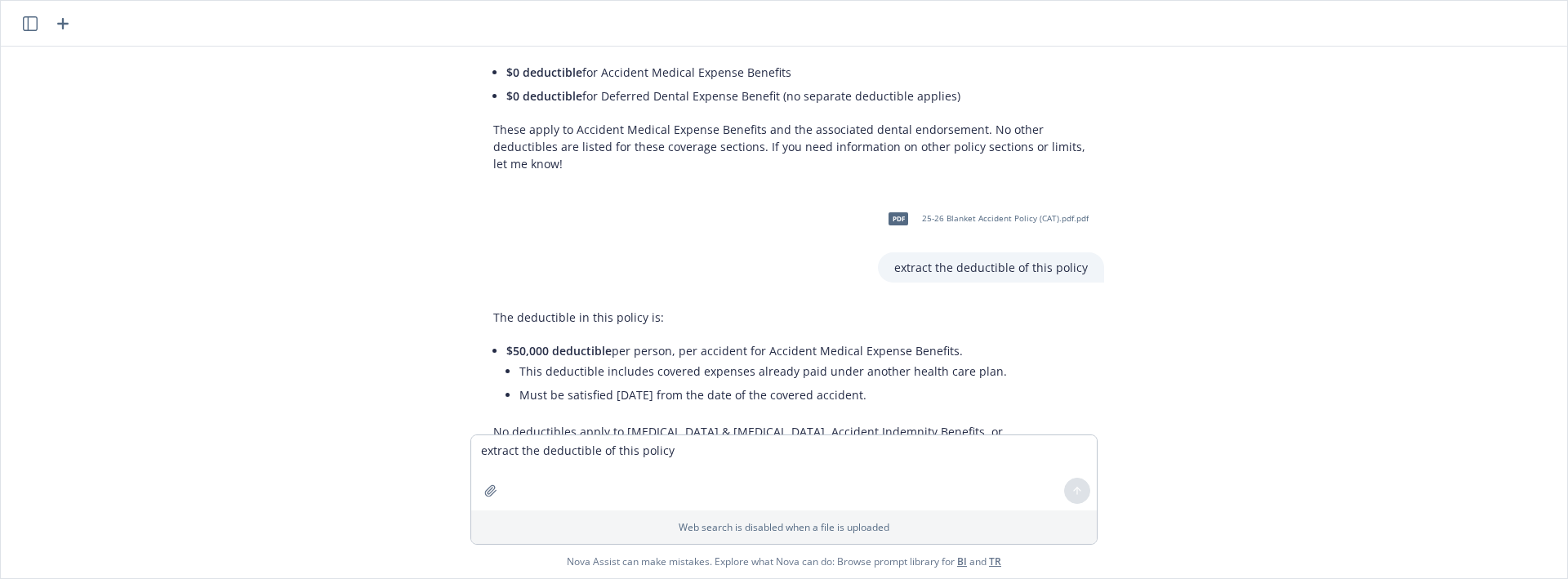
scroll to position [6326, 0]
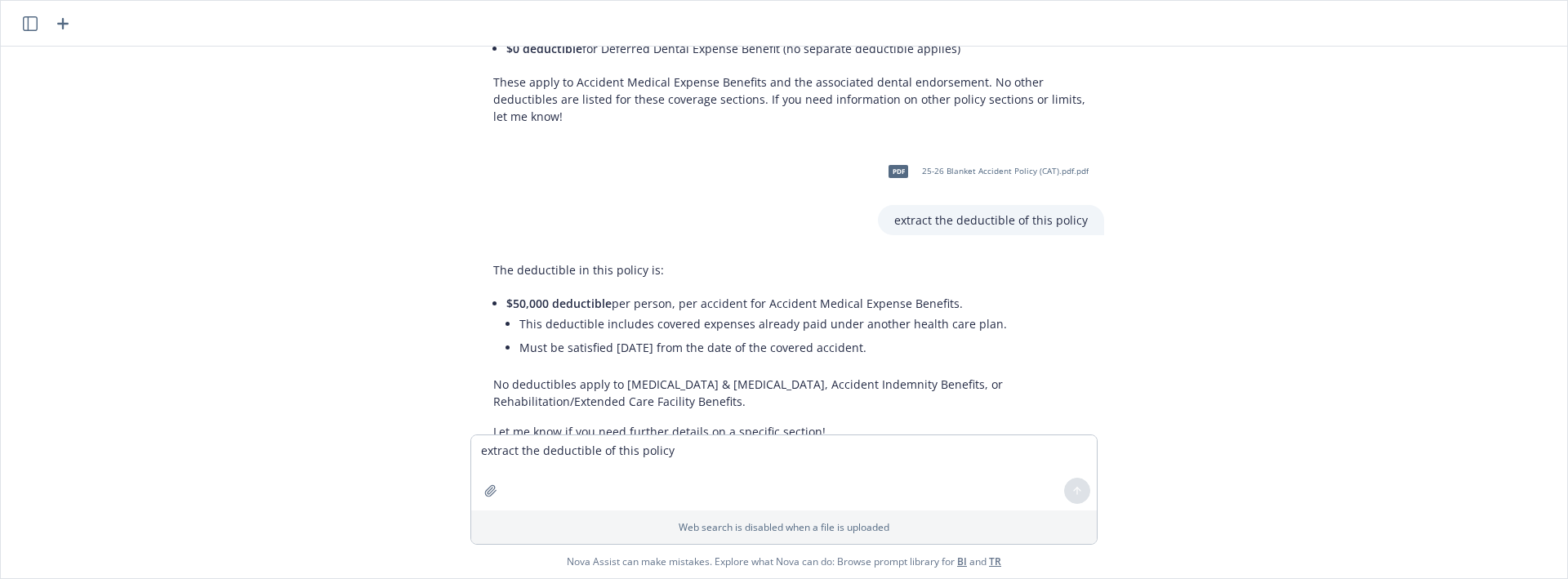
click at [1168, 249] on div "pdf 25-26 Blanket Accident Policy (CAT).pdf.pdf Extract the Definition of Cover…" at bounding box center [784, 240] width 1553 height 388
